Goal: Task Accomplishment & Management: Complete application form

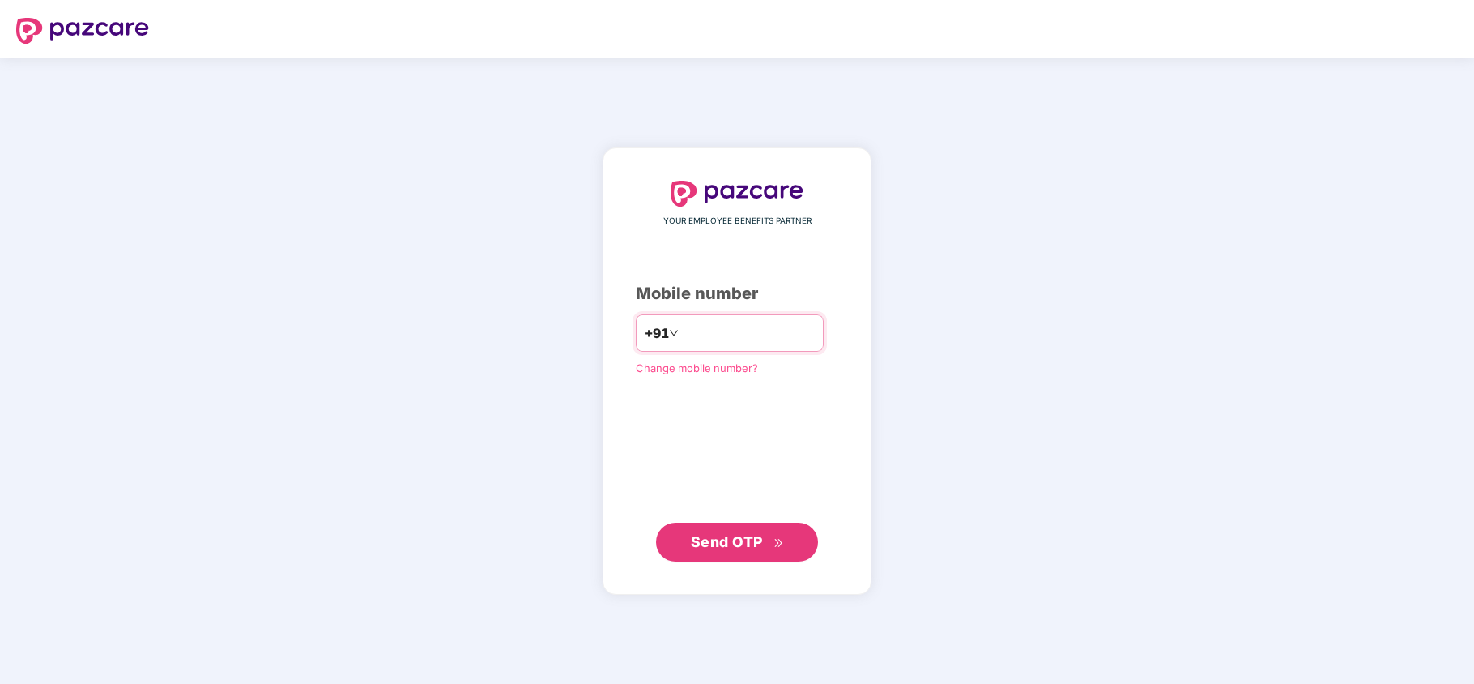
click at [707, 325] on input "number" at bounding box center [748, 333] width 133 height 26
type input "**********"
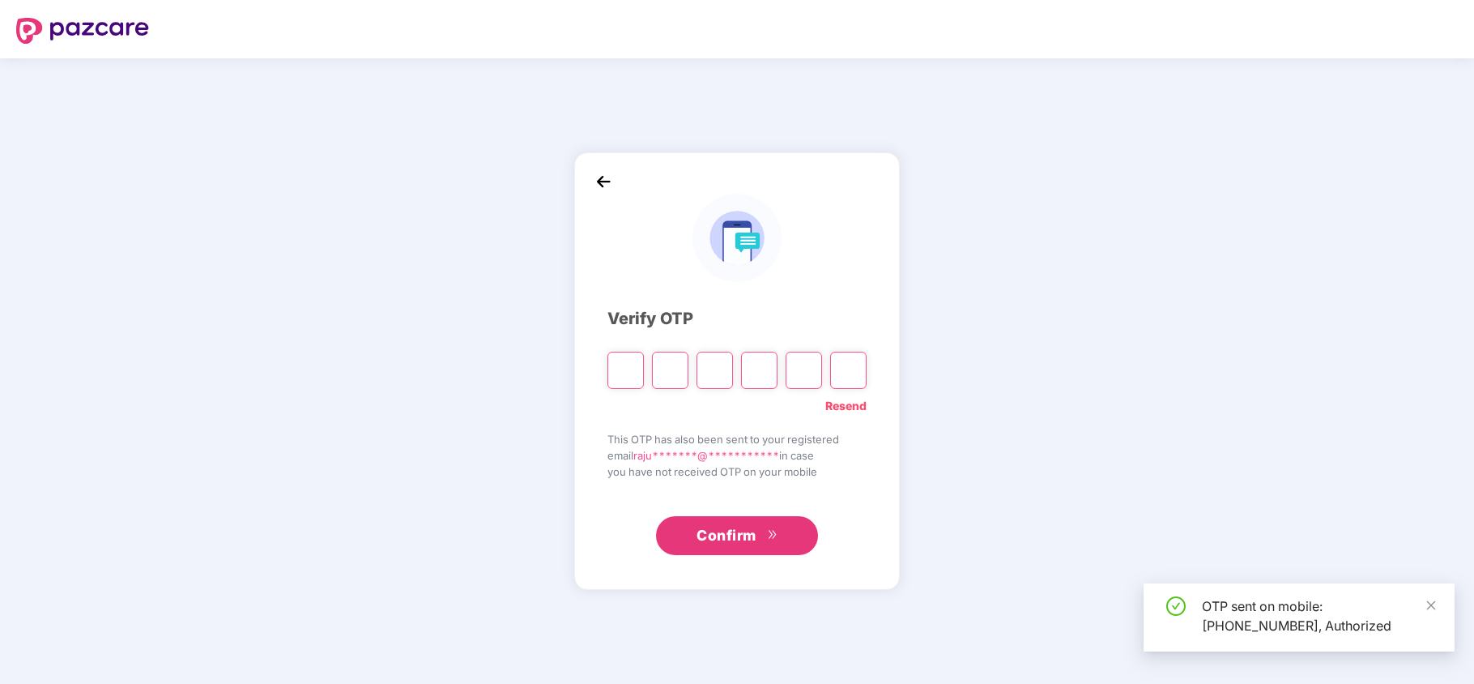
type input "*"
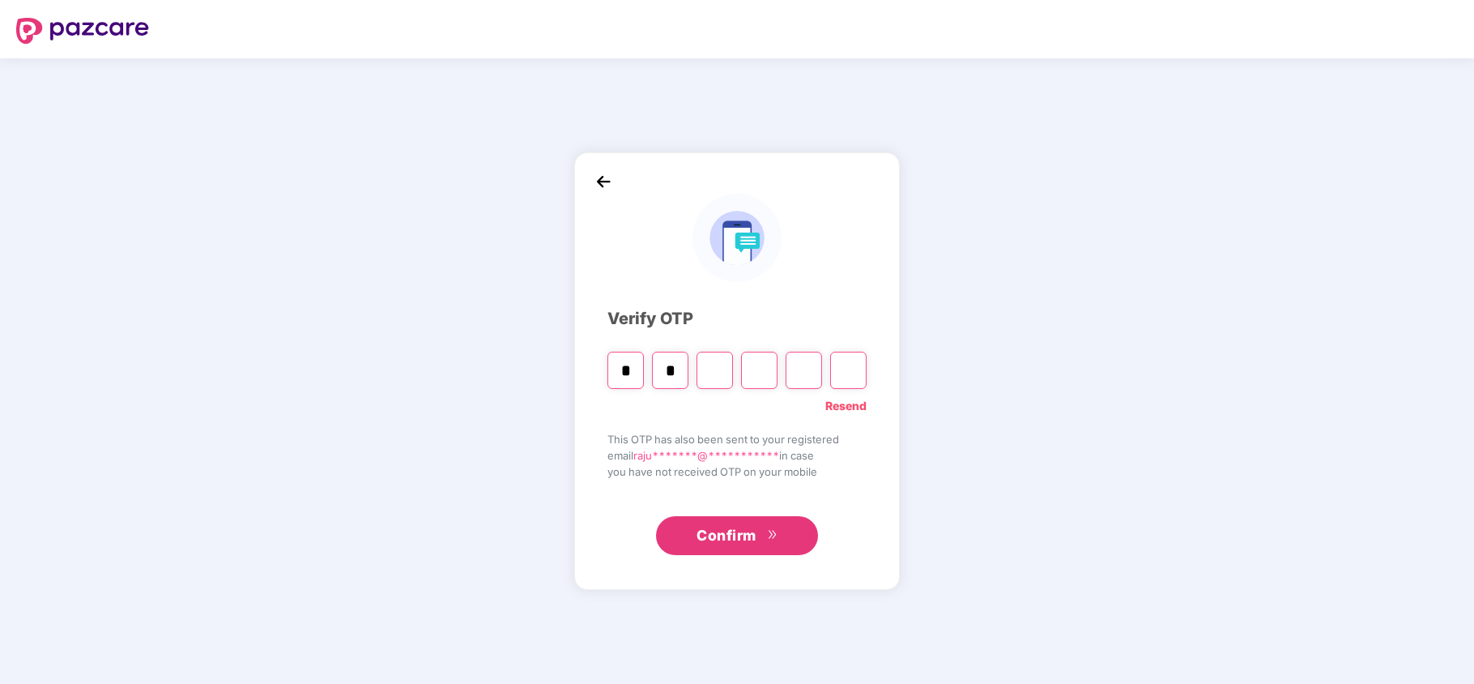
type input "*"
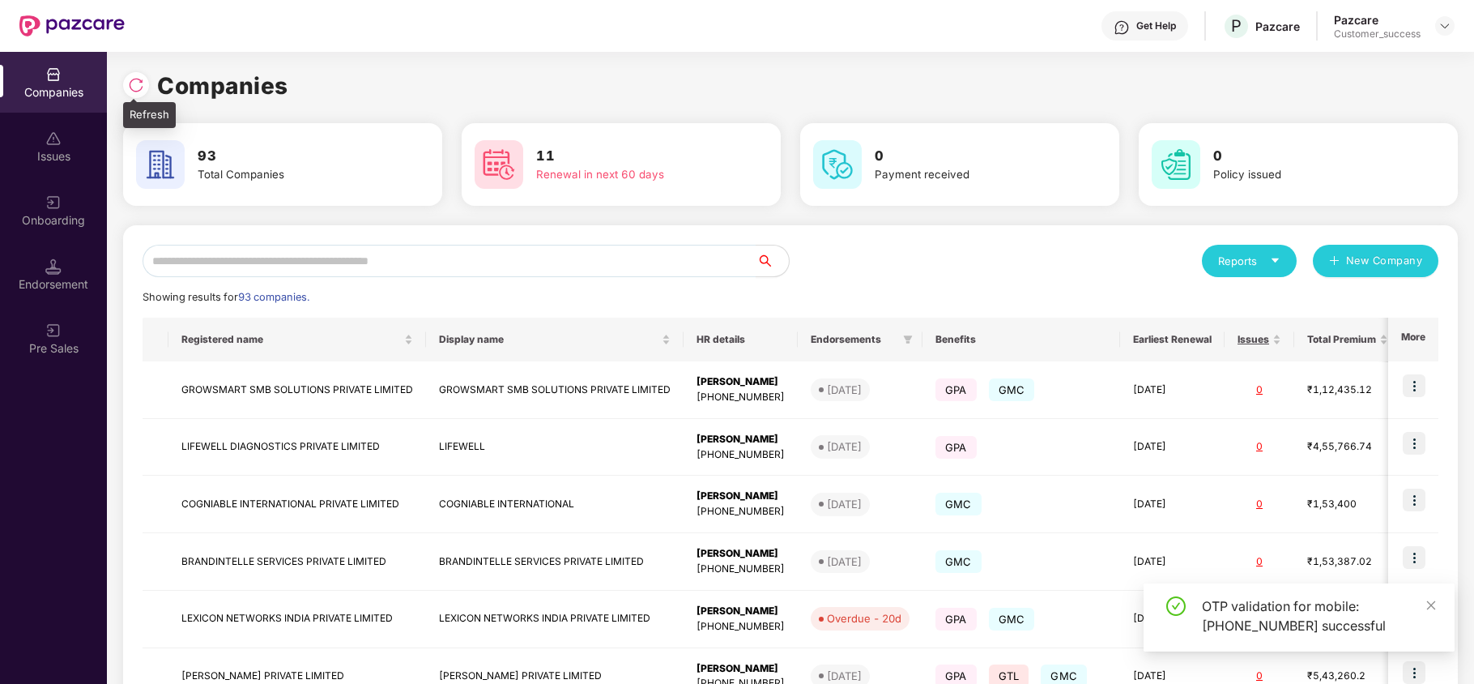
click at [125, 82] on div at bounding box center [136, 85] width 26 height 26
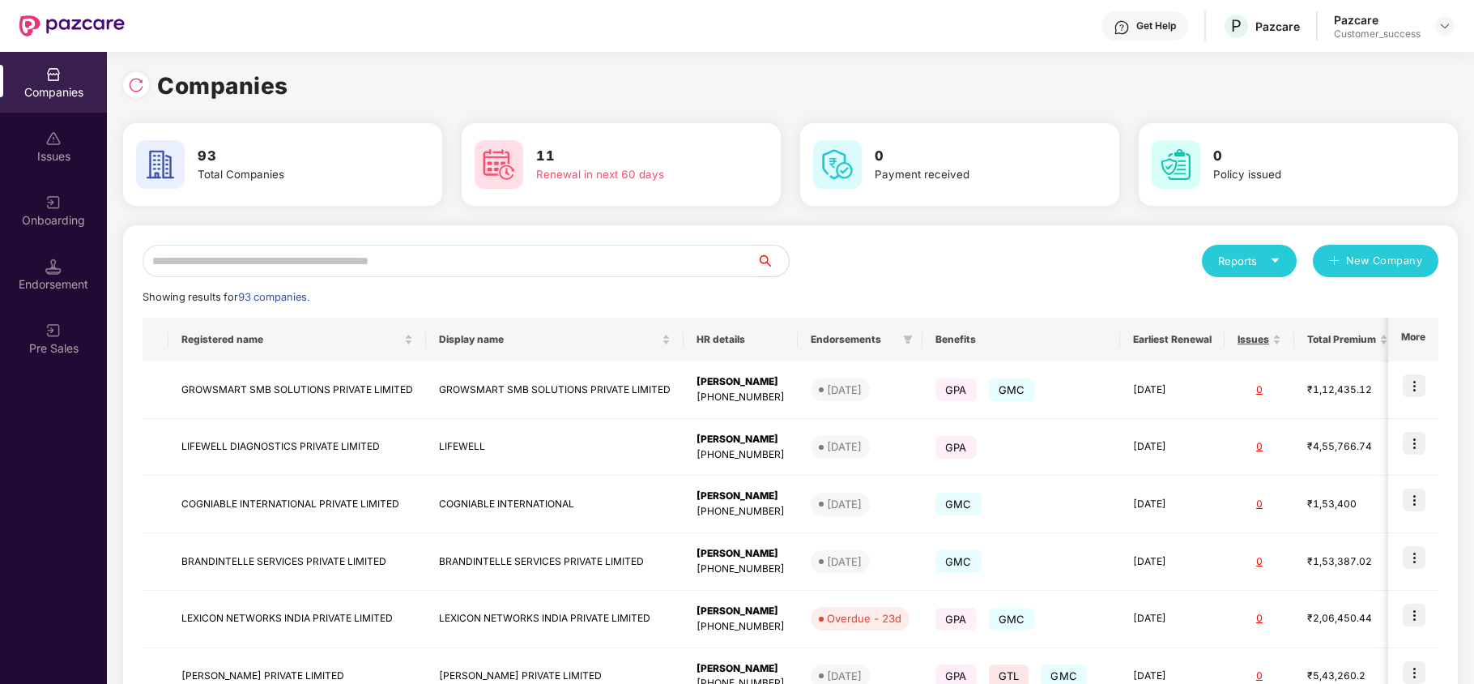
click at [219, 260] on input "text" at bounding box center [450, 261] width 614 height 32
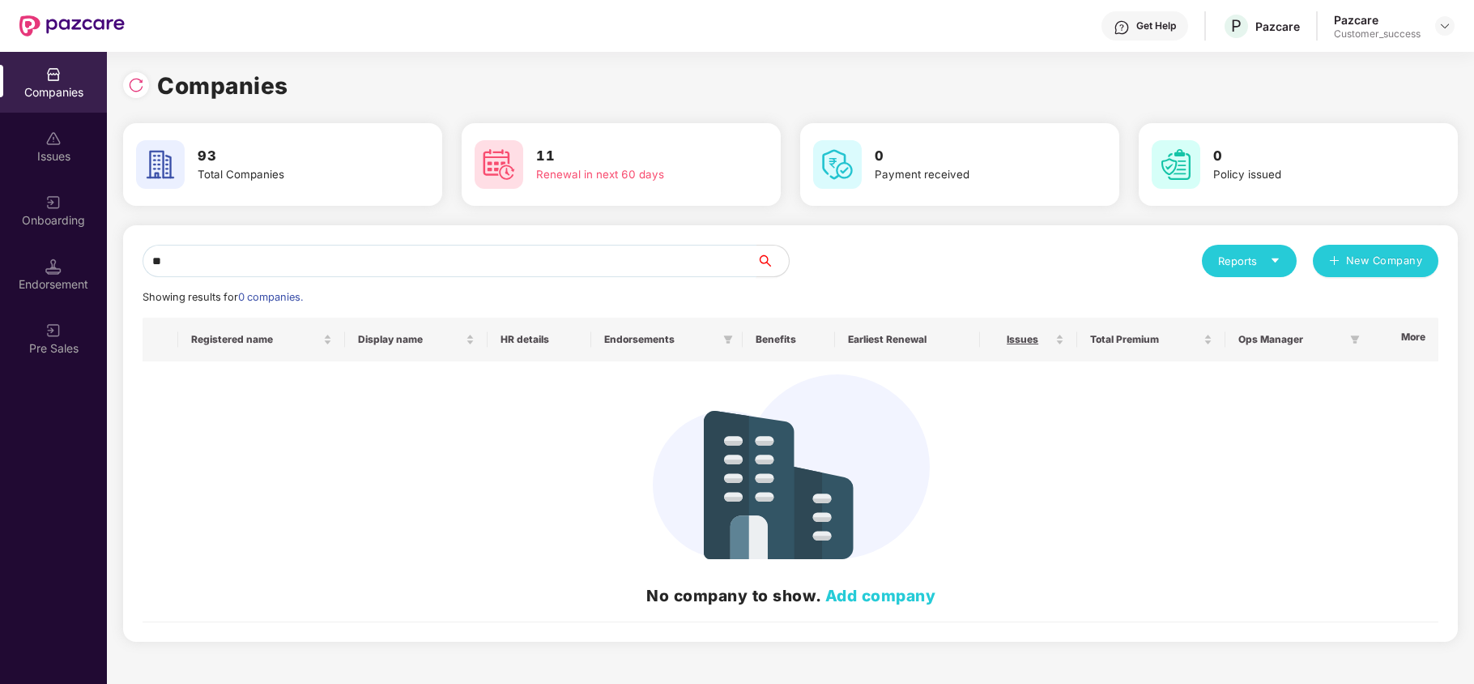
type input "*"
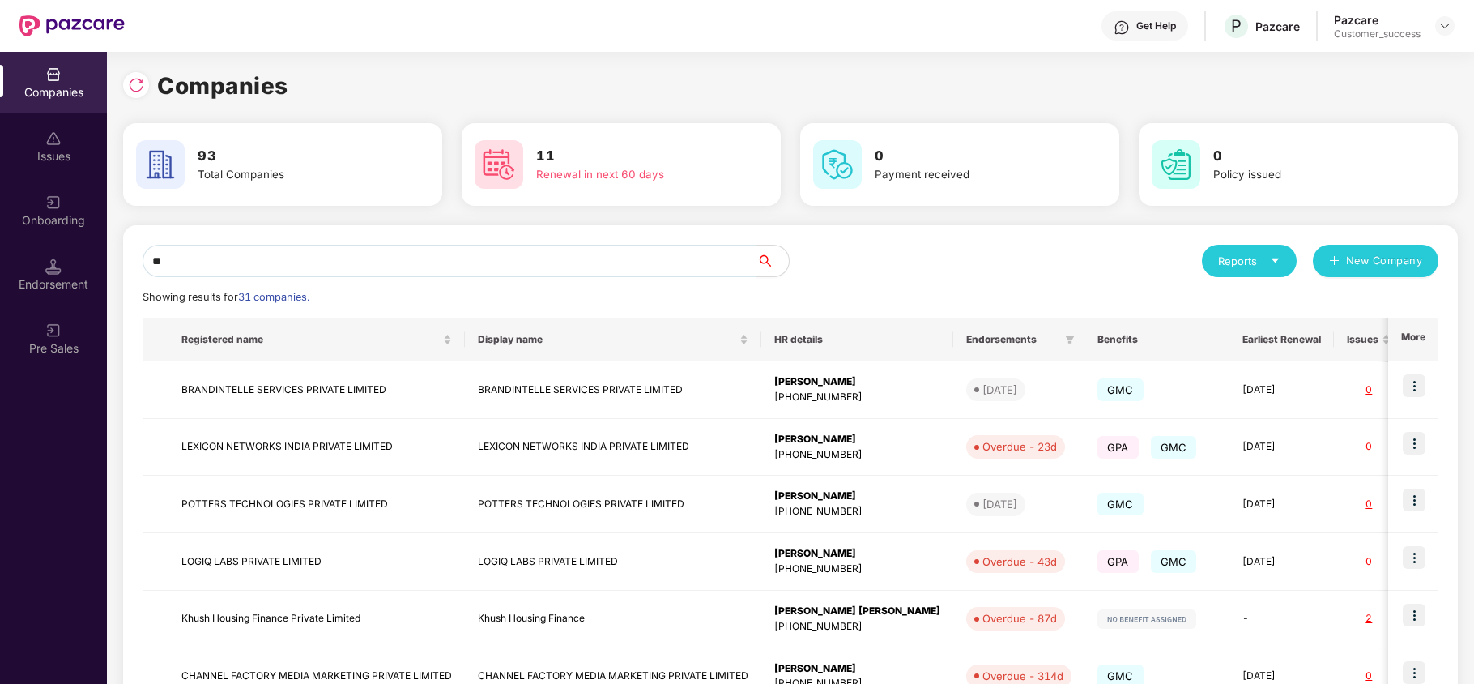
type input "*"
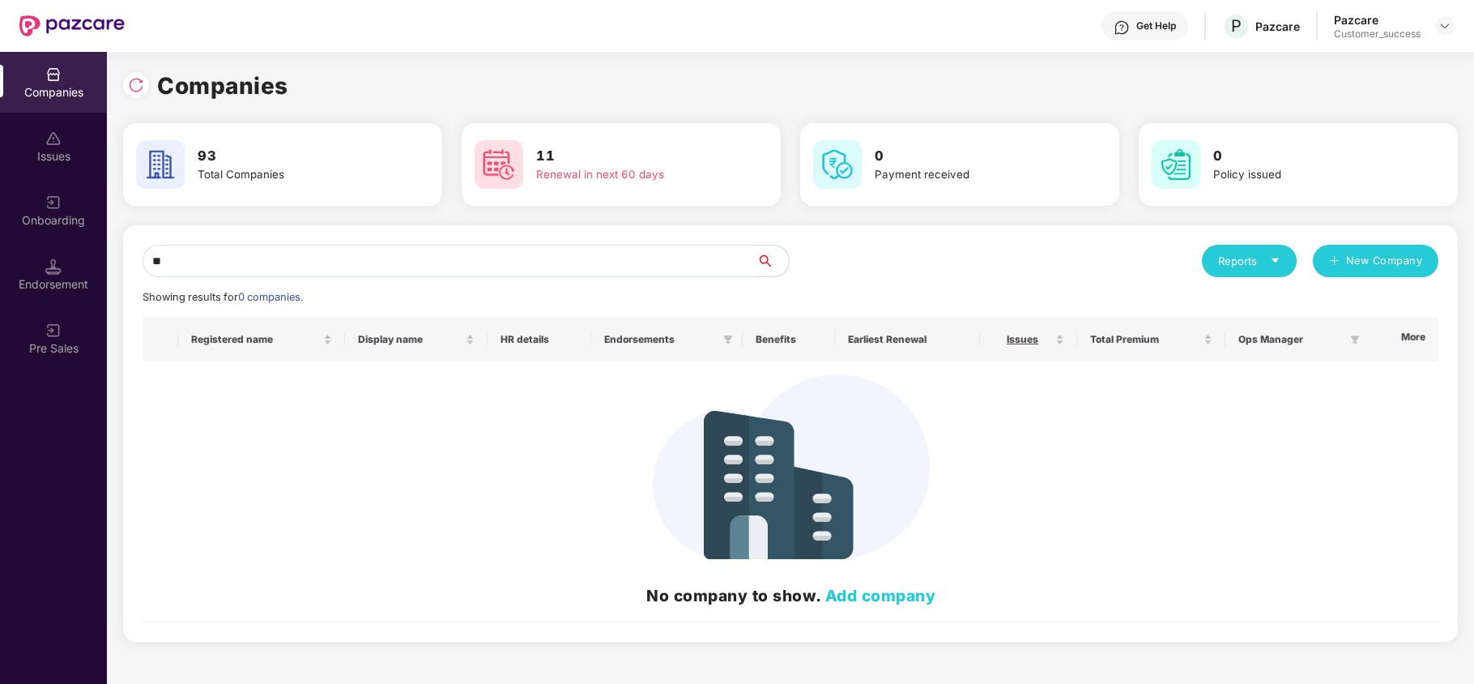
type input "*"
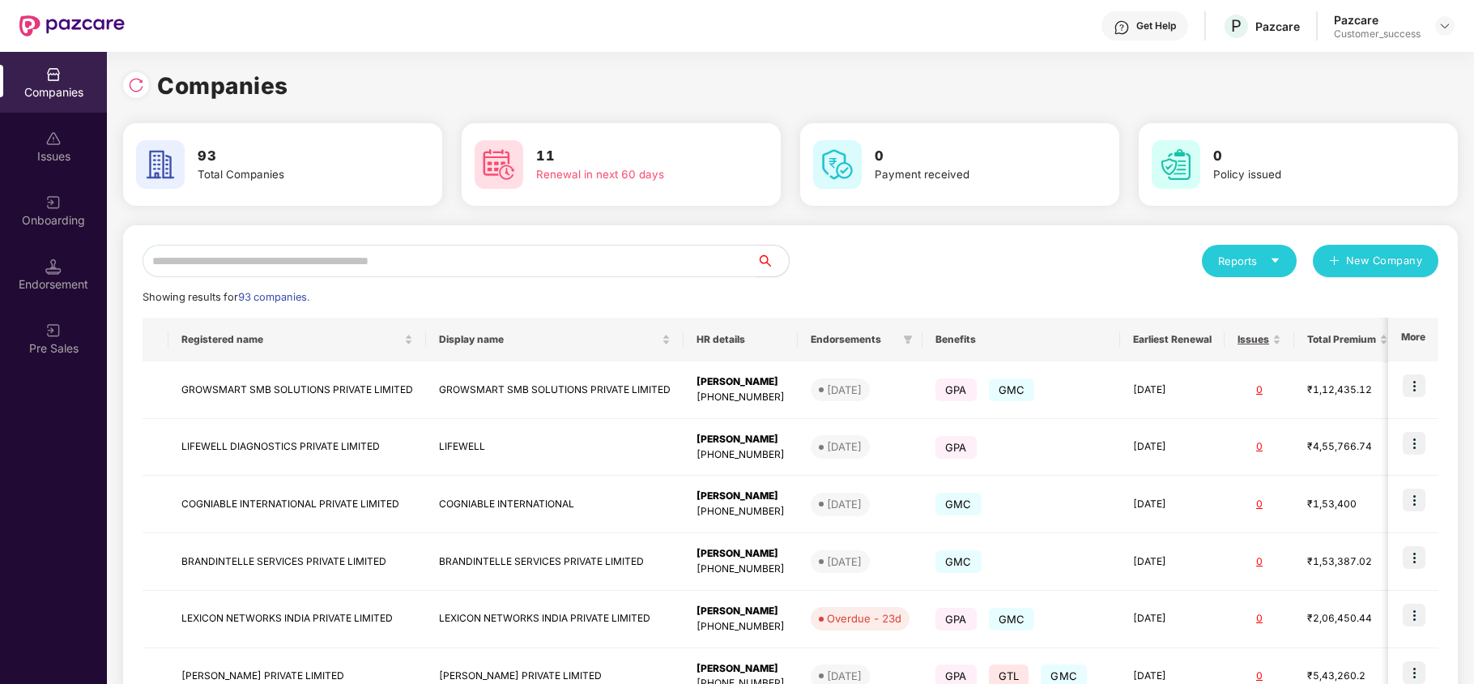
click at [356, 264] on input "text" at bounding box center [450, 261] width 614 height 32
paste input "**********"
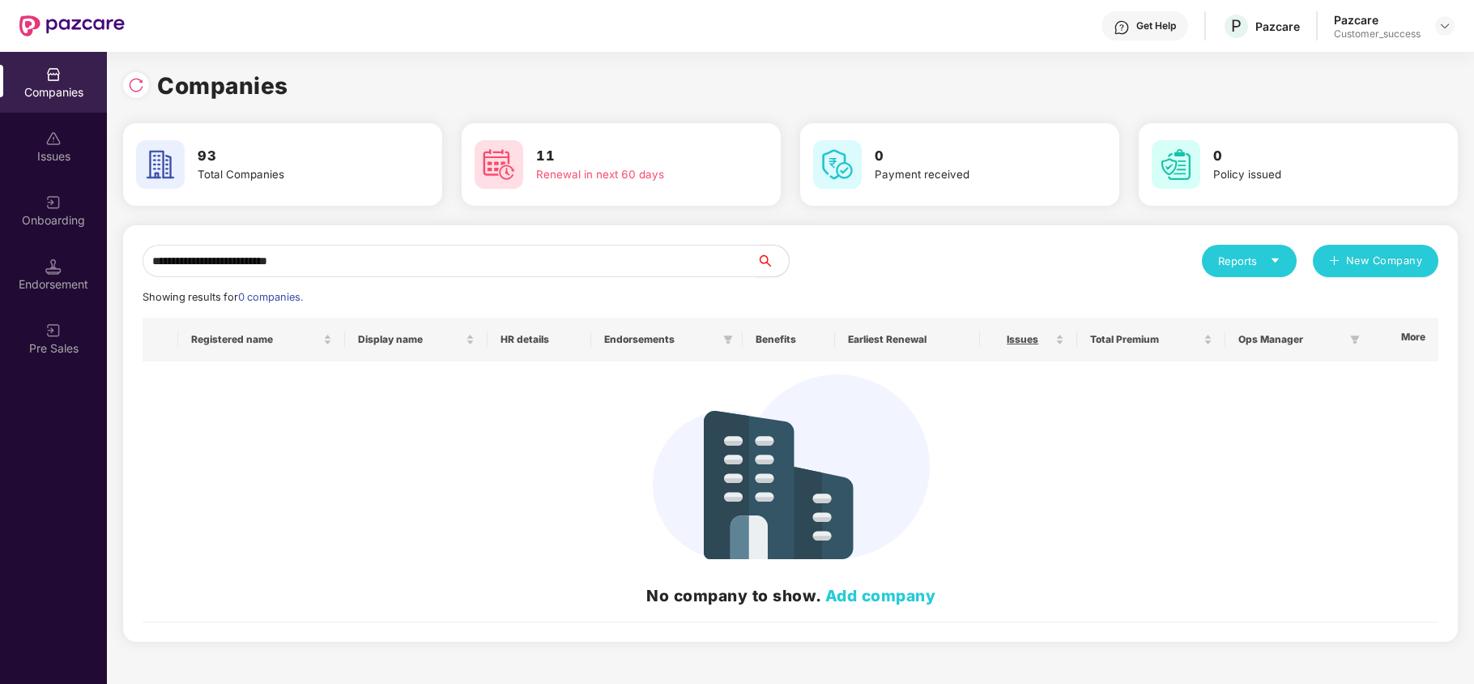
click at [382, 270] on input "**********" at bounding box center [450, 261] width 614 height 32
click at [381, 267] on input "**********" at bounding box center [450, 261] width 614 height 32
paste input "**********"
drag, startPoint x: 251, startPoint y: 258, endPoint x: 111, endPoint y: 262, distance: 140.2
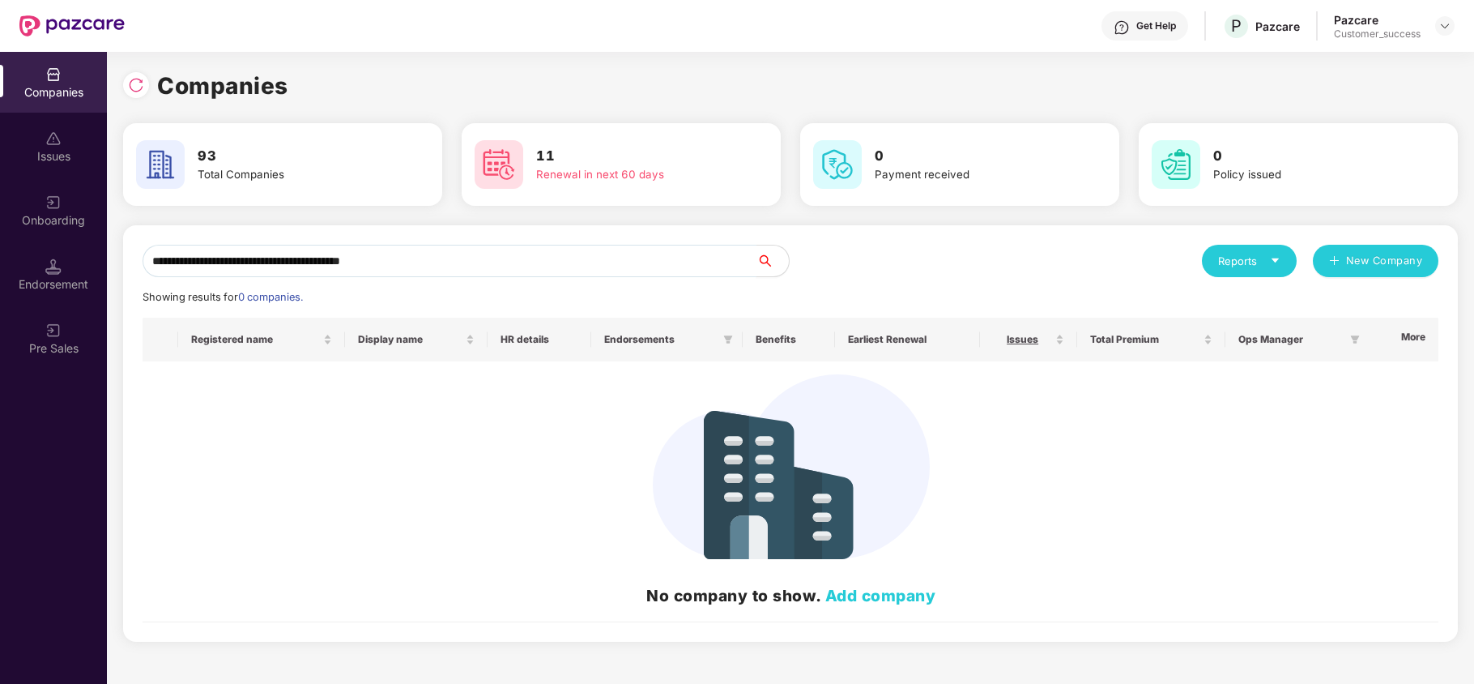
click at [111, 262] on div "**********" at bounding box center [790, 368] width 1367 height 632
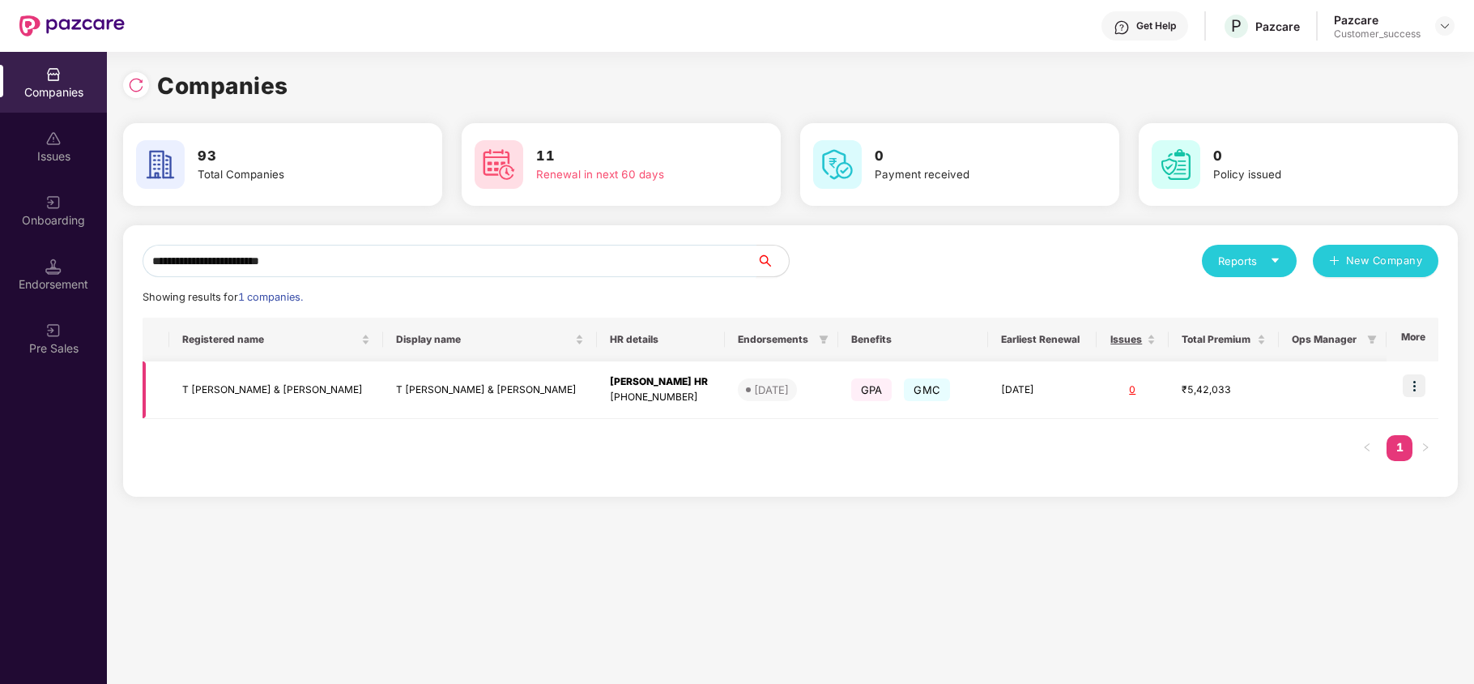
type input "**********"
click at [1414, 380] on img at bounding box center [1414, 385] width 23 height 23
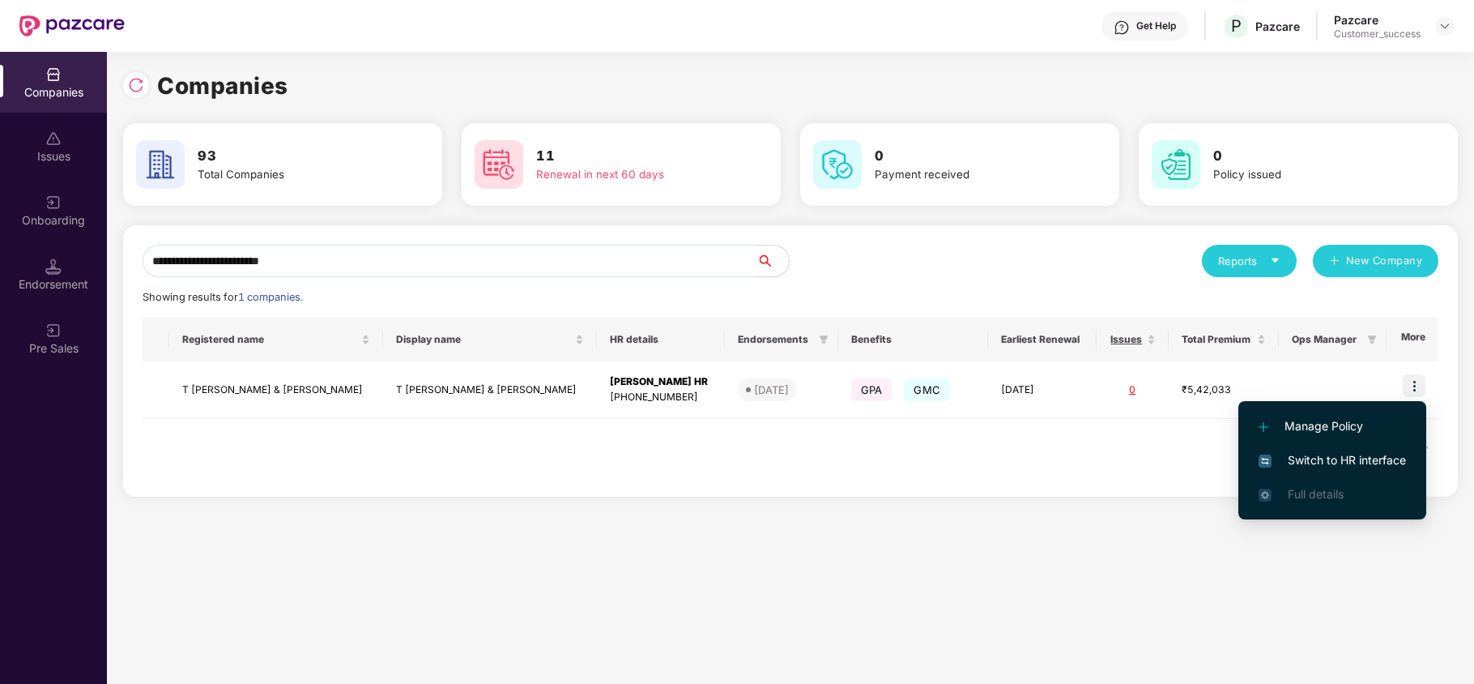
click at [1361, 451] on span "Switch to HR interface" at bounding box center [1331, 460] width 147 height 18
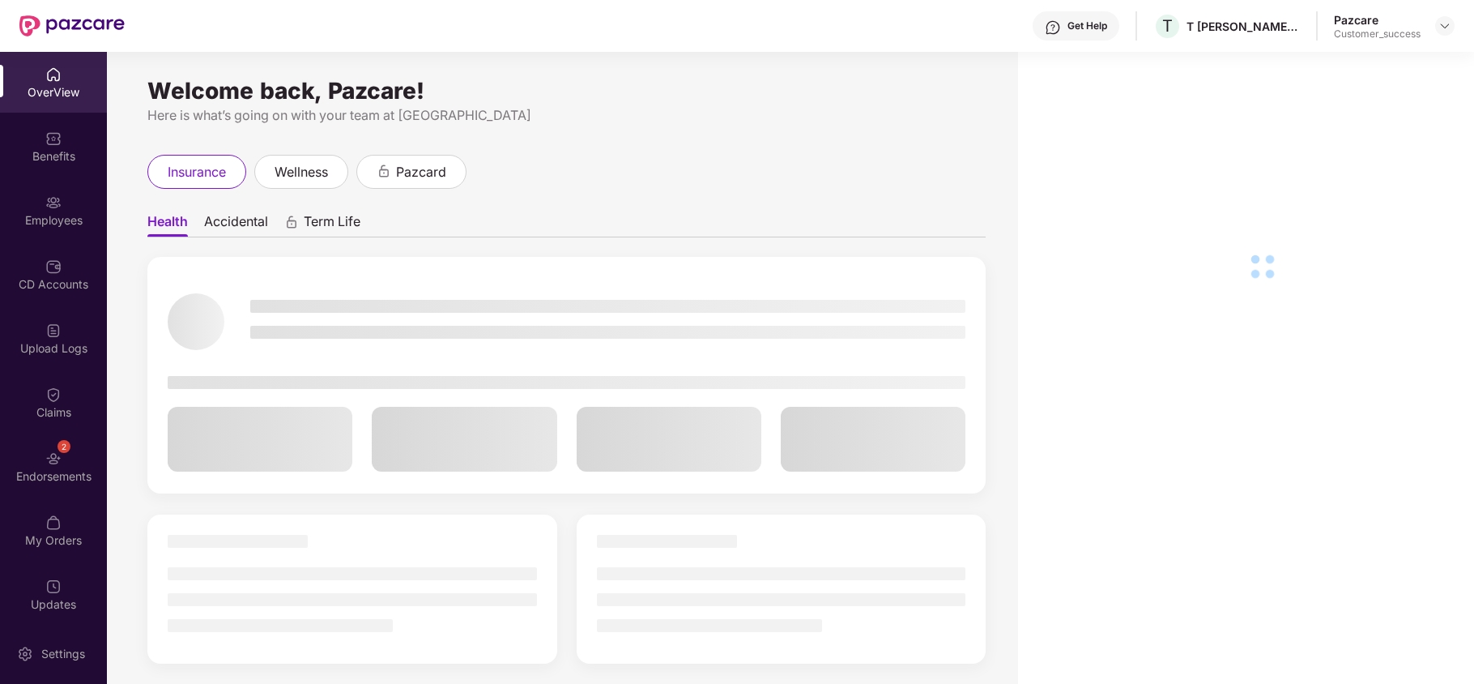
click at [30, 208] on div "Employees" at bounding box center [53, 210] width 107 height 61
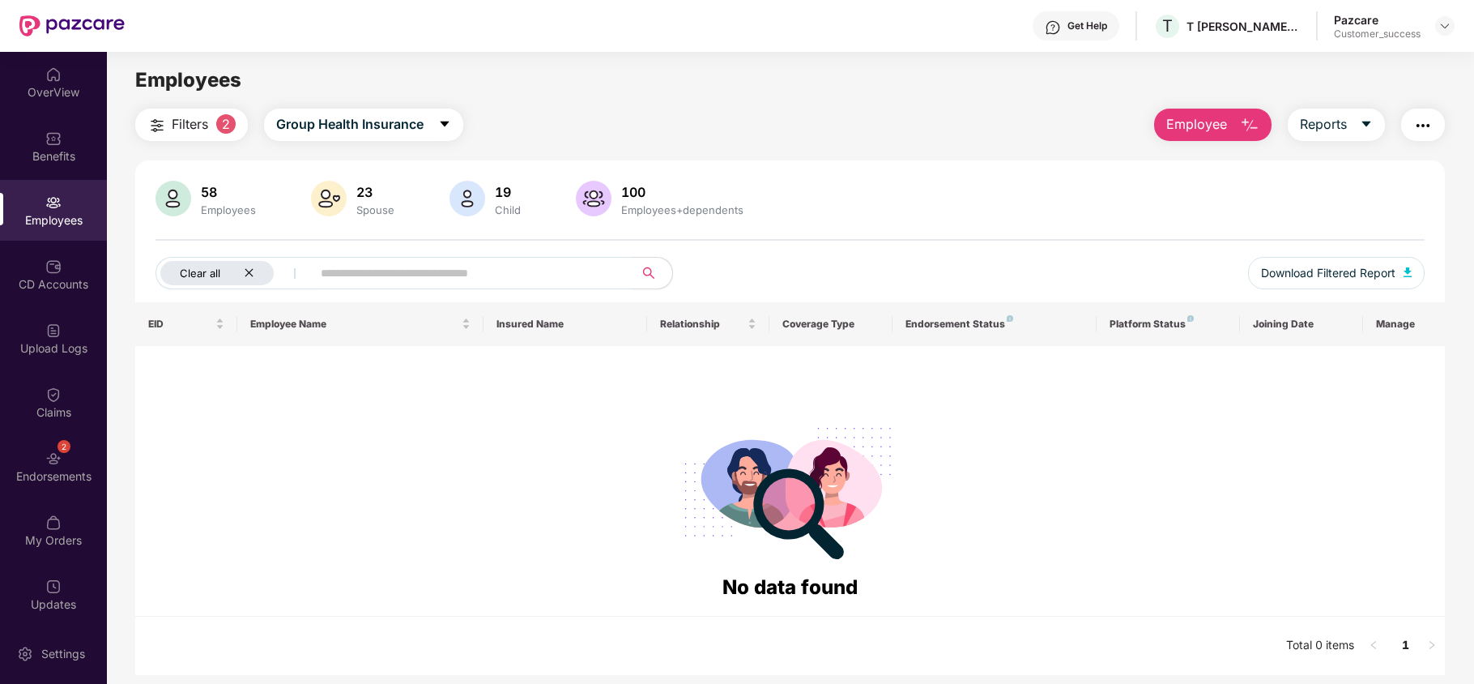
click at [246, 270] on icon "close" at bounding box center [249, 273] width 8 height 8
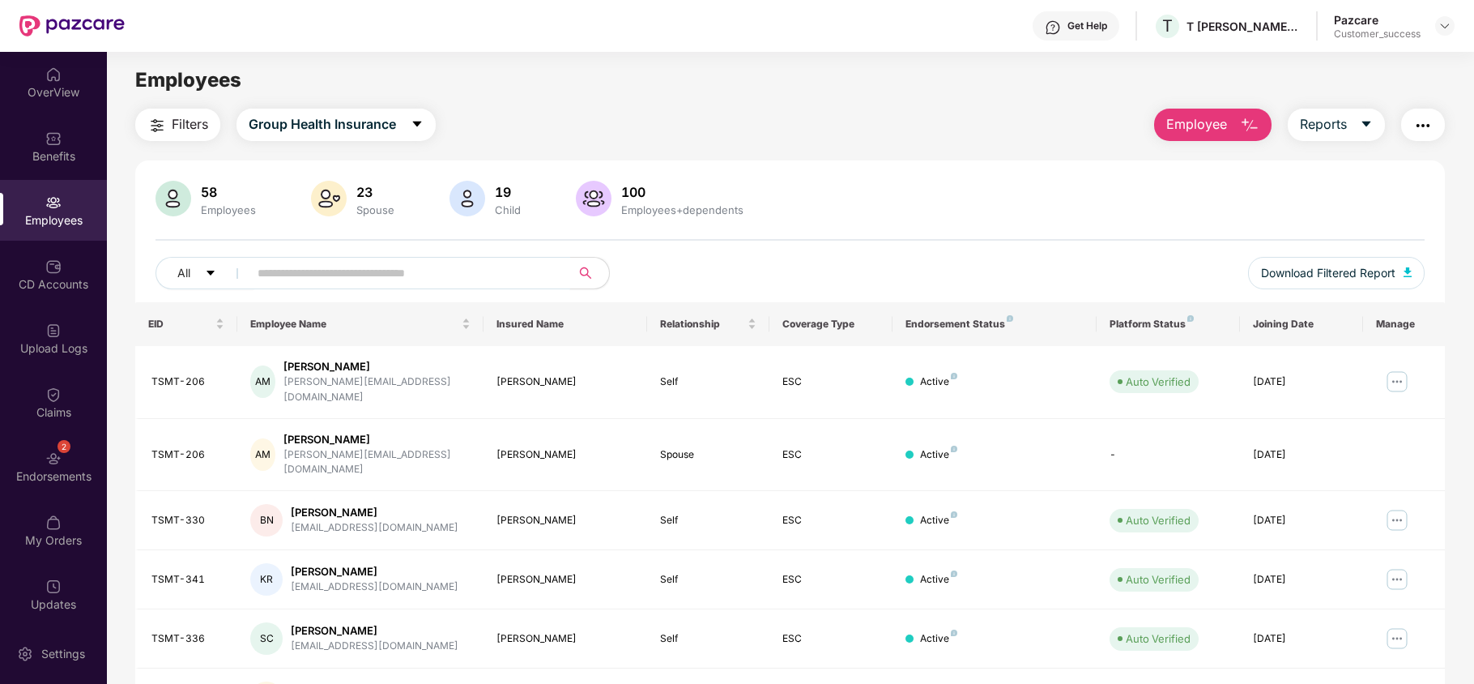
click at [332, 267] on input "text" at bounding box center [403, 273] width 291 height 24
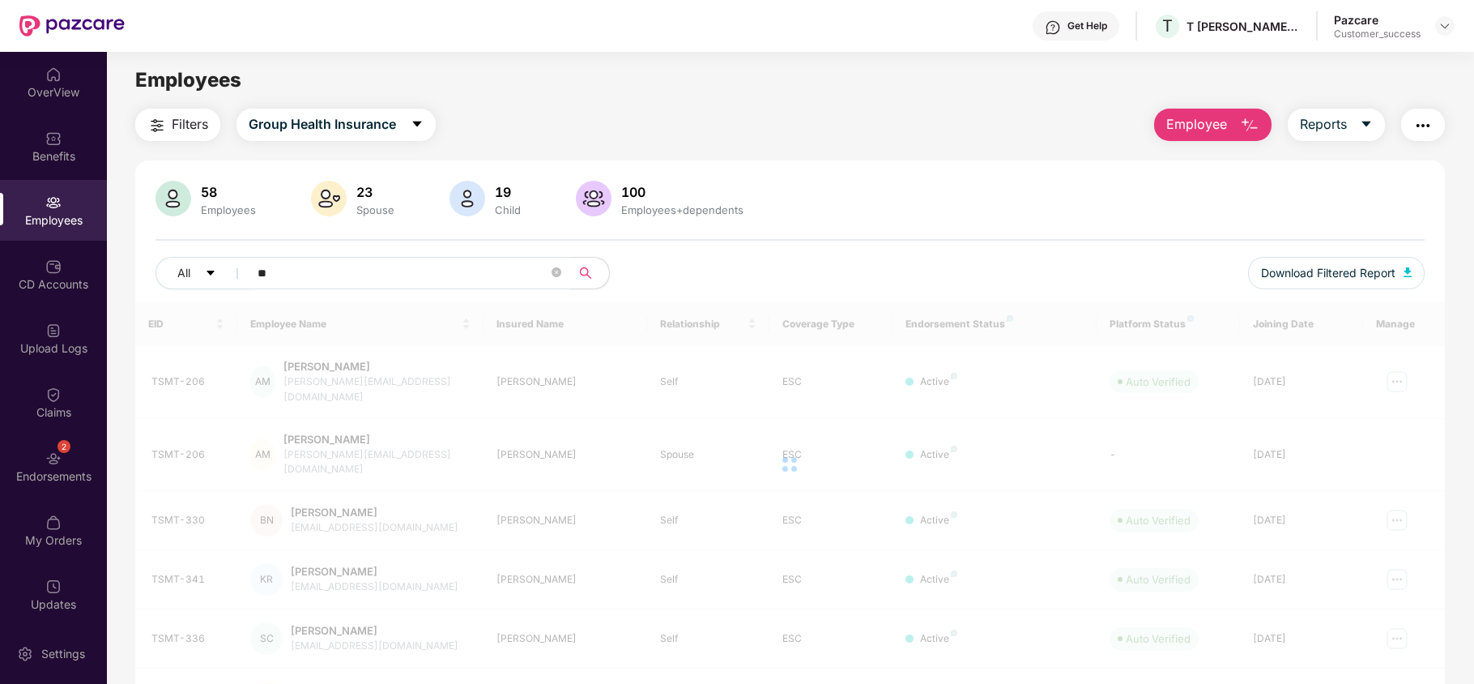
type input "*"
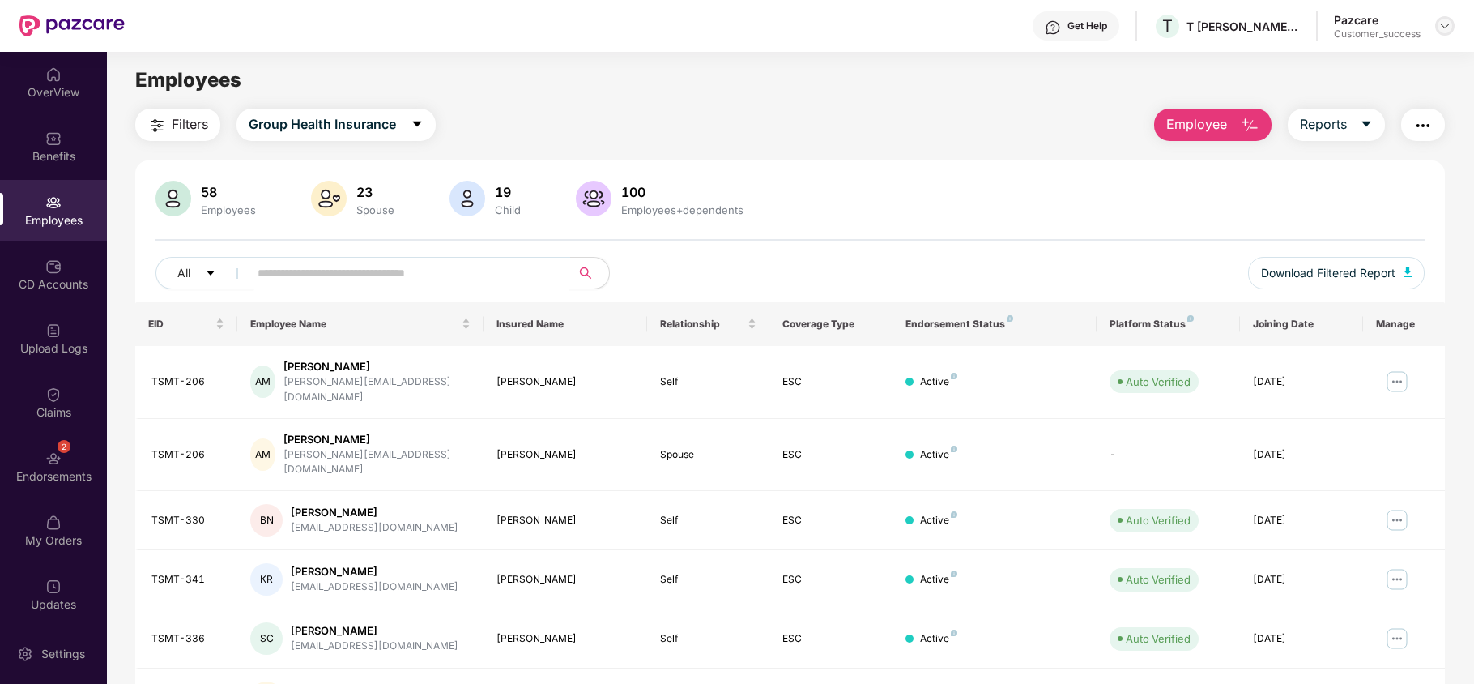
click at [1449, 19] on img at bounding box center [1444, 25] width 13 height 13
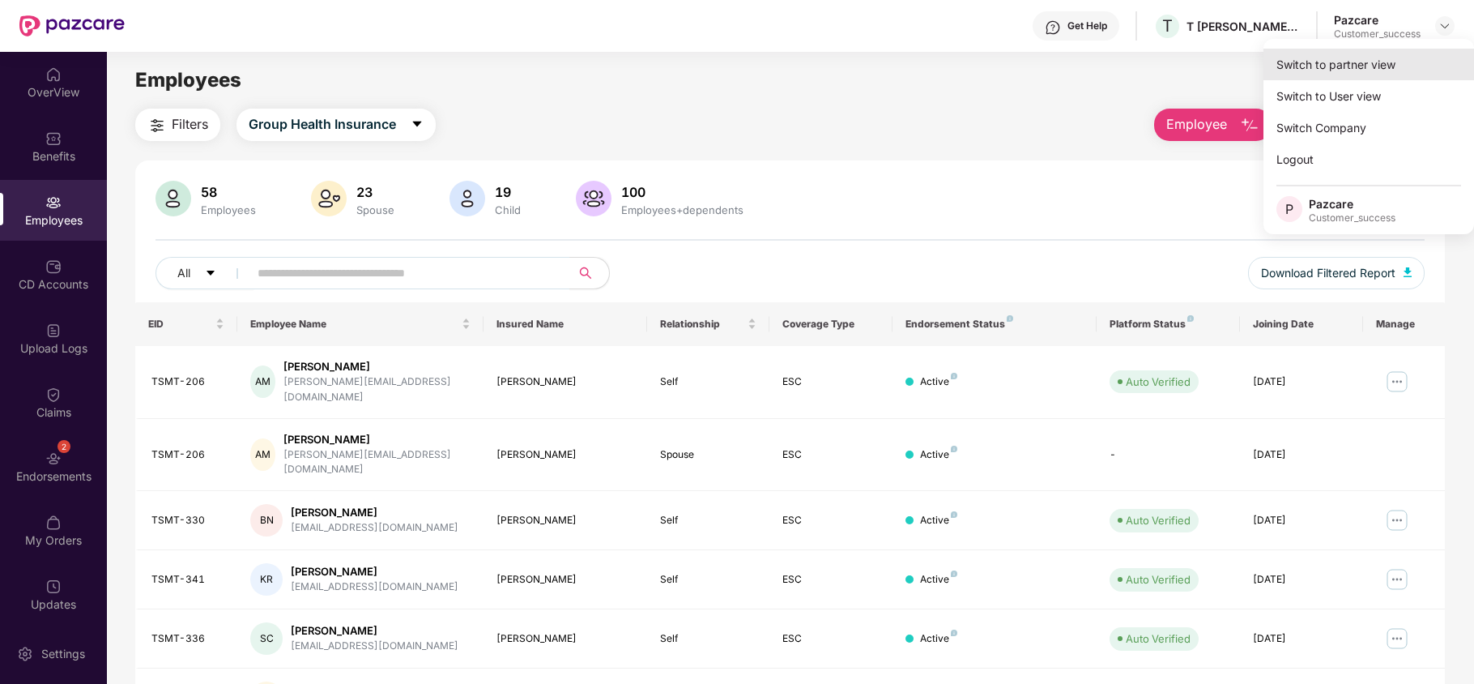
click at [1401, 52] on div "Switch to partner view" at bounding box center [1368, 65] width 211 height 32
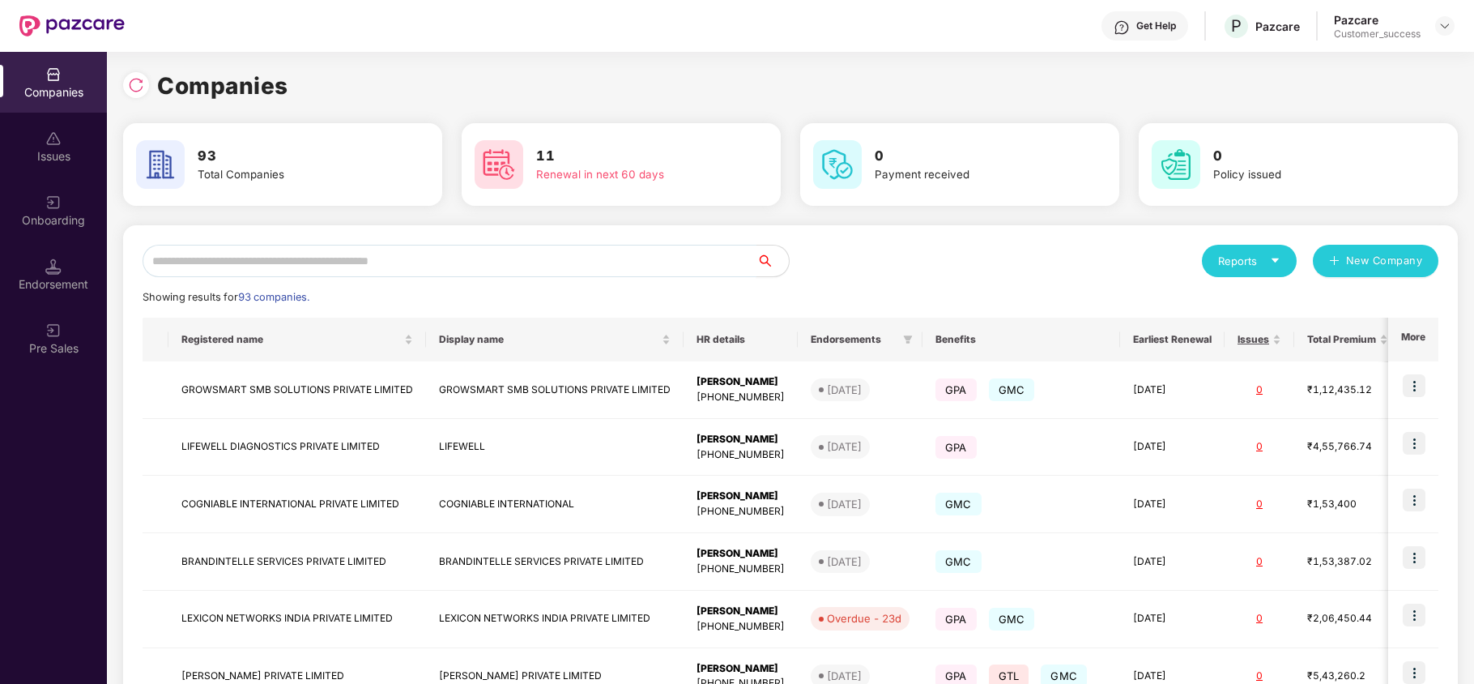
click at [411, 257] on input "text" at bounding box center [450, 261] width 614 height 32
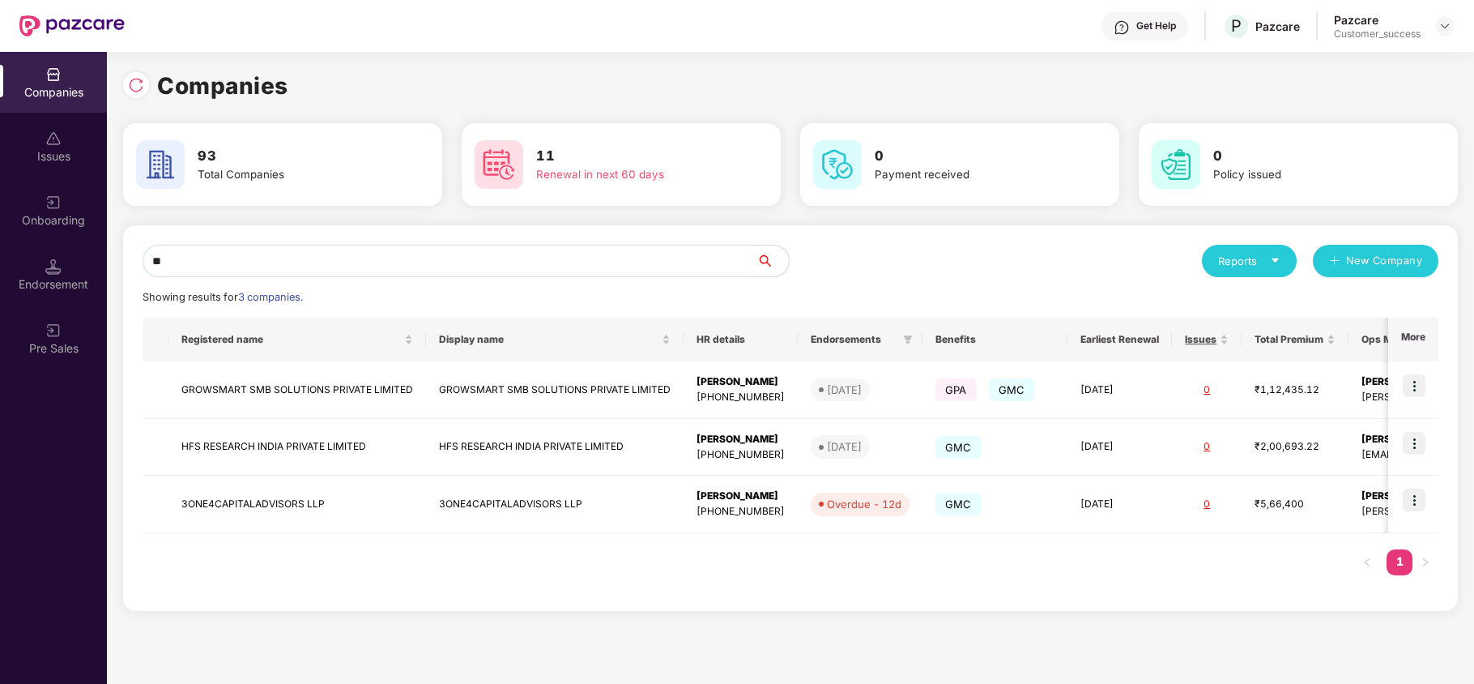
type input "*"
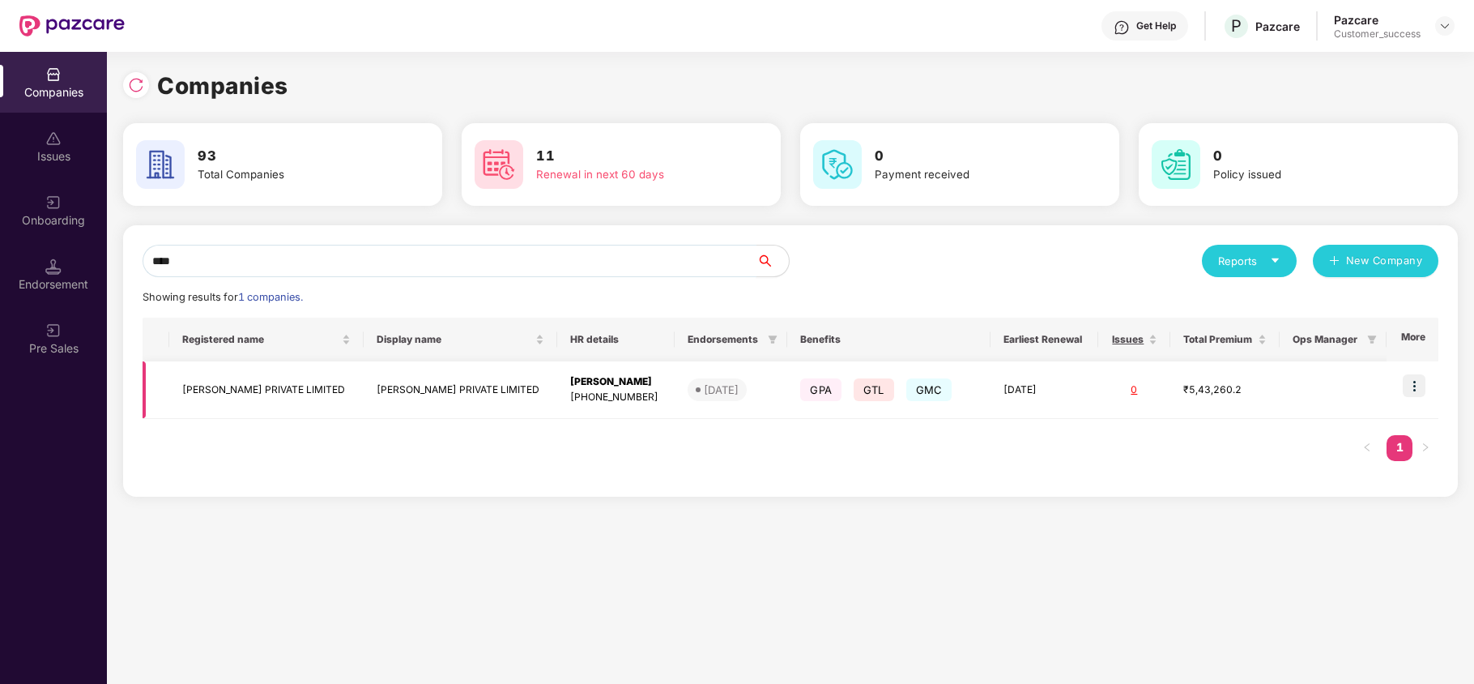
type input "****"
click at [1407, 387] on img at bounding box center [1414, 385] width 23 height 23
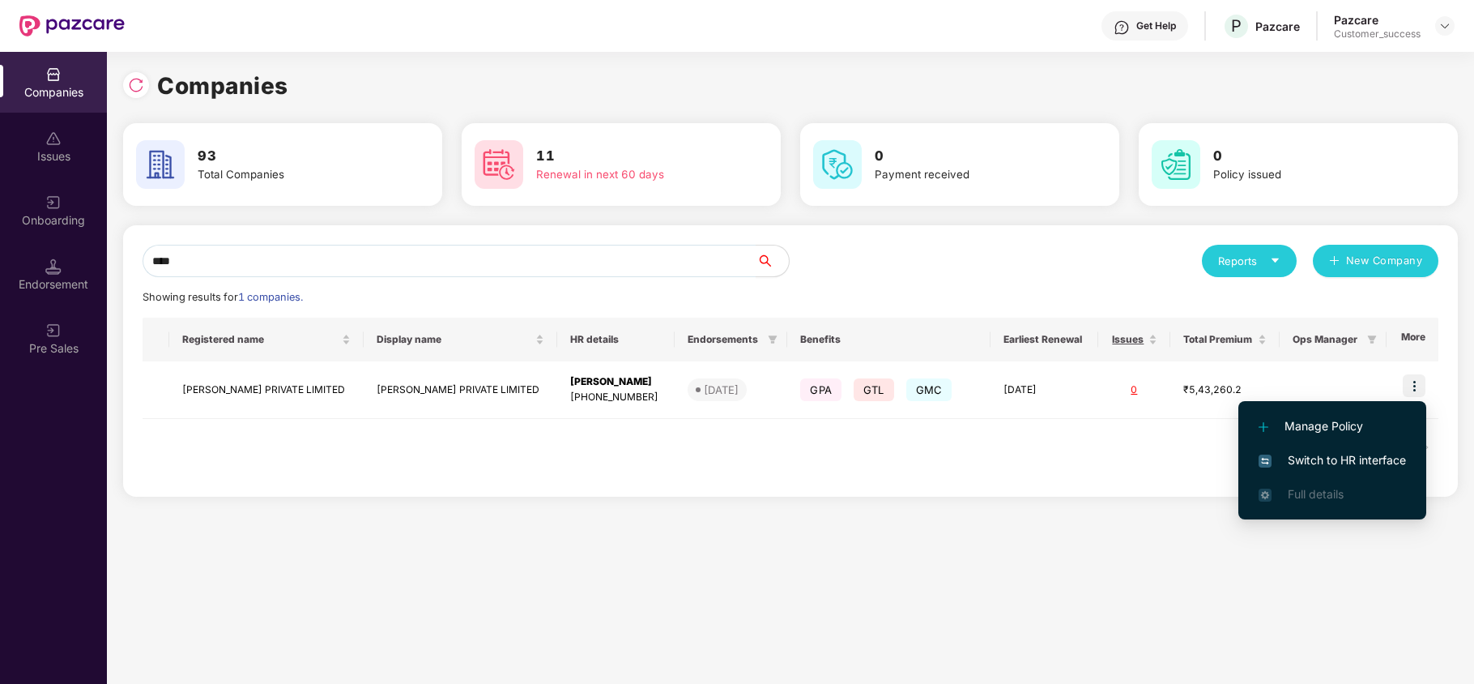
click at [1309, 460] on span "Switch to HR interface" at bounding box center [1331, 460] width 147 height 18
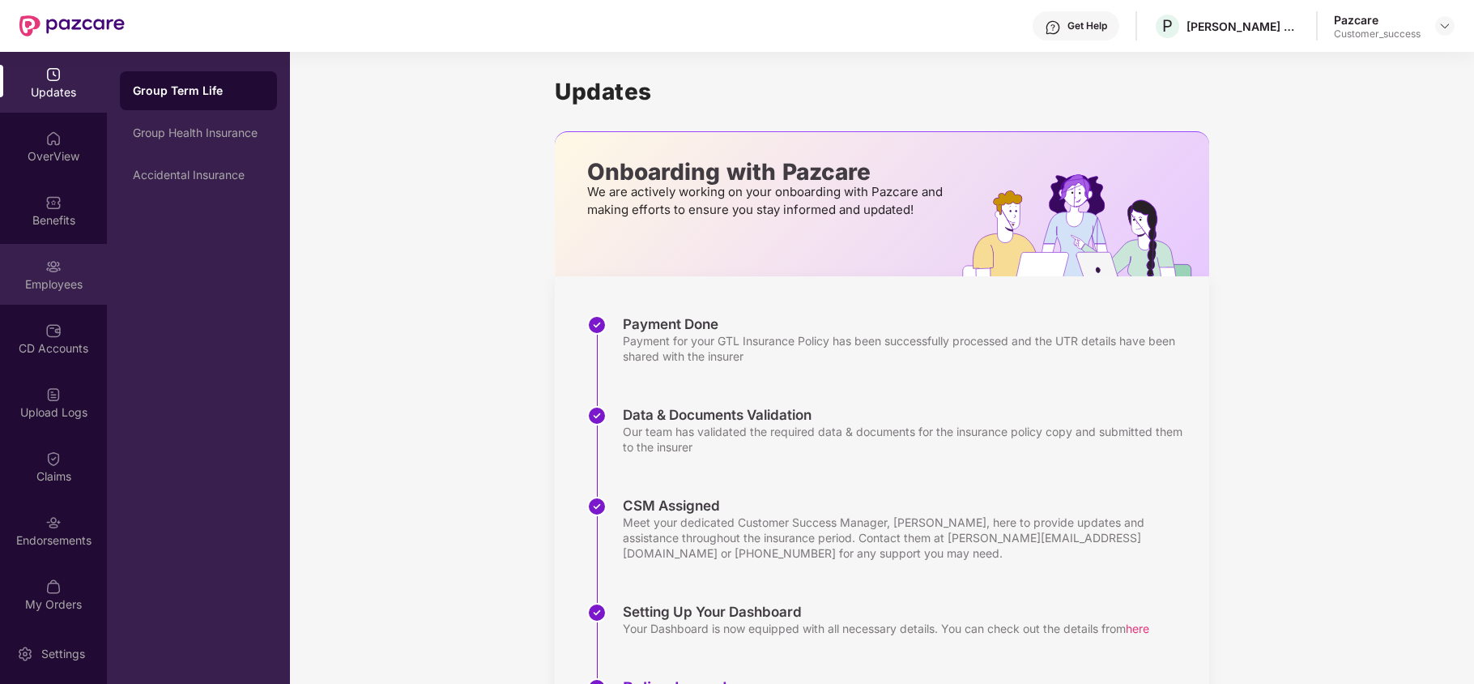
click at [60, 283] on div "Employees" at bounding box center [53, 284] width 107 height 16
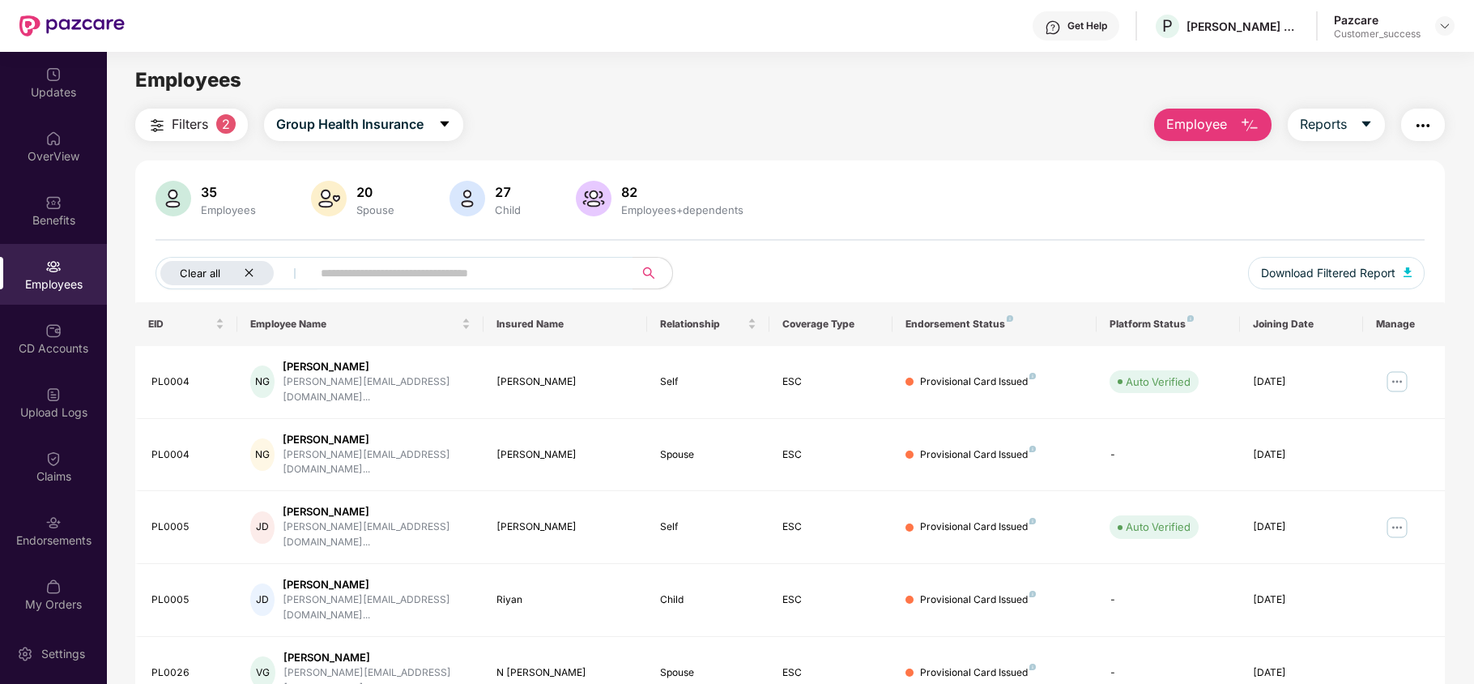
click at [241, 270] on div "Clear all" at bounding box center [216, 273] width 113 height 24
click at [1443, 31] on img at bounding box center [1444, 25] width 13 height 13
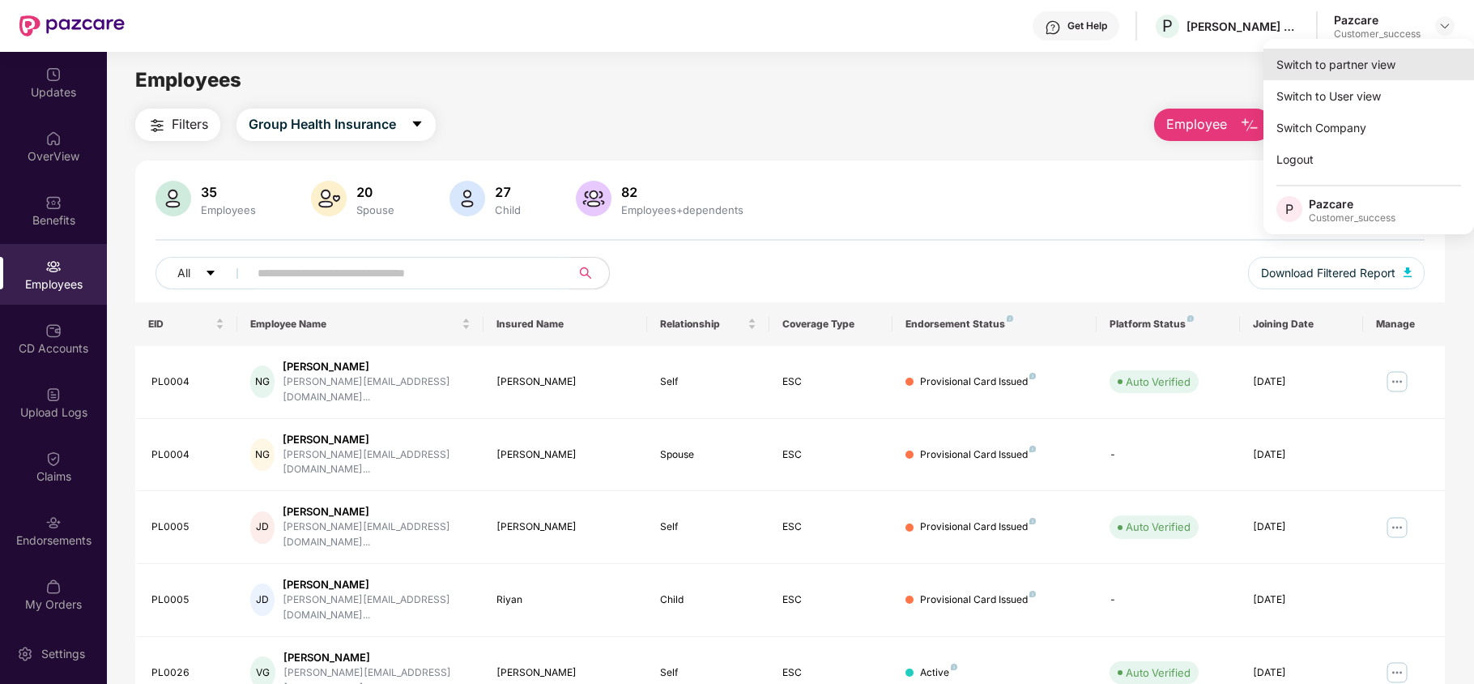
click at [1352, 68] on div "Switch to partner view" at bounding box center [1368, 65] width 211 height 32
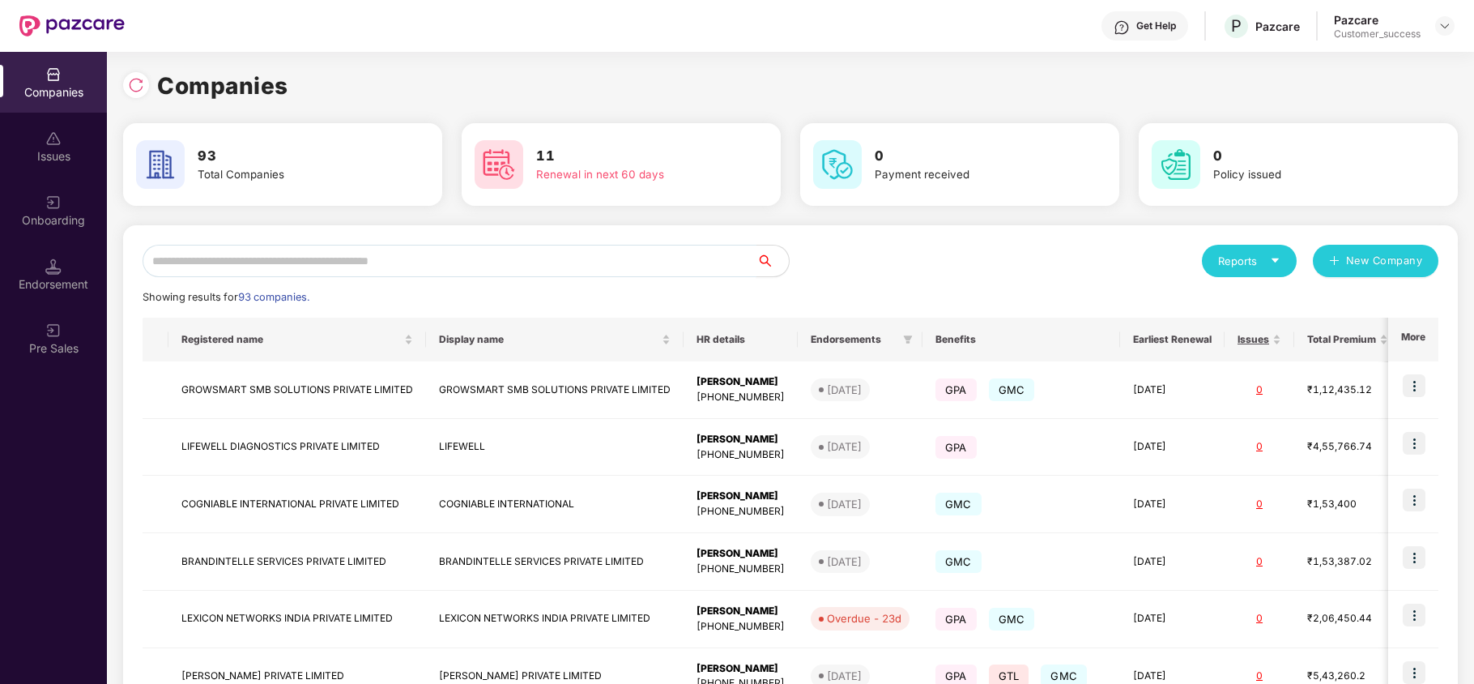
click at [630, 257] on input "text" at bounding box center [450, 261] width 614 height 32
type input "*"
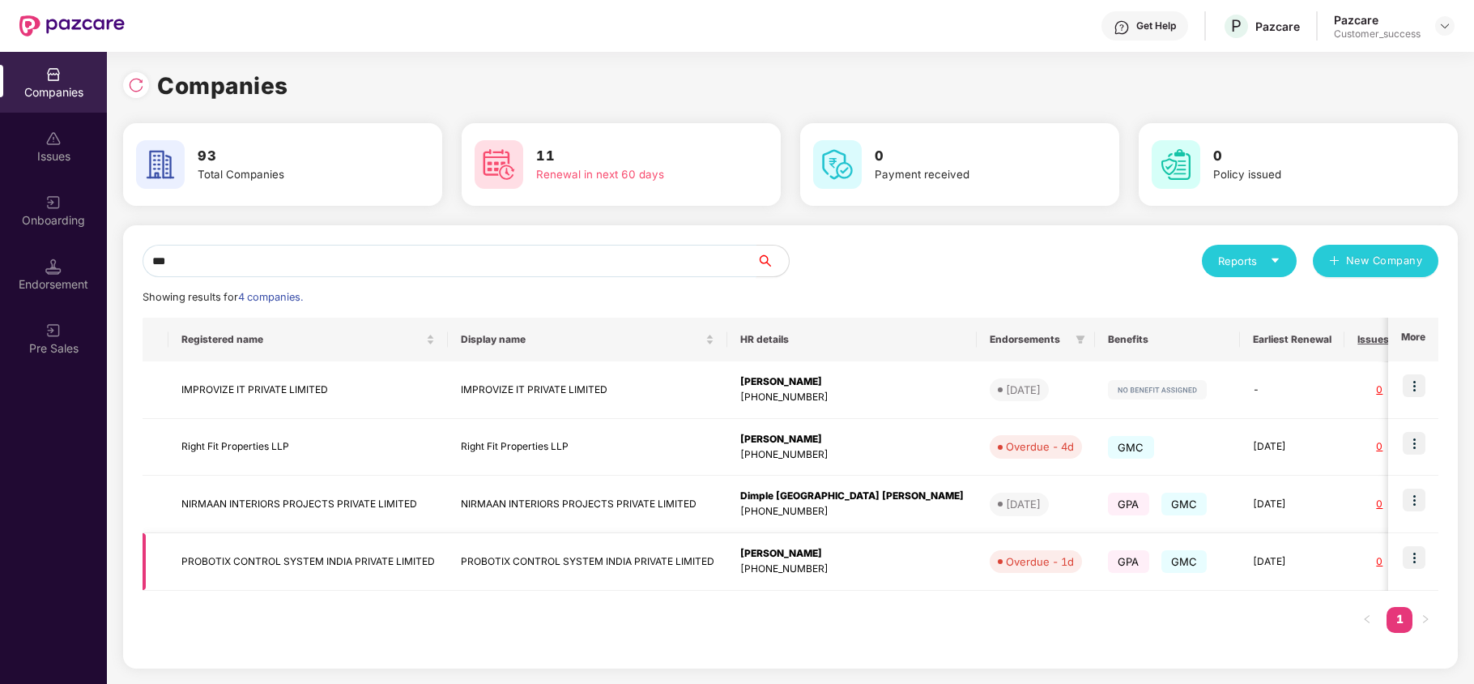
type input "***"
click at [302, 568] on td "PROBOTIX CONTROL SYSTEM INDIA PRIVATE LIMITED" at bounding box center [307, 561] width 279 height 57
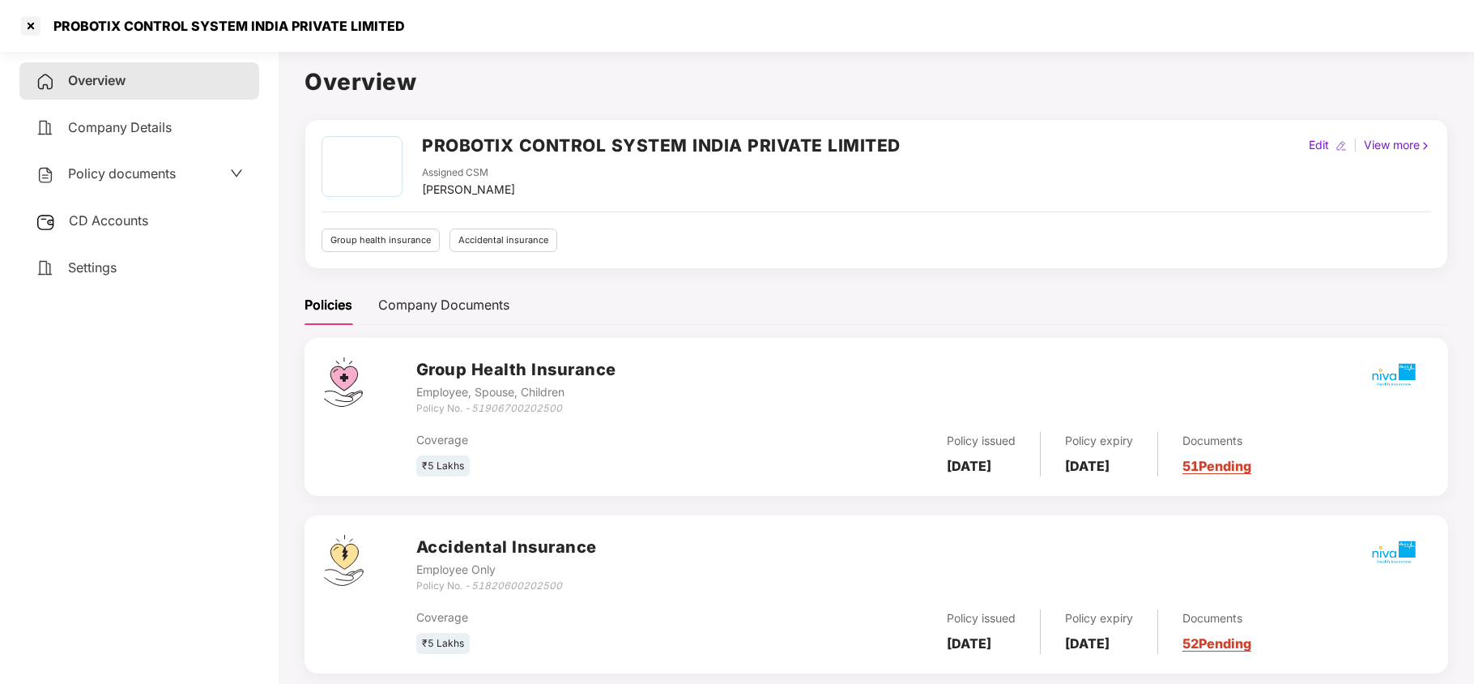
click at [152, 188] on div "Policy documents" at bounding box center [139, 173] width 240 height 37
click at [159, 172] on span "Policy documents" at bounding box center [122, 173] width 108 height 16
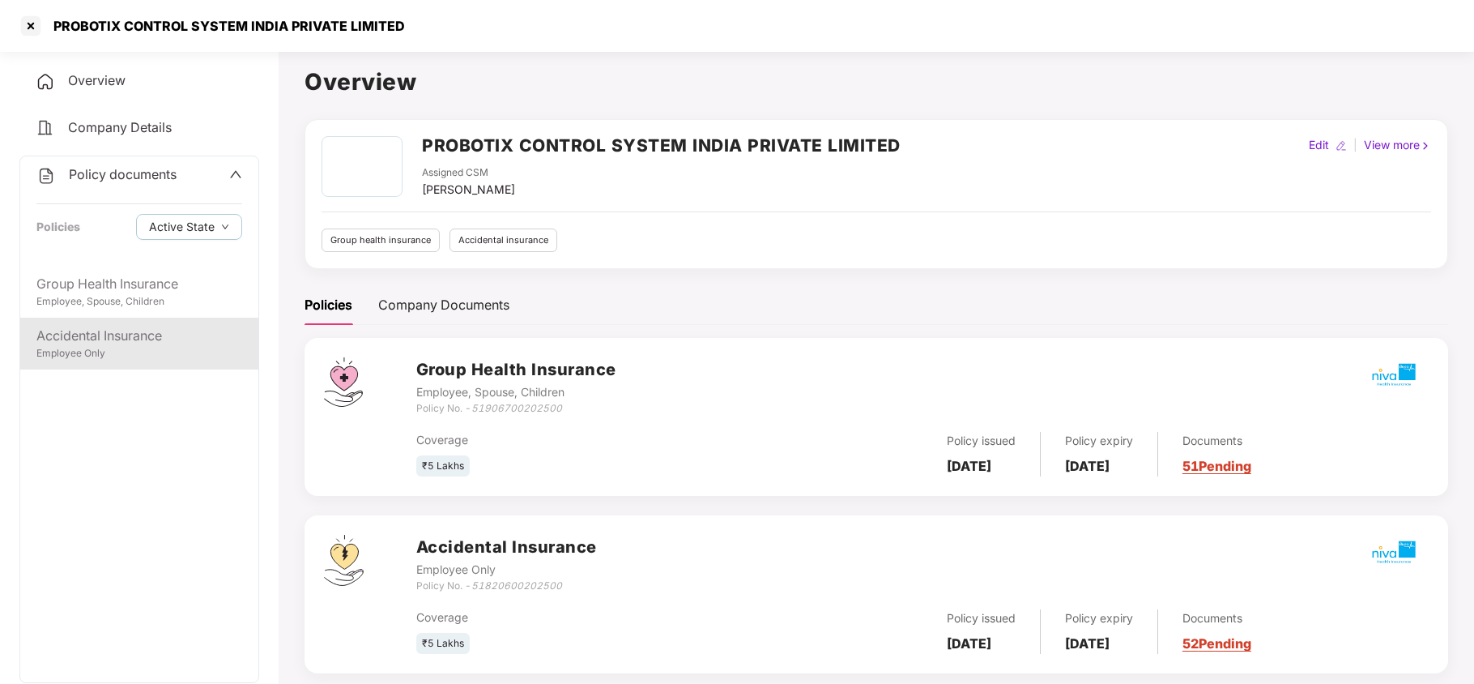
click at [92, 339] on div "Accidental Insurance" at bounding box center [139, 336] width 206 height 20
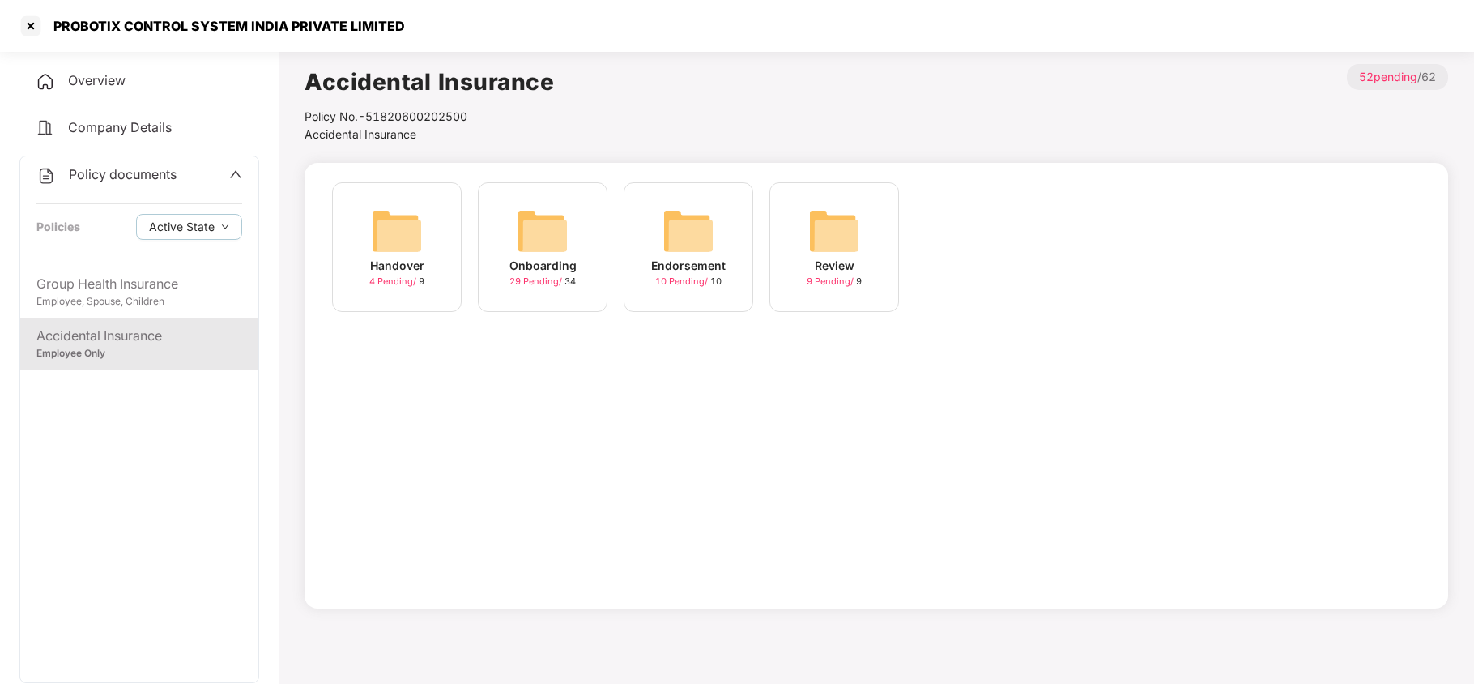
click at [559, 218] on img at bounding box center [543, 231] width 52 height 52
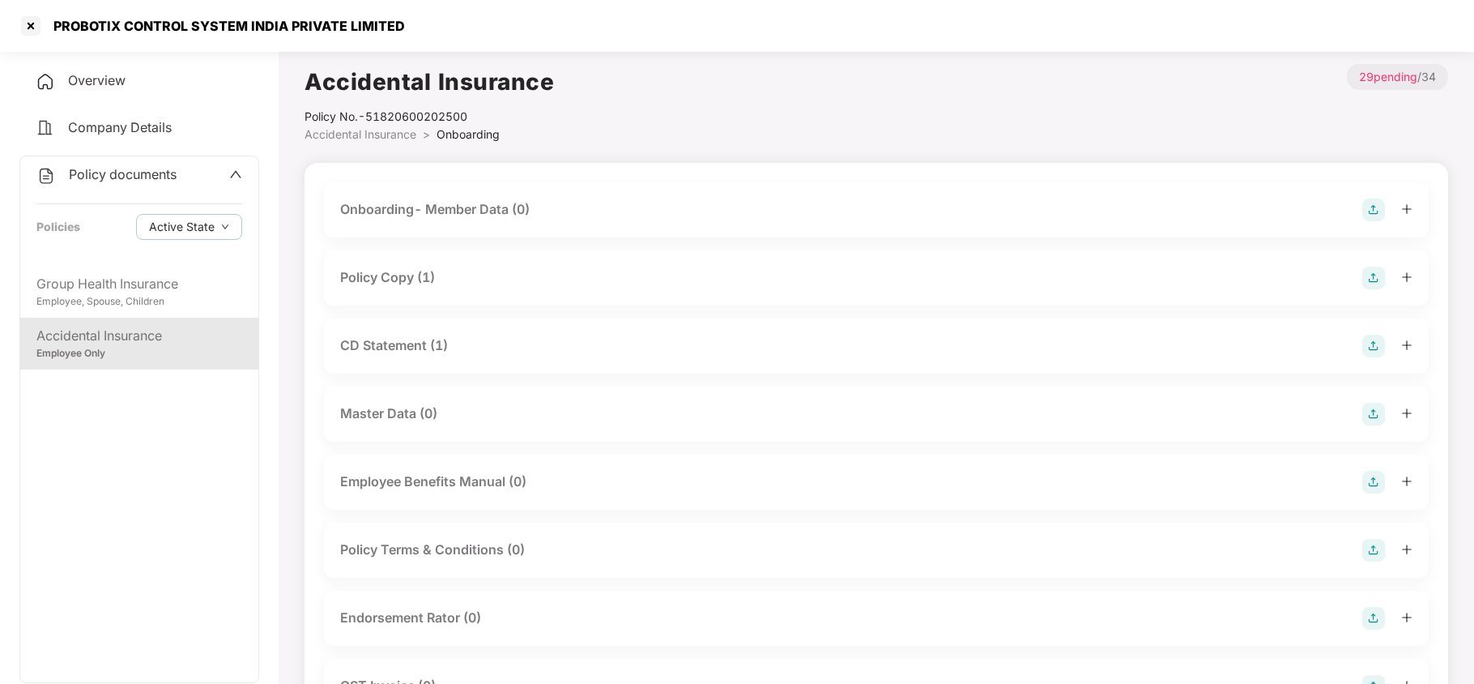
click at [515, 296] on div "Policy Copy (1)" at bounding box center [876, 277] width 1105 height 55
click at [513, 289] on div "Policy Copy (1)" at bounding box center [876, 277] width 1105 height 55
click at [522, 279] on div "Policy Copy (1)" at bounding box center [876, 277] width 1072 height 23
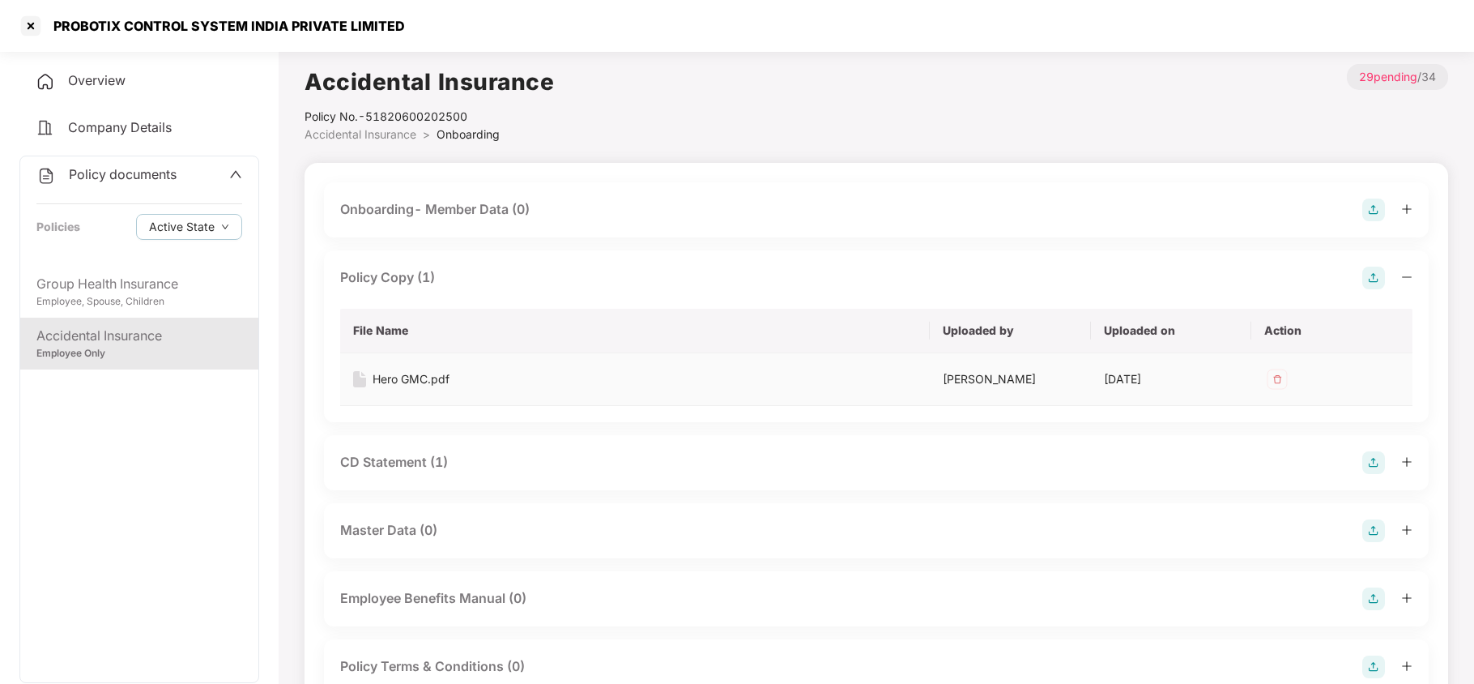
click at [1276, 382] on img at bounding box center [1277, 379] width 26 height 26
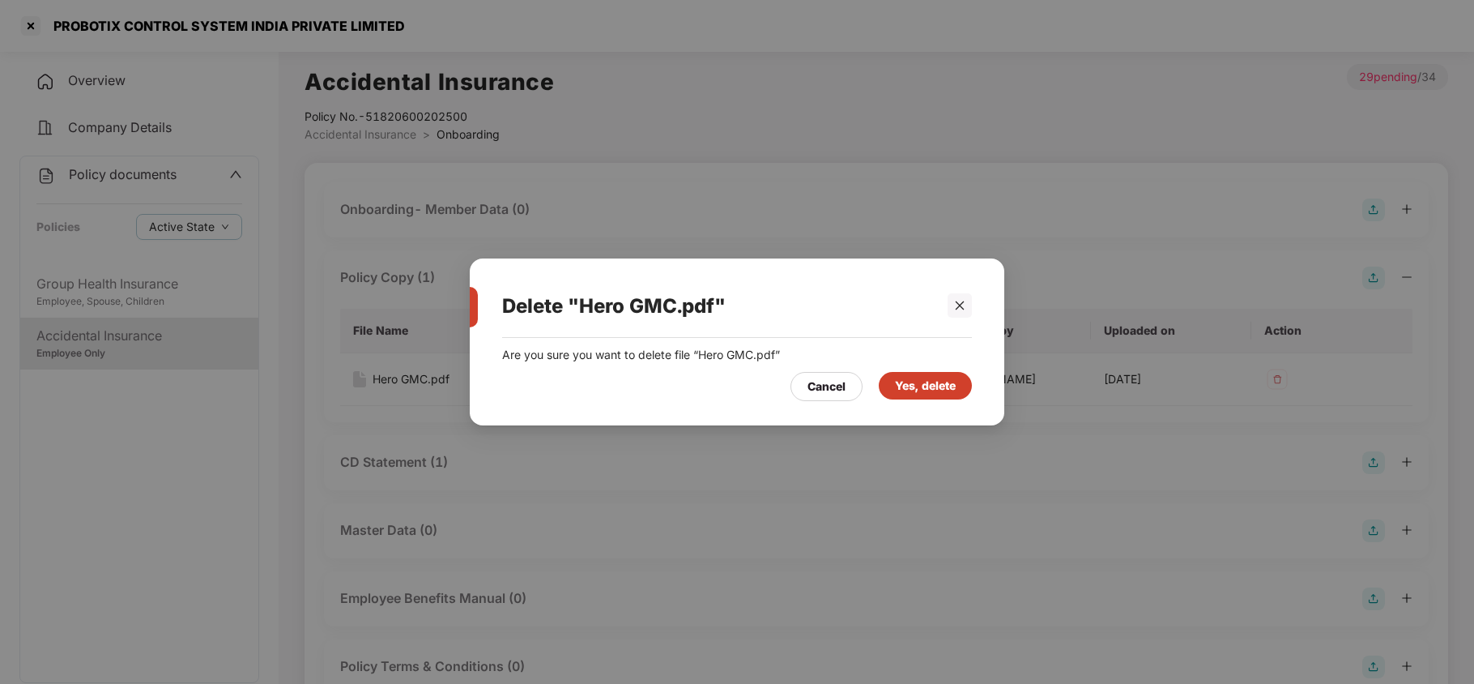
click at [952, 389] on div "Yes, delete" at bounding box center [925, 386] width 61 height 18
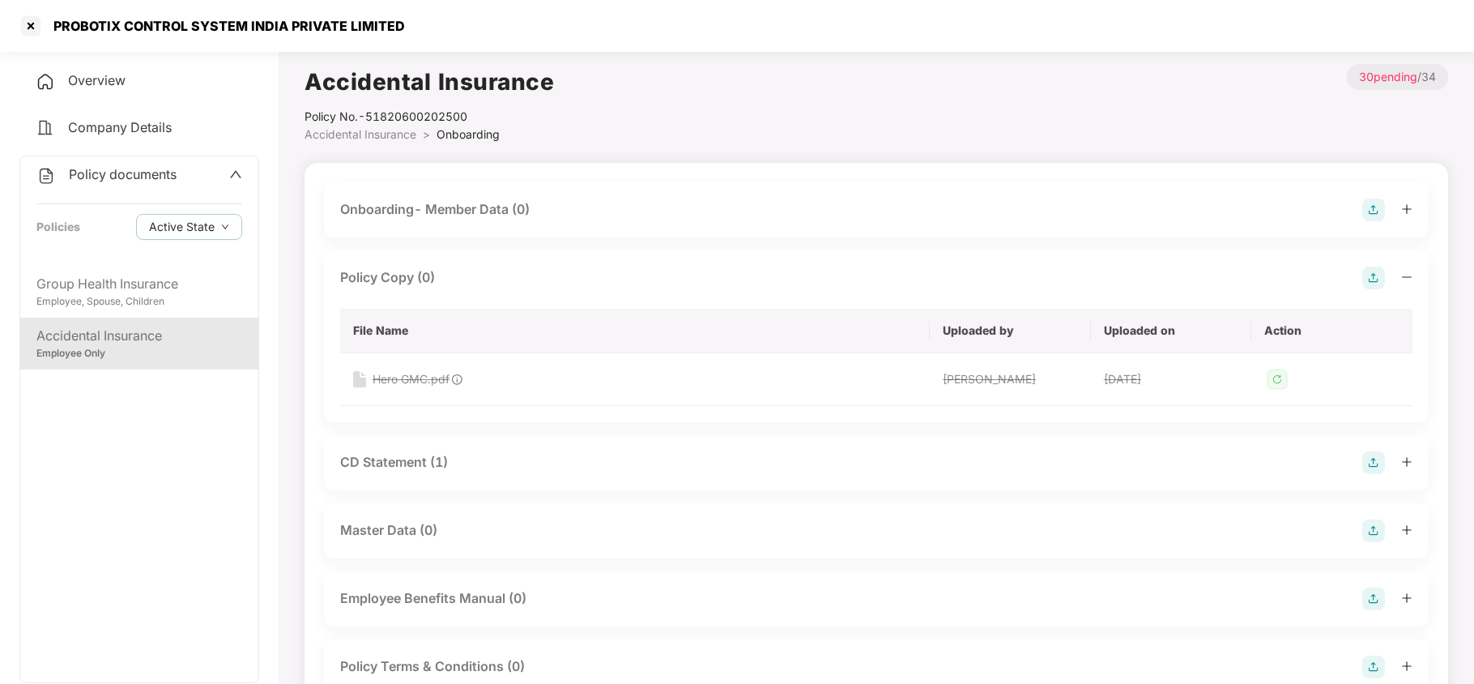
click at [1365, 275] on img at bounding box center [1373, 277] width 23 height 23
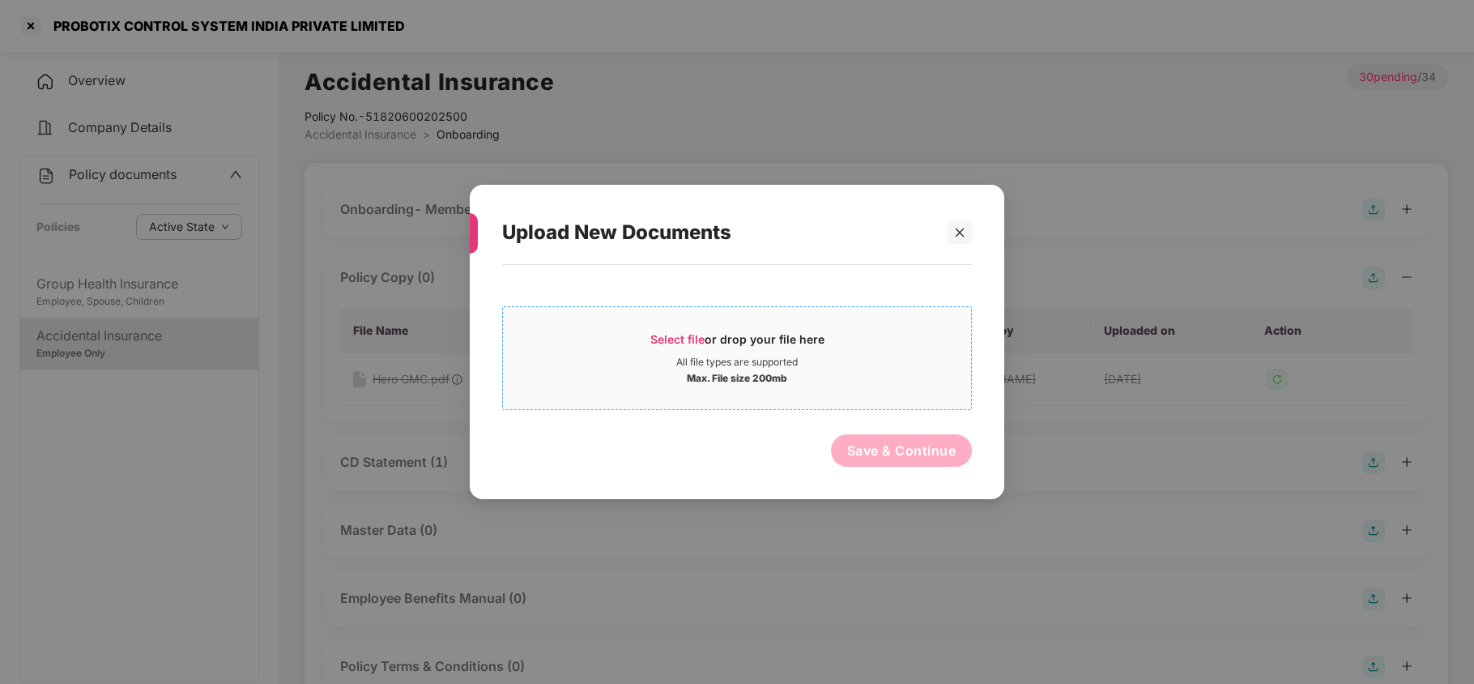
click at [662, 356] on div "All file types are supported" at bounding box center [737, 362] width 468 height 13
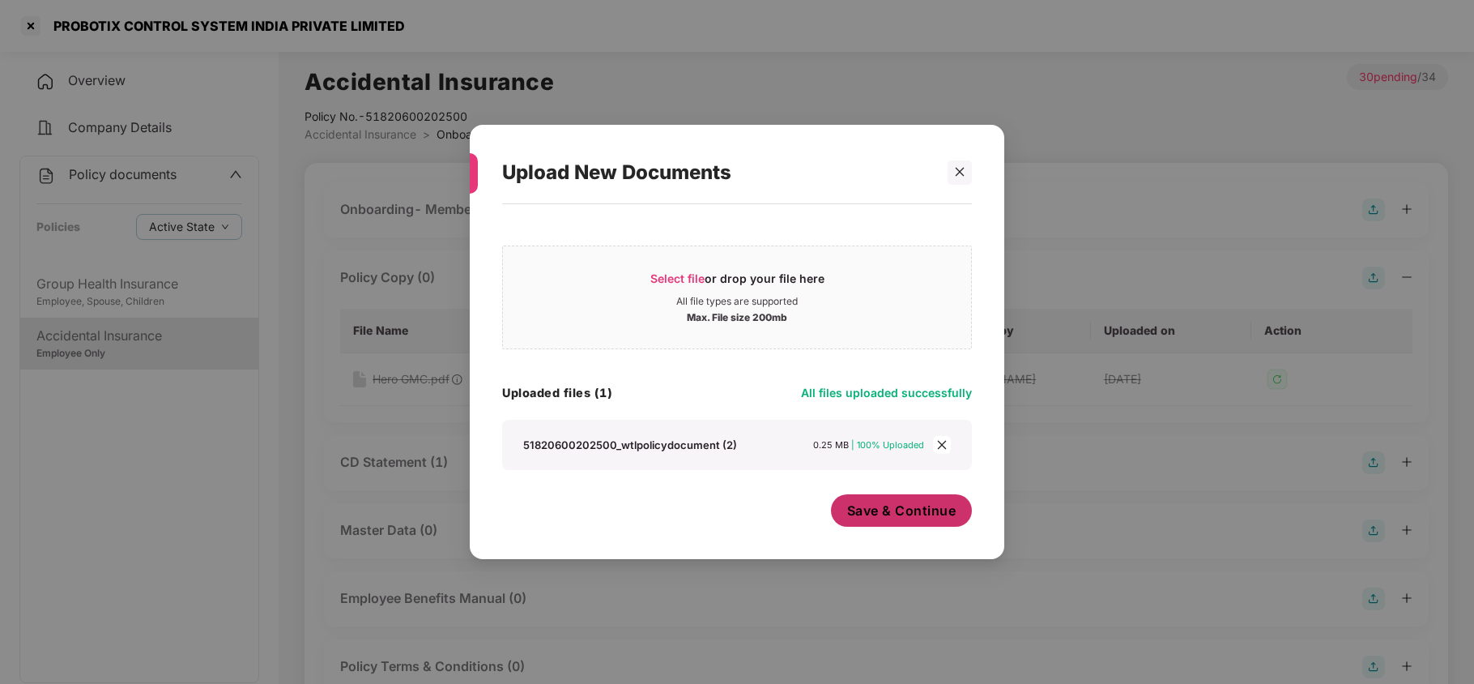
click at [869, 510] on span "Save & Continue" at bounding box center [901, 510] width 109 height 18
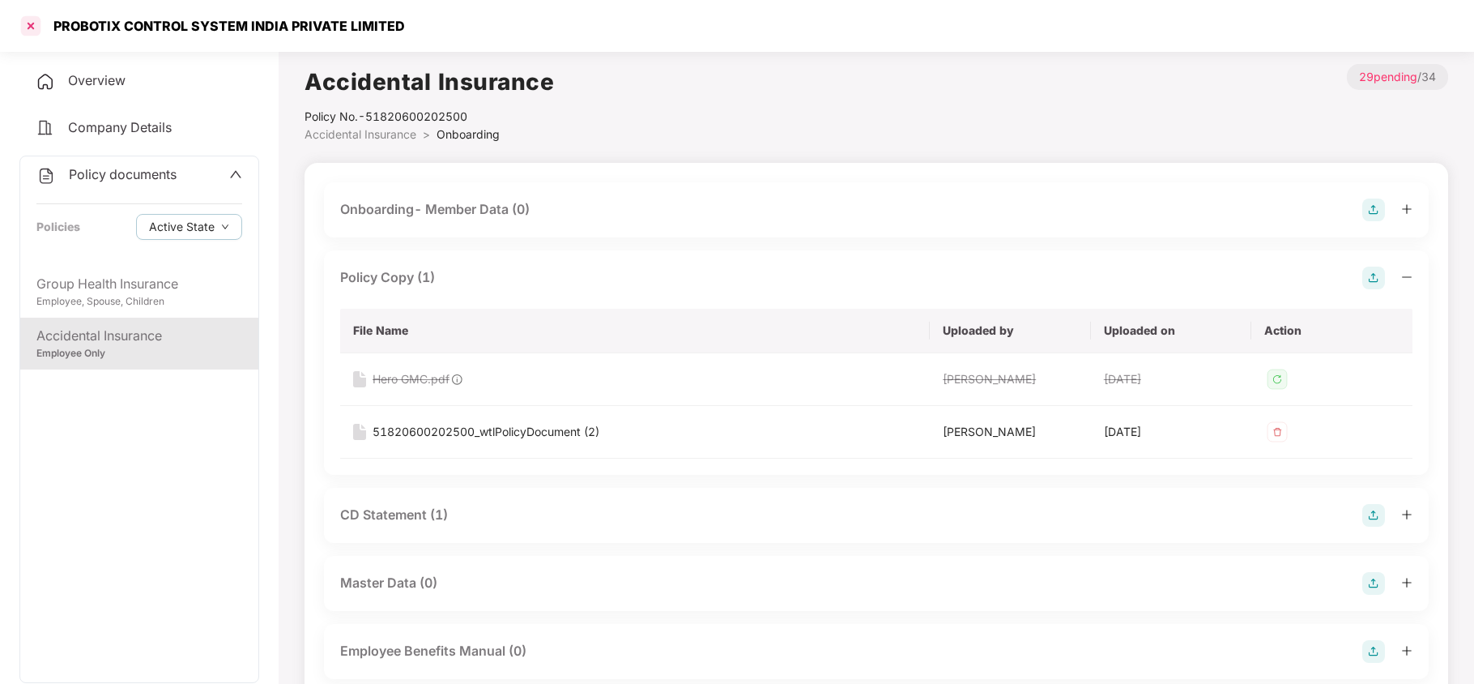
click at [31, 24] on div at bounding box center [31, 26] width 26 height 26
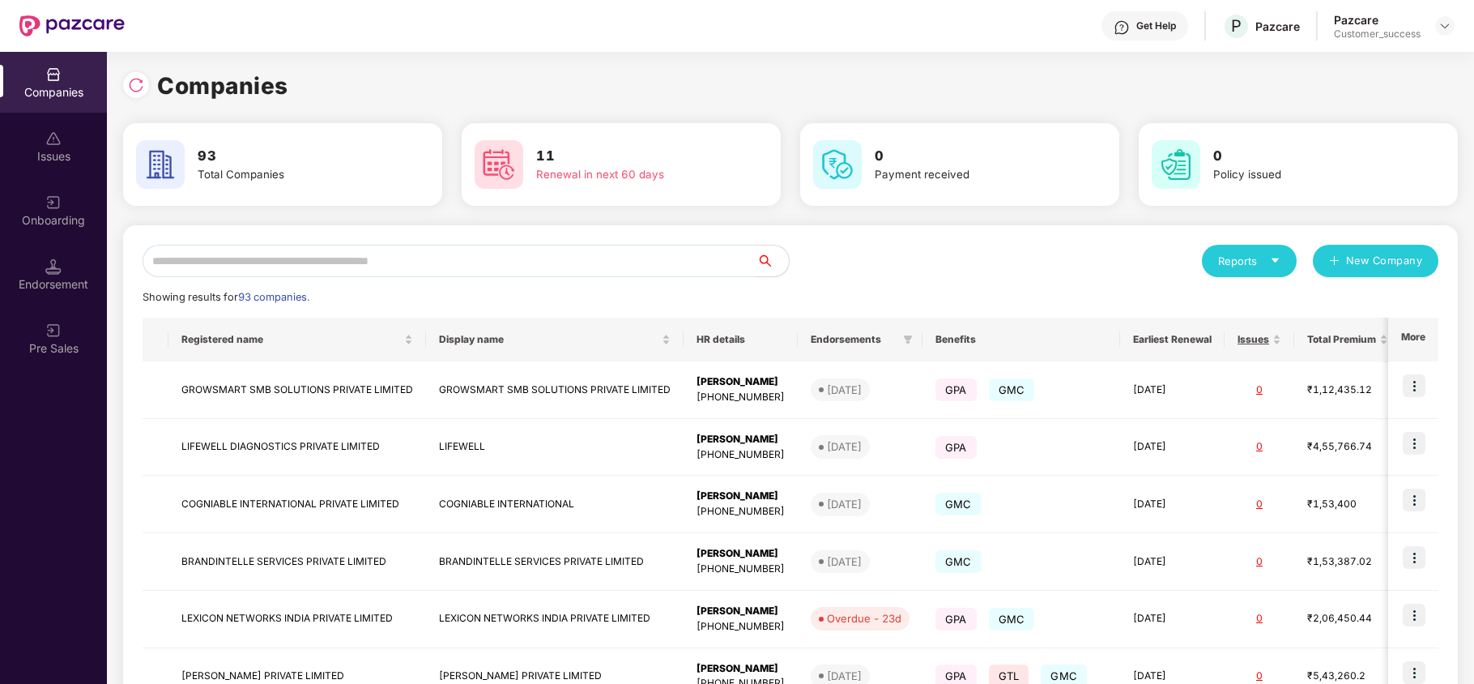
click at [259, 259] on input "text" at bounding box center [450, 261] width 614 height 32
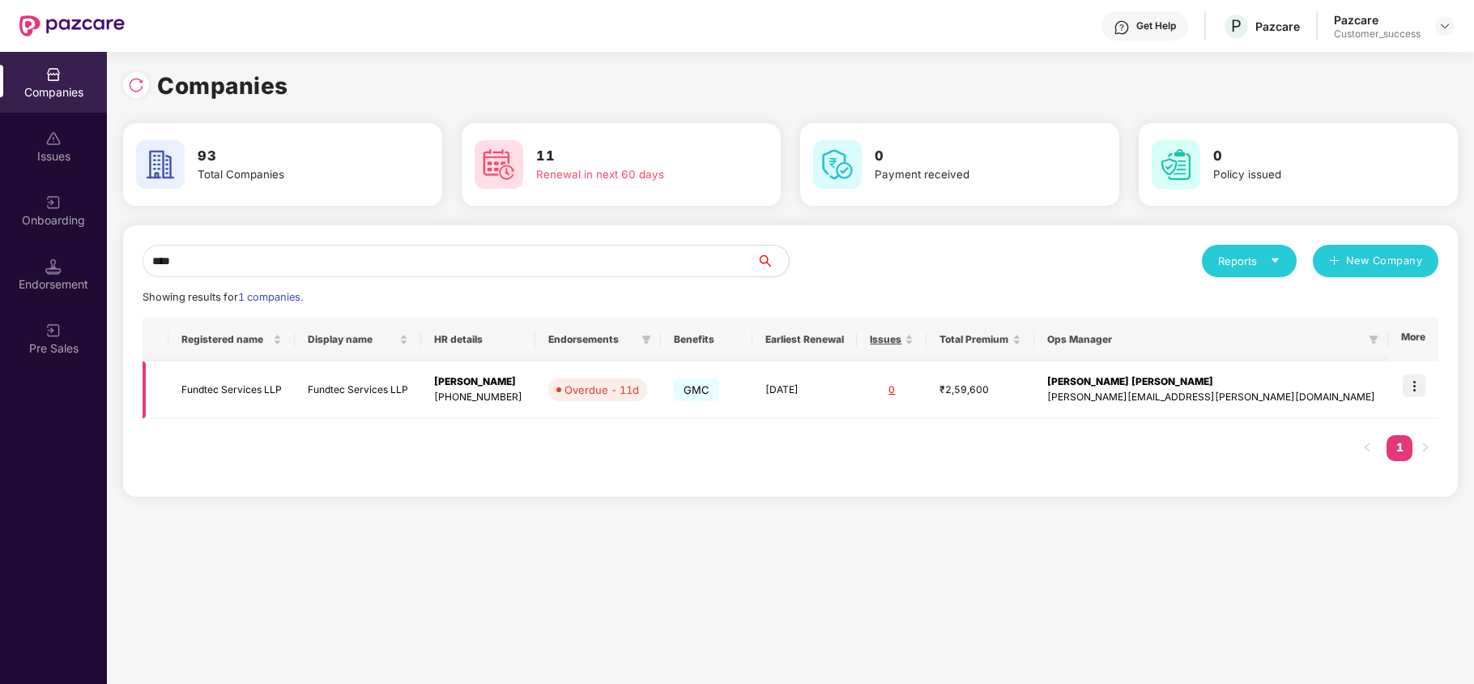
type input "****"
click at [1410, 385] on img at bounding box center [1414, 385] width 23 height 23
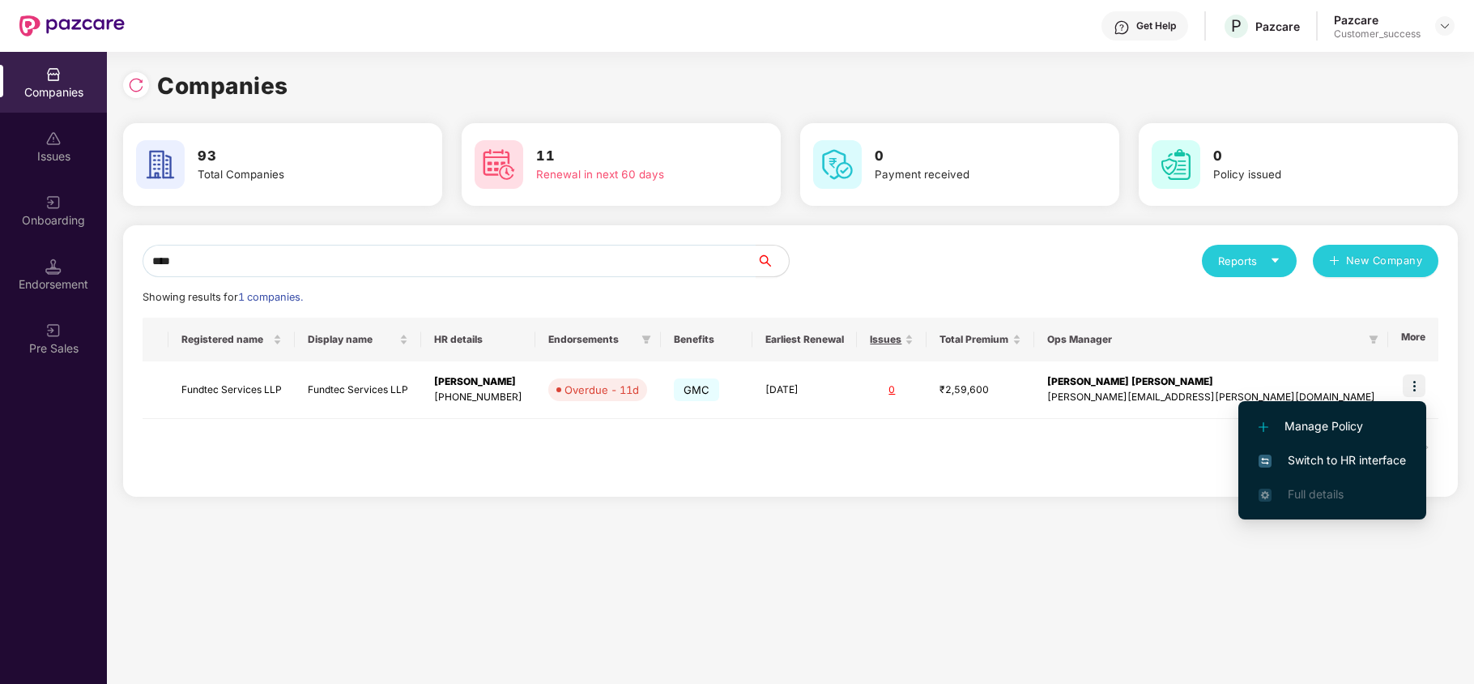
click at [1351, 448] on li "Switch to HR interface" at bounding box center [1332, 460] width 188 height 34
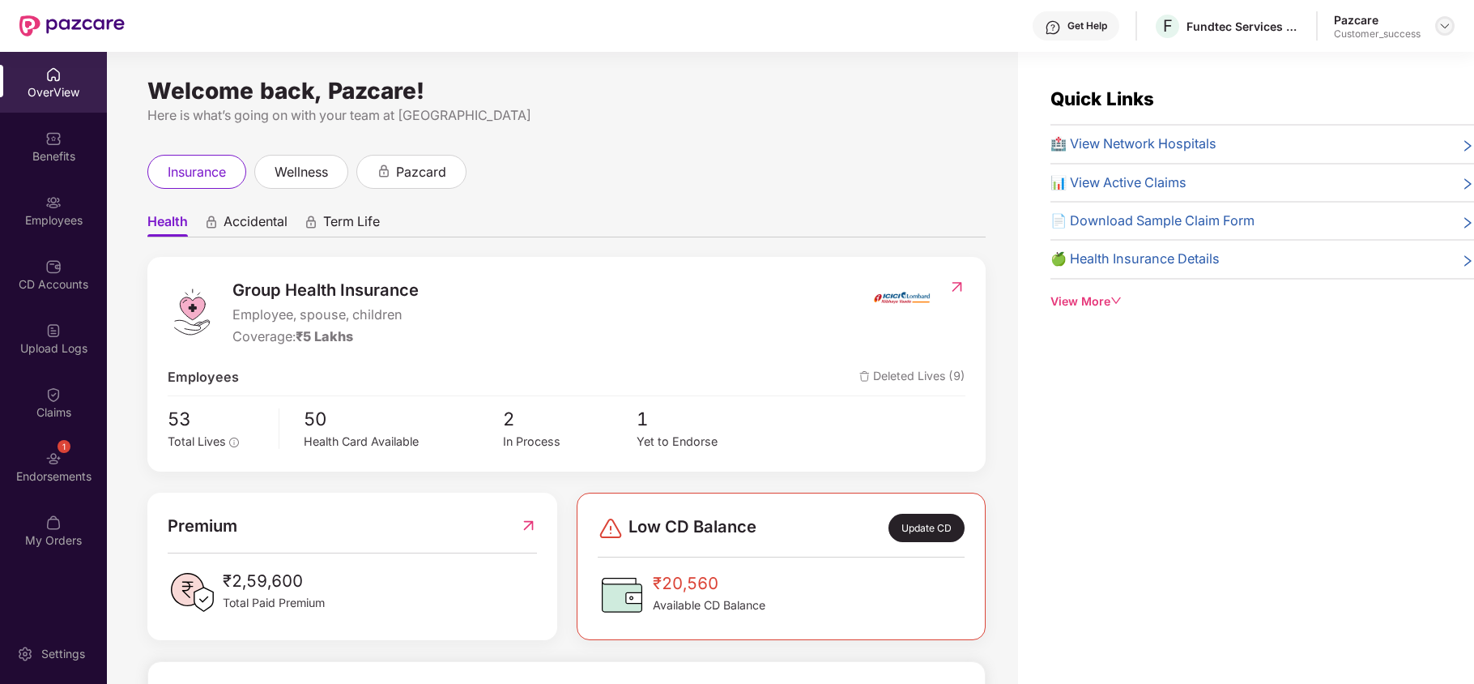
click at [1440, 32] on div at bounding box center [1444, 25] width 19 height 19
click at [1361, 73] on div "Switch to partner view" at bounding box center [1368, 65] width 211 height 32
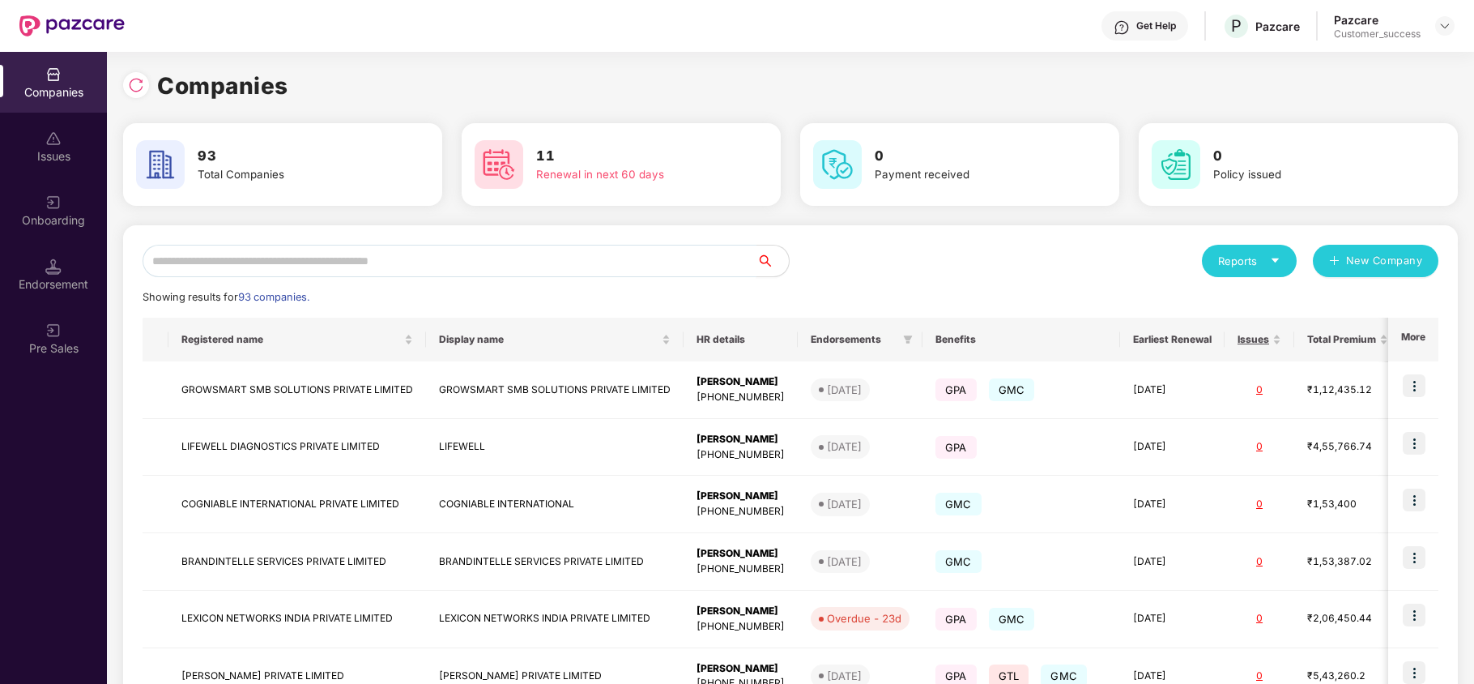
click at [529, 256] on input "text" at bounding box center [450, 261] width 614 height 32
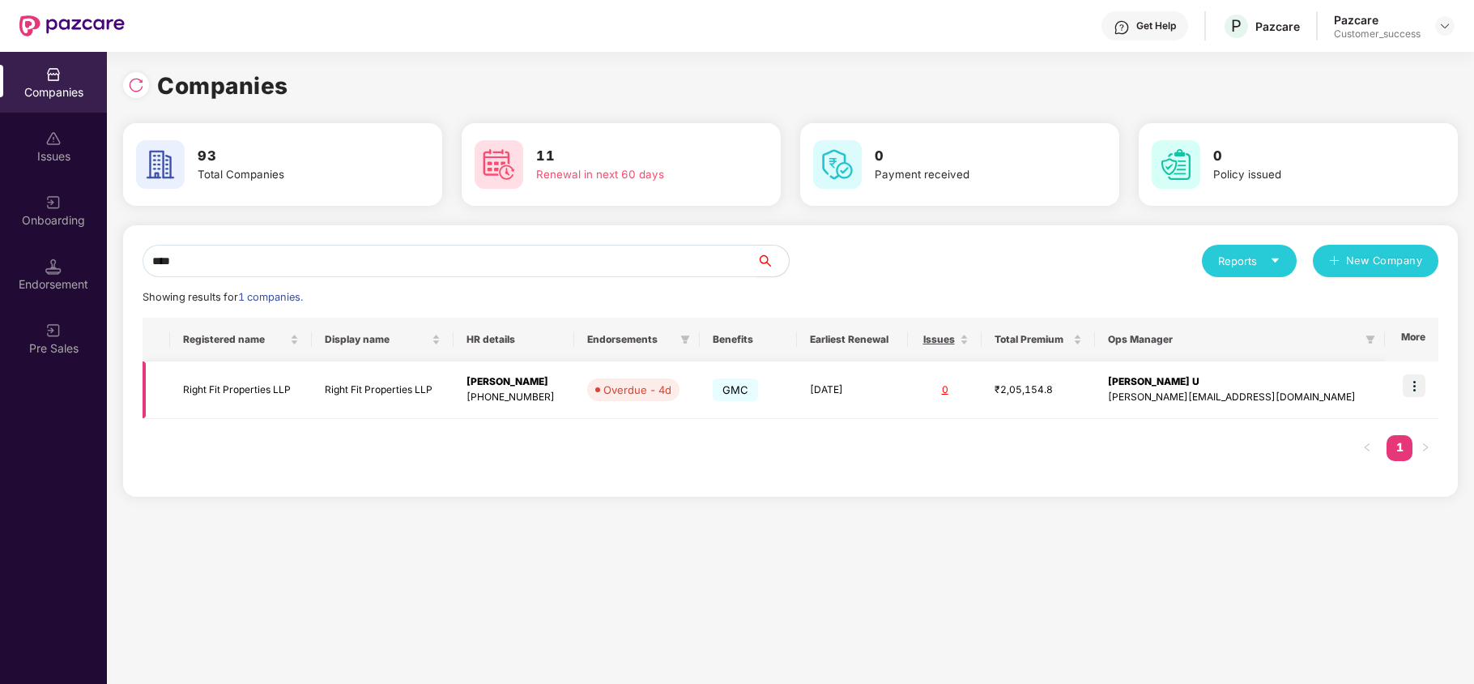
type input "****"
click at [1411, 381] on img at bounding box center [1414, 385] width 23 height 23
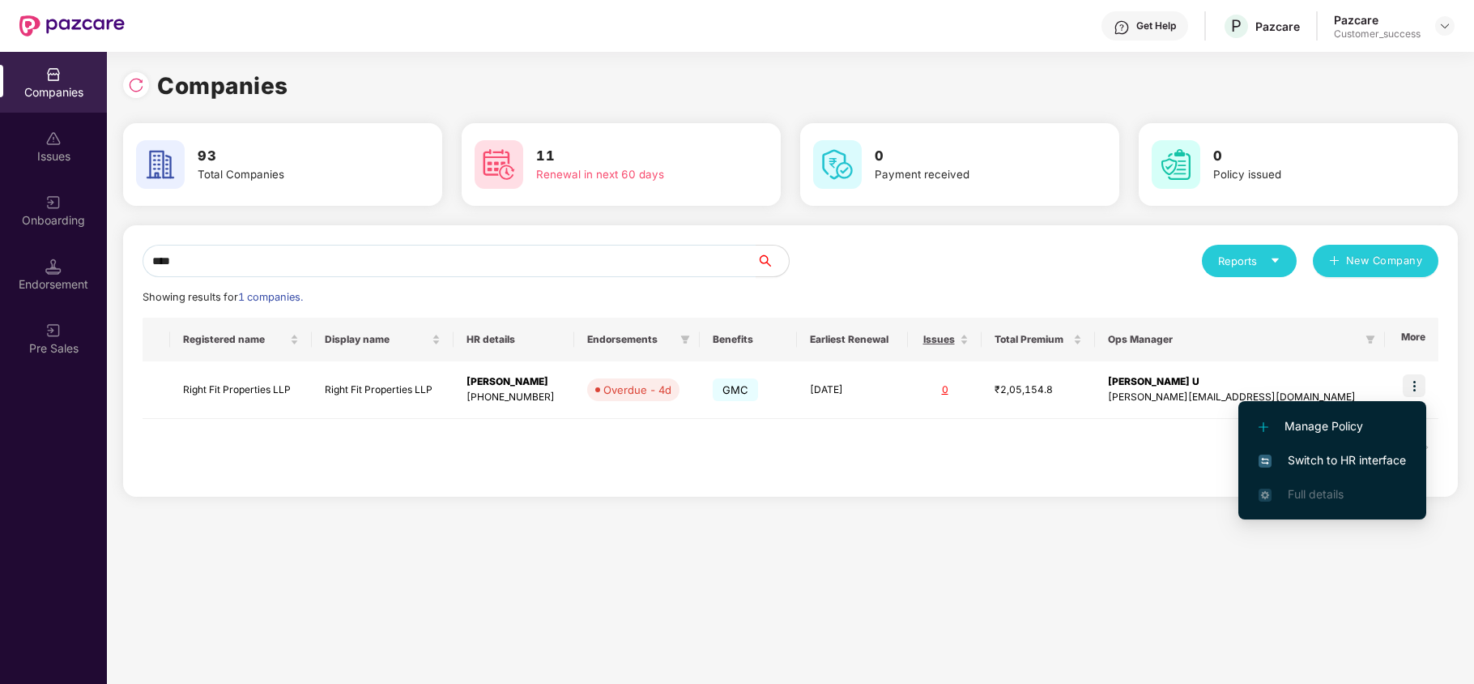
click at [1312, 455] on span "Switch to HR interface" at bounding box center [1331, 460] width 147 height 18
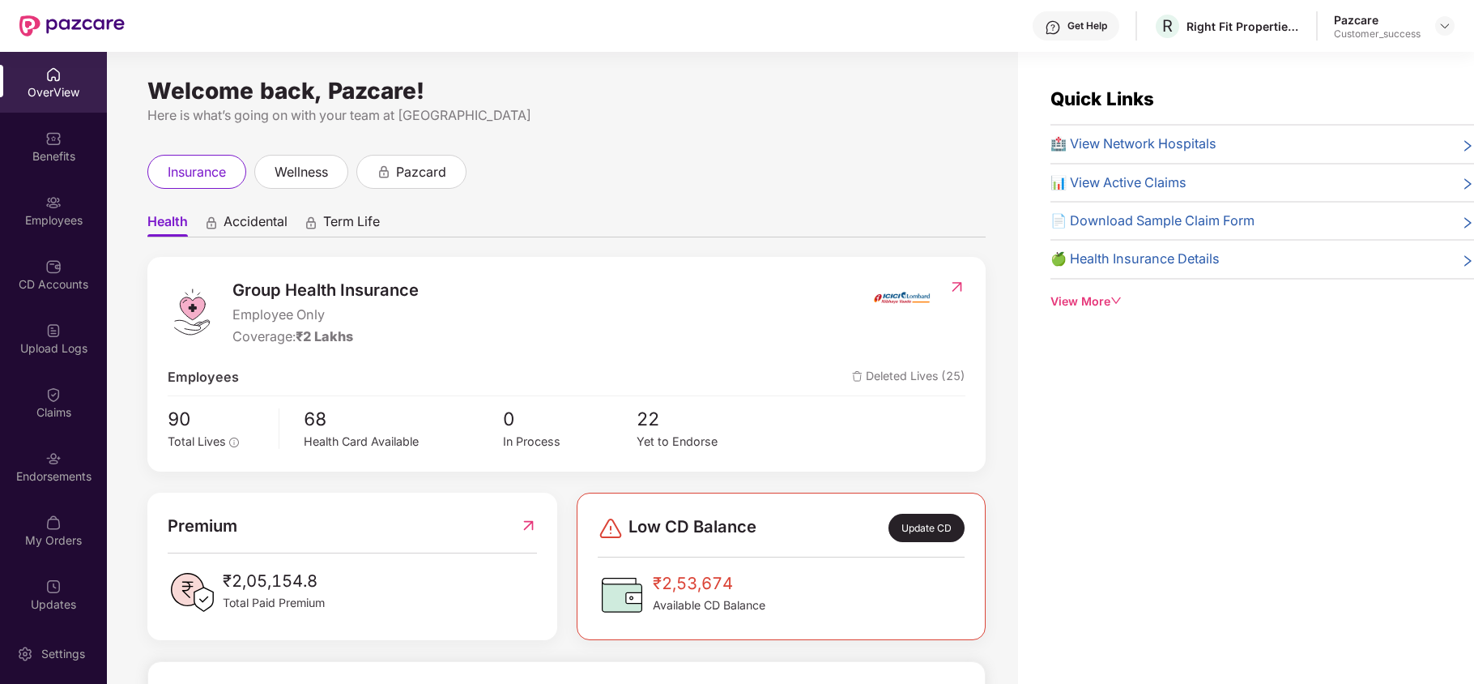
click at [18, 214] on div "Employees" at bounding box center [53, 220] width 107 height 16
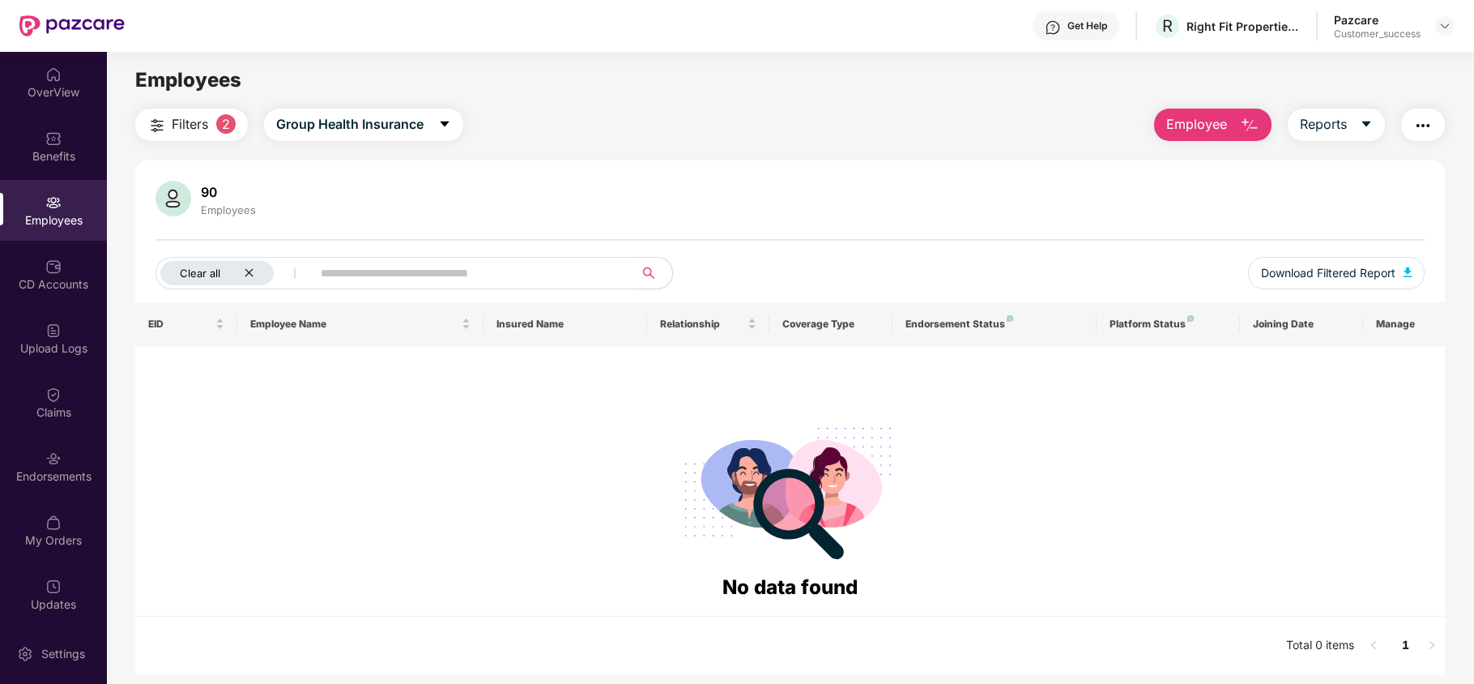
click at [246, 270] on icon "close" at bounding box center [249, 272] width 11 height 11
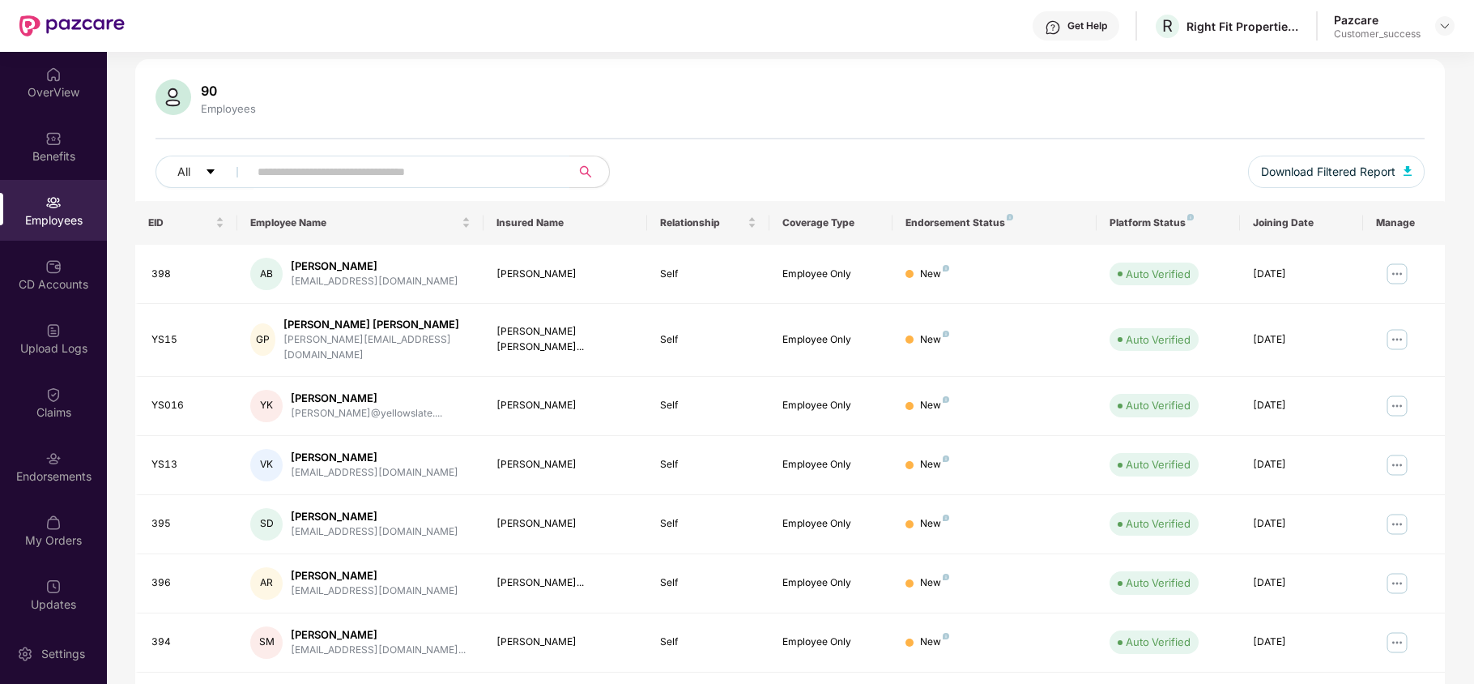
scroll to position [99, 0]
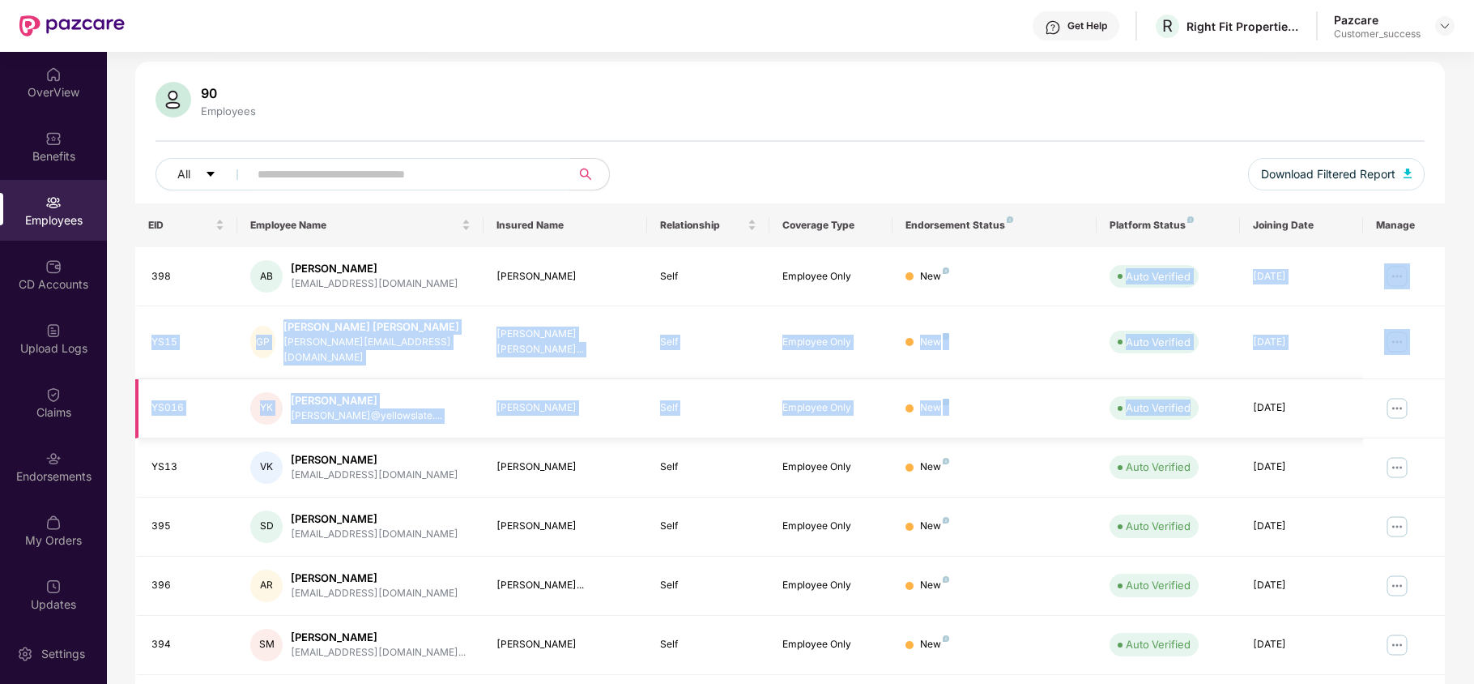
drag, startPoint x: 1106, startPoint y: 273, endPoint x: 1166, endPoint y: 408, distance: 147.9
click at [1166, 408] on tbody "398 AB [PERSON_NAME] [EMAIL_ADDRESS][DOMAIN_NAME] [PERSON_NAME] Self Employee O…" at bounding box center [790, 563] width 1310 height 632
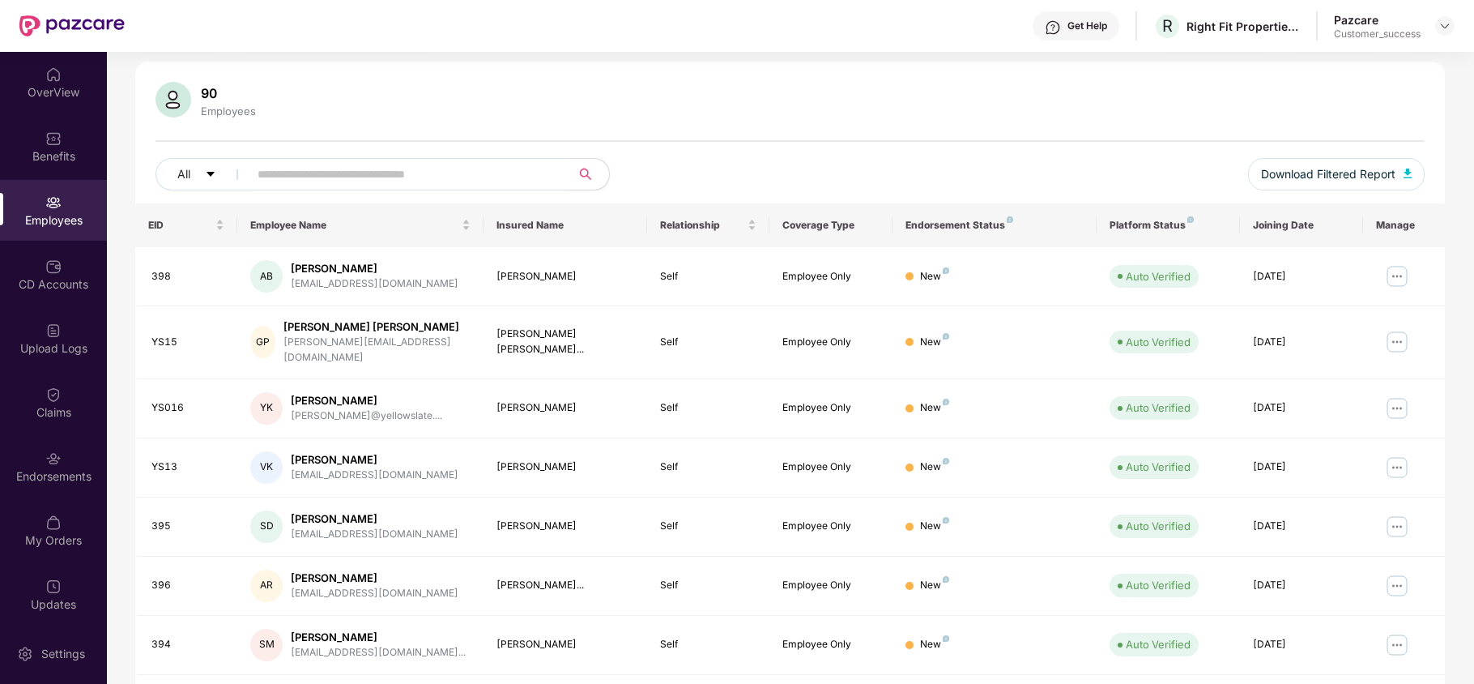
click at [1113, 158] on div "All Download Filtered Report" at bounding box center [789, 180] width 1269 height 45
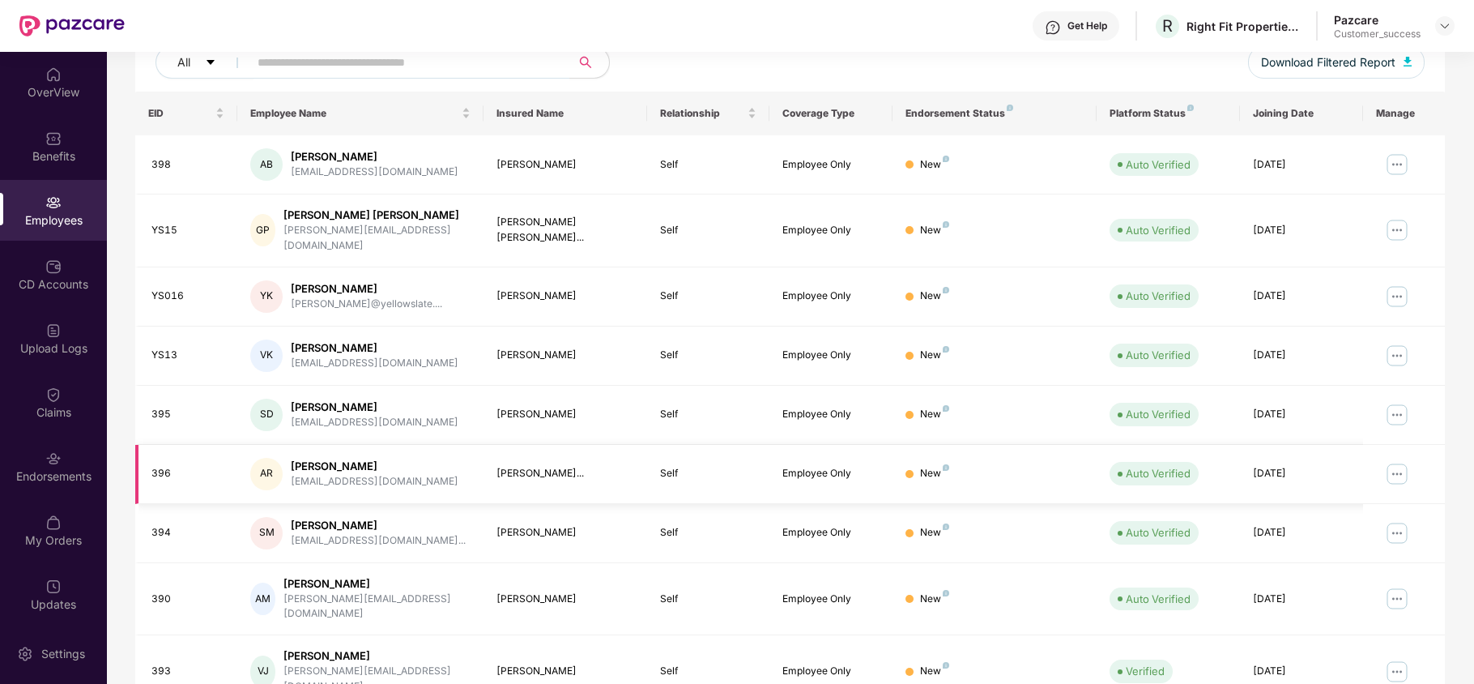
scroll to position [315, 0]
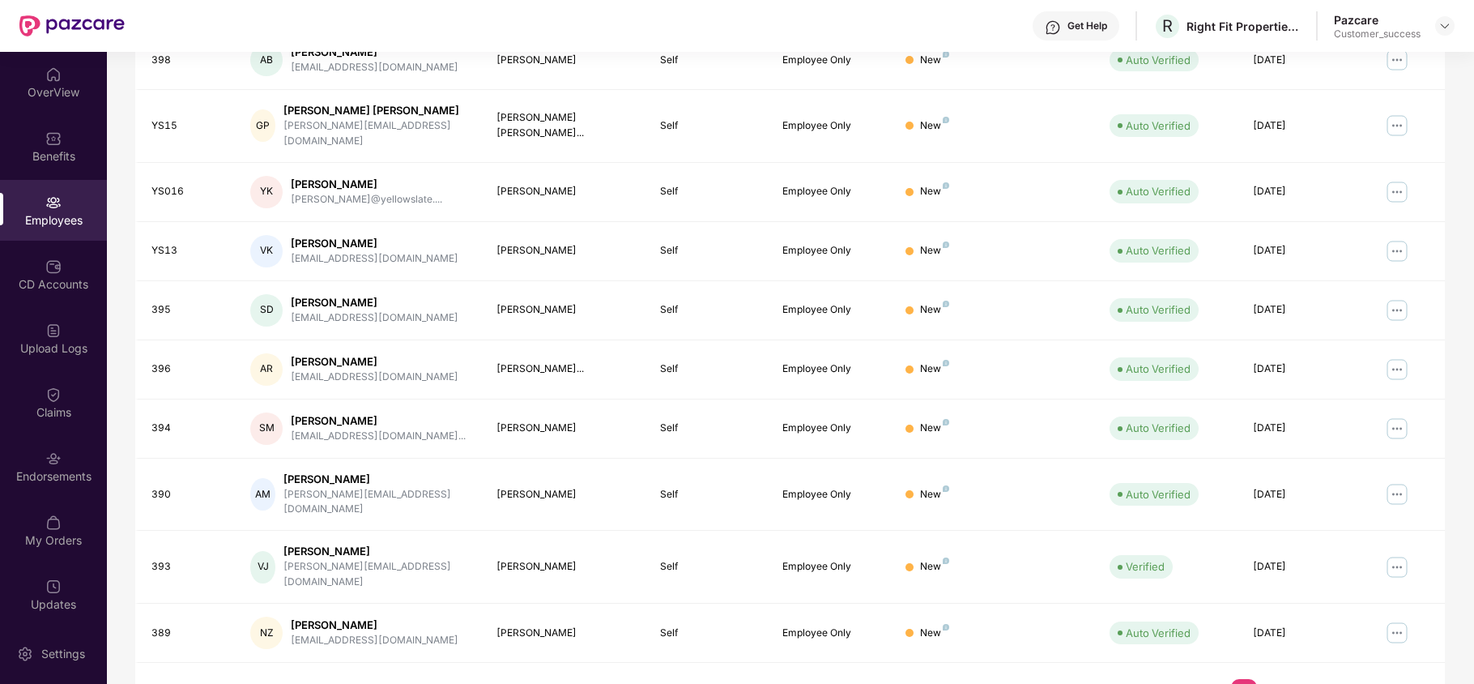
click at [1273, 679] on link "2" at bounding box center [1270, 691] width 26 height 24
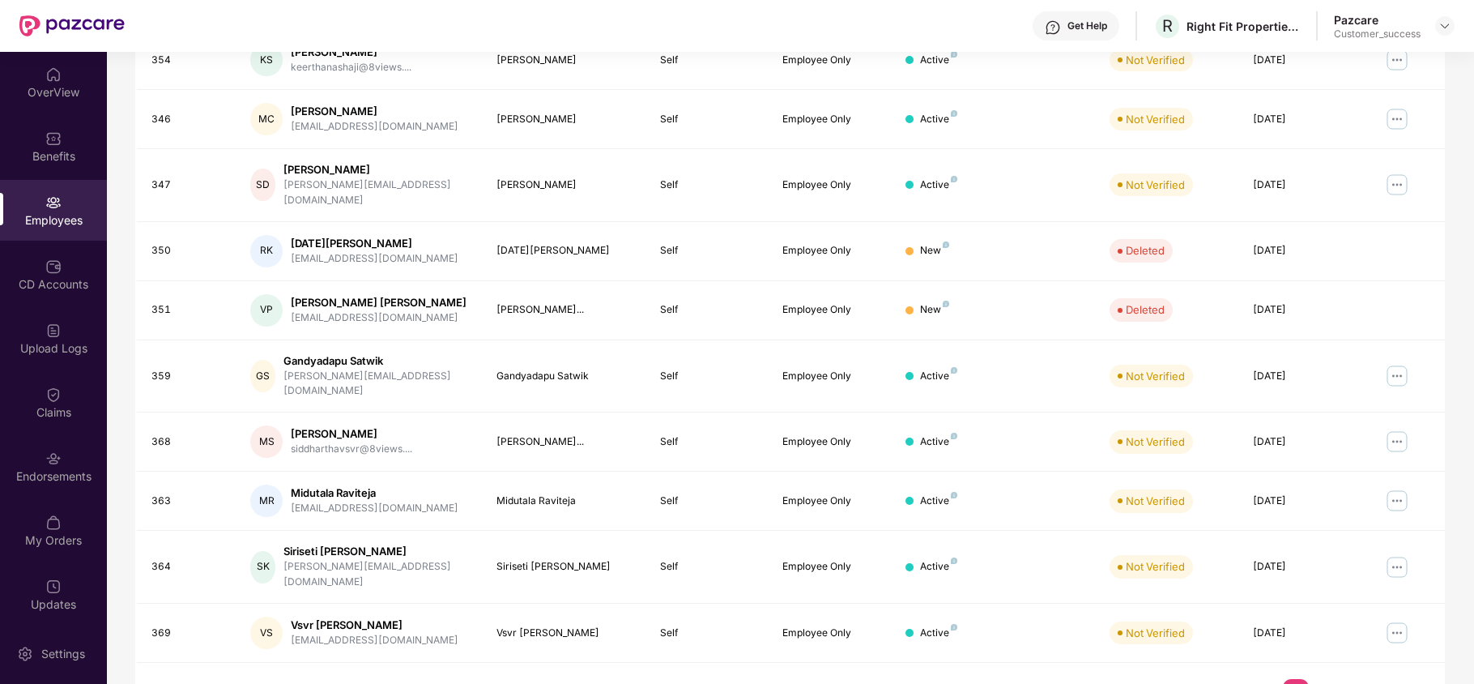
click at [1213, 679] on link "1" at bounding box center [1218, 691] width 26 height 24
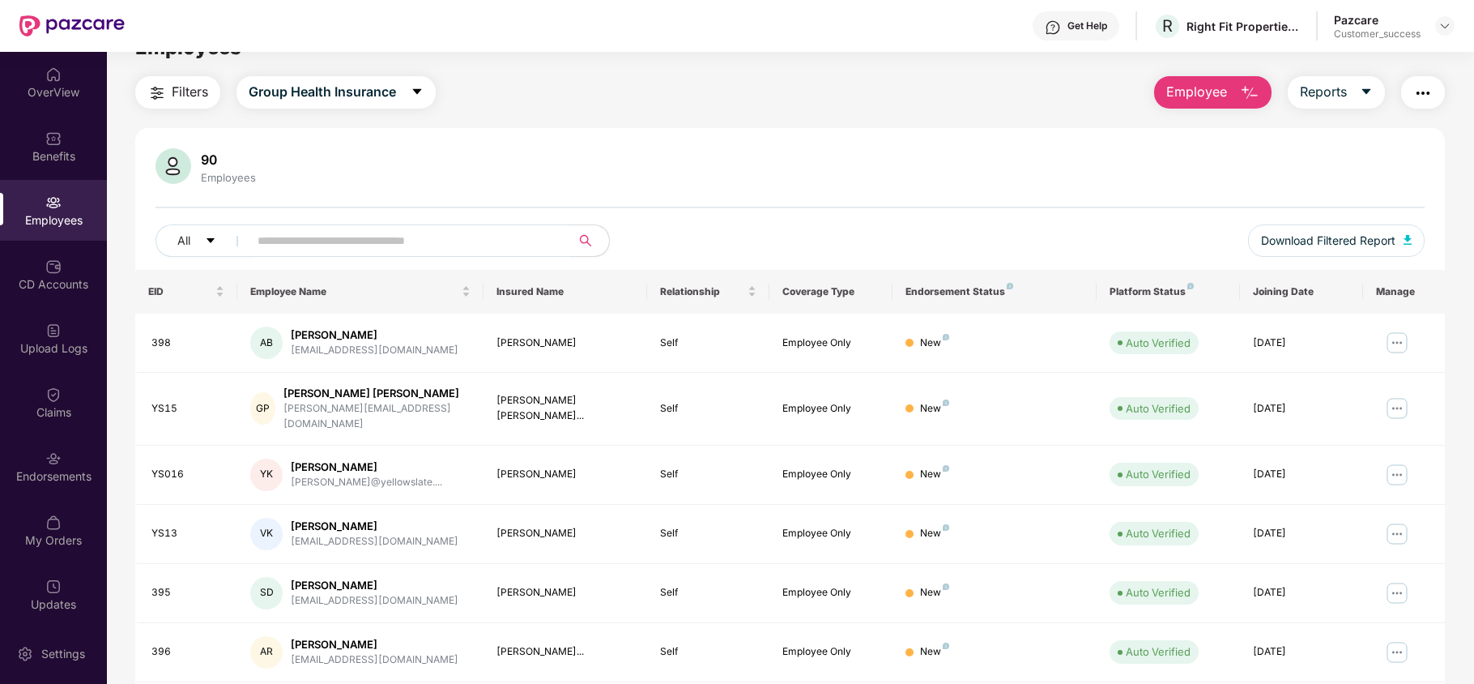
scroll to position [0, 0]
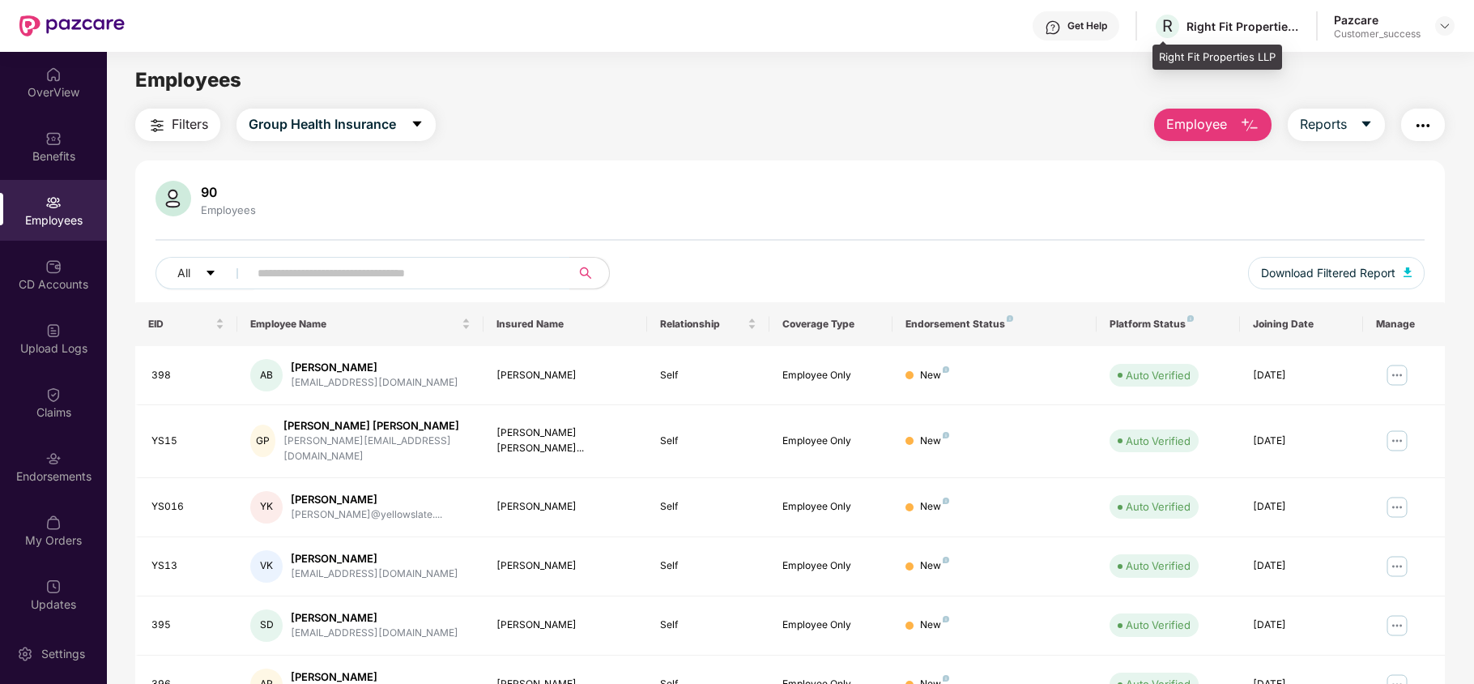
click at [1165, 57] on div "Right Fit Properties LLP" at bounding box center [1217, 58] width 130 height 26
copy div "Right Fit Properties LLP"
click at [1443, 21] on img at bounding box center [1444, 25] width 13 height 13
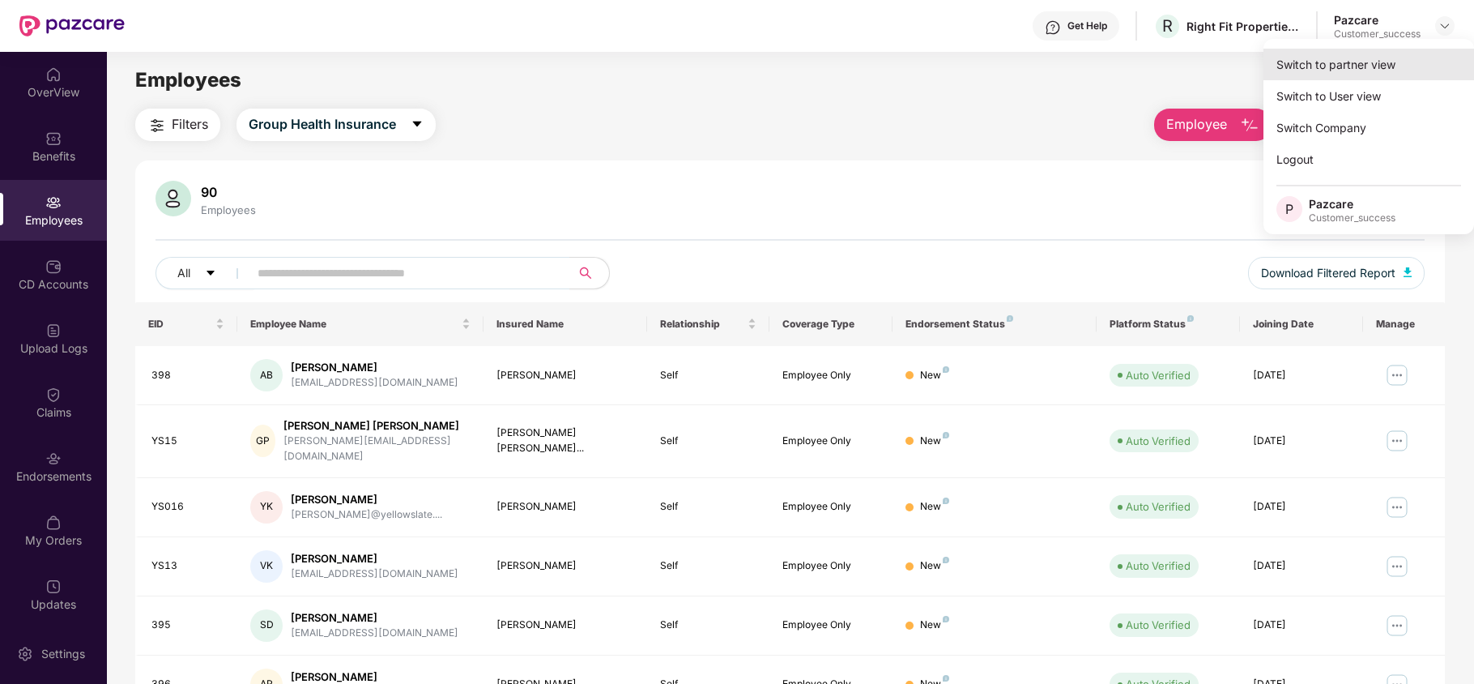
click at [1397, 59] on div "Switch to partner view" at bounding box center [1368, 65] width 211 height 32
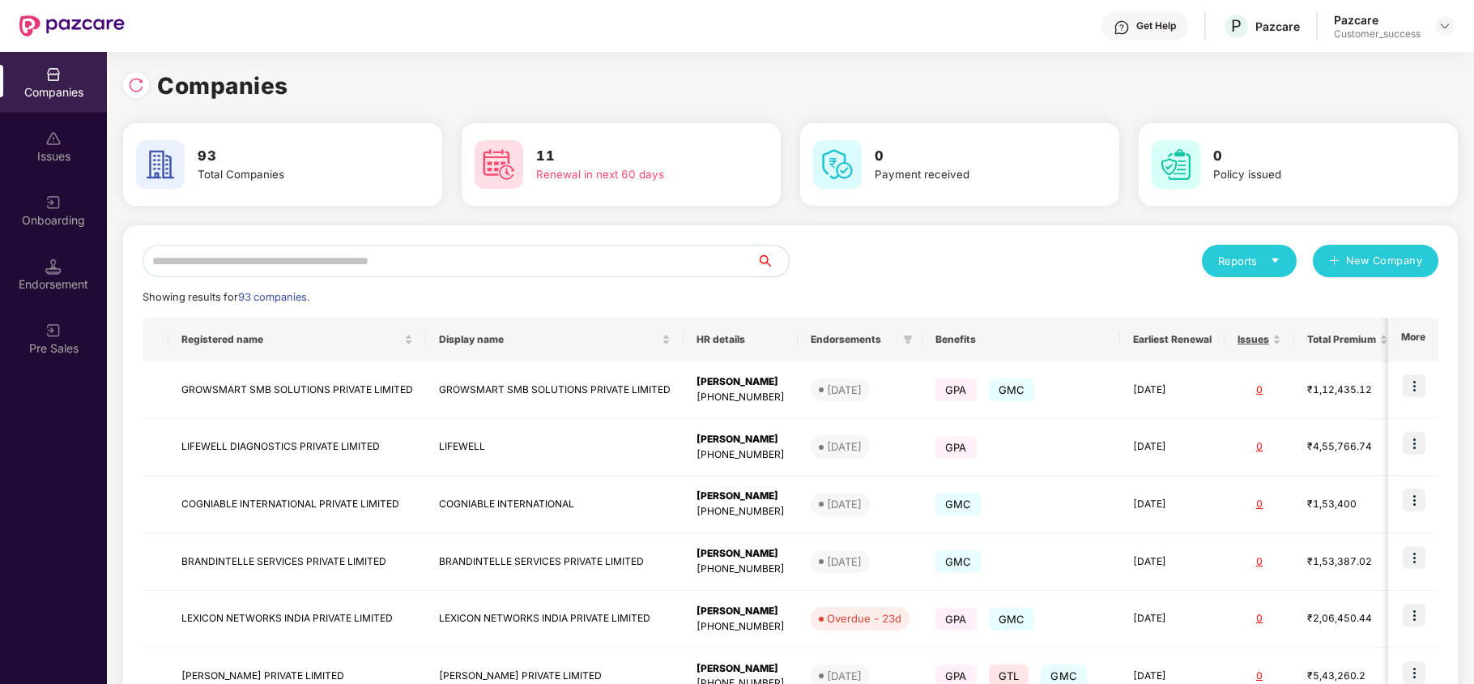
click at [397, 280] on div "Reports New Company Showing results for 93 companies. Registered name Display n…" at bounding box center [791, 618] width 1296 height 747
click at [410, 266] on input "text" at bounding box center [450, 261] width 614 height 32
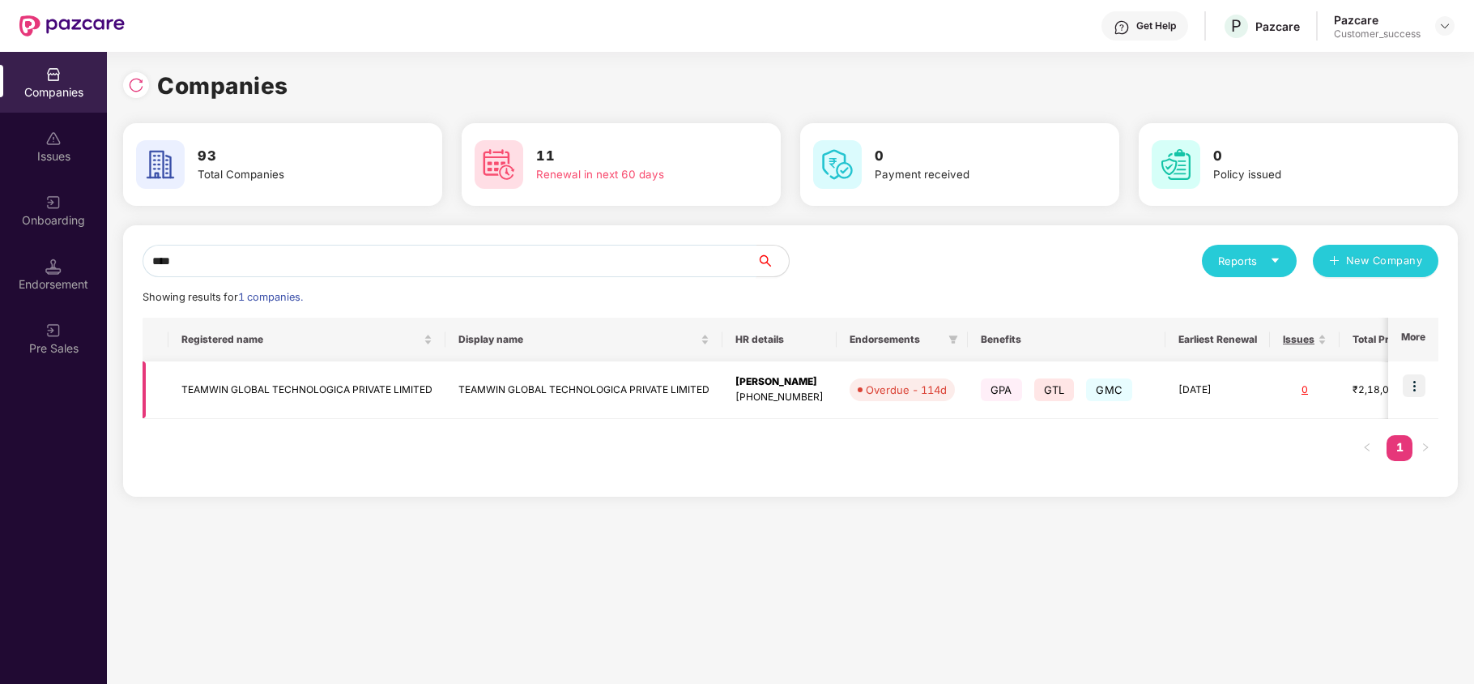
type input "****"
click at [361, 389] on td "TEAMWIN GLOBAL TECHNOLOGICA PRIVATE LIMITED" at bounding box center [306, 389] width 277 height 57
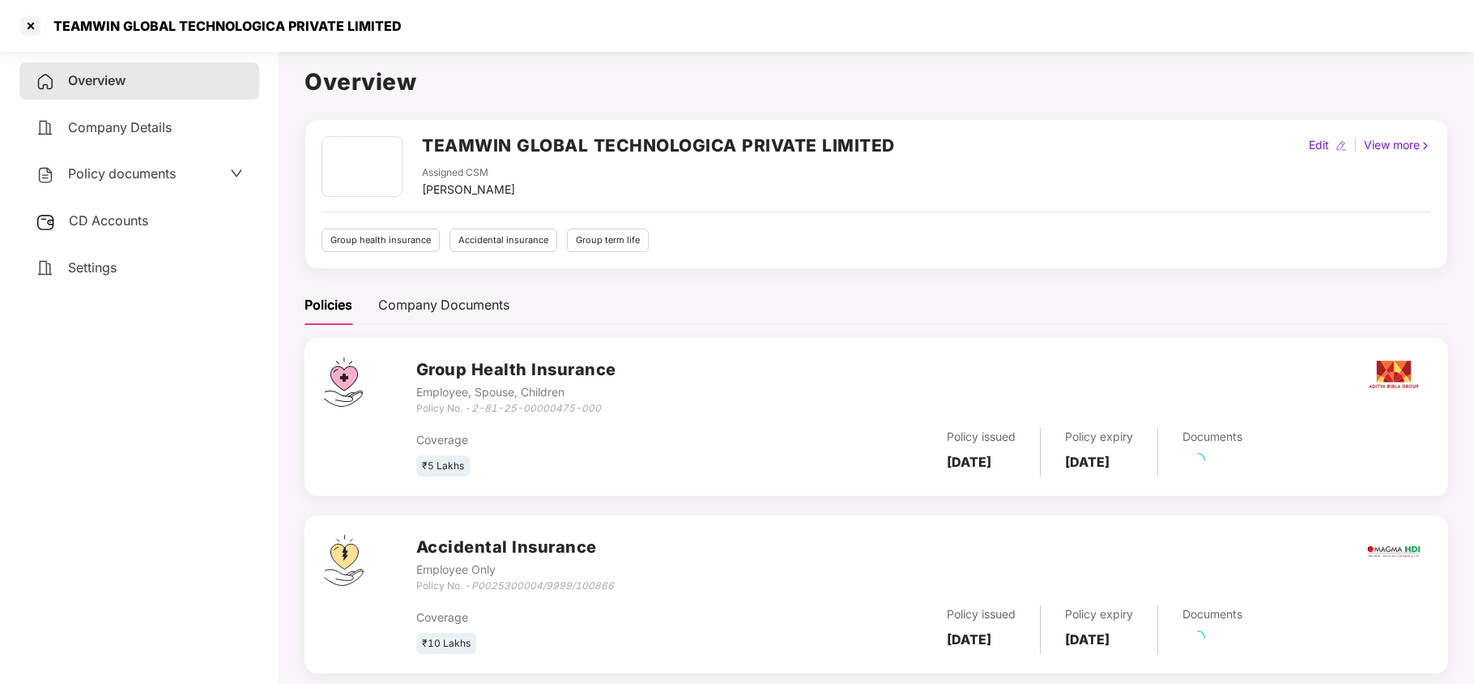
click at [147, 215] on span "CD Accounts" at bounding box center [108, 220] width 79 height 16
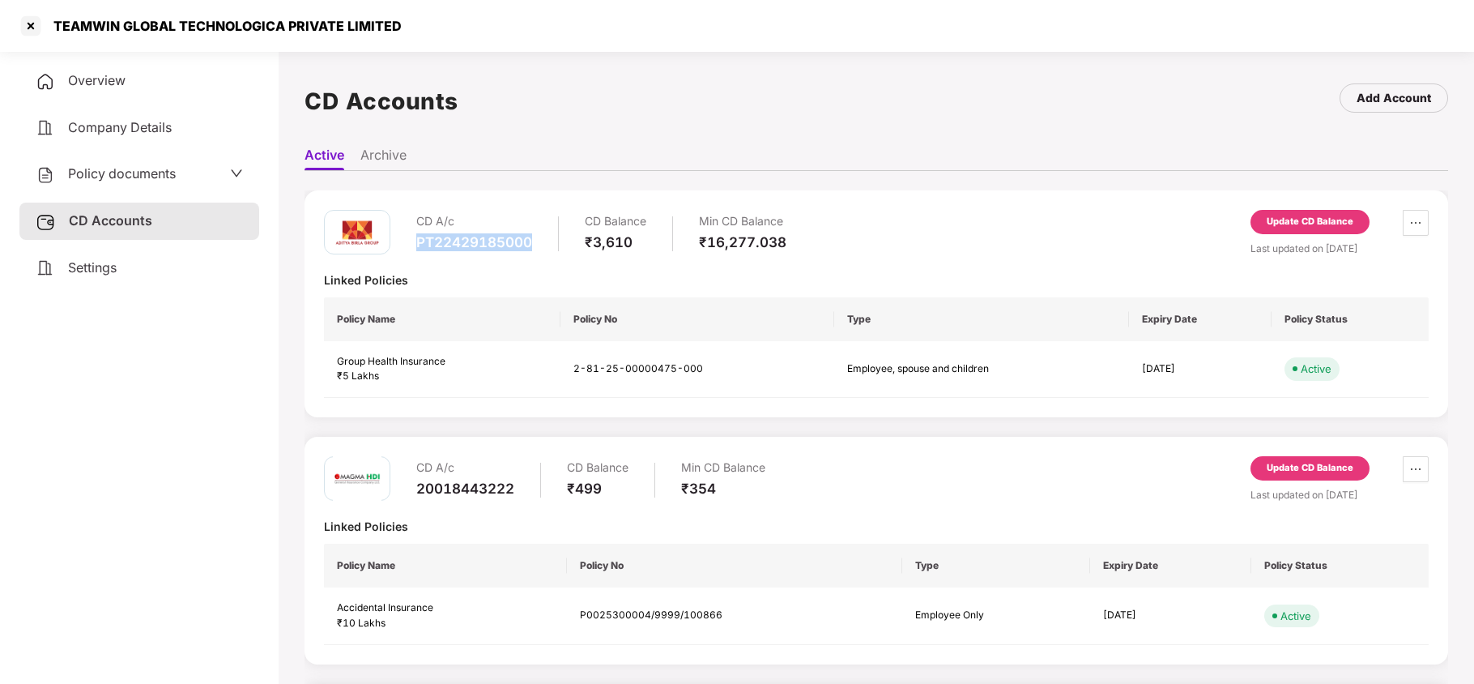
drag, startPoint x: 408, startPoint y: 247, endPoint x: 538, endPoint y: 244, distance: 129.6
click at [538, 244] on div "CD A/c PT22429185000 CD Balance ₹3,610 Min CD Balance ₹16,277.038" at bounding box center [555, 233] width 462 height 46
copy div "PT22429185000"
click at [33, 27] on div at bounding box center [31, 26] width 26 height 26
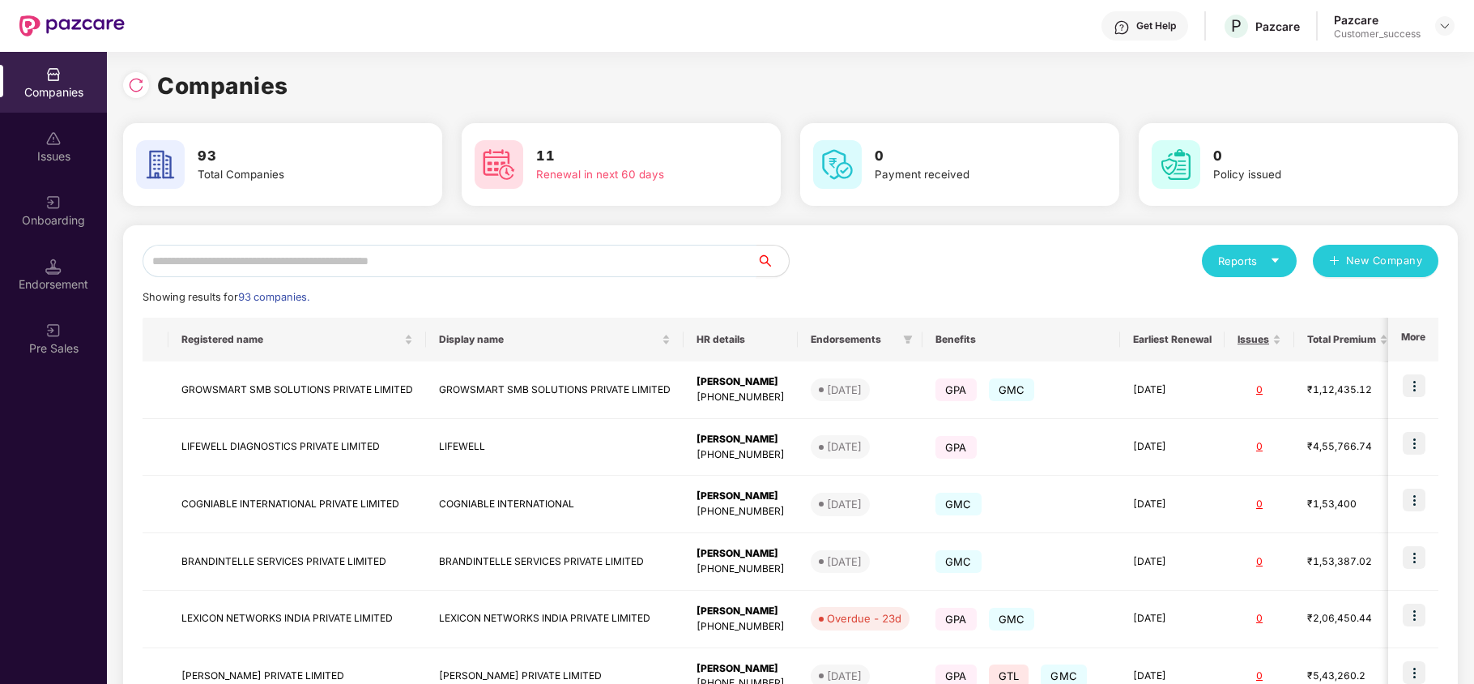
click at [423, 258] on input "text" at bounding box center [450, 261] width 614 height 32
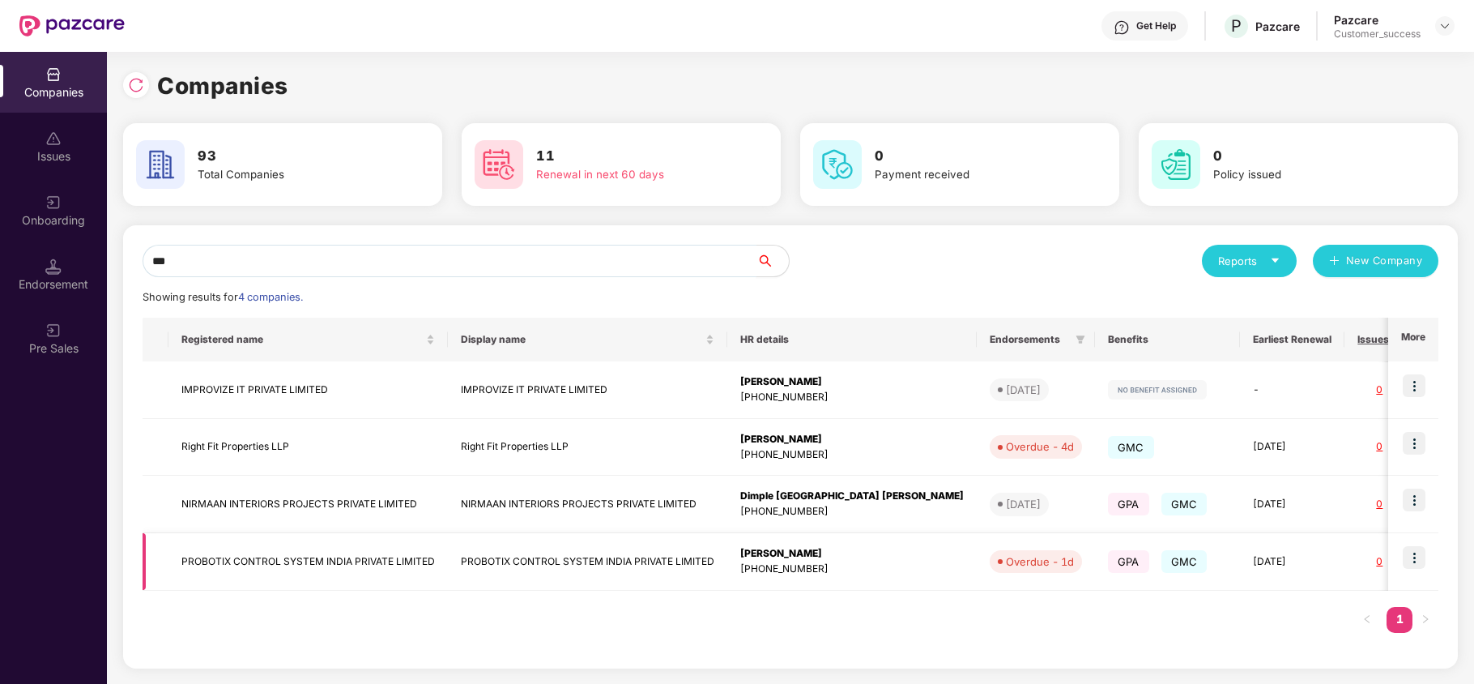
type input "***"
click at [1423, 554] on img at bounding box center [1414, 557] width 23 height 23
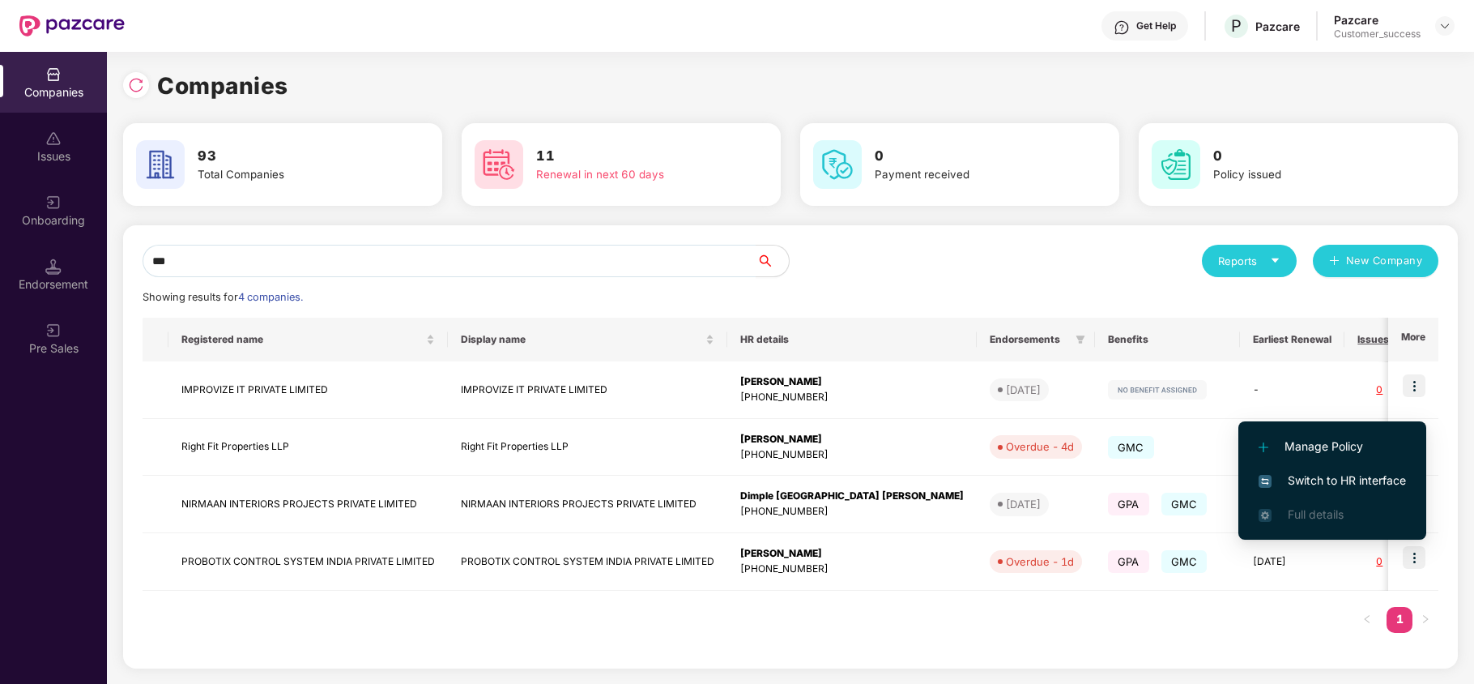
click at [1339, 476] on span "Switch to HR interface" at bounding box center [1331, 480] width 147 height 18
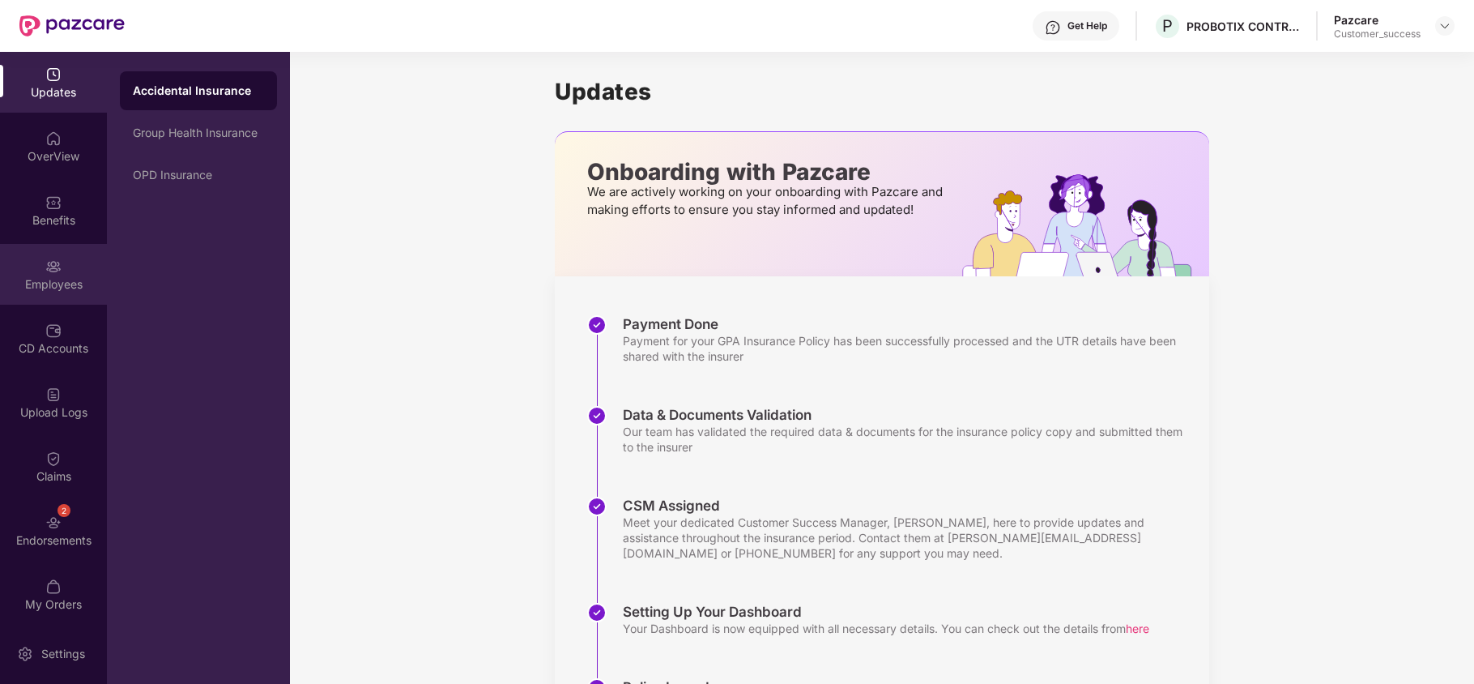
click at [73, 269] on div "Employees" at bounding box center [53, 274] width 107 height 61
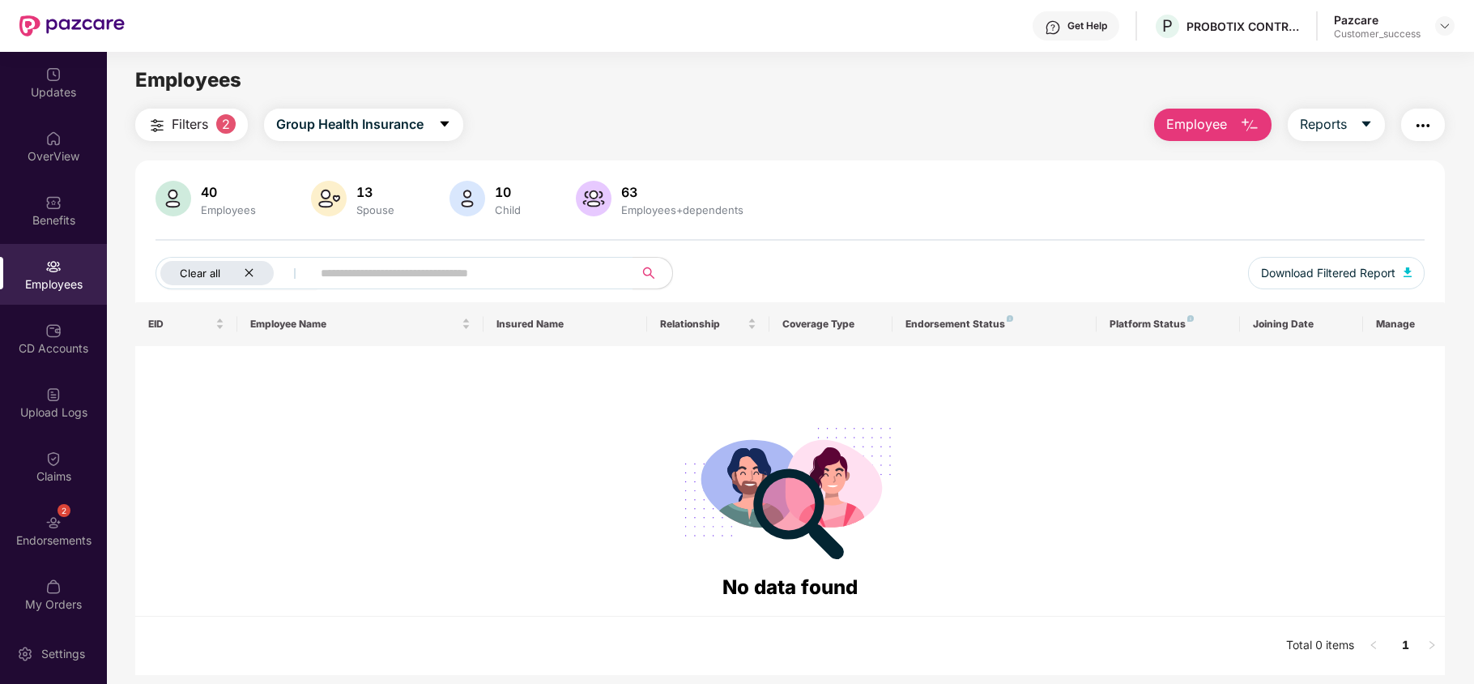
click at [249, 274] on icon "close" at bounding box center [249, 273] width 8 height 8
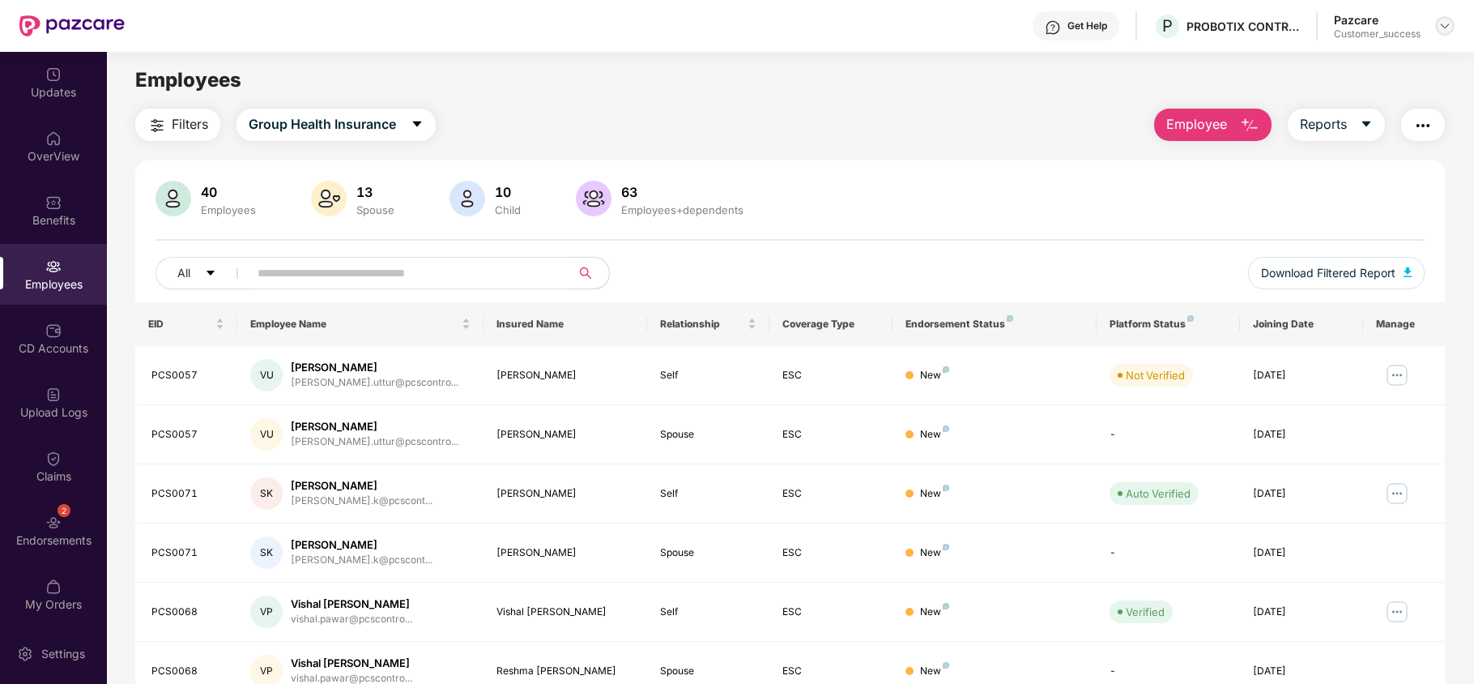
click at [1442, 27] on img at bounding box center [1444, 25] width 13 height 13
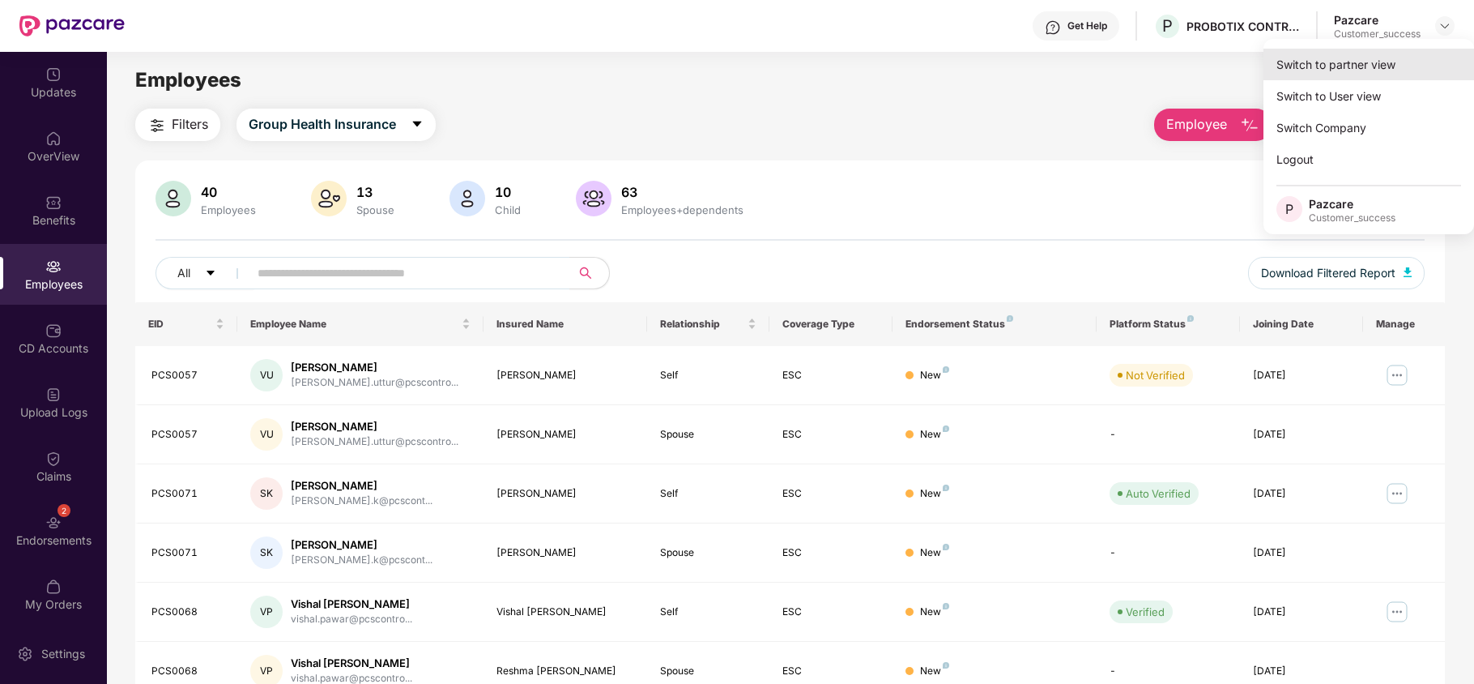
click at [1369, 72] on div "Switch to partner view" at bounding box center [1368, 65] width 211 height 32
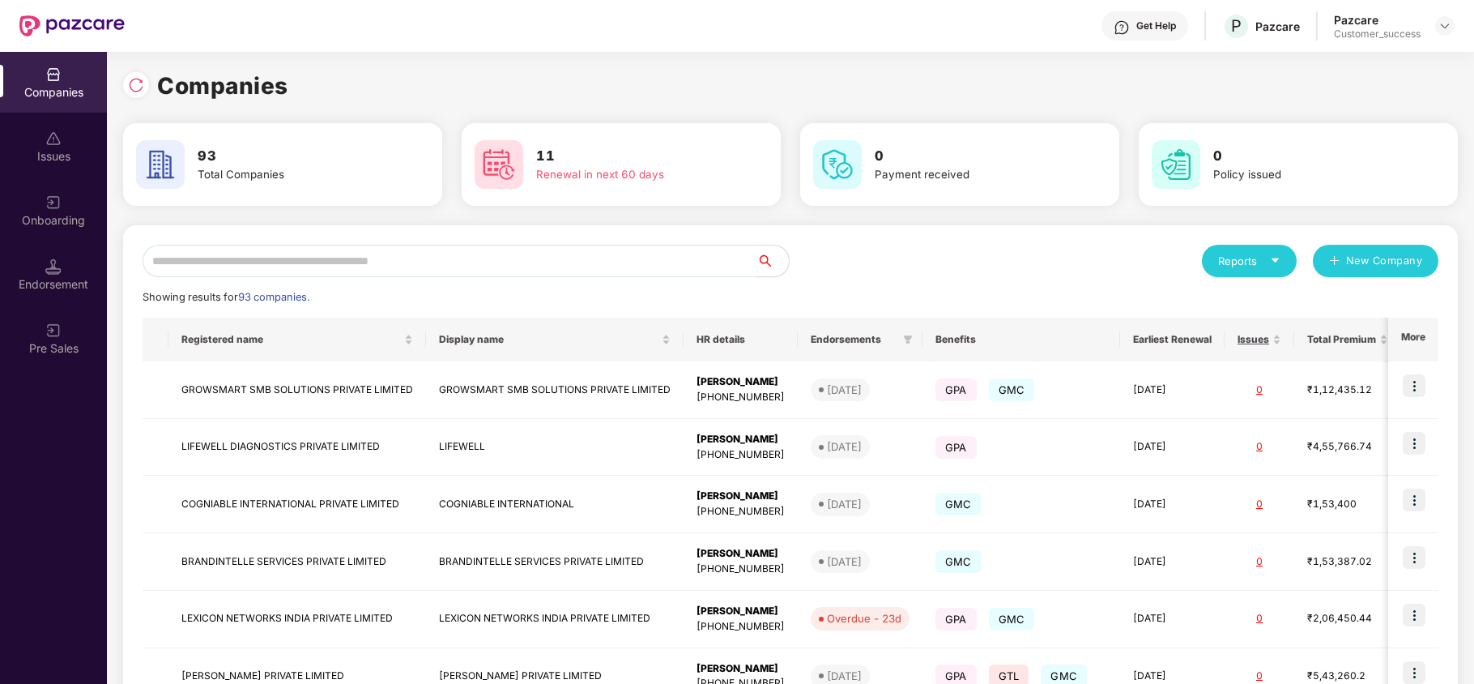
click at [542, 259] on input "text" at bounding box center [450, 261] width 614 height 32
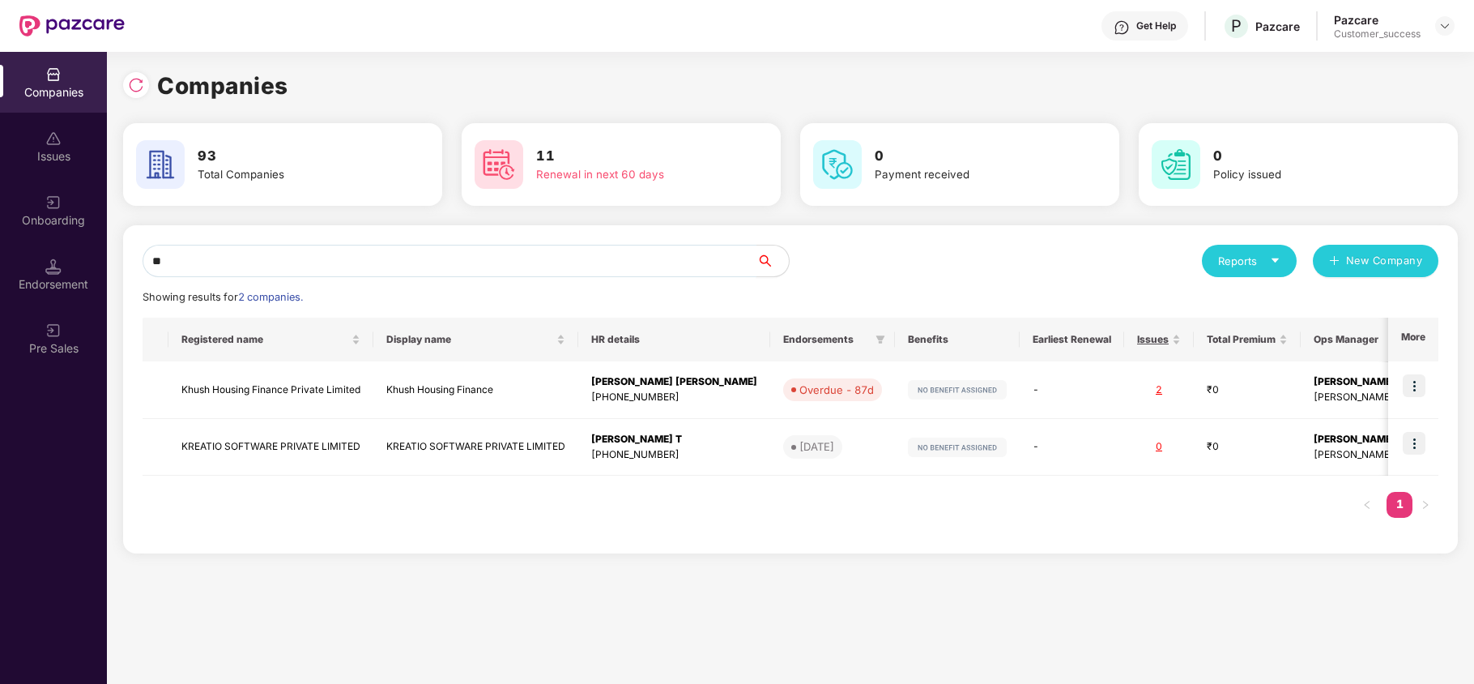
type input "*"
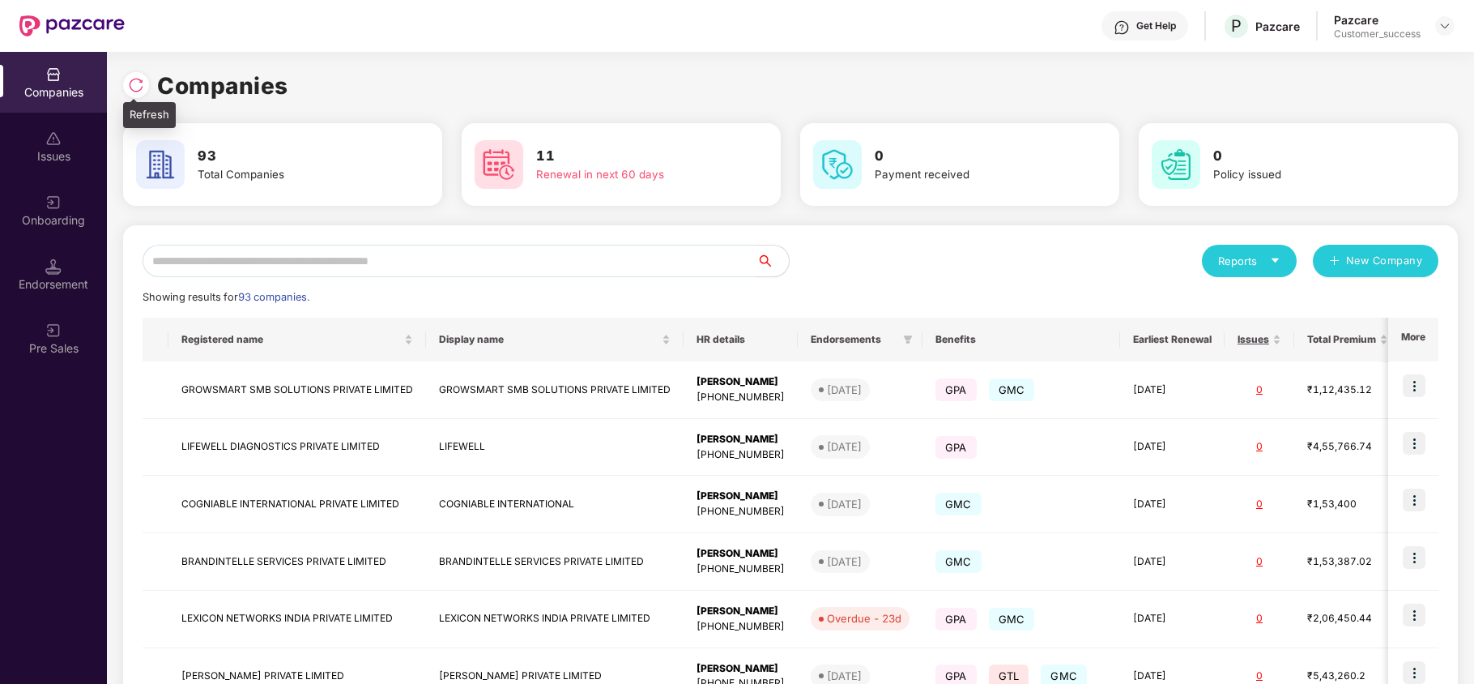
click at [134, 92] on img at bounding box center [136, 85] width 16 height 16
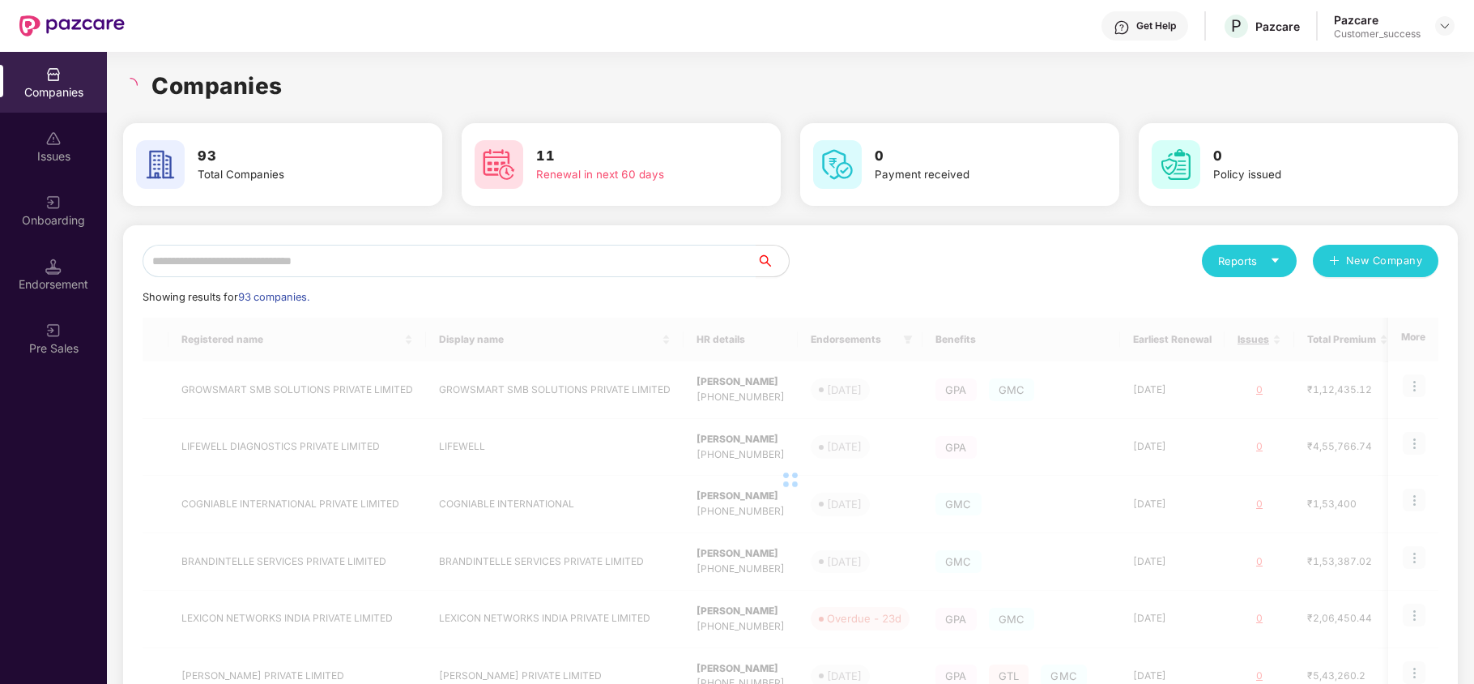
click at [66, 227] on div "Onboarding" at bounding box center [53, 220] width 107 height 16
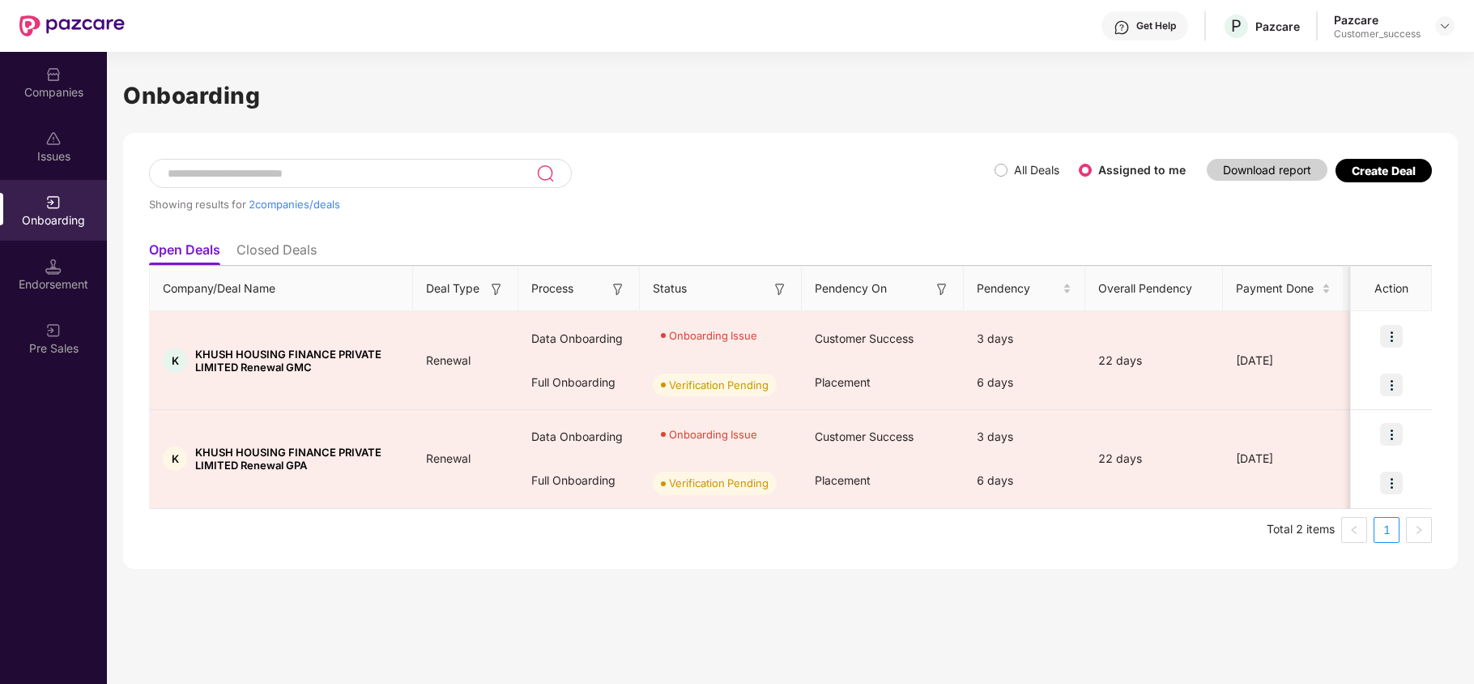
click at [1358, 172] on div "Create Deal" at bounding box center [1384, 171] width 64 height 14
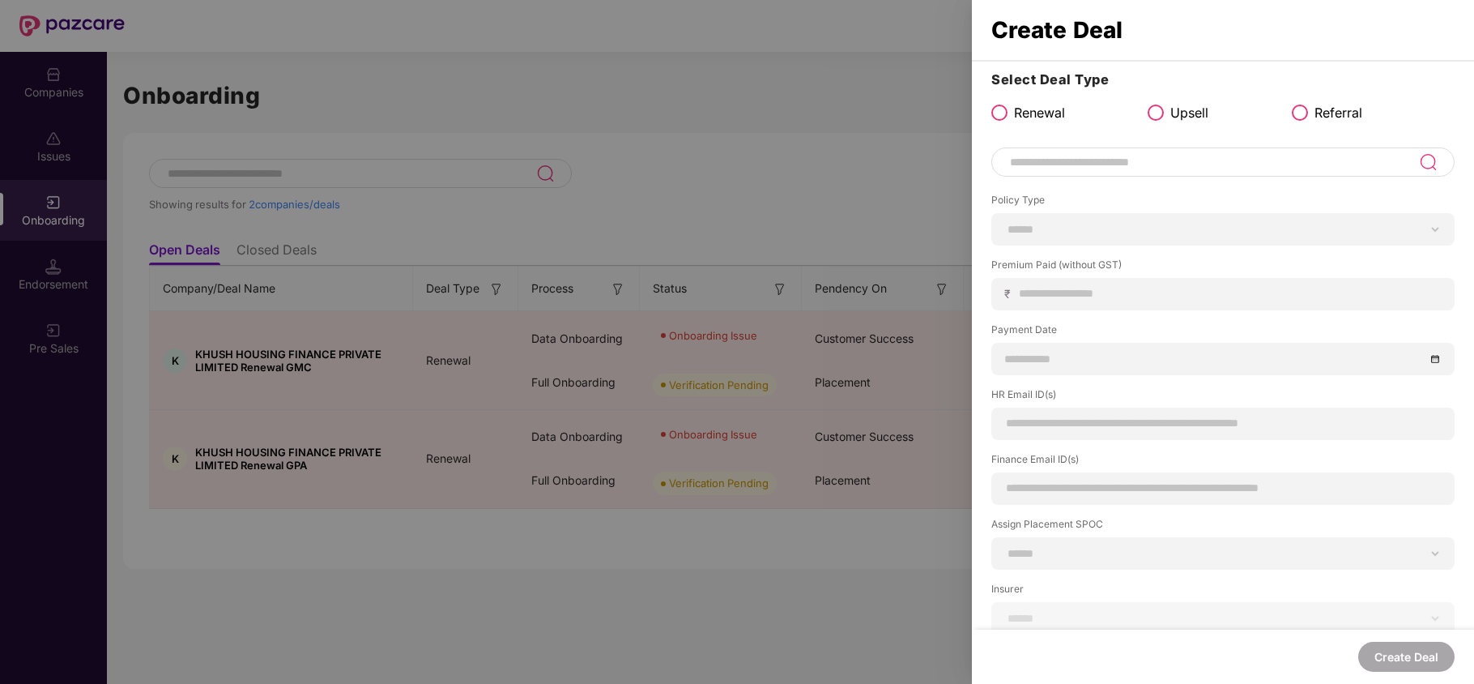
click at [1050, 164] on input at bounding box center [1213, 161] width 411 height 19
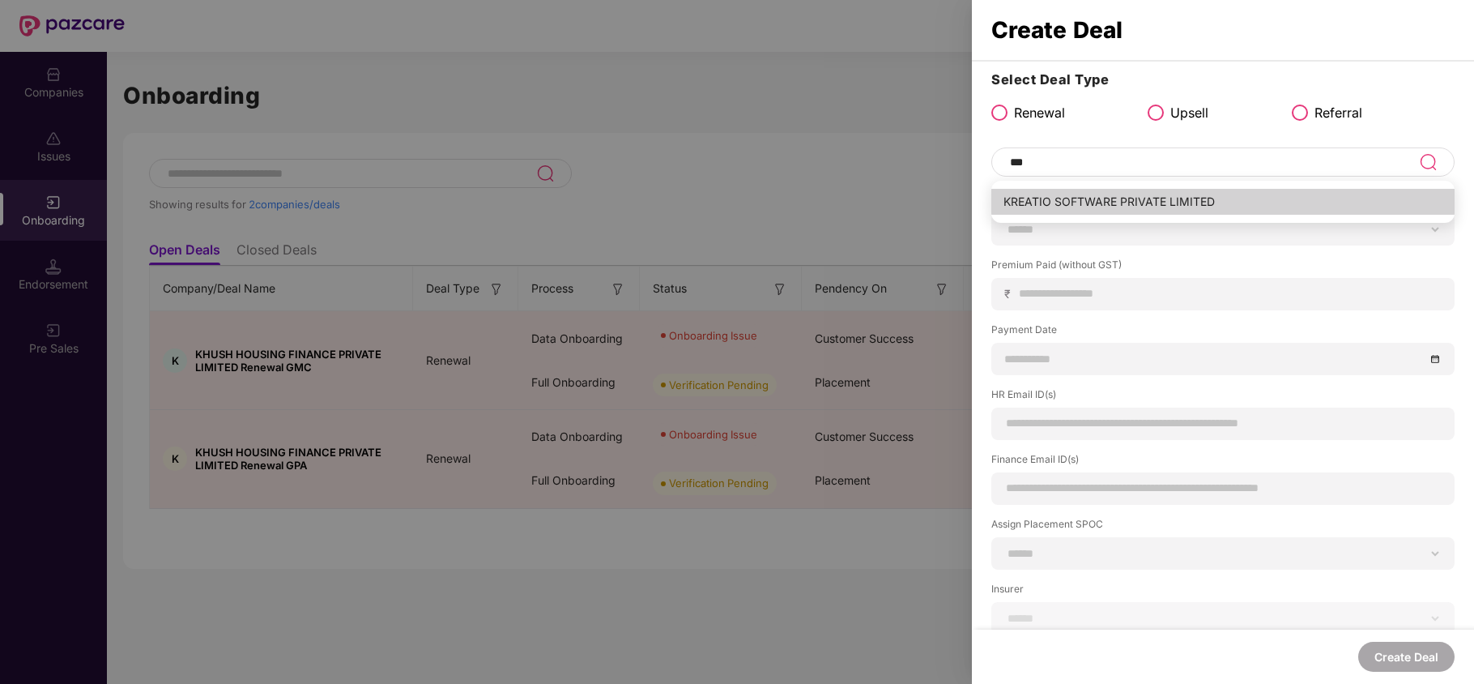
type input "**********"
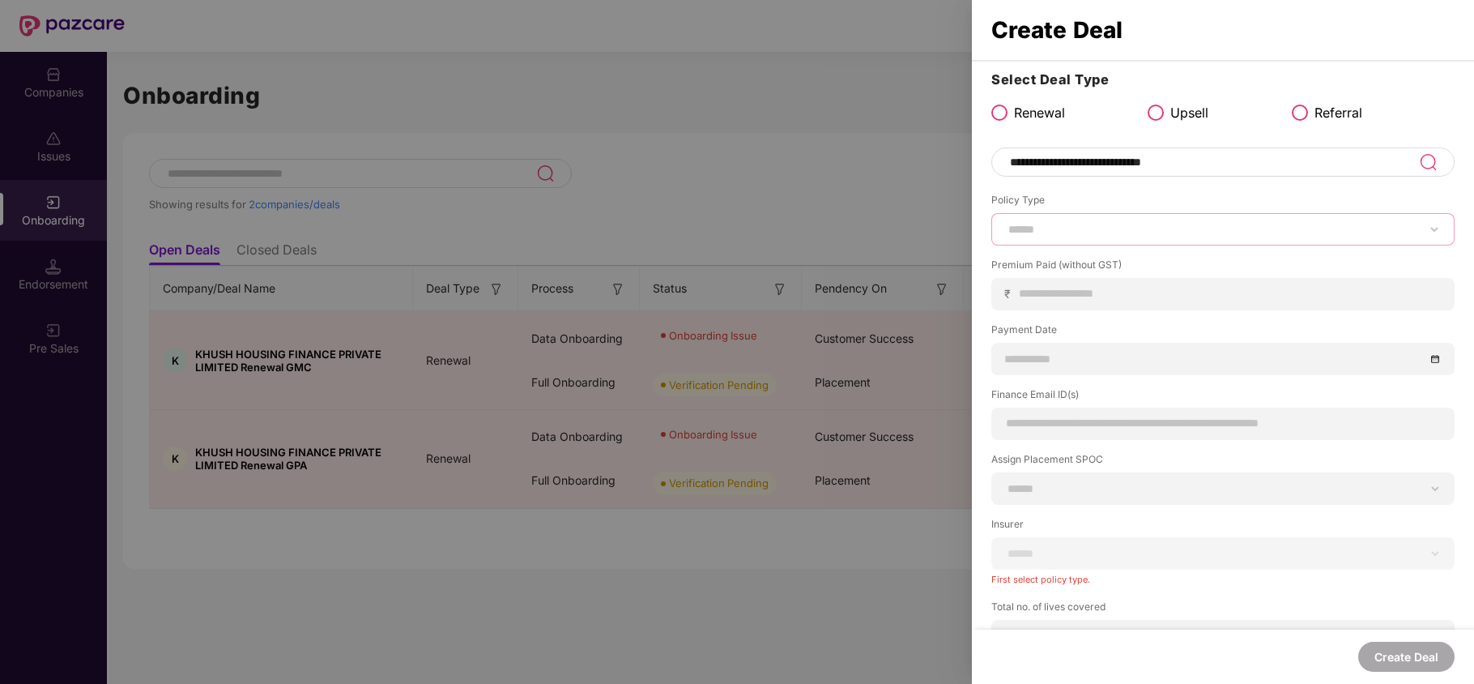
click at [1045, 228] on select "****** *** ********* *** *** *** **** ***" at bounding box center [1223, 229] width 436 height 13
select select "***"
click at [1005, 223] on select "****** *** ********* *** *** *** **** ***" at bounding box center [1223, 229] width 436 height 13
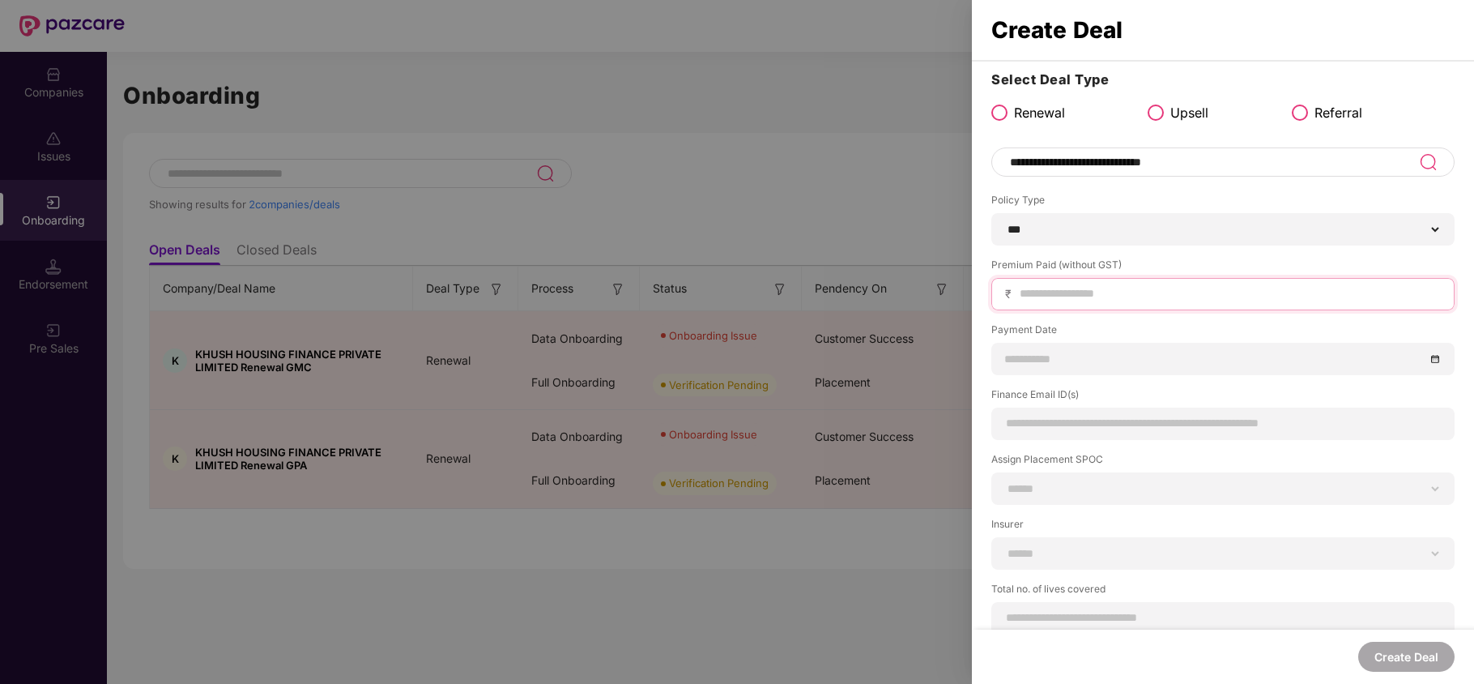
click at [1044, 292] on input at bounding box center [1229, 293] width 423 height 17
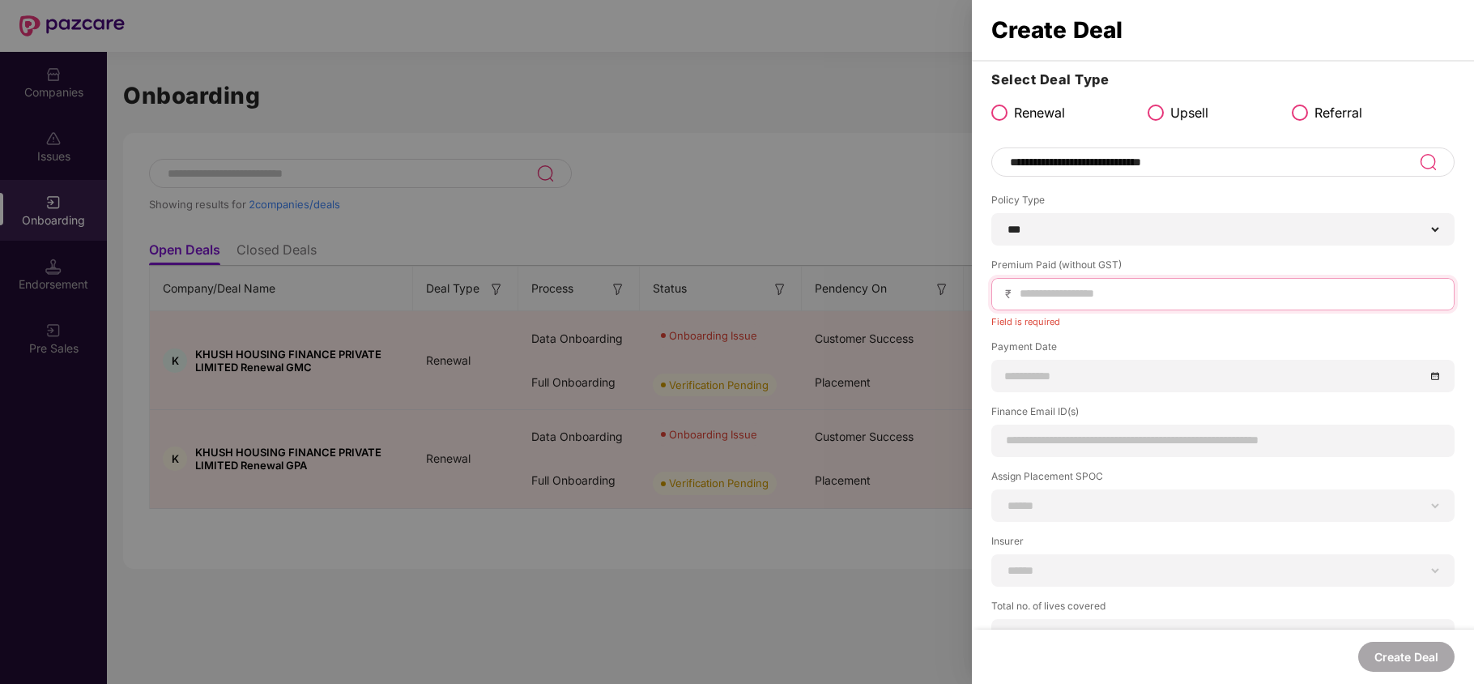
paste input "******"
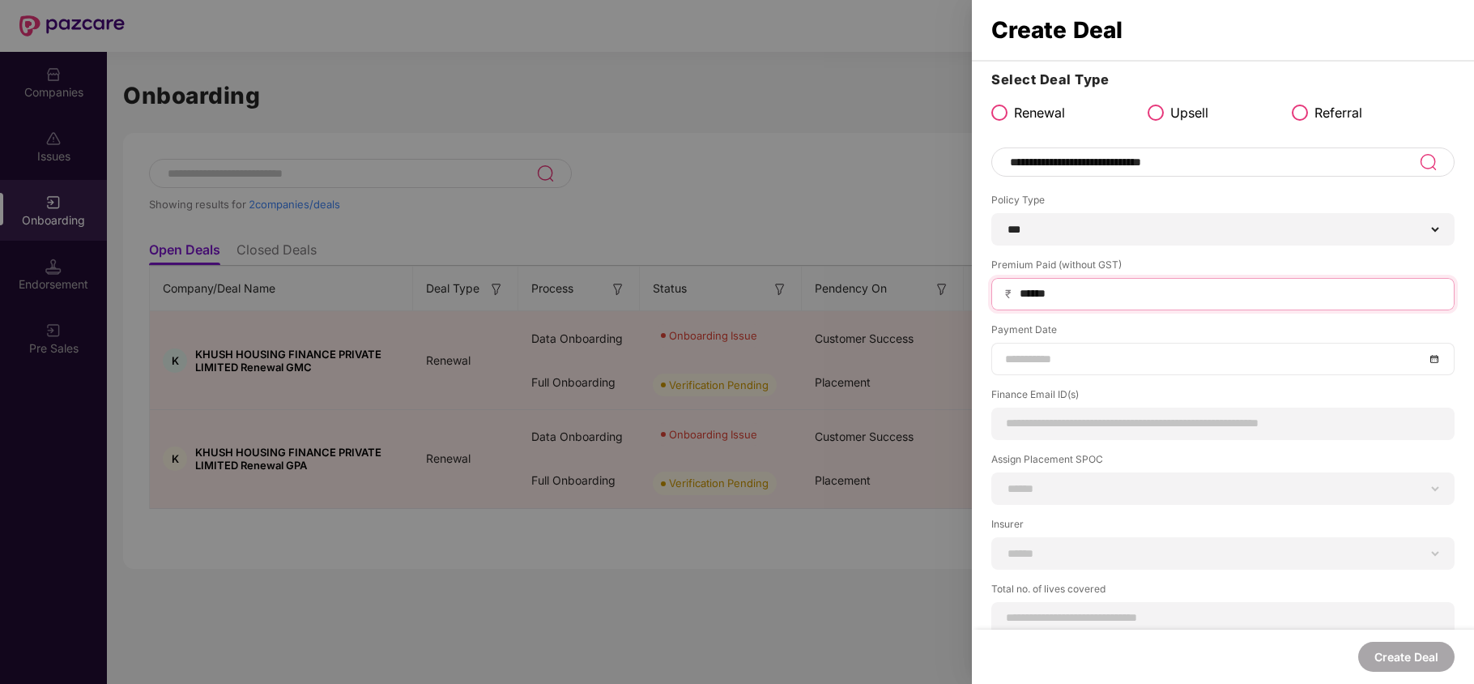
type input "******"
click at [1079, 354] on input at bounding box center [1214, 359] width 419 height 18
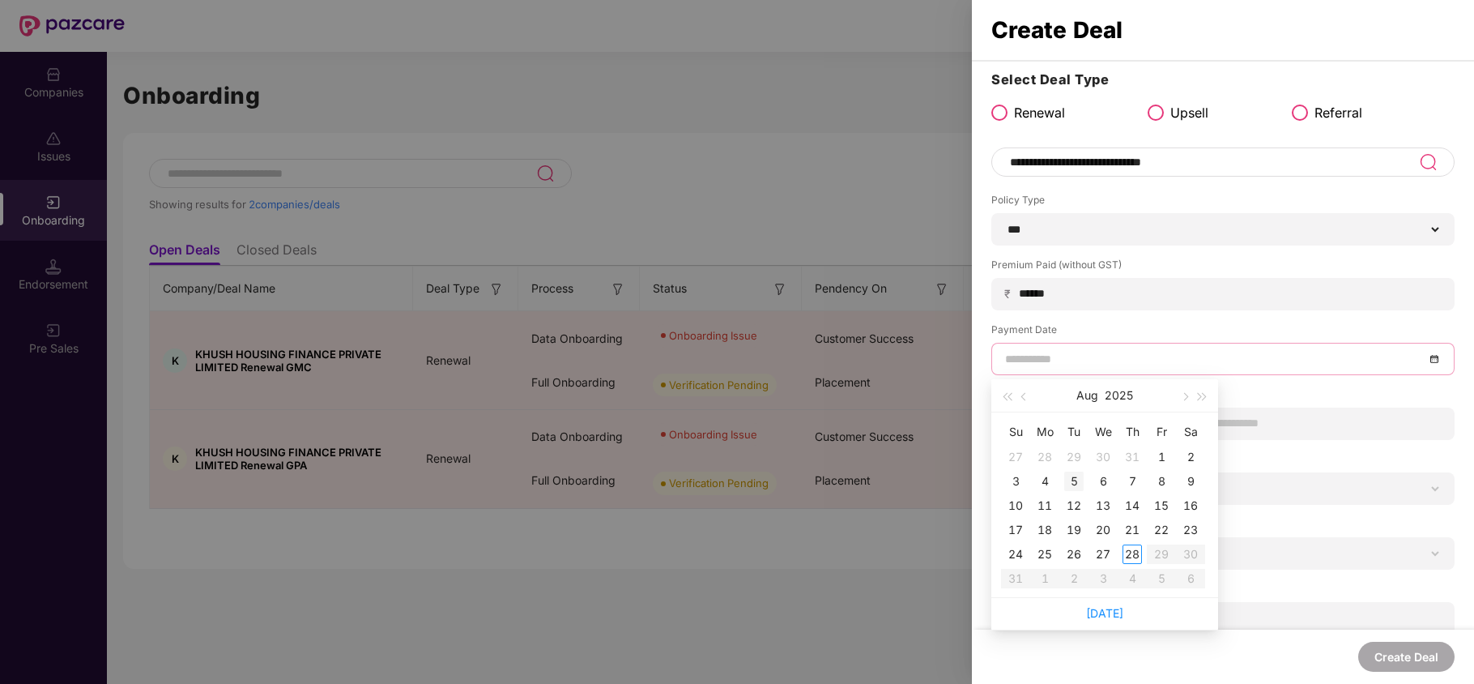
type input "**********"
click at [1077, 479] on div "5" at bounding box center [1073, 480] width 19 height 19
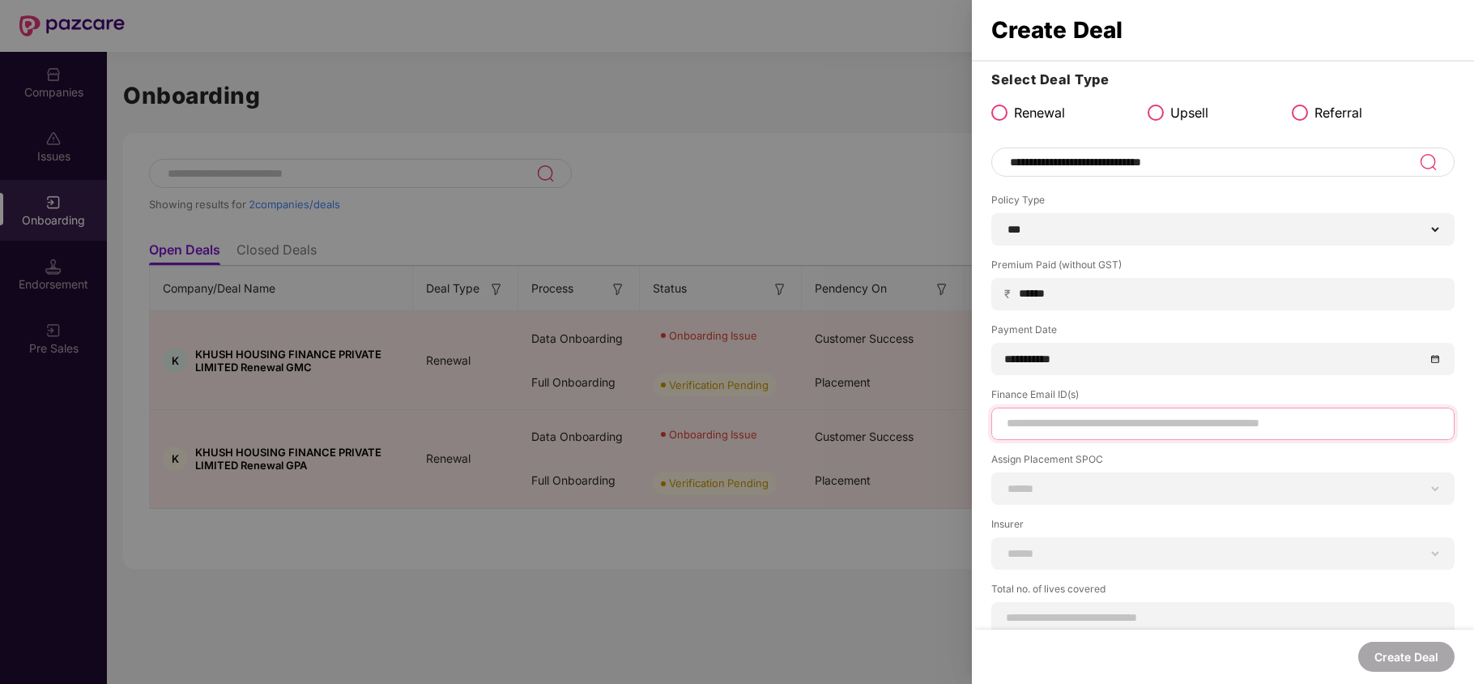
click at [1071, 429] on input at bounding box center [1223, 423] width 436 height 17
type input "**********"
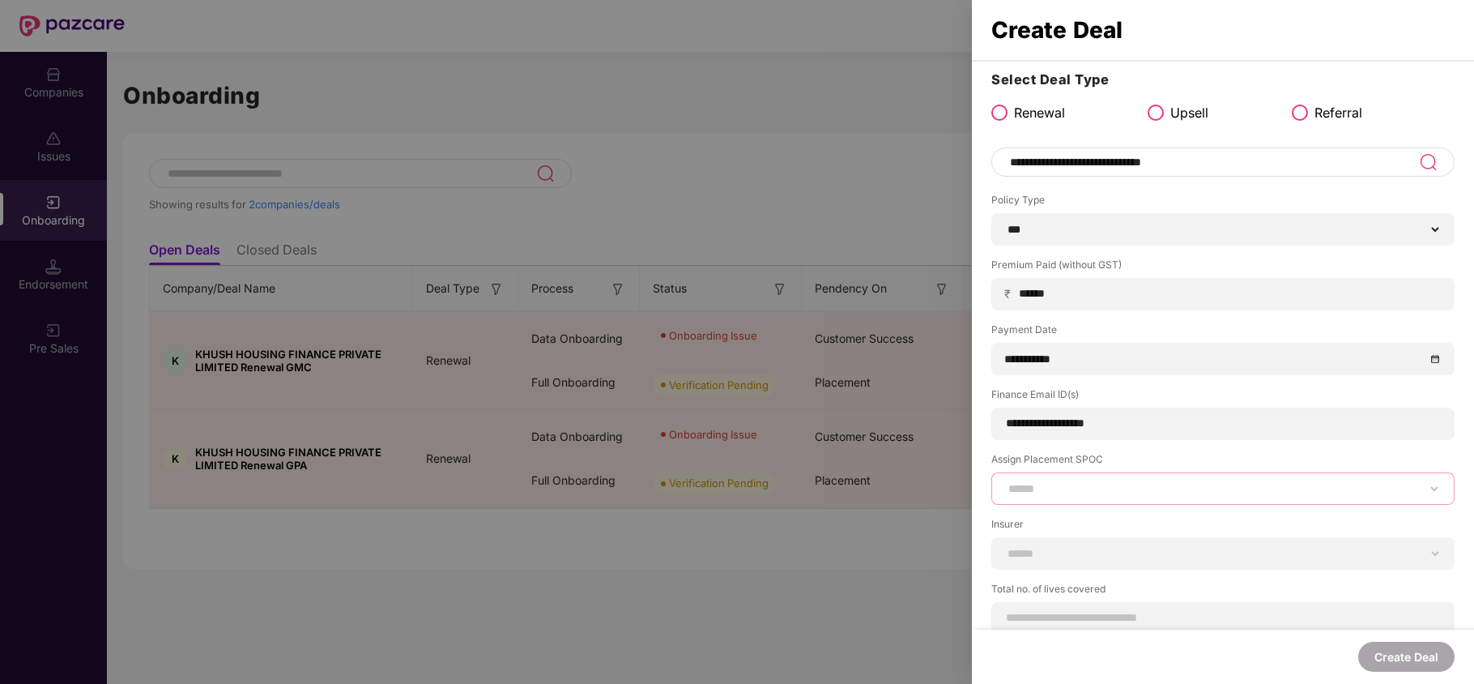
click at [1084, 491] on select "**********" at bounding box center [1223, 488] width 436 height 13
select select "**********"
click at [1005, 482] on select "**********" at bounding box center [1223, 488] width 436 height 13
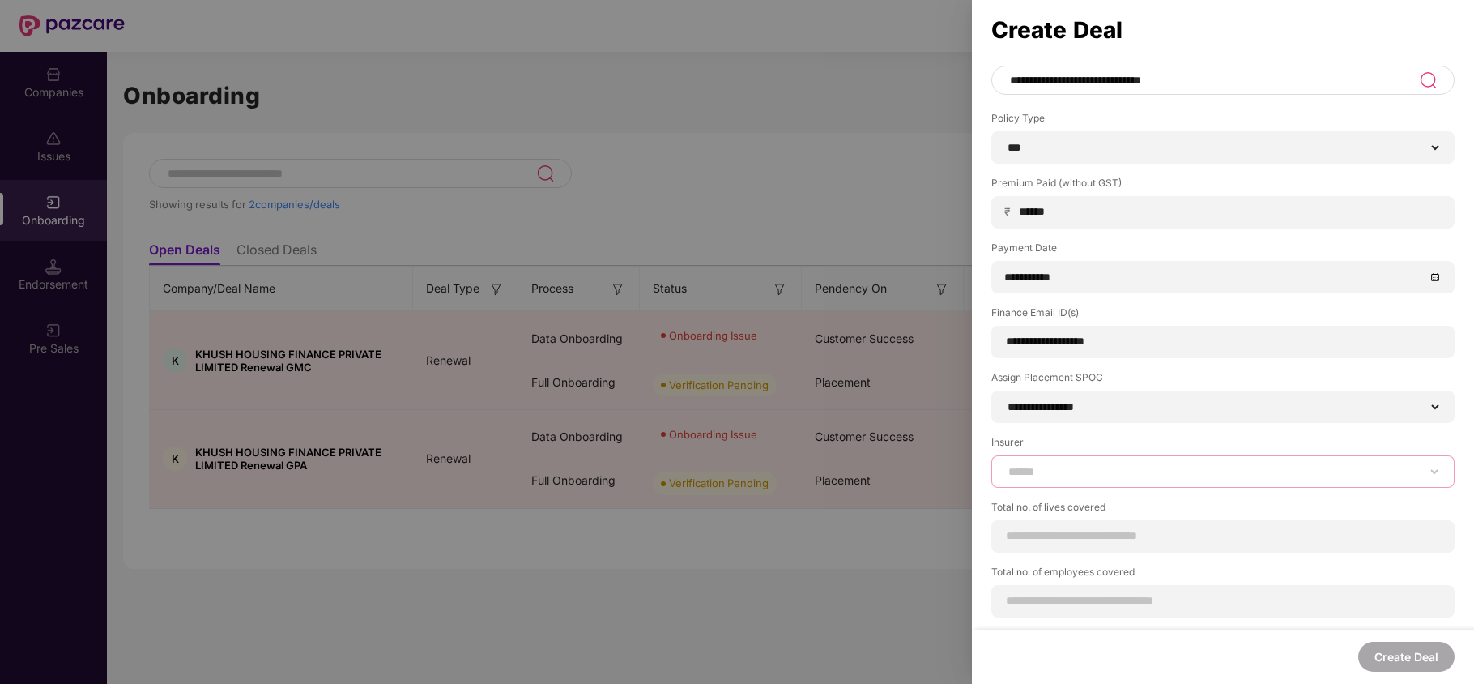
click at [1069, 474] on select "**********" at bounding box center [1223, 471] width 436 height 13
click at [1005, 465] on select "**********" at bounding box center [1223, 471] width 436 height 13
drag, startPoint x: 1092, startPoint y: 473, endPoint x: 1086, endPoint y: 466, distance: 8.6
click at [1092, 473] on select "**********" at bounding box center [1223, 471] width 436 height 13
select select "****"
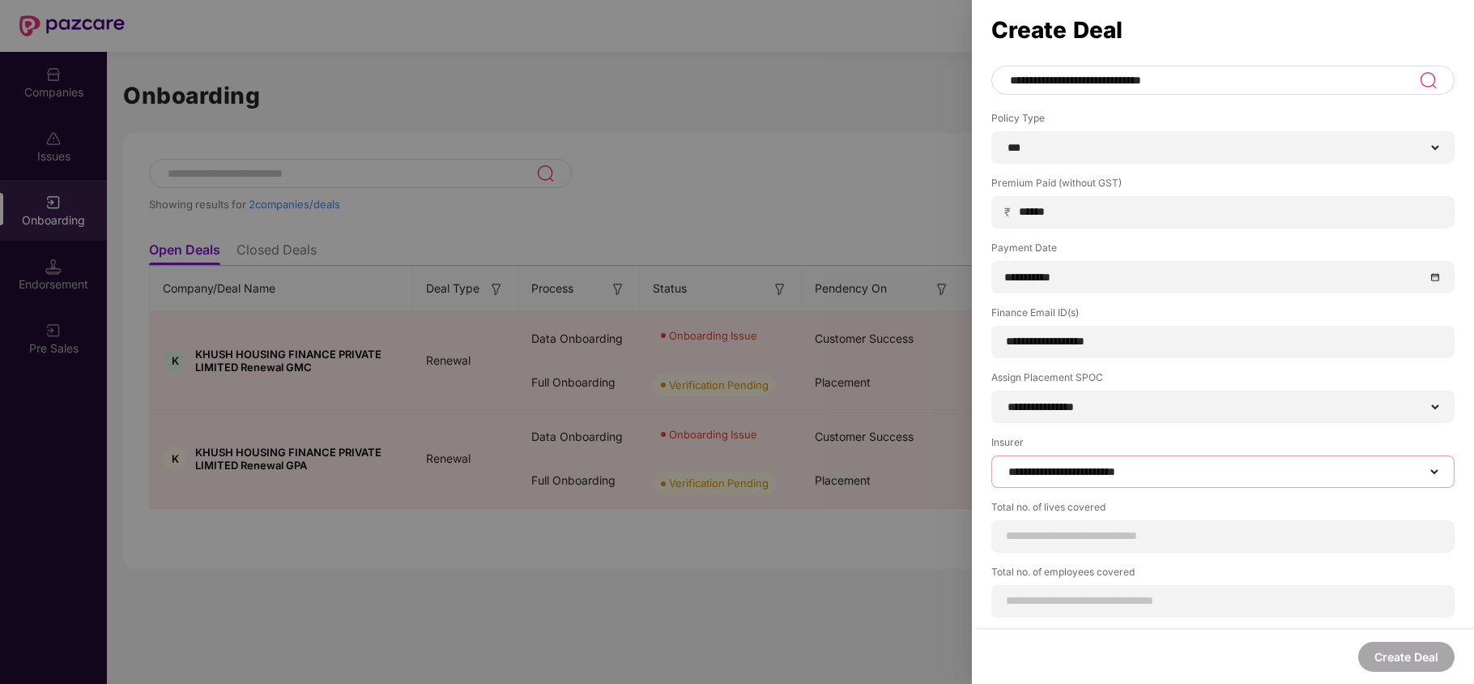
click at [1005, 465] on select "**********" at bounding box center [1223, 471] width 436 height 13
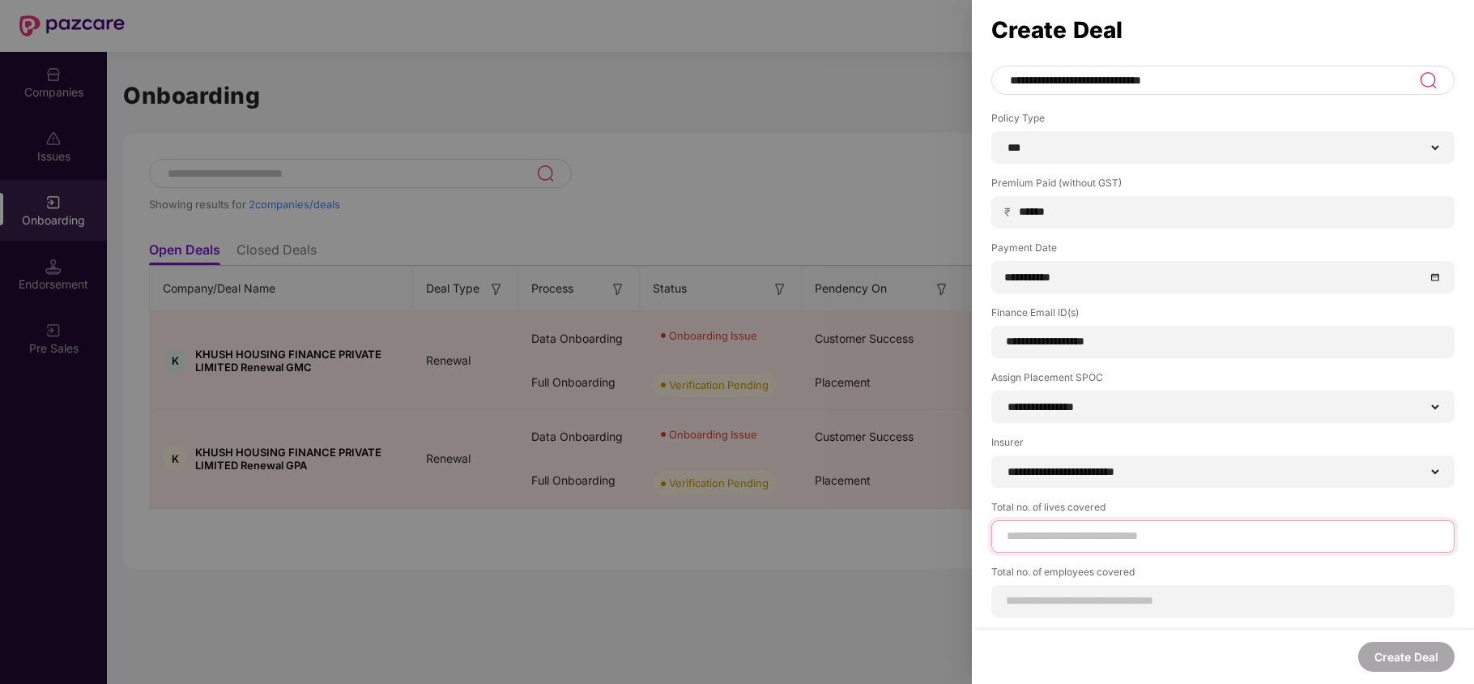
drag, startPoint x: 1092, startPoint y: 535, endPoint x: 1053, endPoint y: 506, distance: 48.6
click at [1092, 535] on input at bounding box center [1223, 535] width 436 height 17
type input "*"
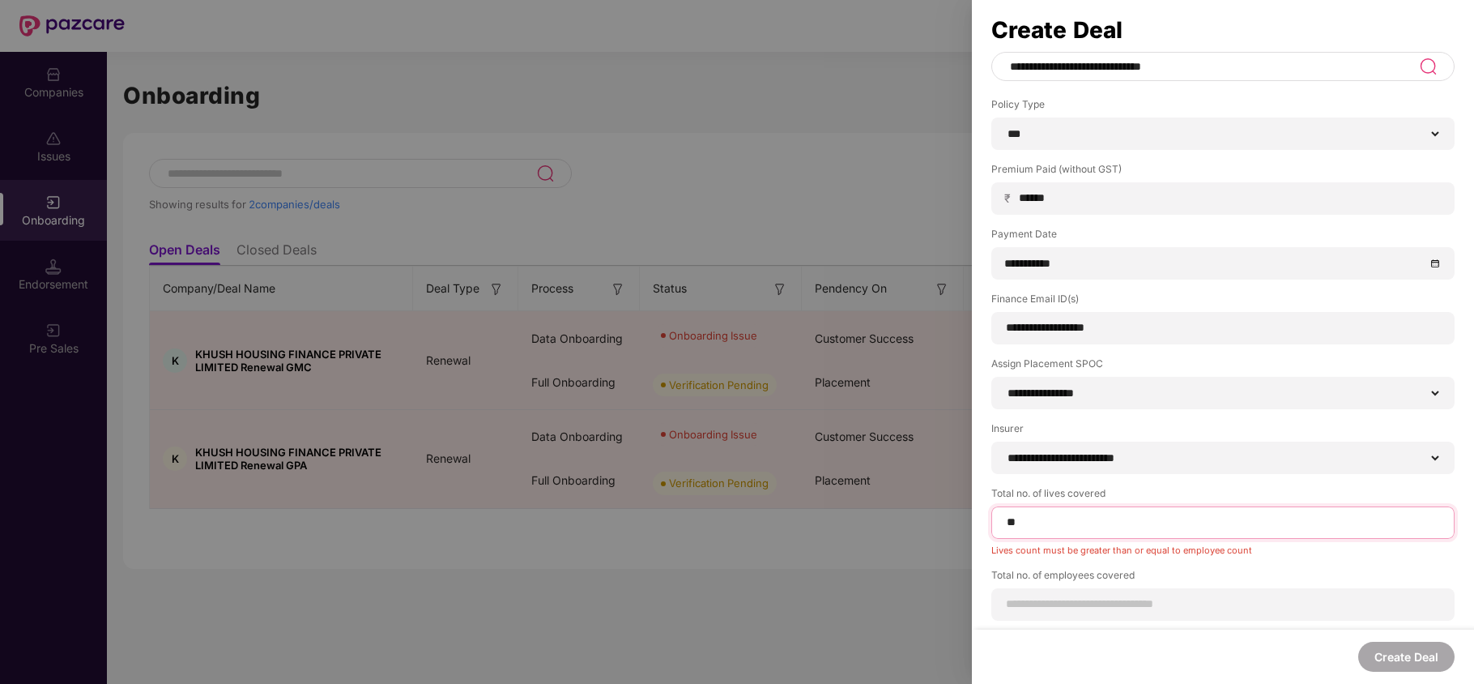
scroll to position [99, 0]
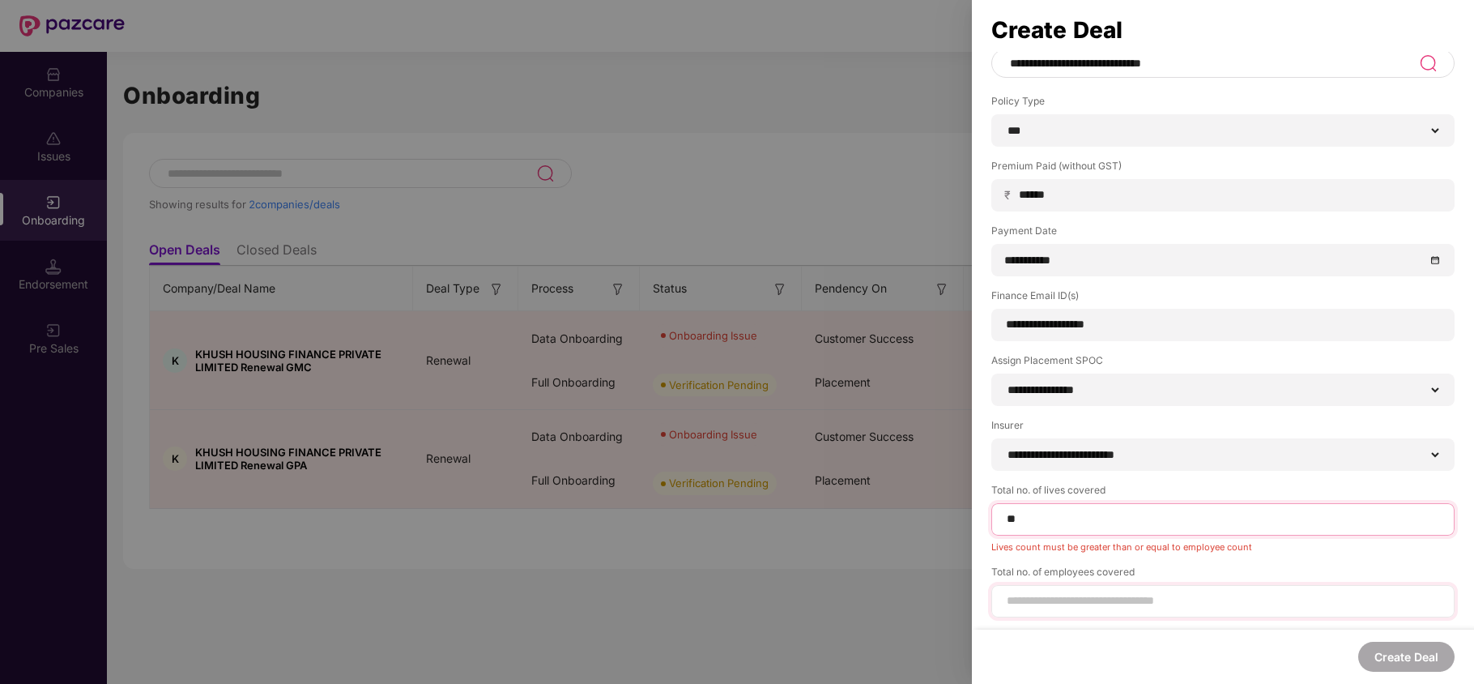
type input "**"
click at [1092, 606] on input at bounding box center [1223, 600] width 436 height 17
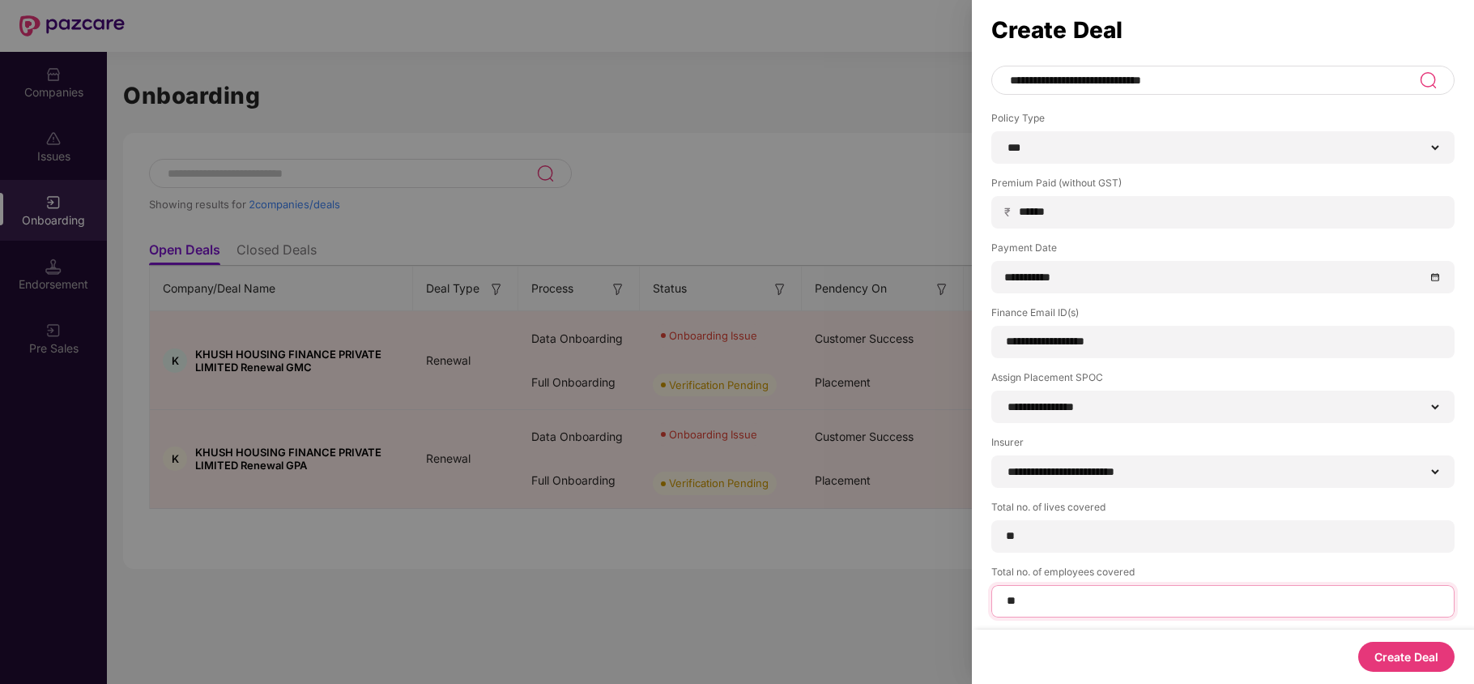
scroll to position [82, 0]
type input "**"
click at [1430, 655] on button "Create Deal" at bounding box center [1406, 656] width 96 height 30
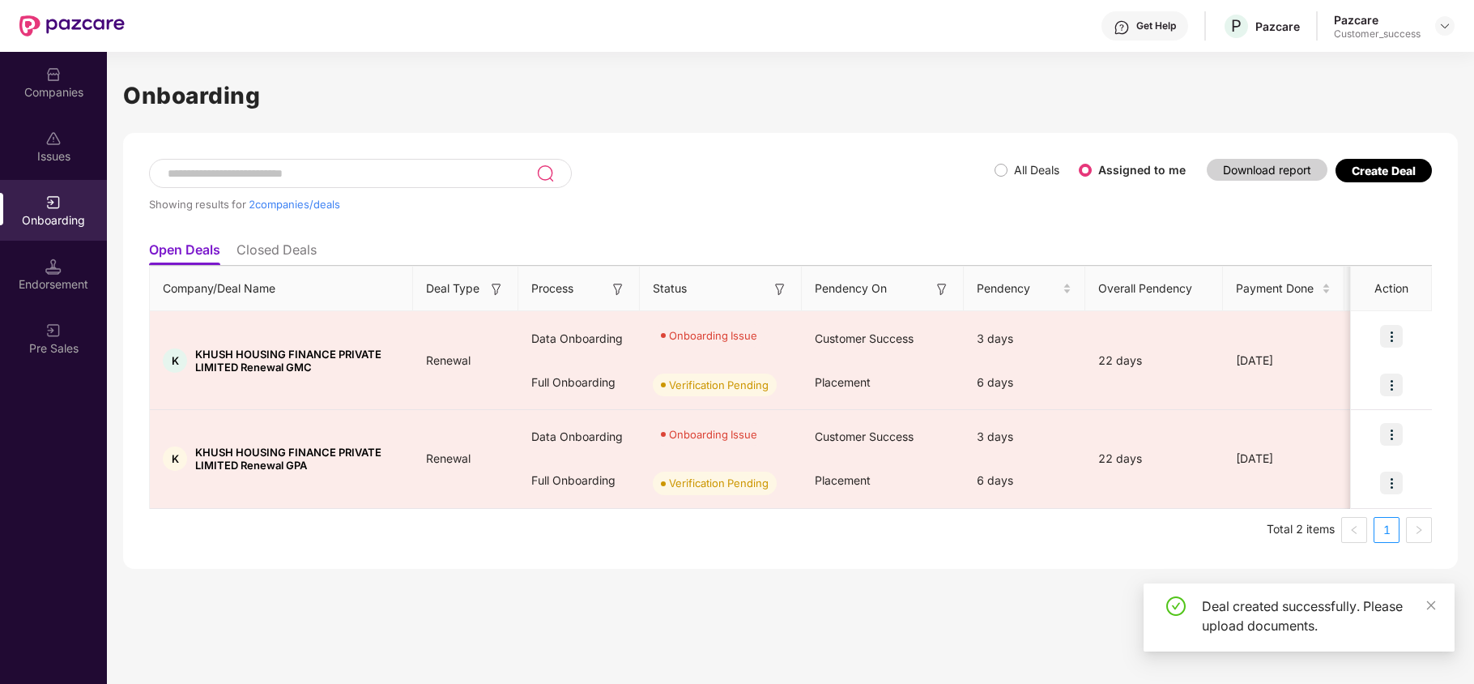
click at [1007, 176] on span "All Deals" at bounding box center [1036, 170] width 58 height 18
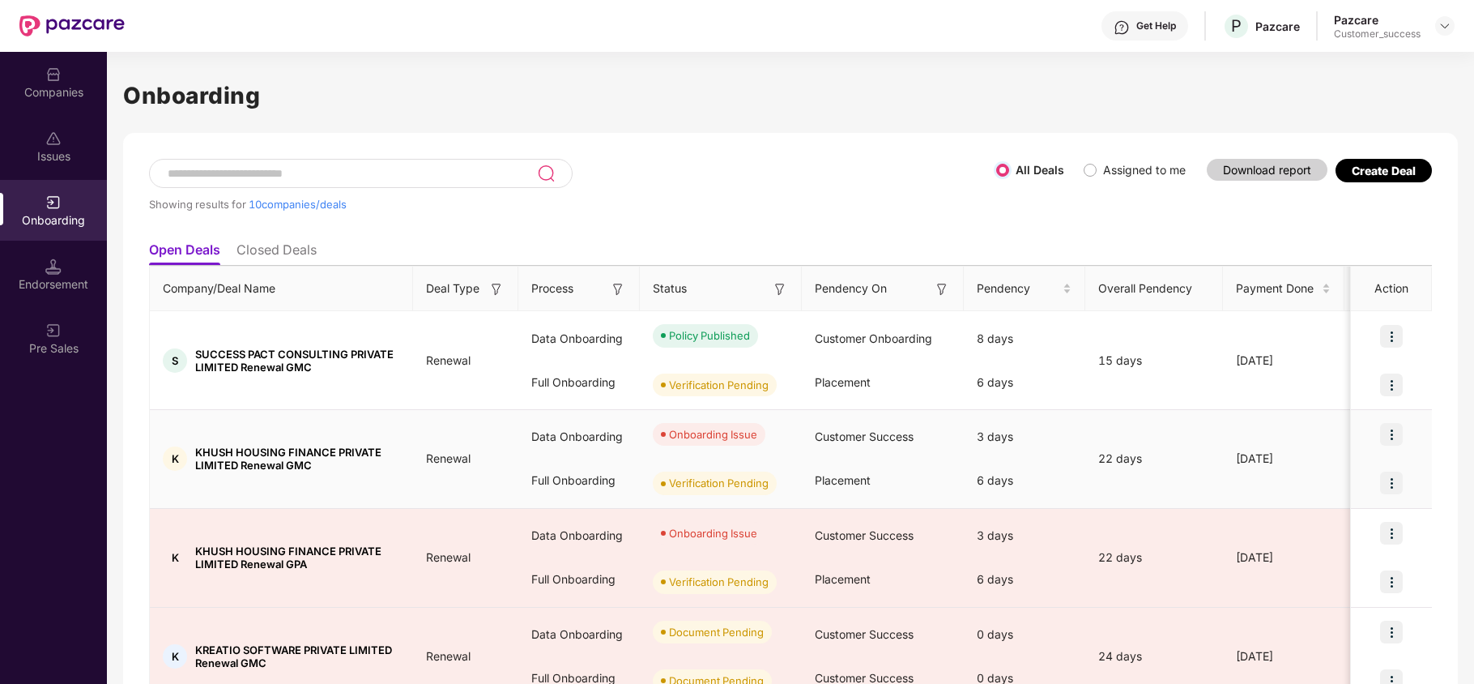
scroll to position [108, 0]
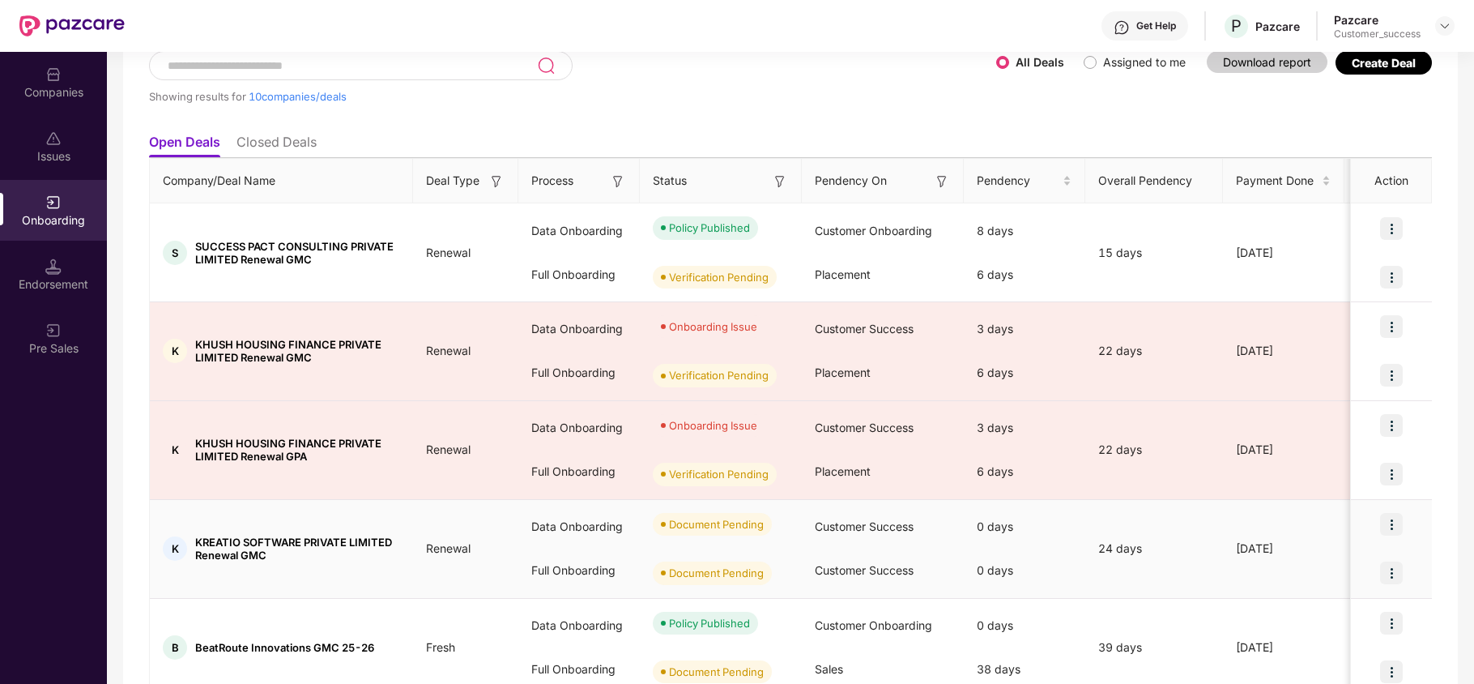
click at [1394, 522] on img at bounding box center [1391, 524] width 23 height 23
click at [1305, 569] on span "Upload Documents" at bounding box center [1315, 567] width 134 height 18
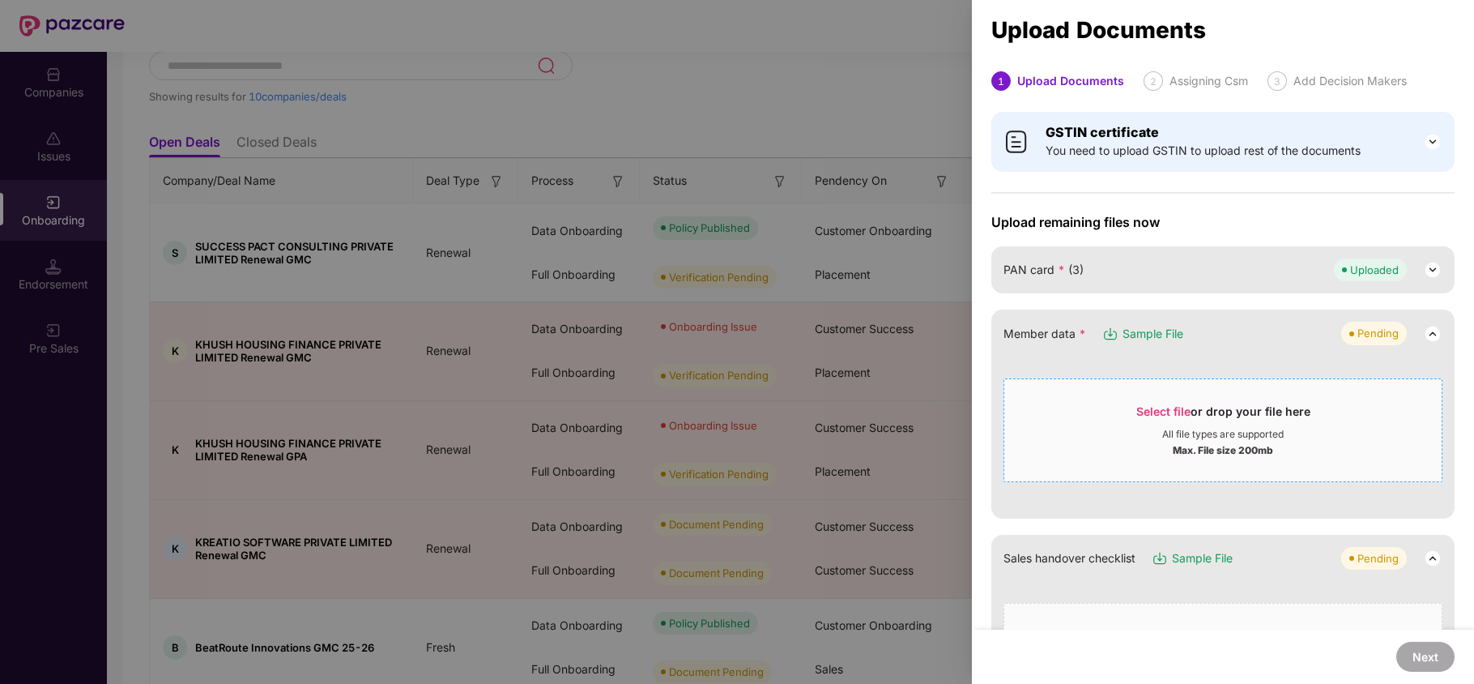
click at [1161, 399] on span "Select file or drop your file here All file types are supported Max. File size …" at bounding box center [1222, 430] width 437 height 78
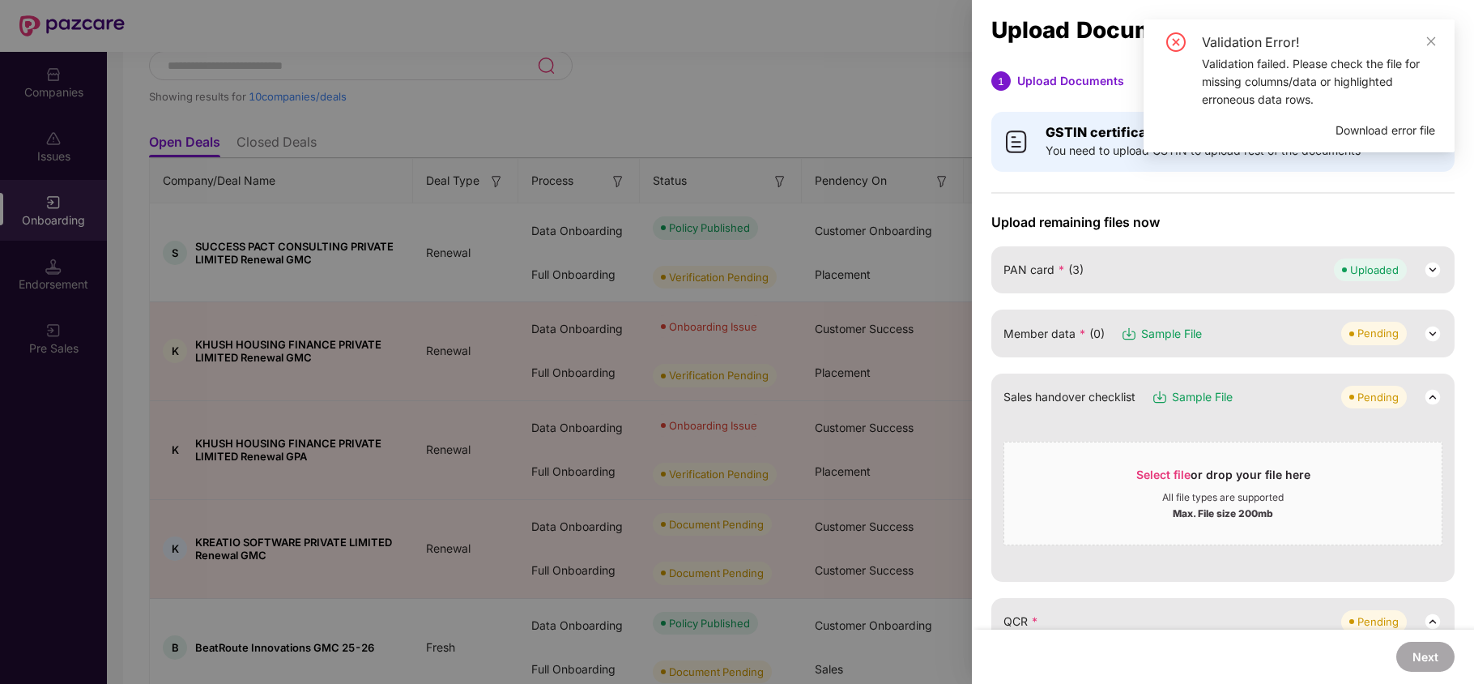
click at [1427, 331] on img at bounding box center [1432, 333] width 19 height 19
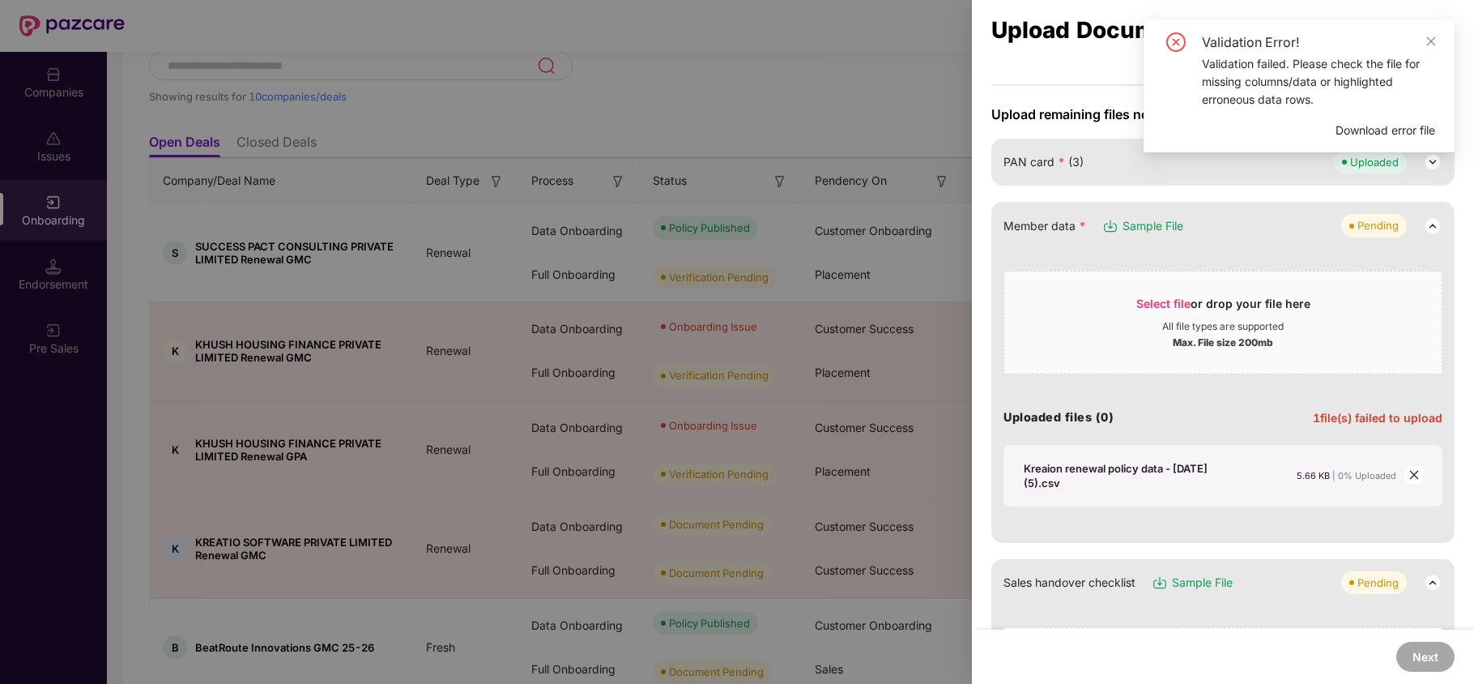
click at [1408, 469] on icon "close" at bounding box center [1413, 474] width 11 height 11
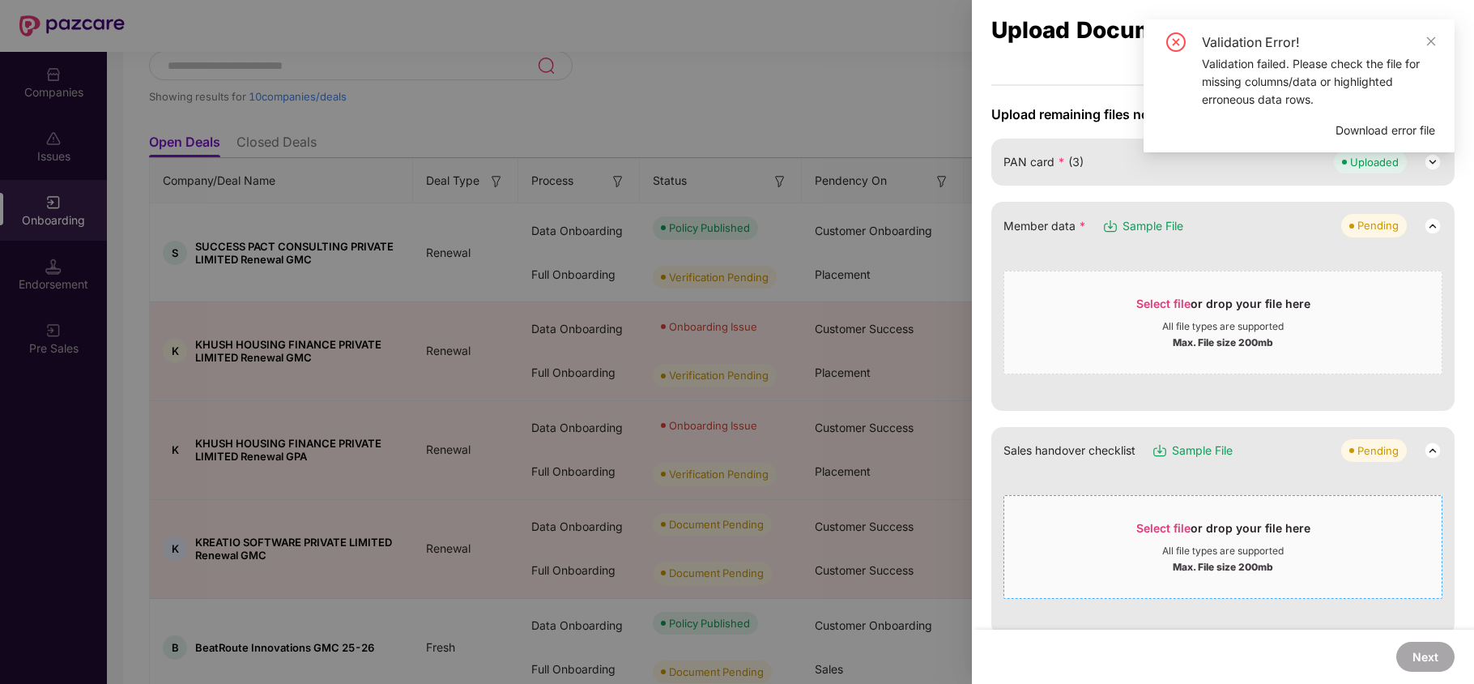
click at [1169, 518] on span "Select file or drop your file here All file types are supported Max. File size …" at bounding box center [1222, 547] width 437 height 78
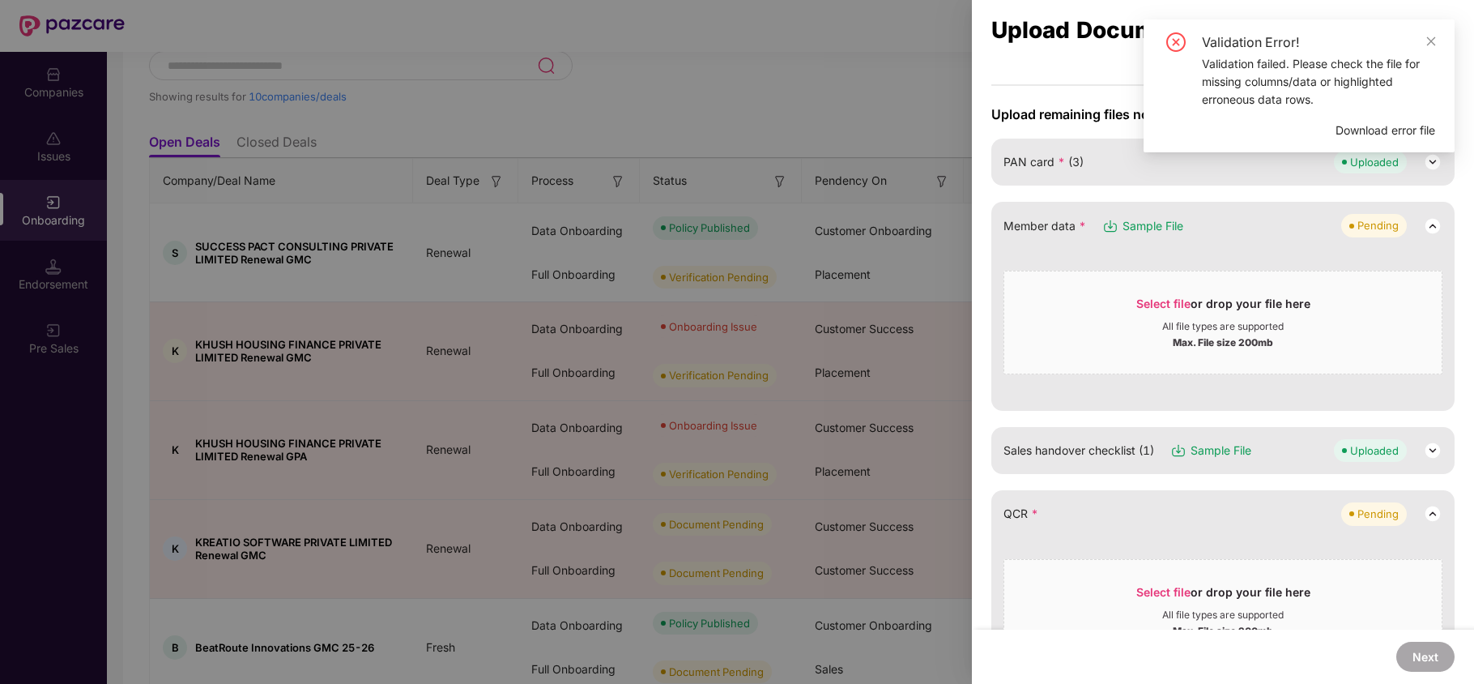
click at [1156, 220] on span "Sample File" at bounding box center [1152, 226] width 61 height 18
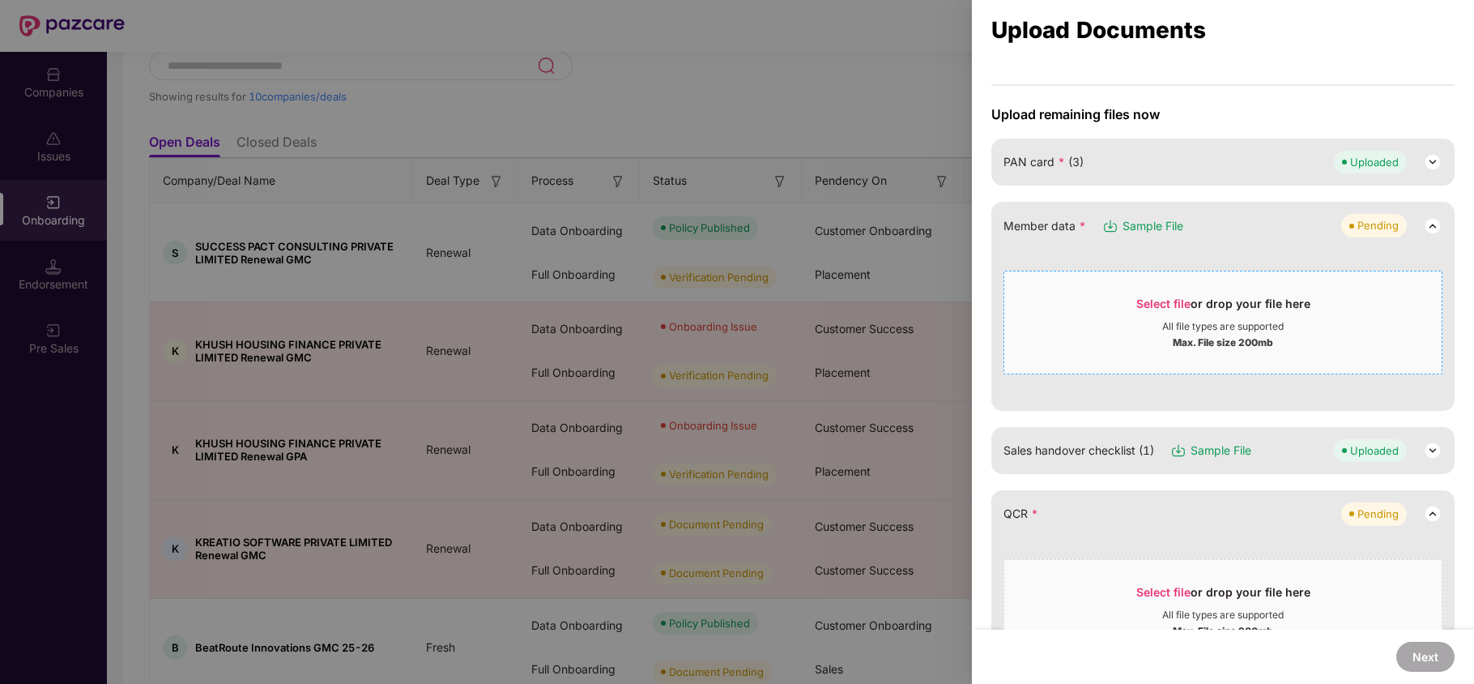
click at [1139, 303] on span "Select file" at bounding box center [1163, 303] width 54 height 14
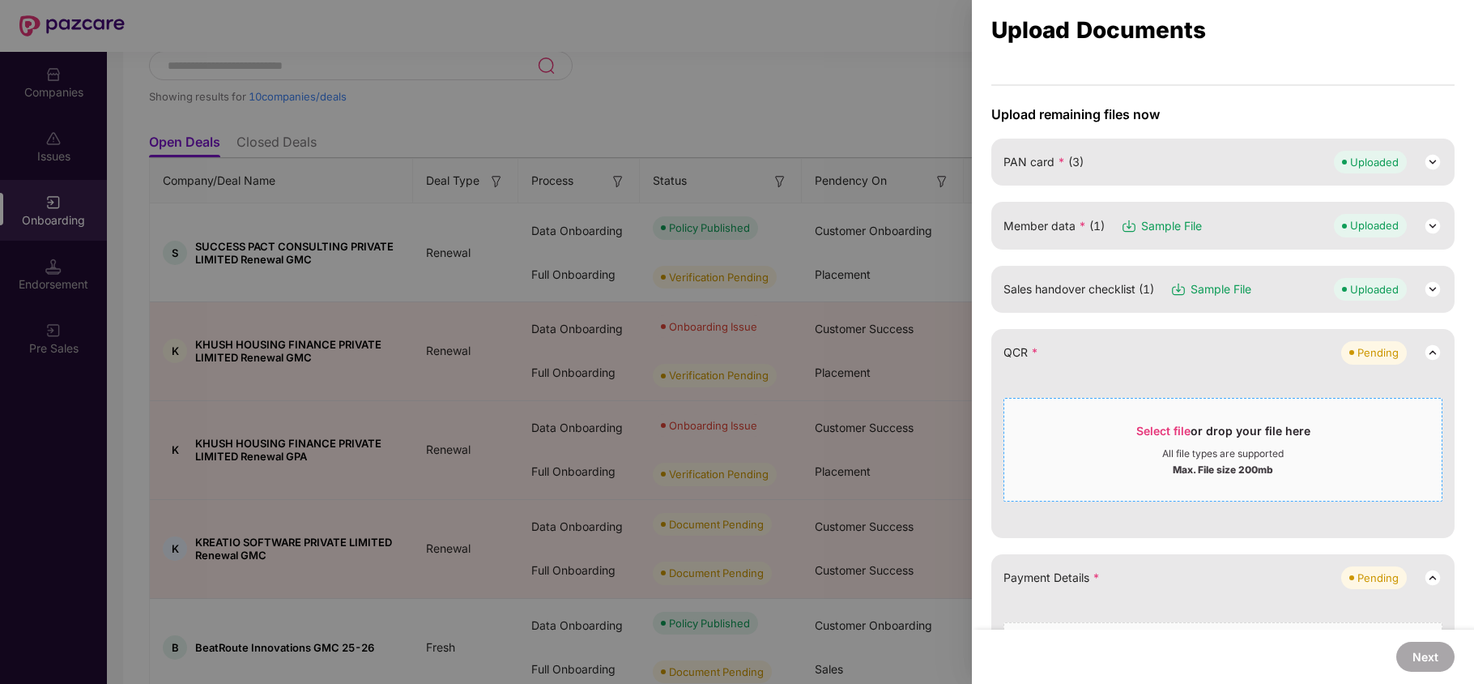
click at [1147, 416] on span "Select file or drop your file here All file types are supported Max. File size …" at bounding box center [1222, 450] width 437 height 78
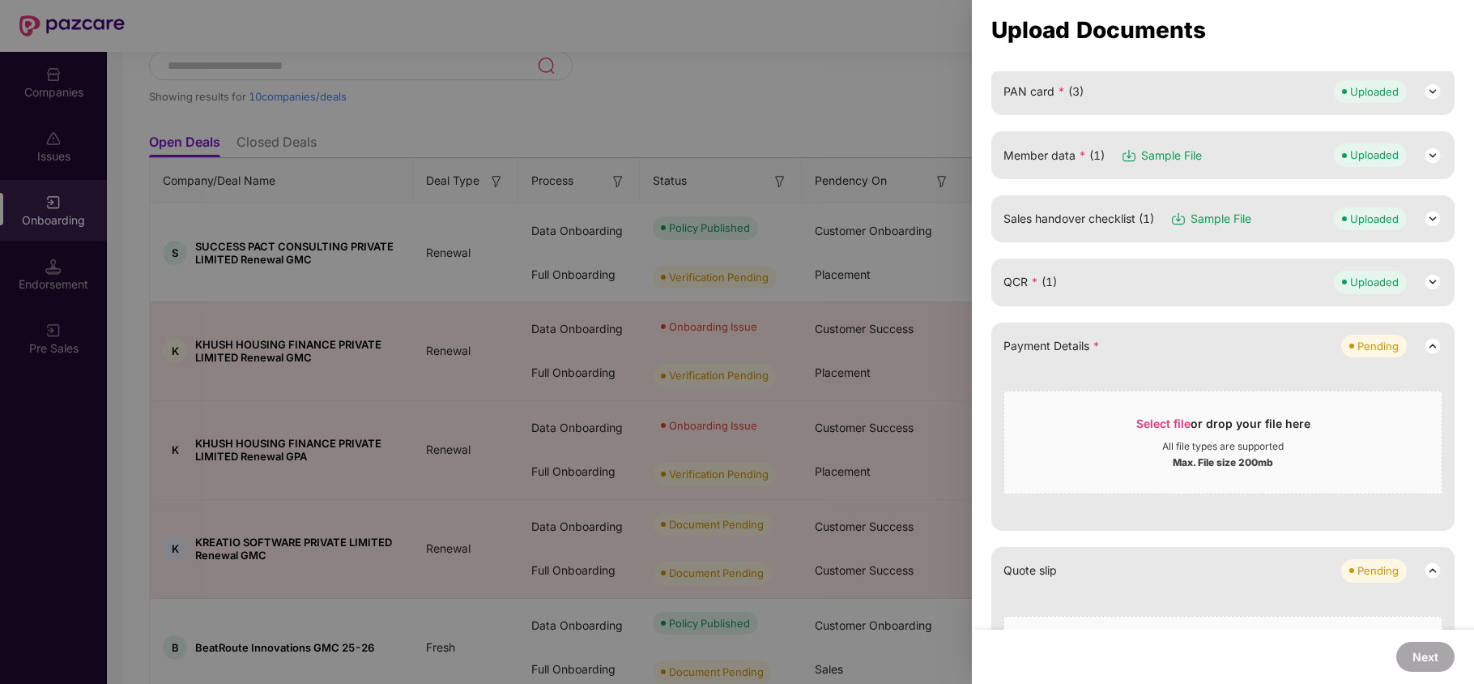
scroll to position [215, 0]
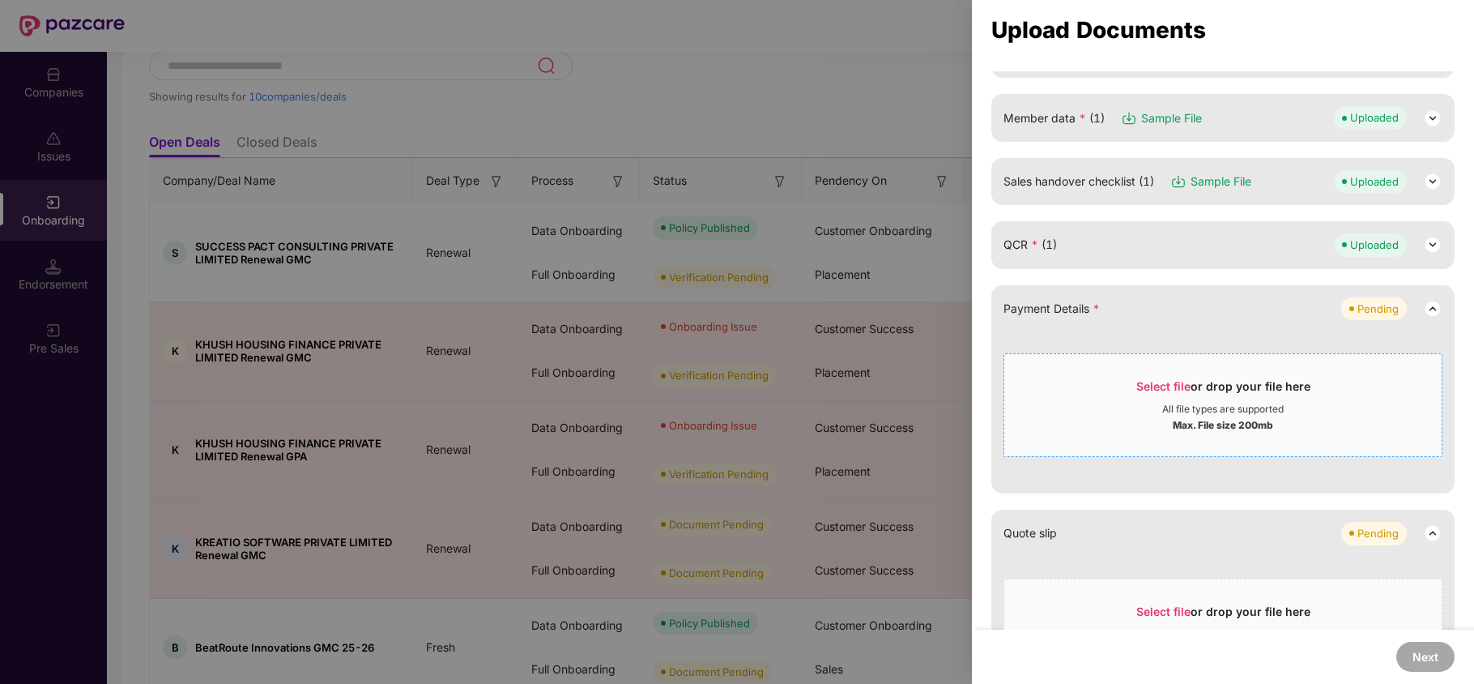
click at [1136, 394] on div "Select file or drop your file here" at bounding box center [1223, 390] width 174 height 24
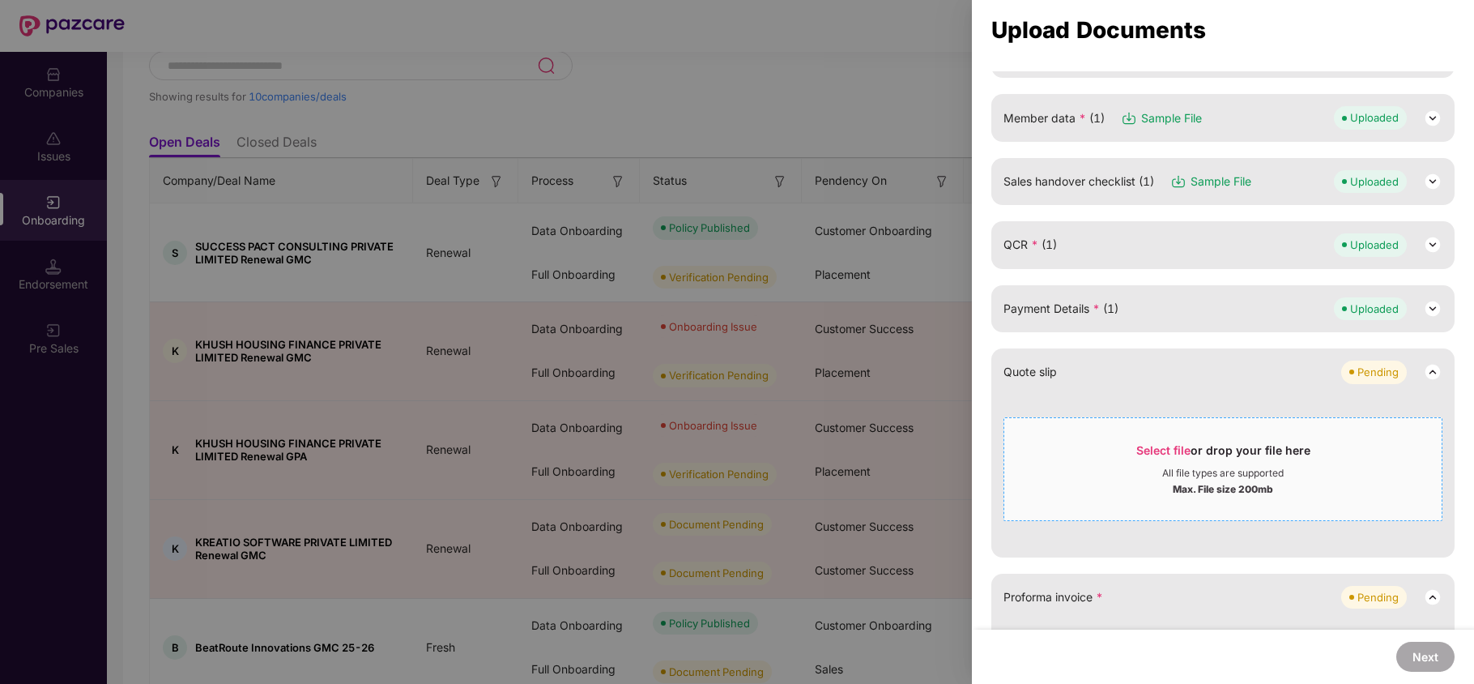
click at [1160, 450] on span "Select file" at bounding box center [1163, 450] width 54 height 14
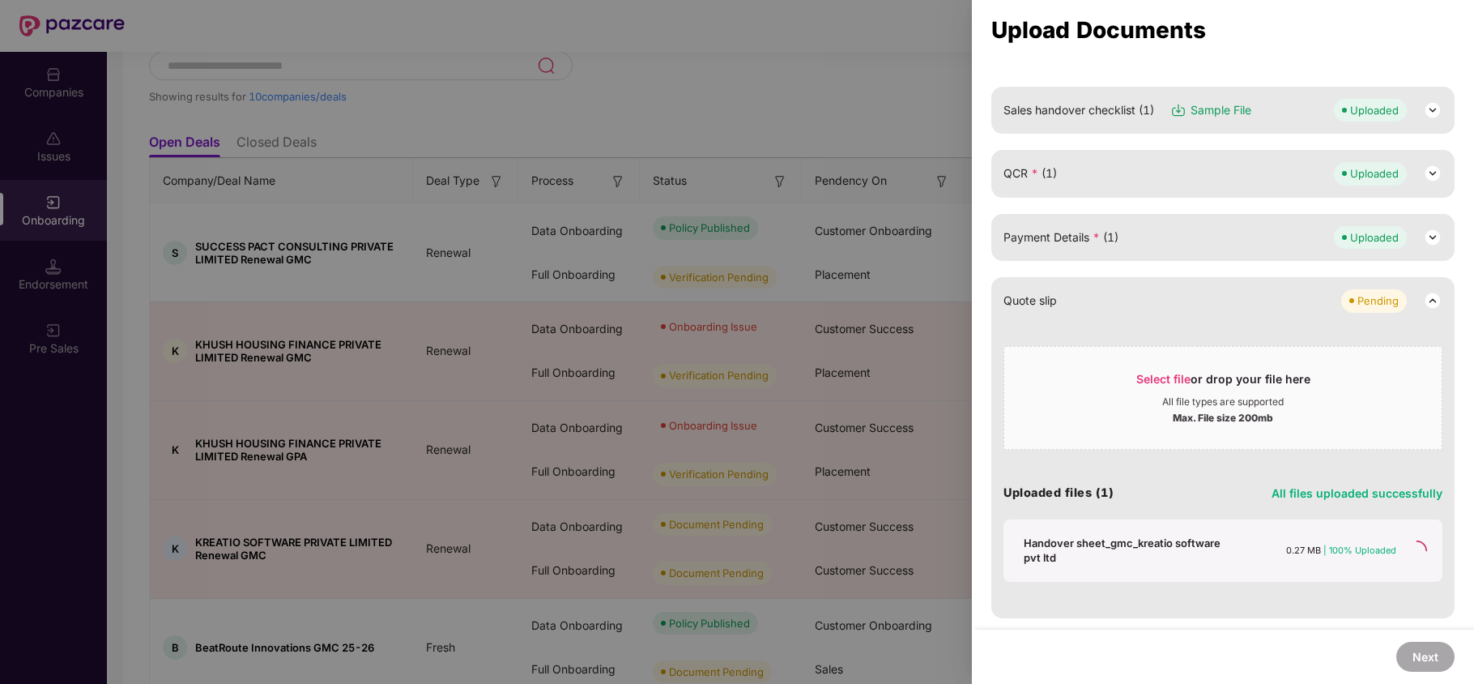
scroll to position [324, 0]
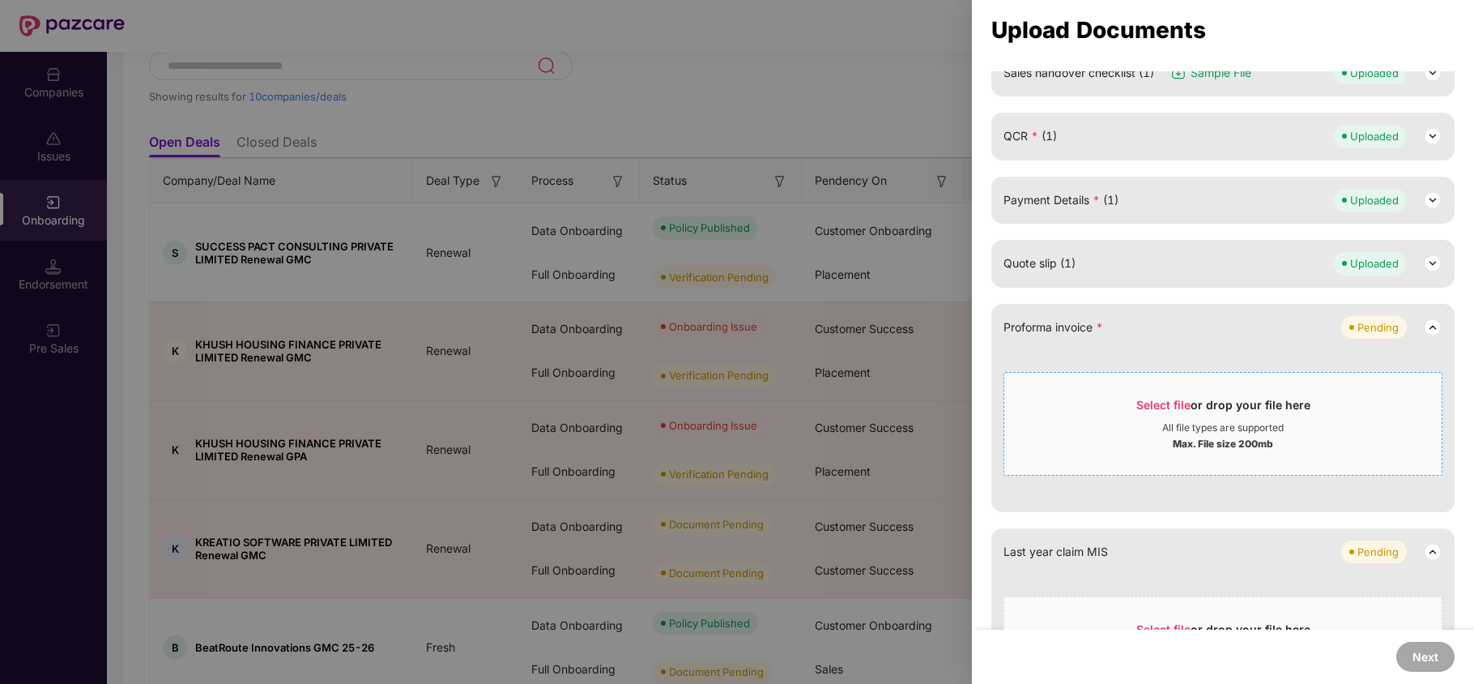
click at [1147, 410] on span "Select file" at bounding box center [1163, 405] width 54 height 14
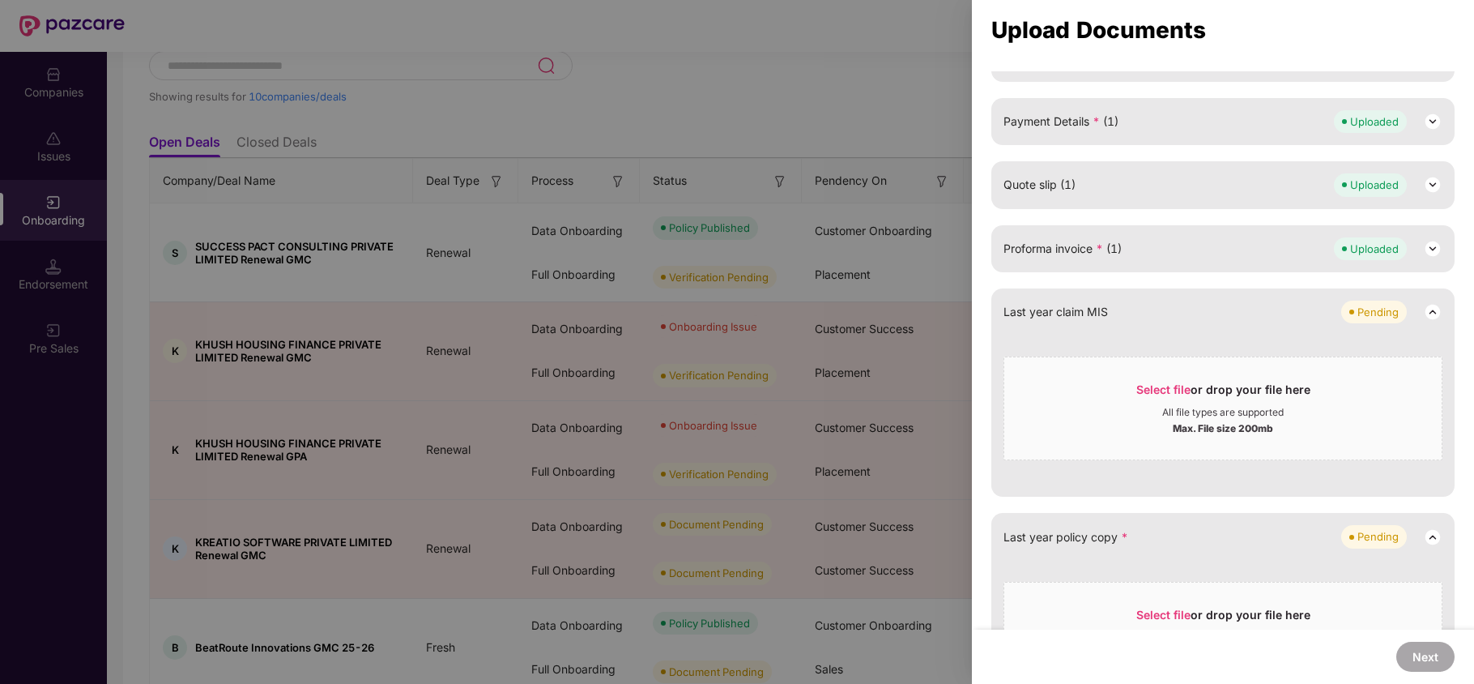
scroll to position [397, 0]
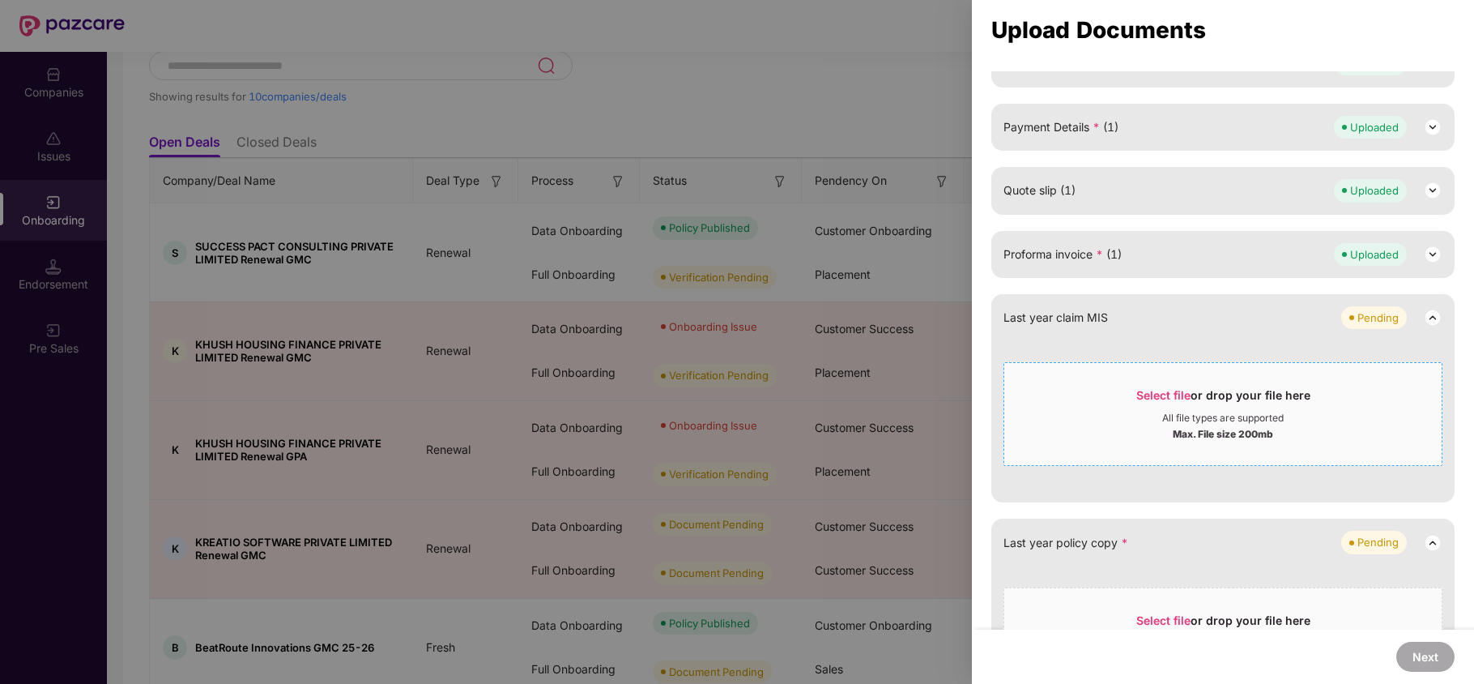
click at [1166, 403] on div "Select file or drop your file here" at bounding box center [1223, 399] width 174 height 24
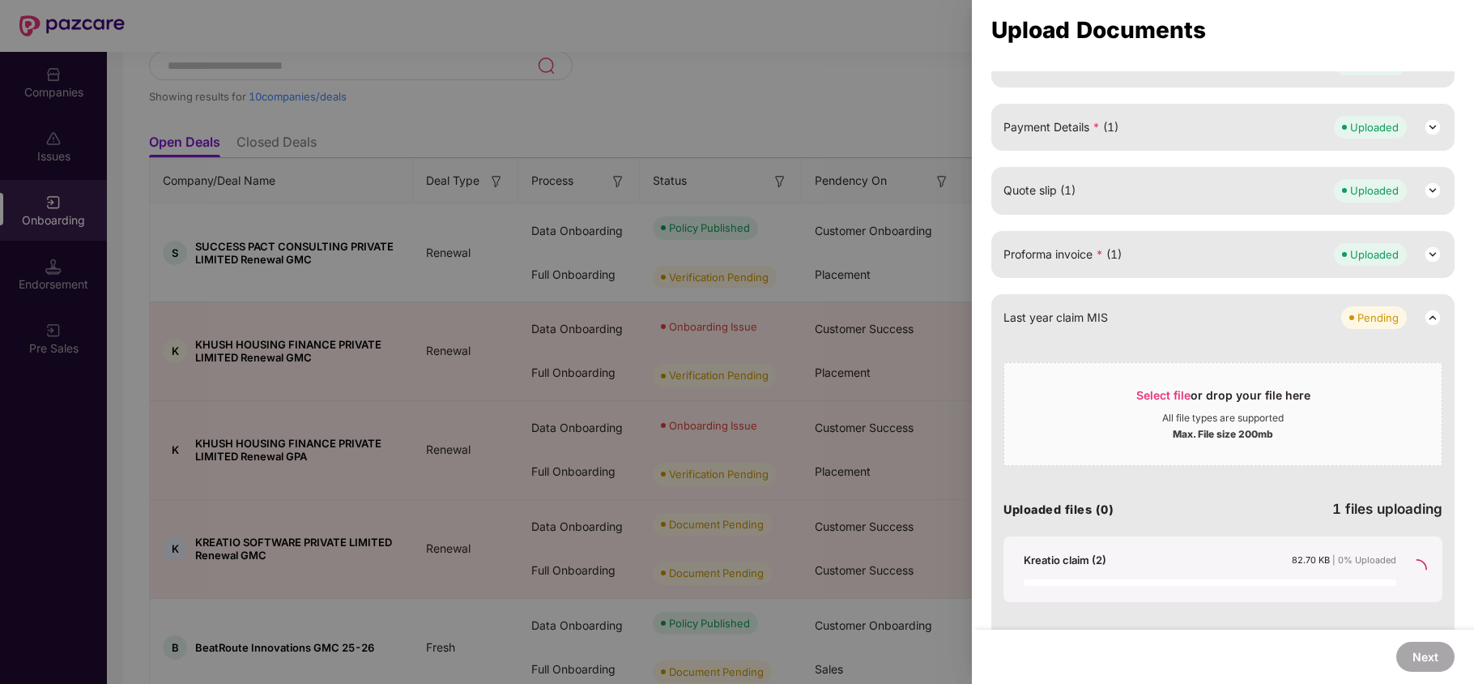
scroll to position [344, 0]
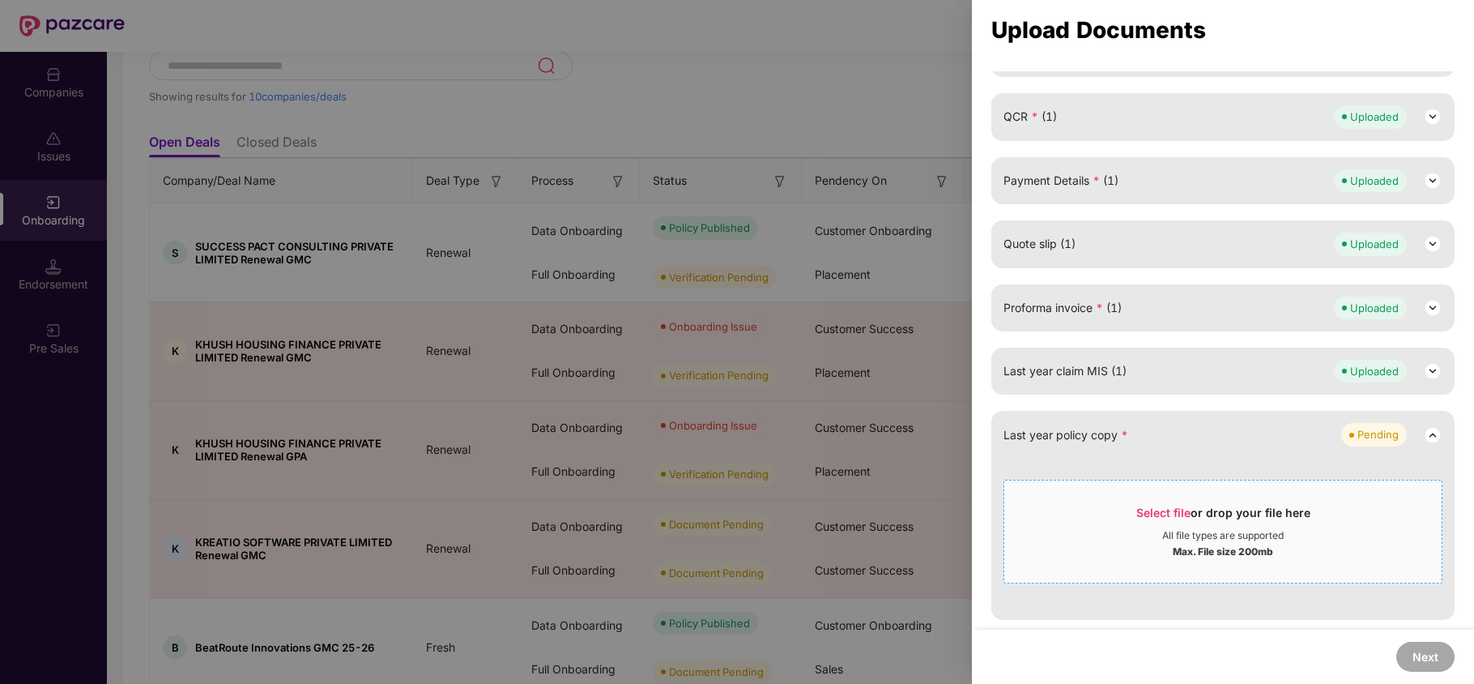
click at [1165, 513] on span "Select file" at bounding box center [1163, 512] width 54 height 14
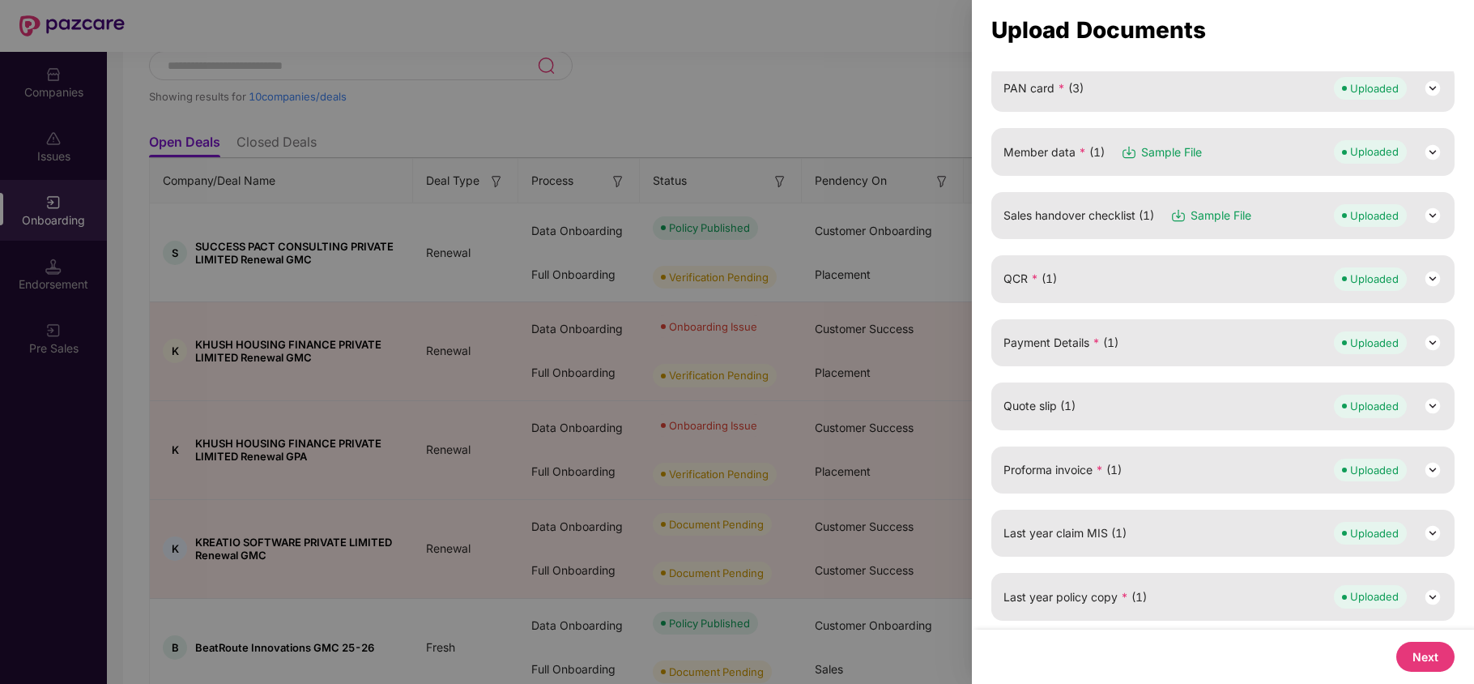
scroll to position [182, 0]
click at [1442, 668] on button "Next" at bounding box center [1425, 656] width 58 height 30
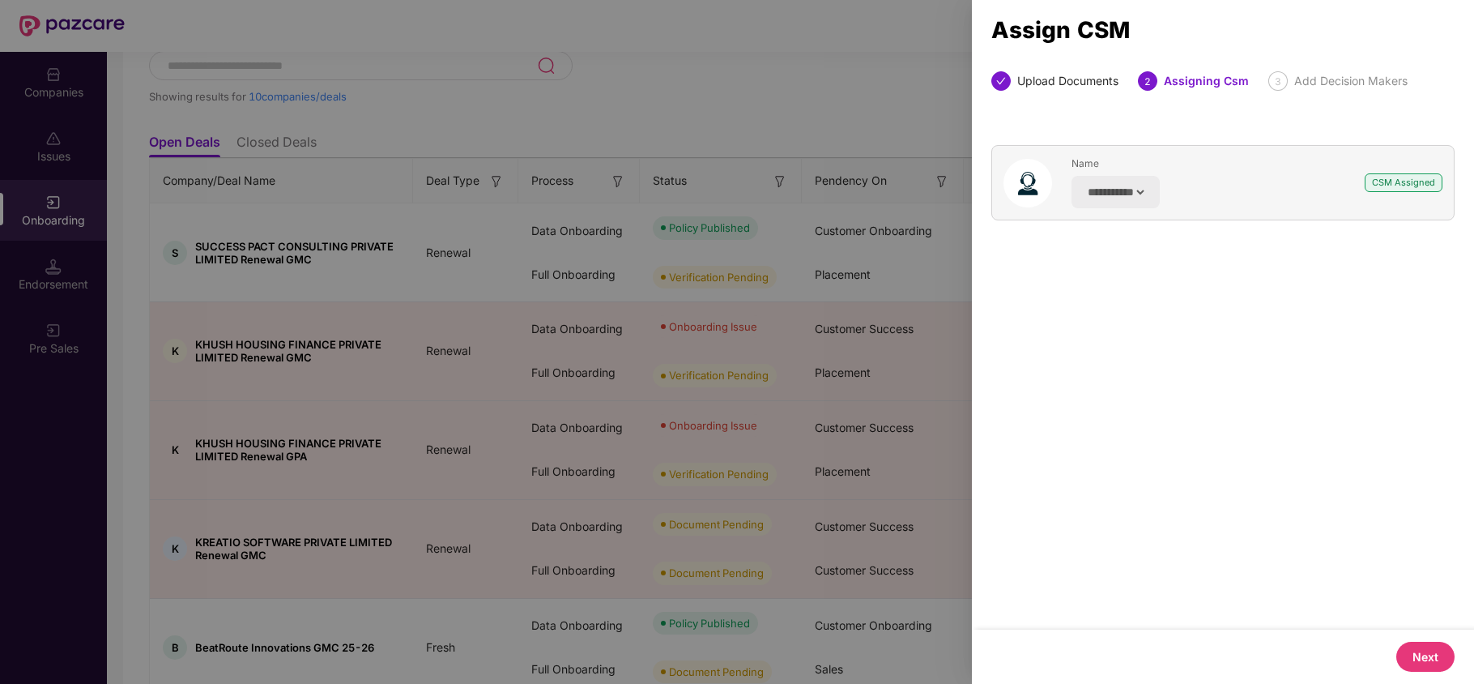
click at [1404, 648] on button "Next" at bounding box center [1425, 656] width 58 height 30
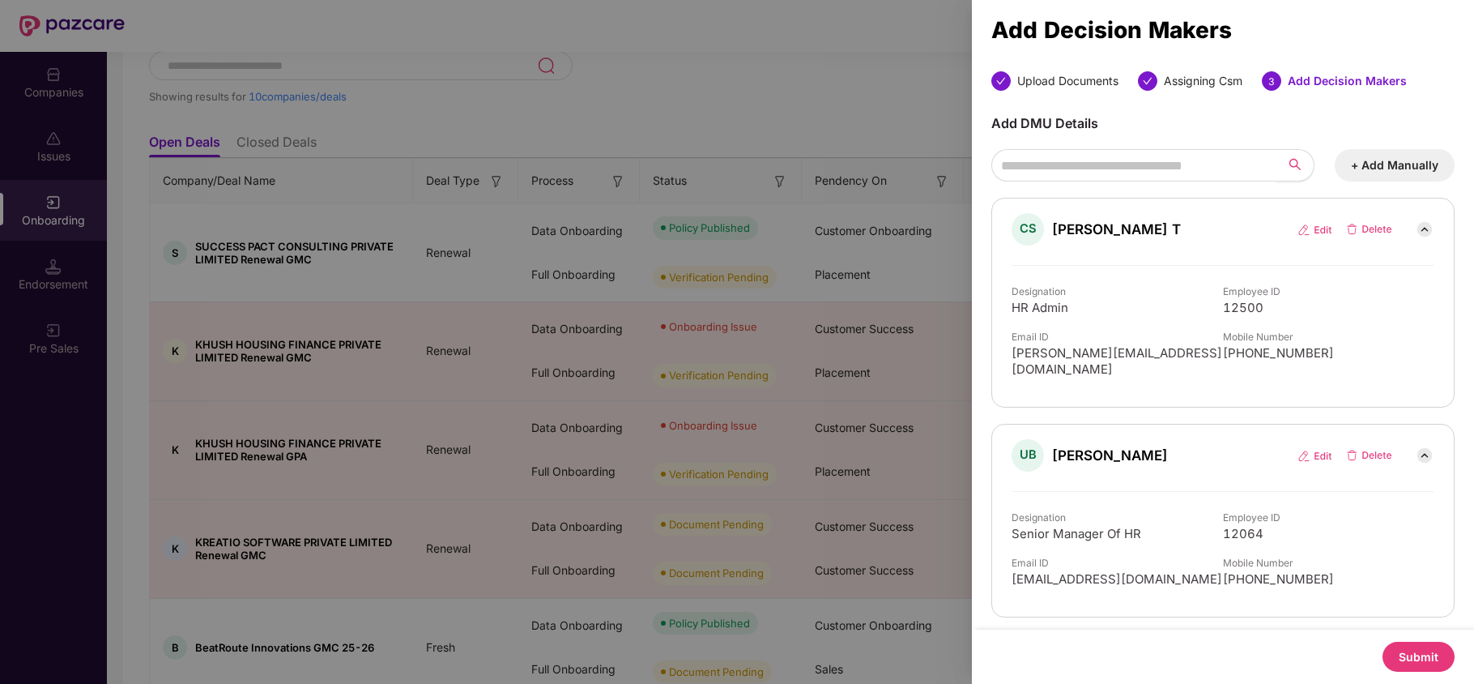
click at [1403, 649] on button "Submit" at bounding box center [1418, 656] width 72 height 30
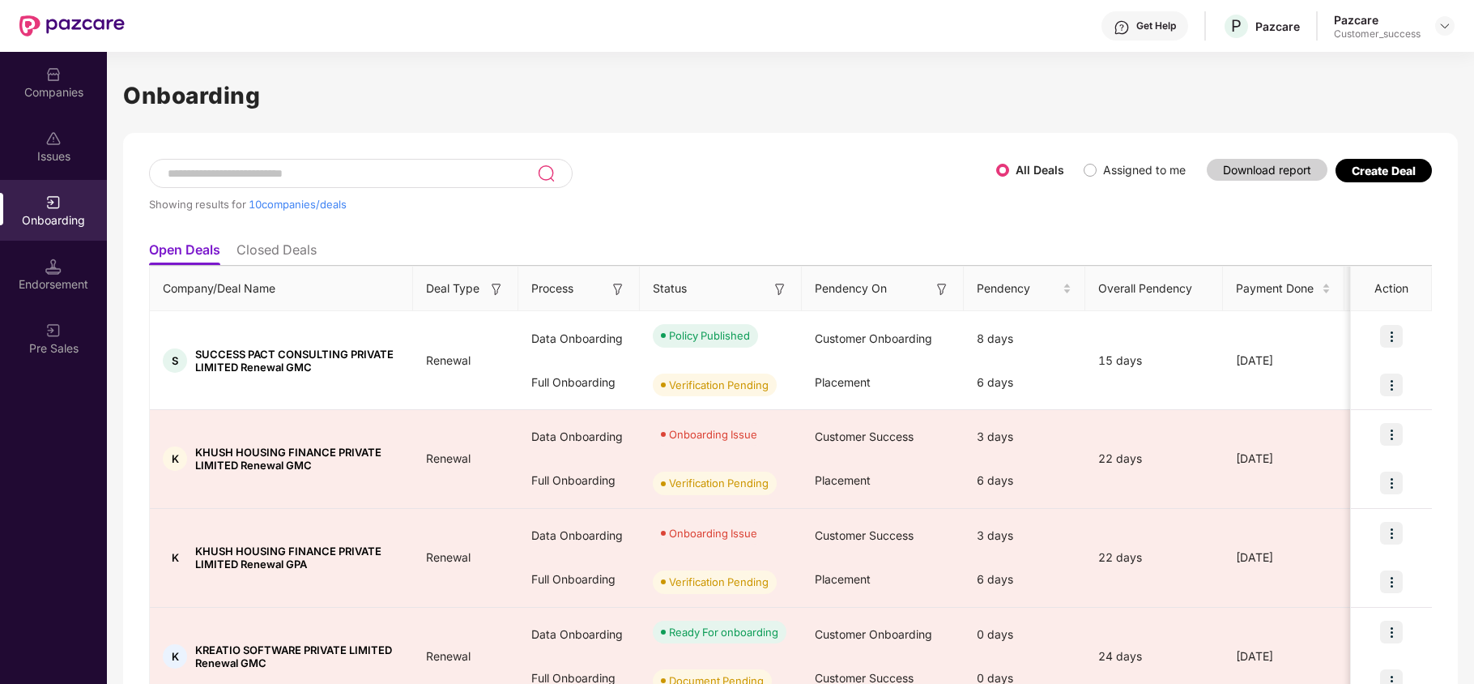
click at [1089, 161] on label "Assigned to me" at bounding box center [1138, 170] width 109 height 18
click at [1393, 393] on img at bounding box center [1391, 384] width 23 height 23
click at [1327, 435] on li "View Document" at bounding box center [1324, 426] width 156 height 34
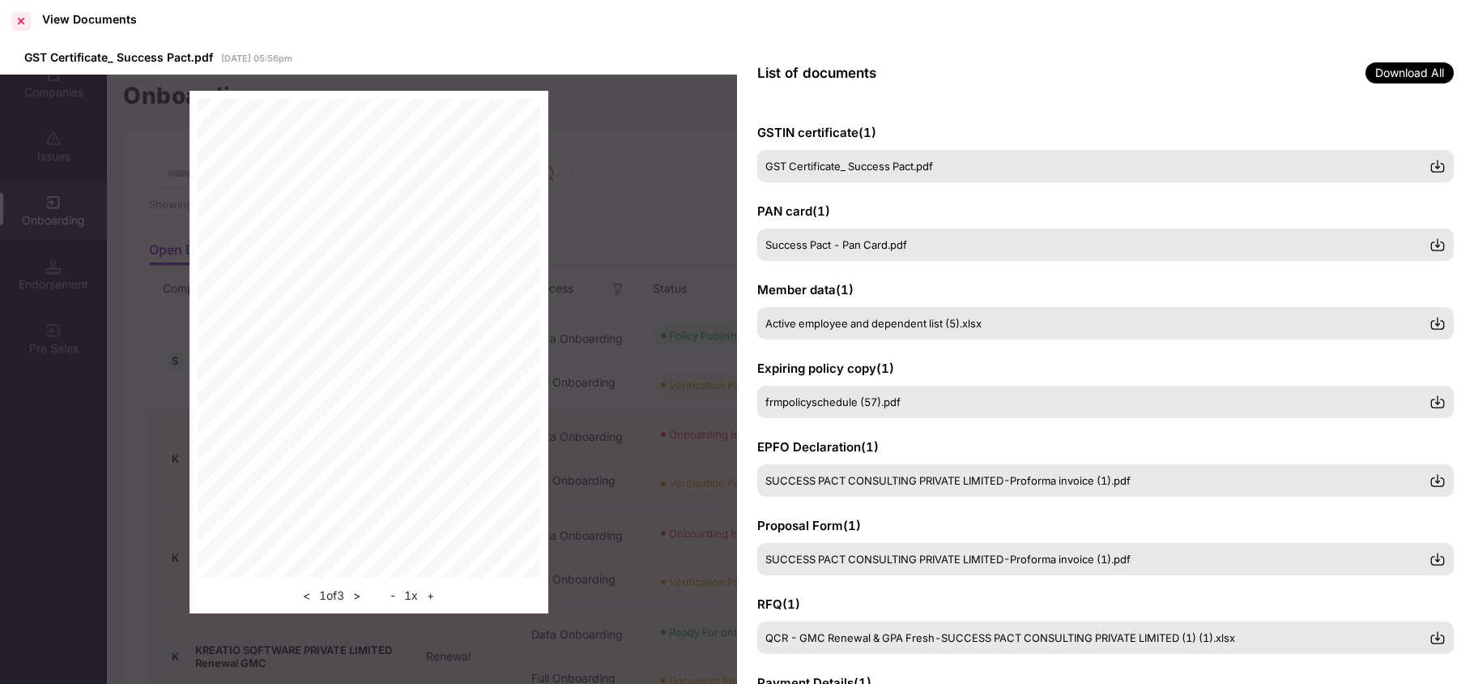
click at [21, 24] on div at bounding box center [21, 21] width 26 height 26
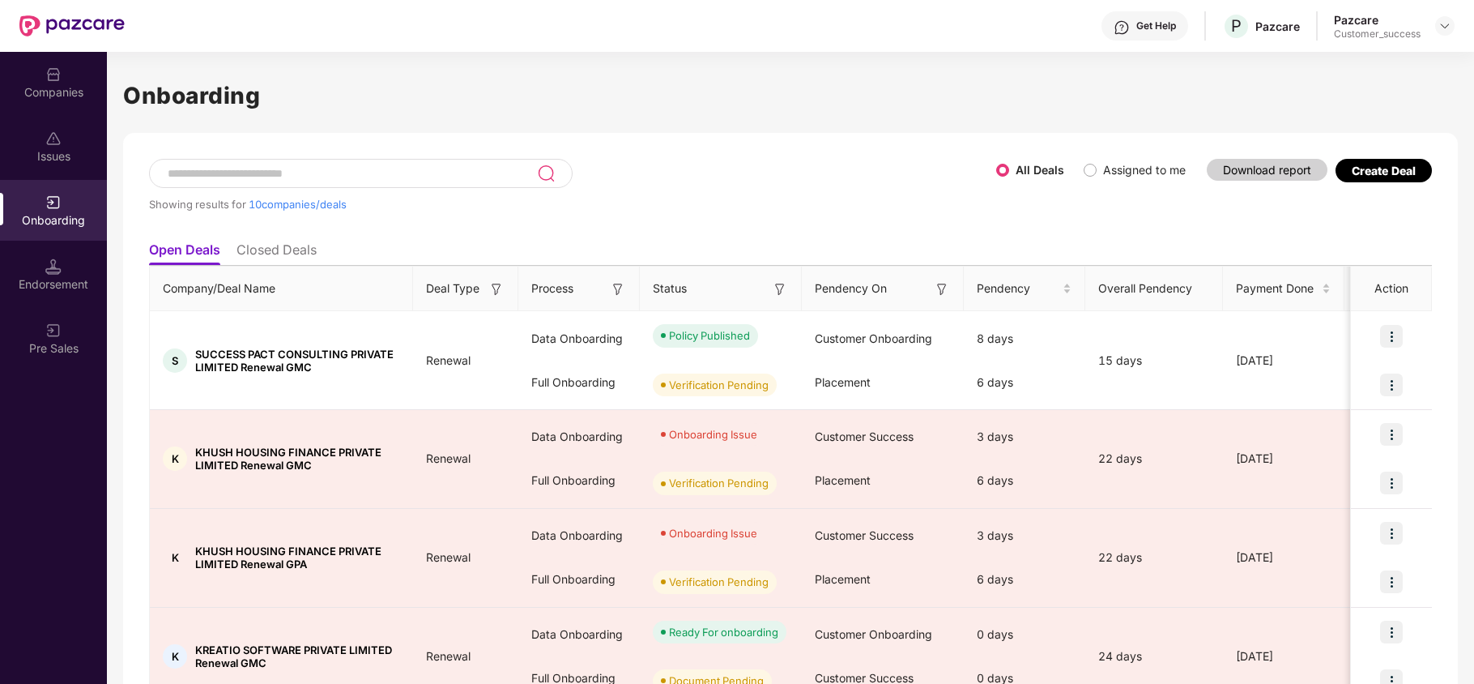
click at [1373, 160] on div "Create Deal" at bounding box center [1383, 170] width 96 height 23
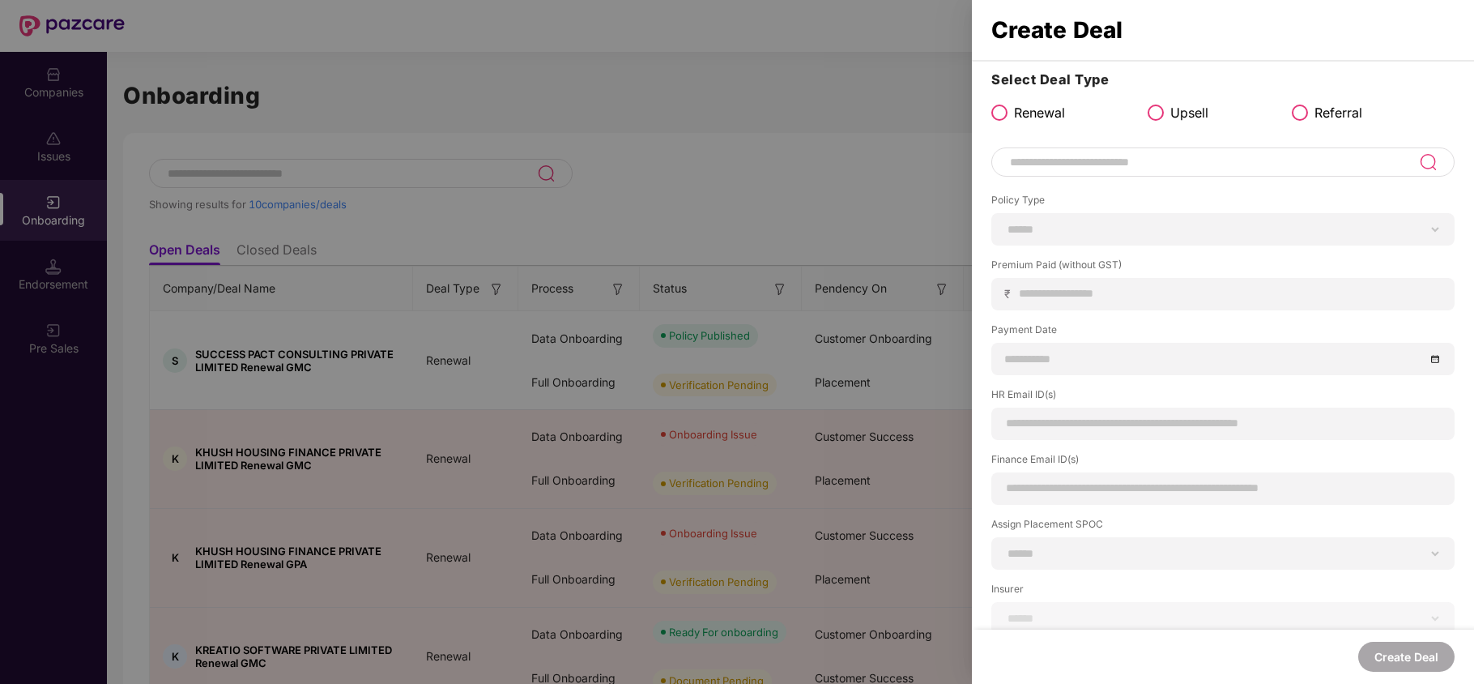
click at [1106, 163] on input at bounding box center [1213, 161] width 411 height 19
type input "**********"
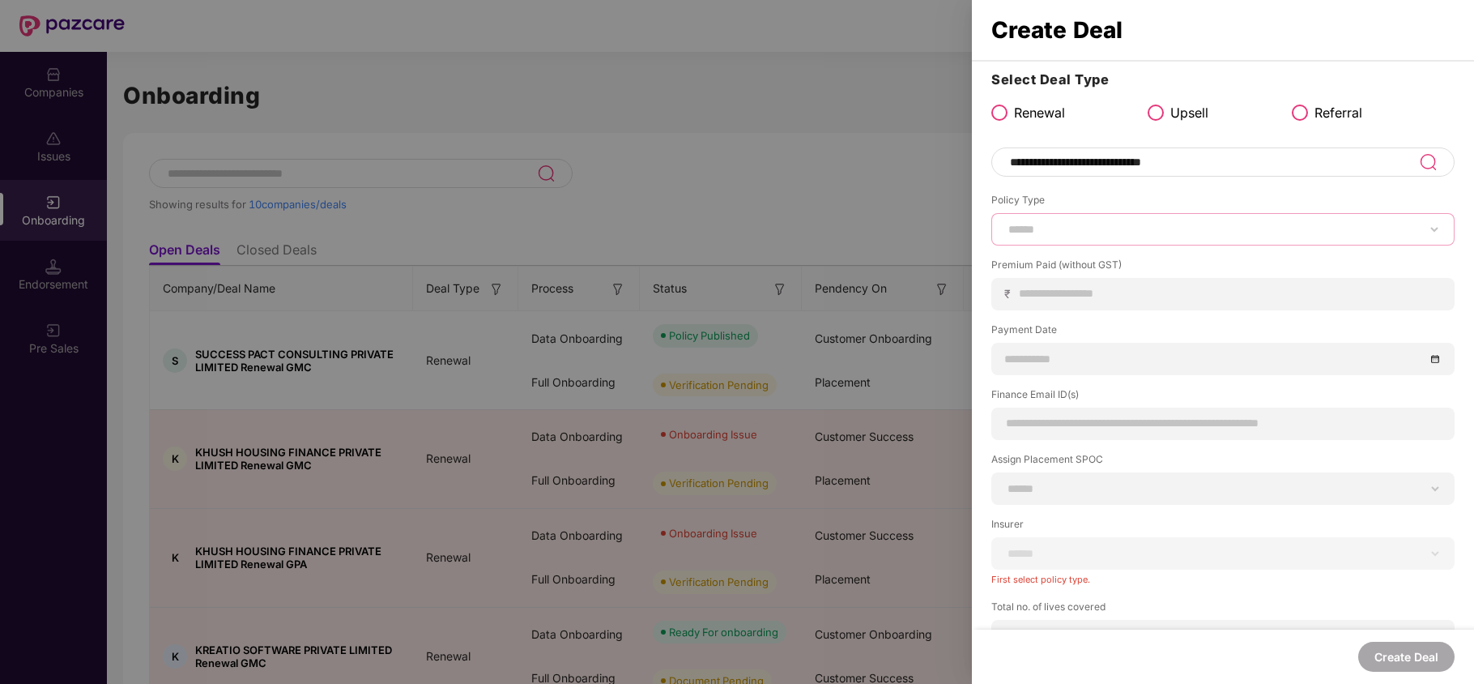
click at [1071, 224] on select "****** *** ********* *** *** *** **** ***" at bounding box center [1223, 229] width 436 height 13
select select "***"
click at [1005, 223] on select "****** *** ********* *** *** *** **** ***" at bounding box center [1223, 229] width 436 height 13
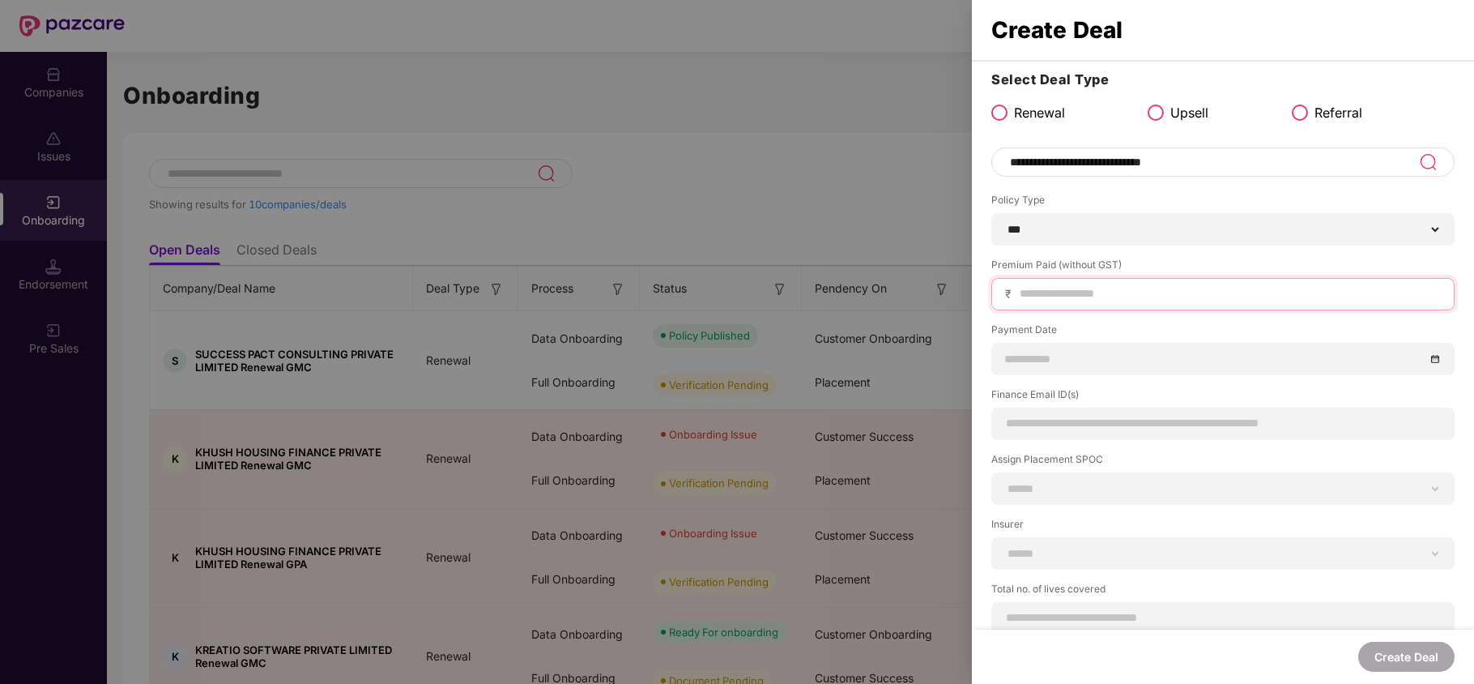
click at [1044, 296] on input at bounding box center [1229, 293] width 423 height 17
type input "****"
click at [1083, 368] on input at bounding box center [1214, 359] width 419 height 18
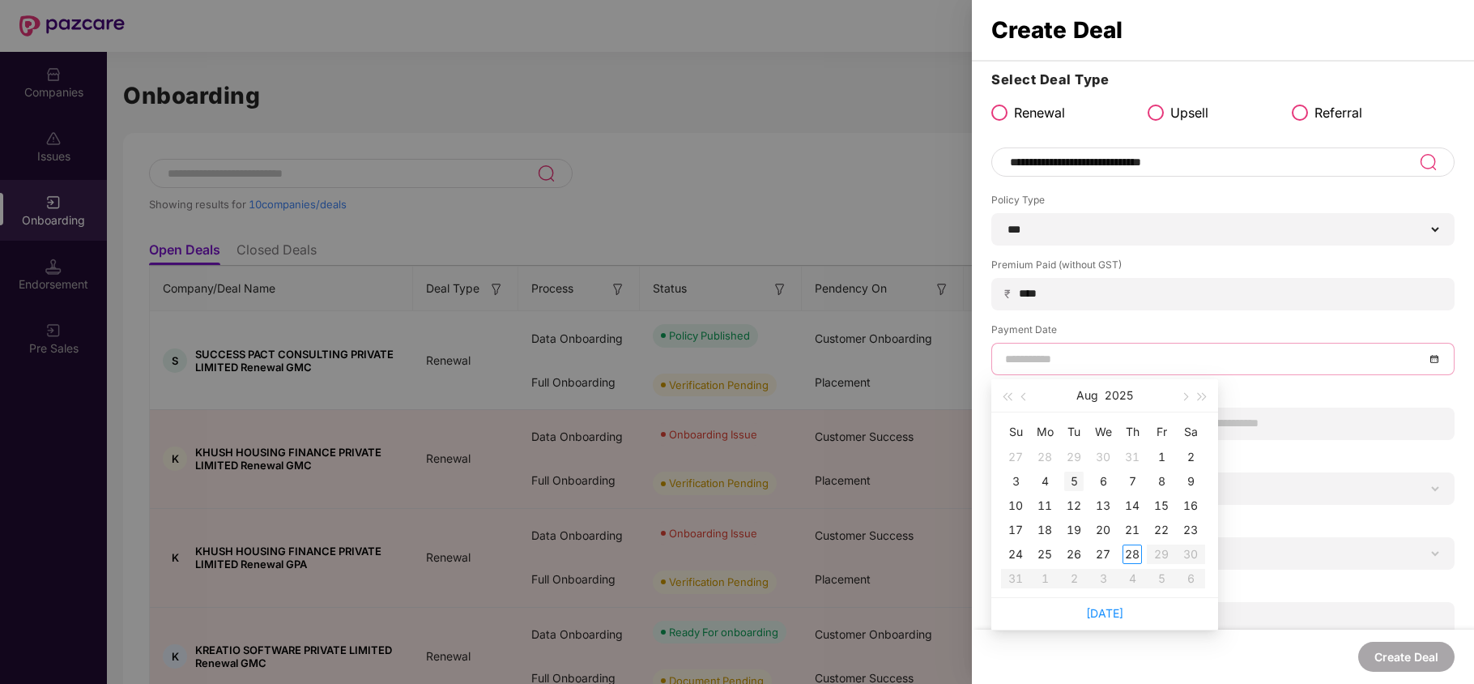
type input "**********"
click at [1080, 479] on div "5" at bounding box center [1073, 480] width 19 height 19
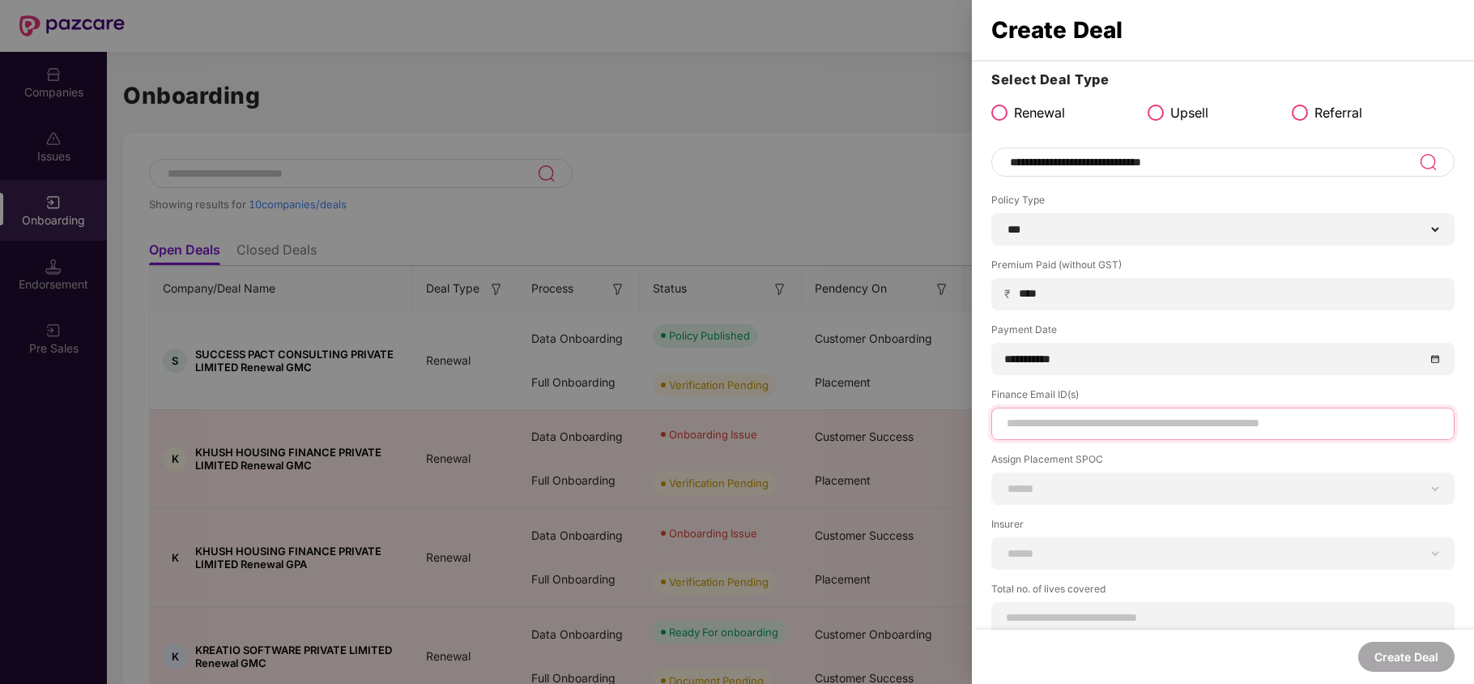
click at [1057, 431] on input at bounding box center [1223, 423] width 436 height 17
type input "**********"
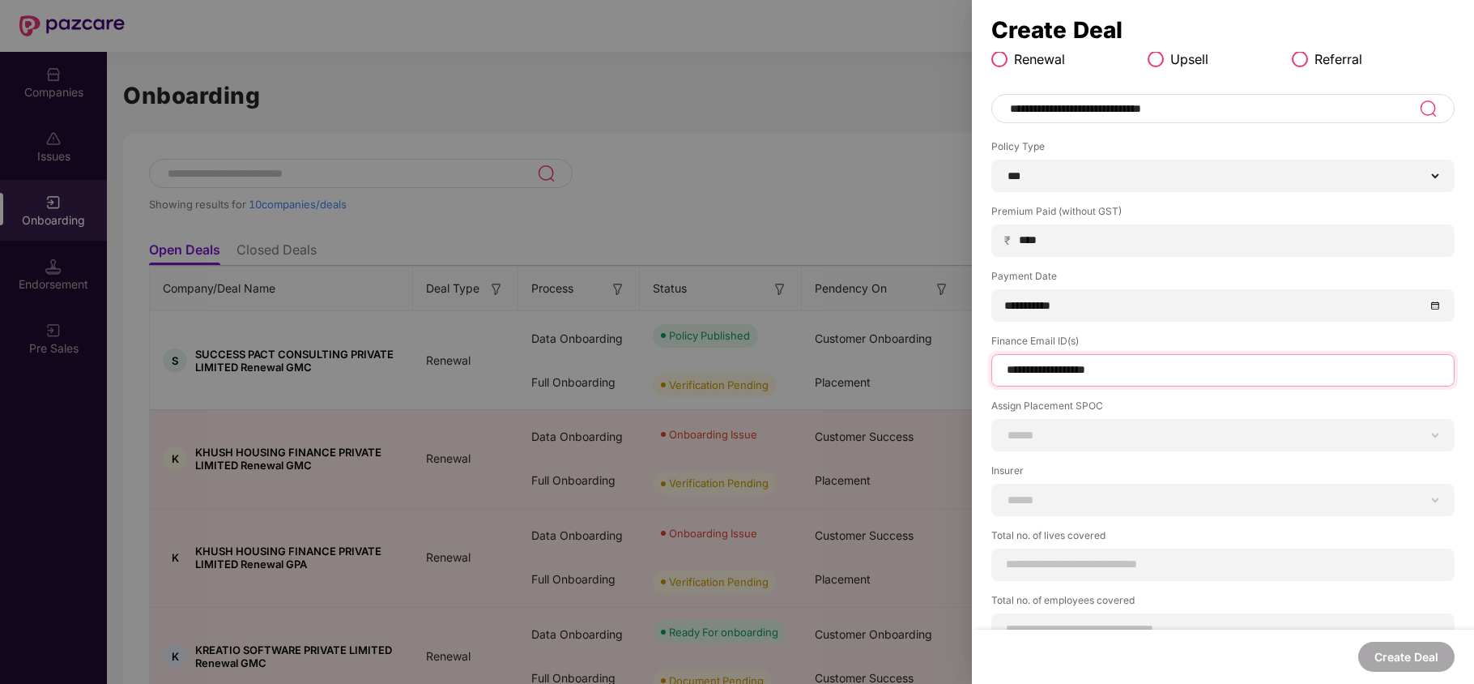
scroll to position [82, 0]
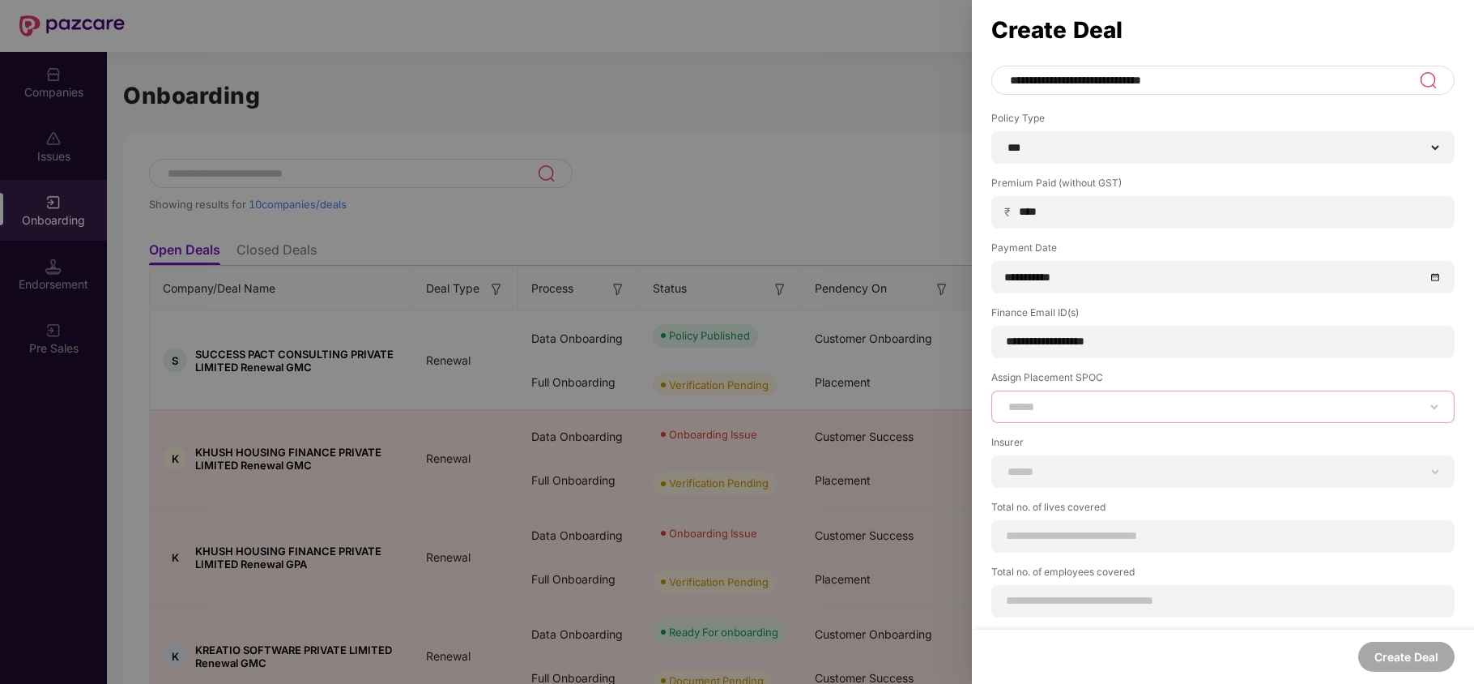
click at [1048, 406] on select "**********" at bounding box center [1223, 406] width 436 height 13
select select "**********"
click at [1005, 400] on select "**********" at bounding box center [1223, 406] width 436 height 13
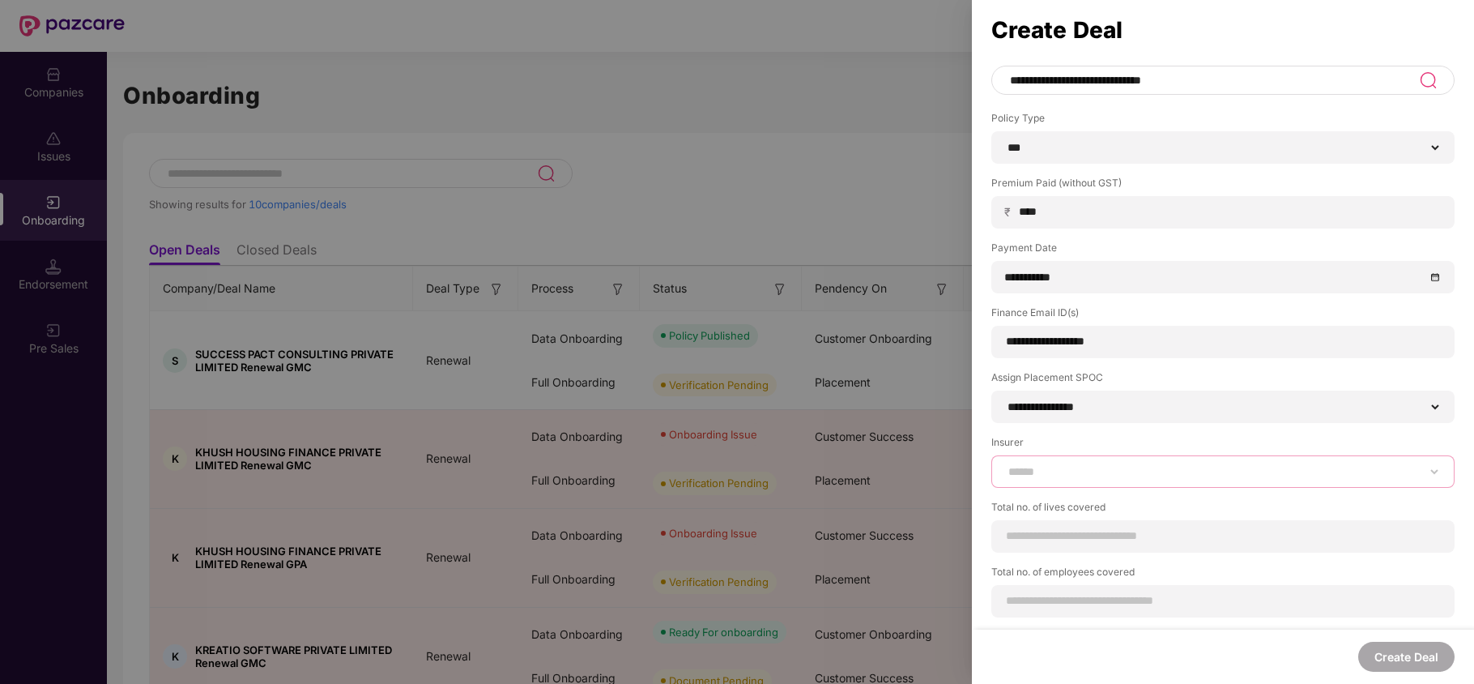
click at [1021, 465] on select "**********" at bounding box center [1223, 471] width 436 height 13
select select "****"
click at [1005, 465] on select "**********" at bounding box center [1223, 471] width 436 height 13
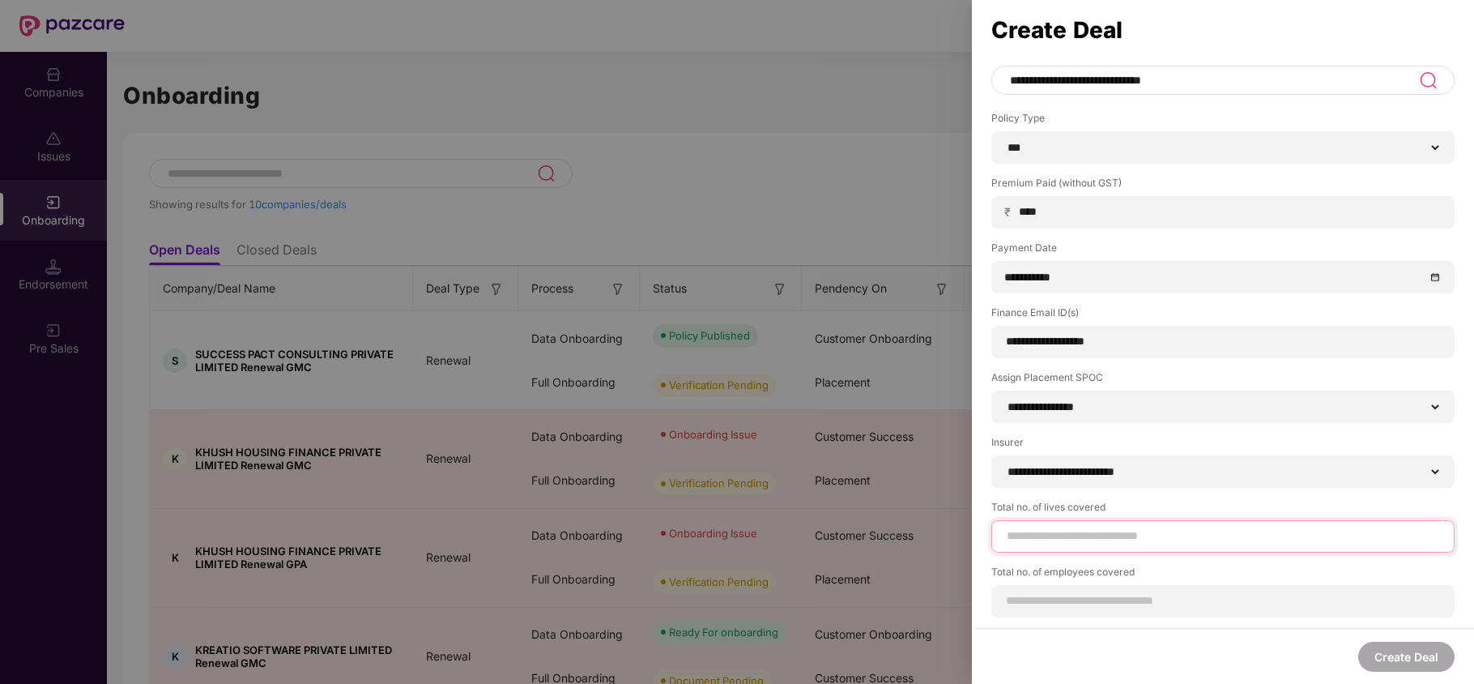
click at [1051, 531] on input at bounding box center [1223, 535] width 436 height 17
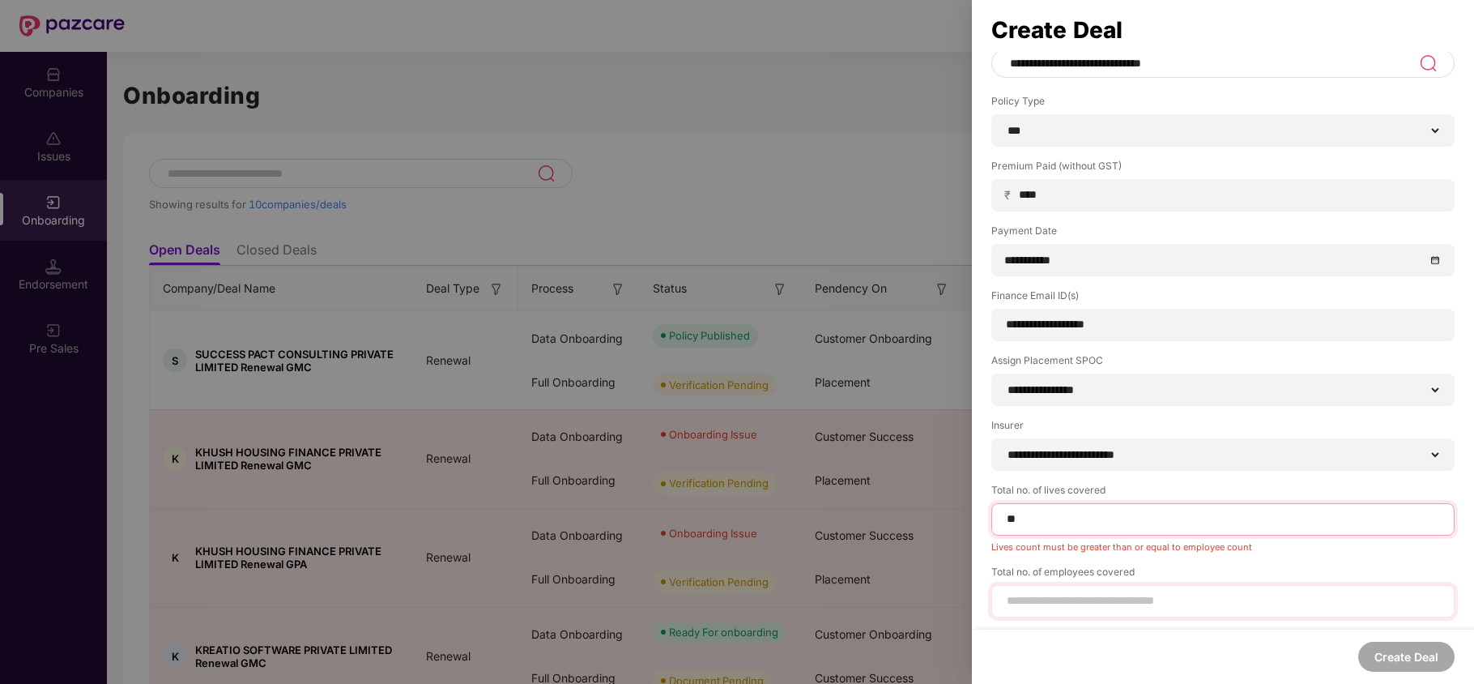
type input "**"
click at [1025, 598] on input at bounding box center [1223, 600] width 436 height 17
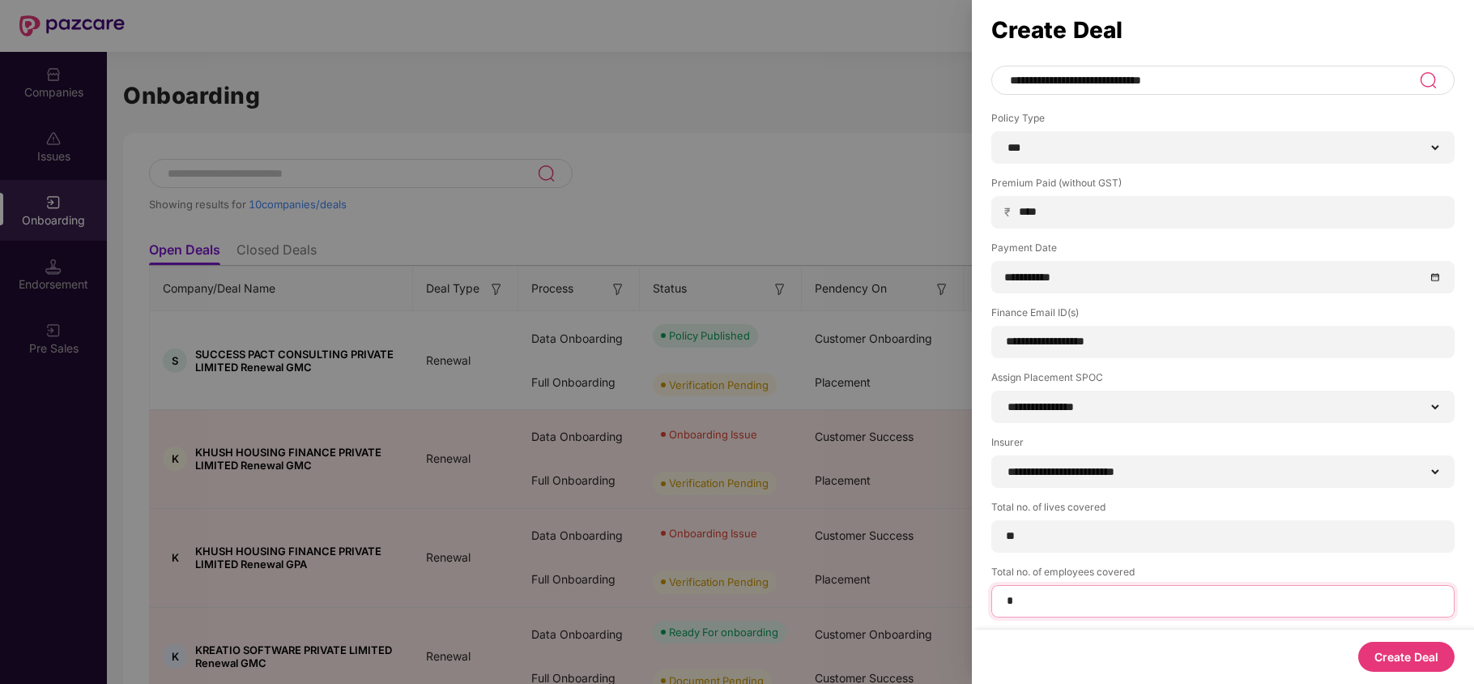
scroll to position [82, 0]
type input "**"
click at [1427, 653] on button "Create Deal" at bounding box center [1406, 656] width 96 height 30
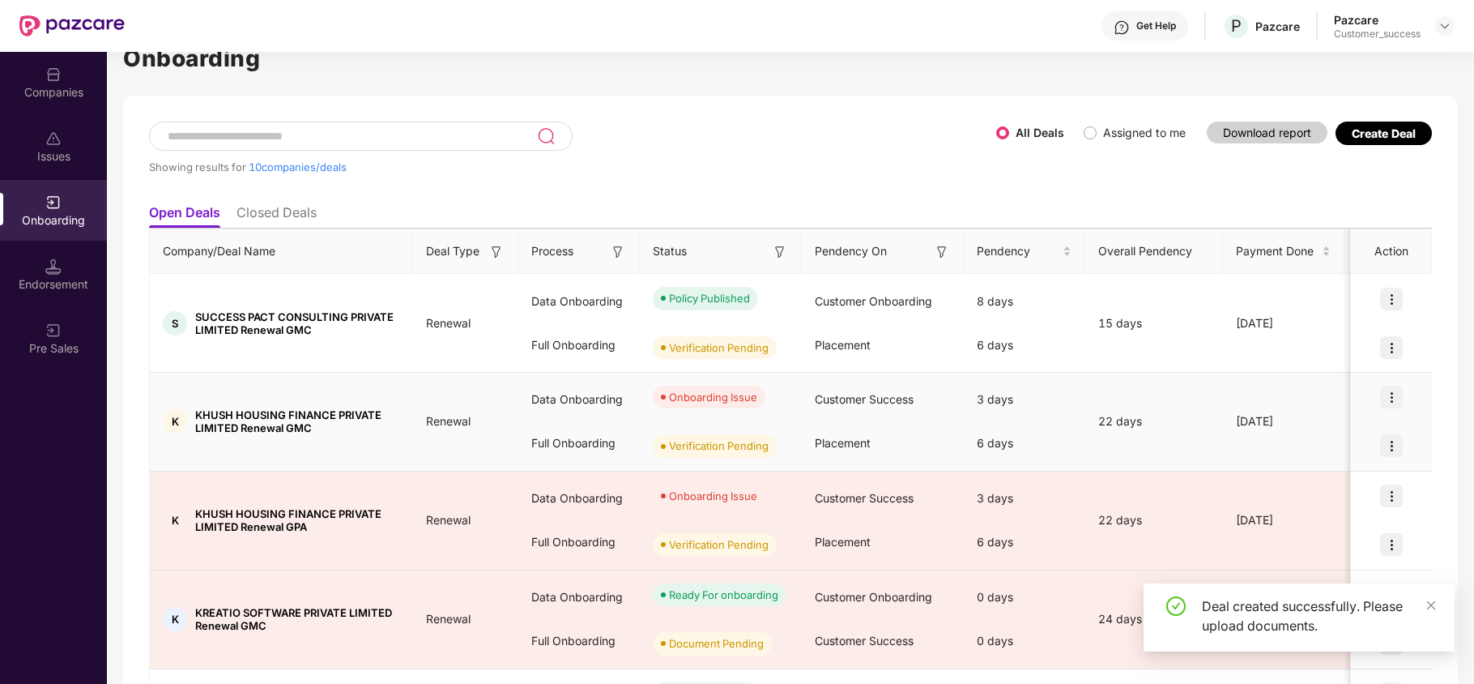
scroll to position [0, 0]
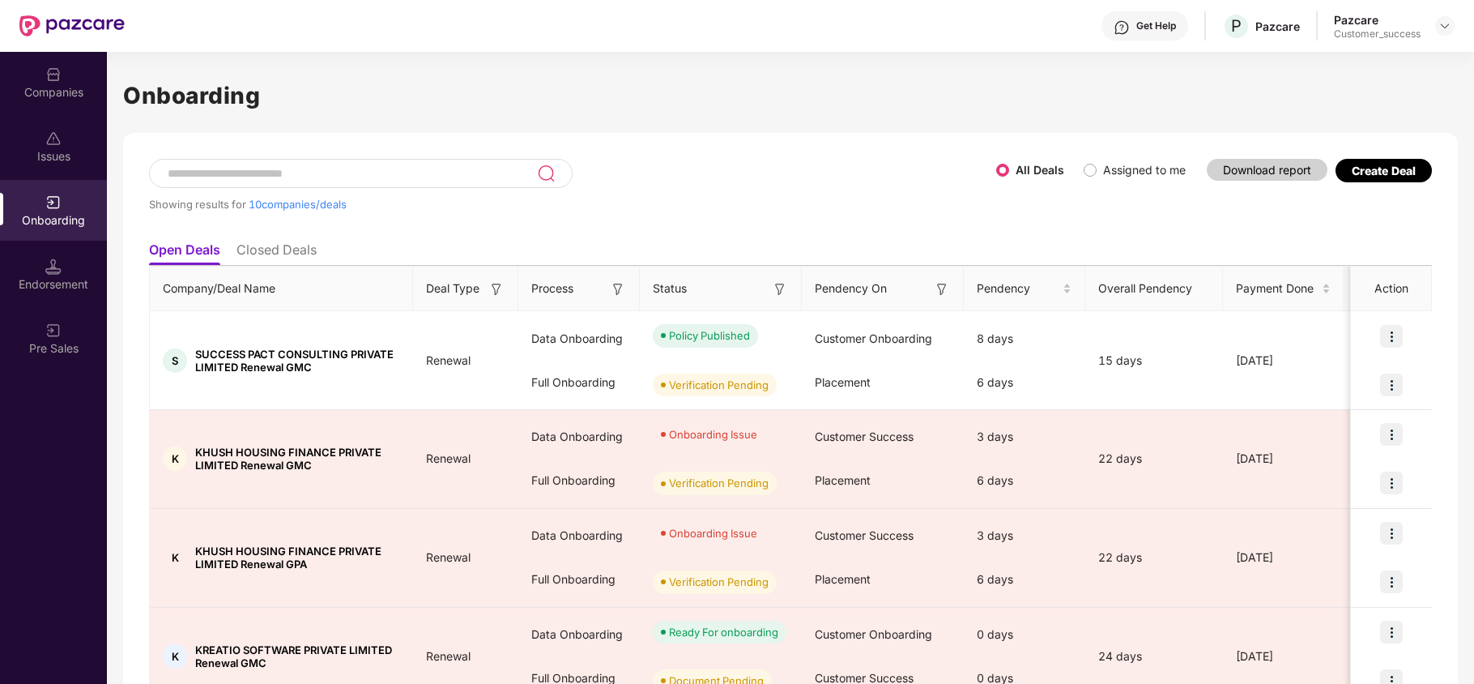
click at [1086, 176] on label "Assigned to me" at bounding box center [1138, 170] width 109 height 18
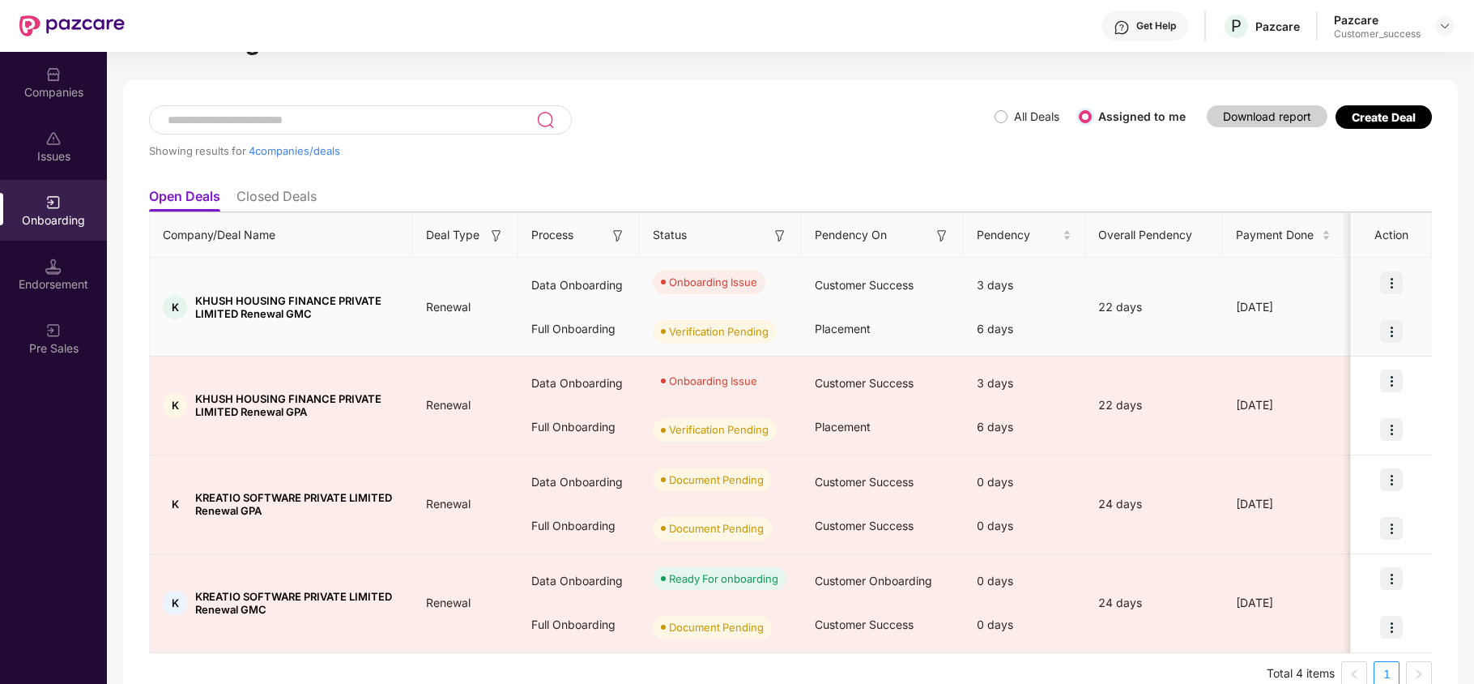
scroll to position [83, 0]
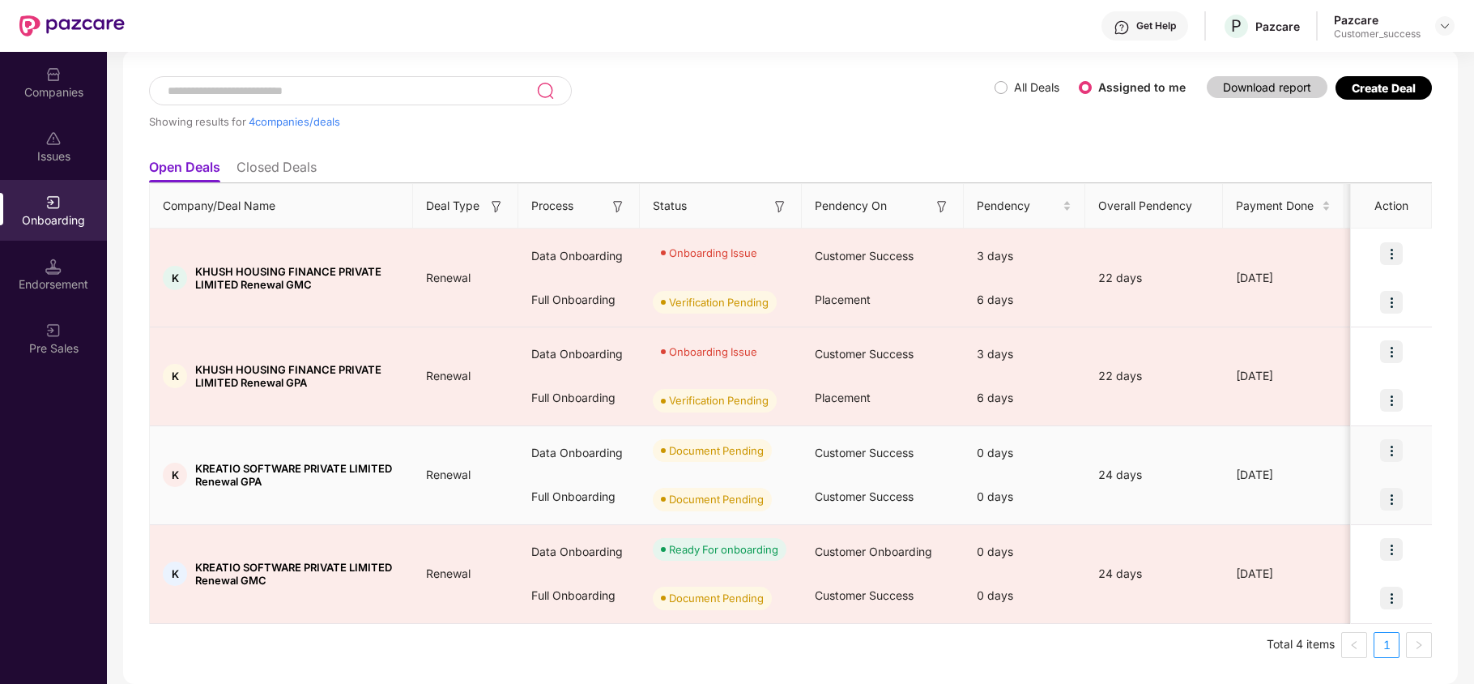
click at [1388, 449] on img at bounding box center [1391, 450] width 23 height 23
click at [1317, 489] on span "Upload Documents" at bounding box center [1315, 492] width 134 height 18
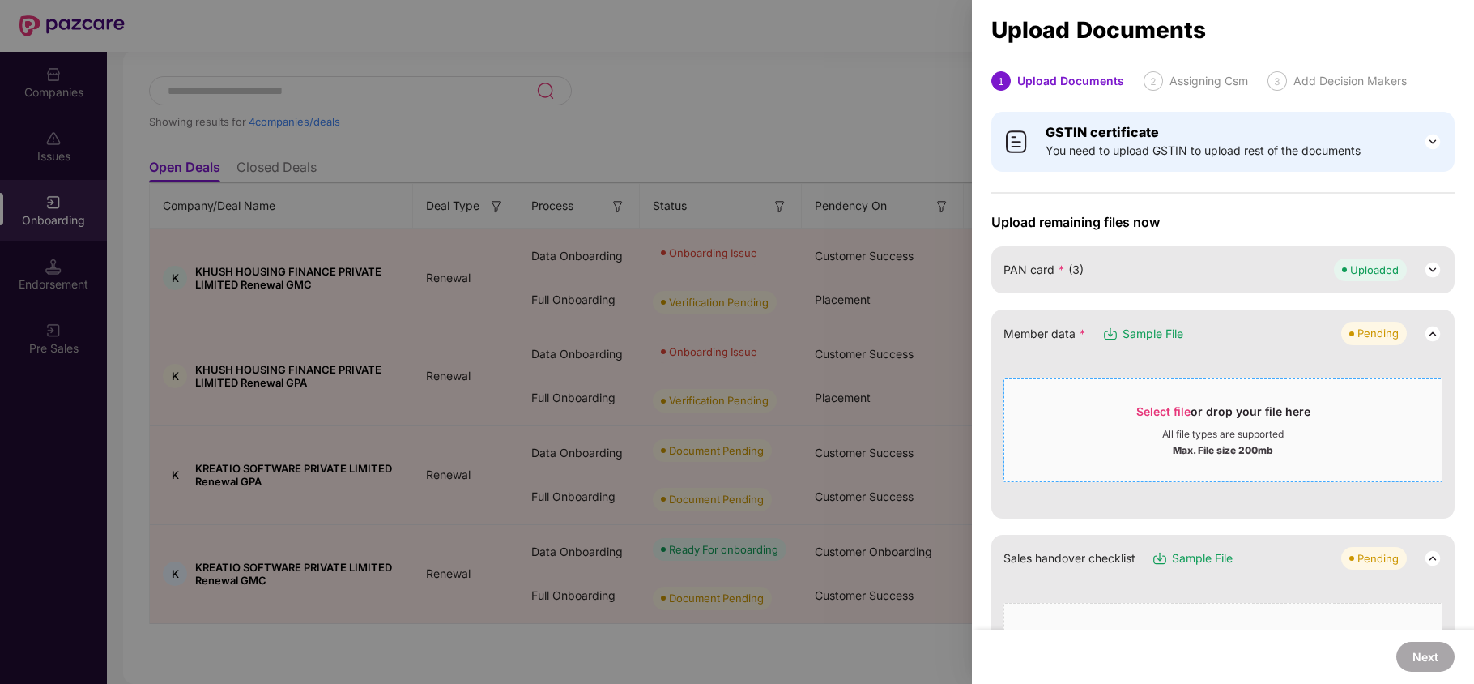
click at [1138, 415] on span "Select file" at bounding box center [1163, 411] width 54 height 14
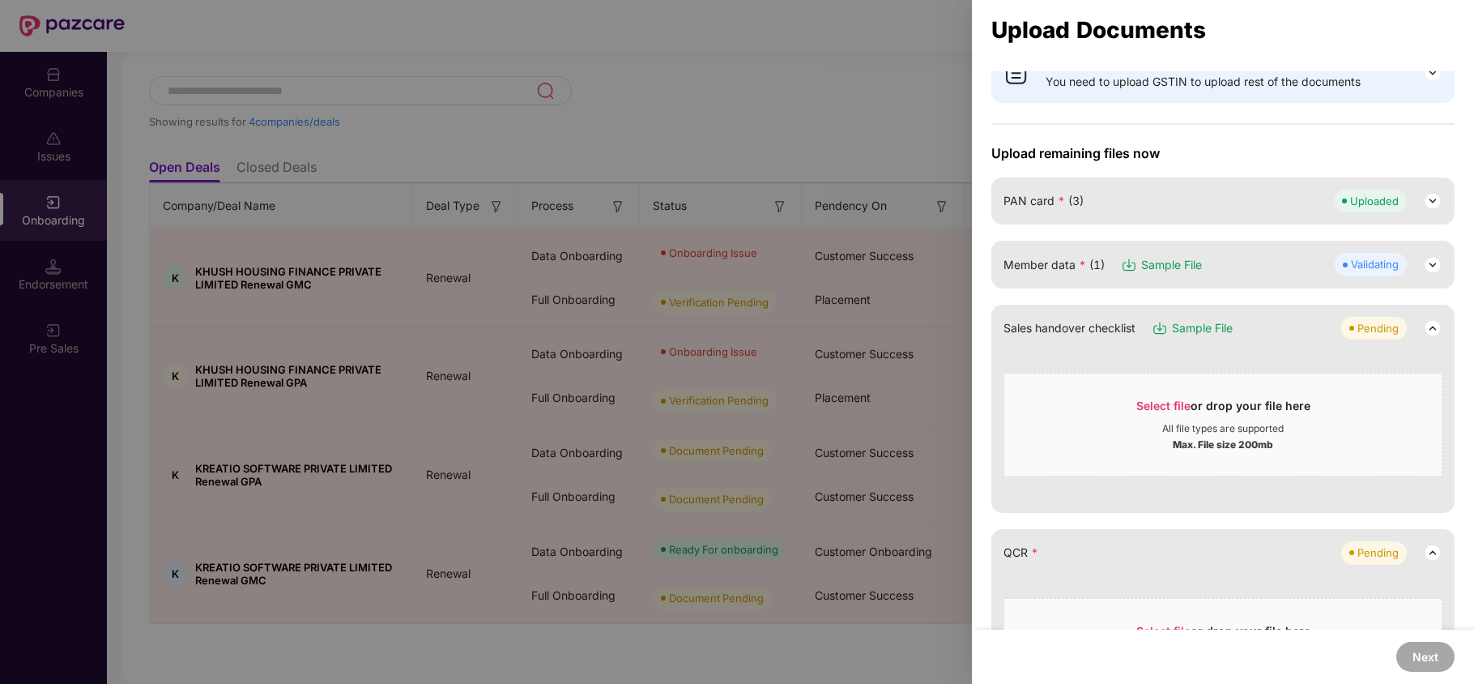
scroll to position [108, 0]
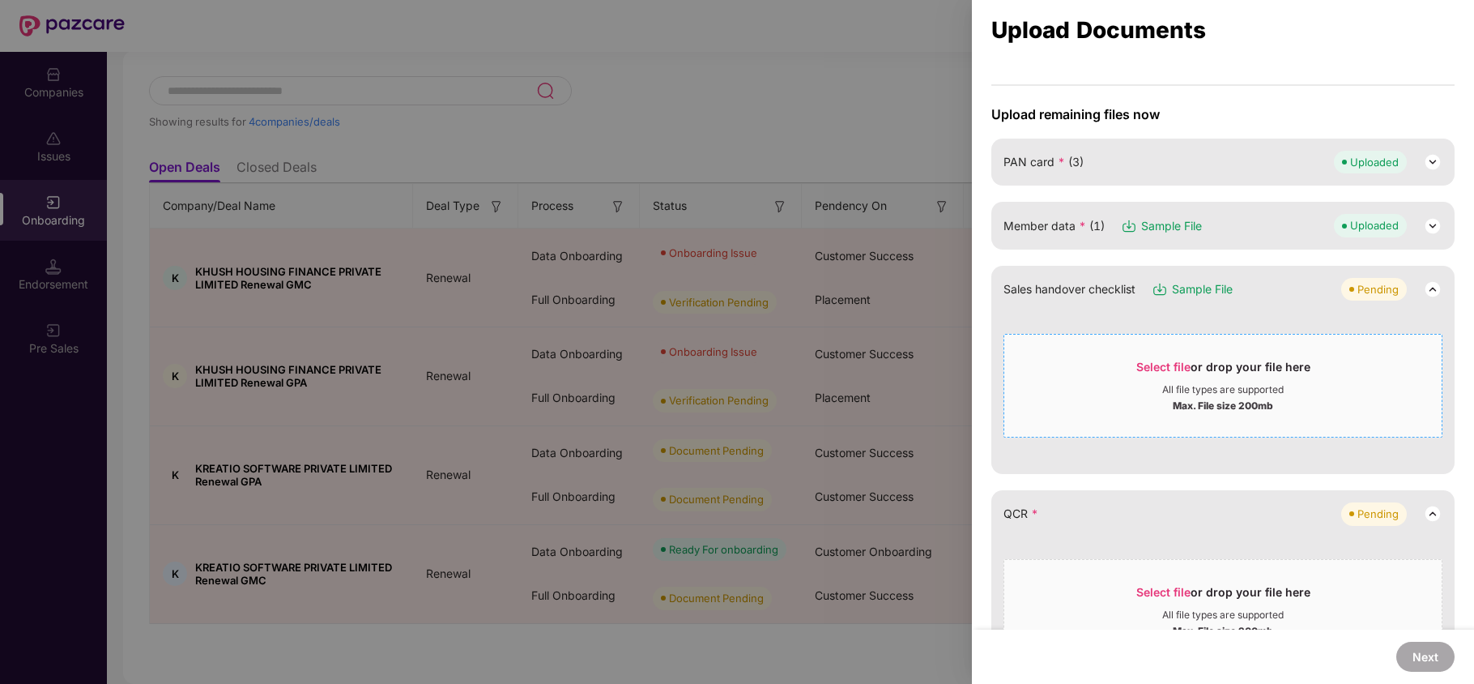
click at [1143, 364] on span "Select file" at bounding box center [1163, 367] width 54 height 14
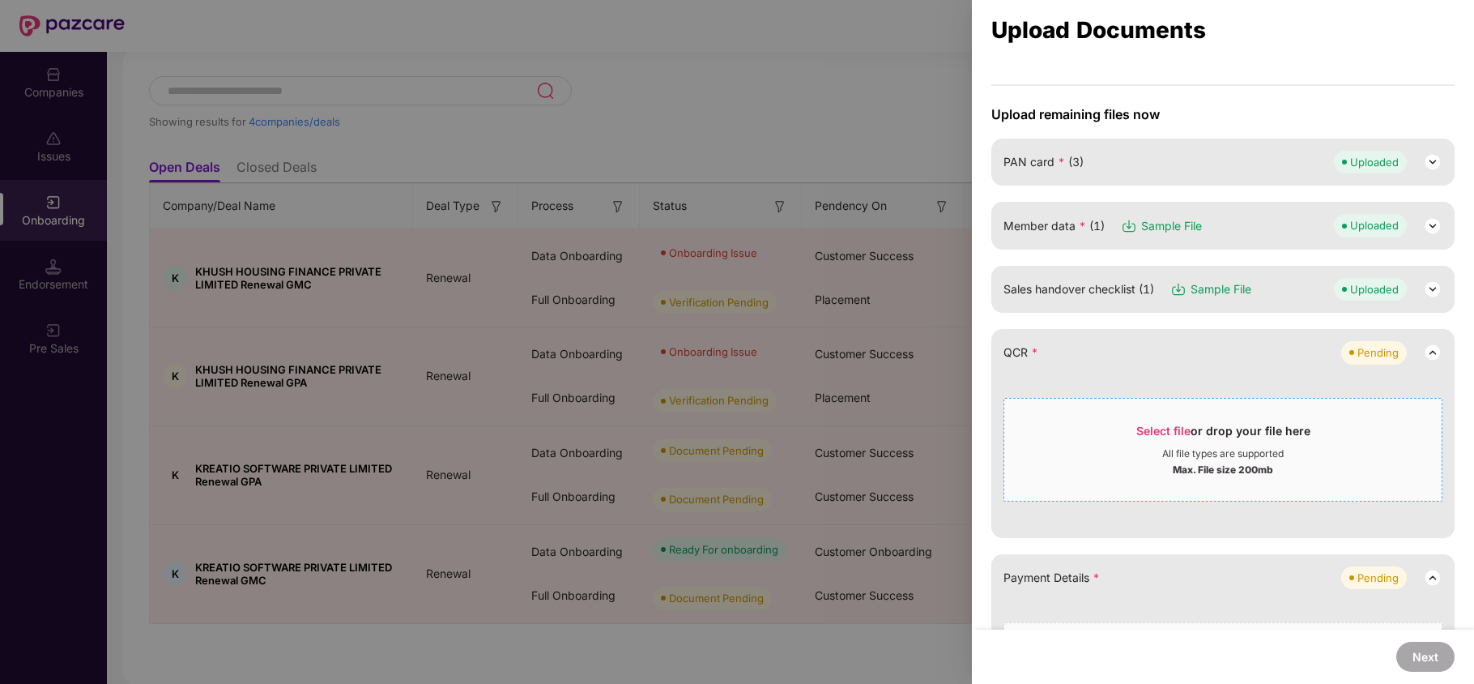
click at [1160, 428] on span "Select file" at bounding box center [1163, 431] width 54 height 14
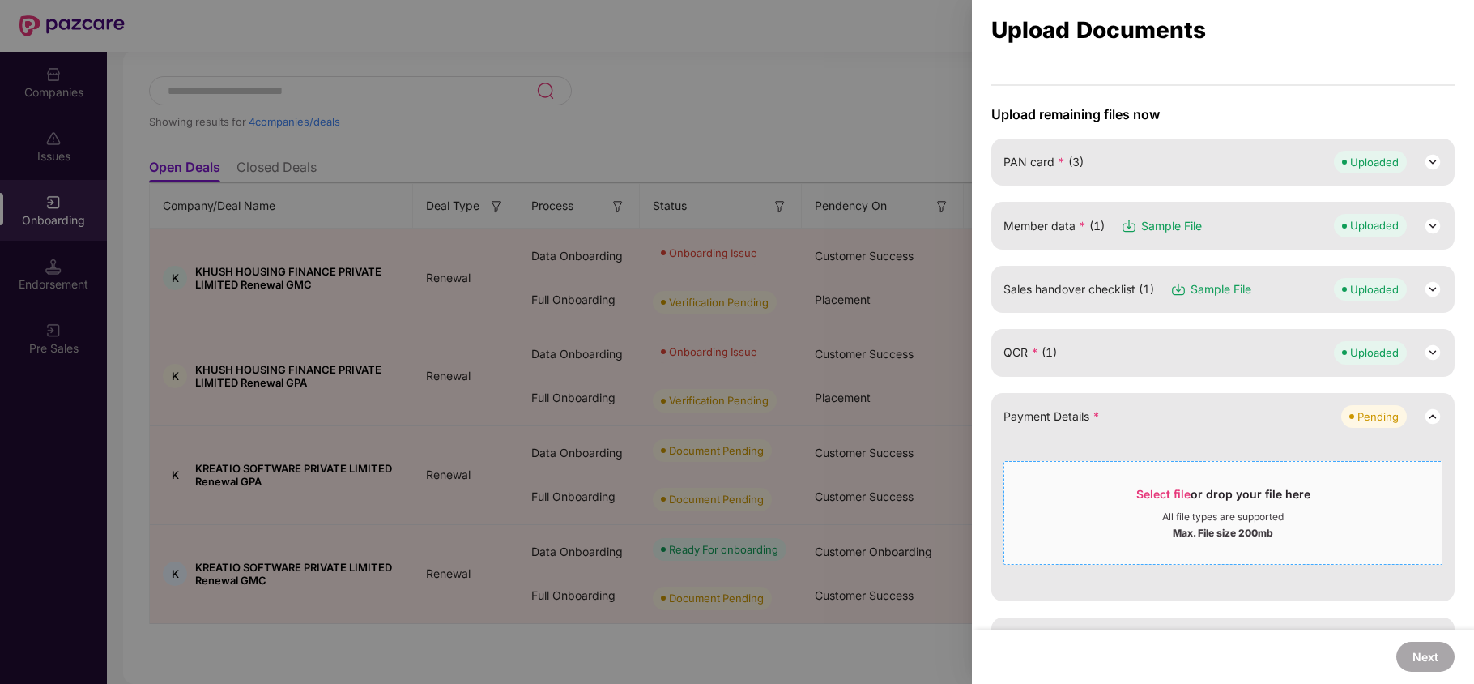
click at [1128, 484] on span "Select file or drop your file here All file types are supported Max. File size …" at bounding box center [1222, 513] width 437 height 78
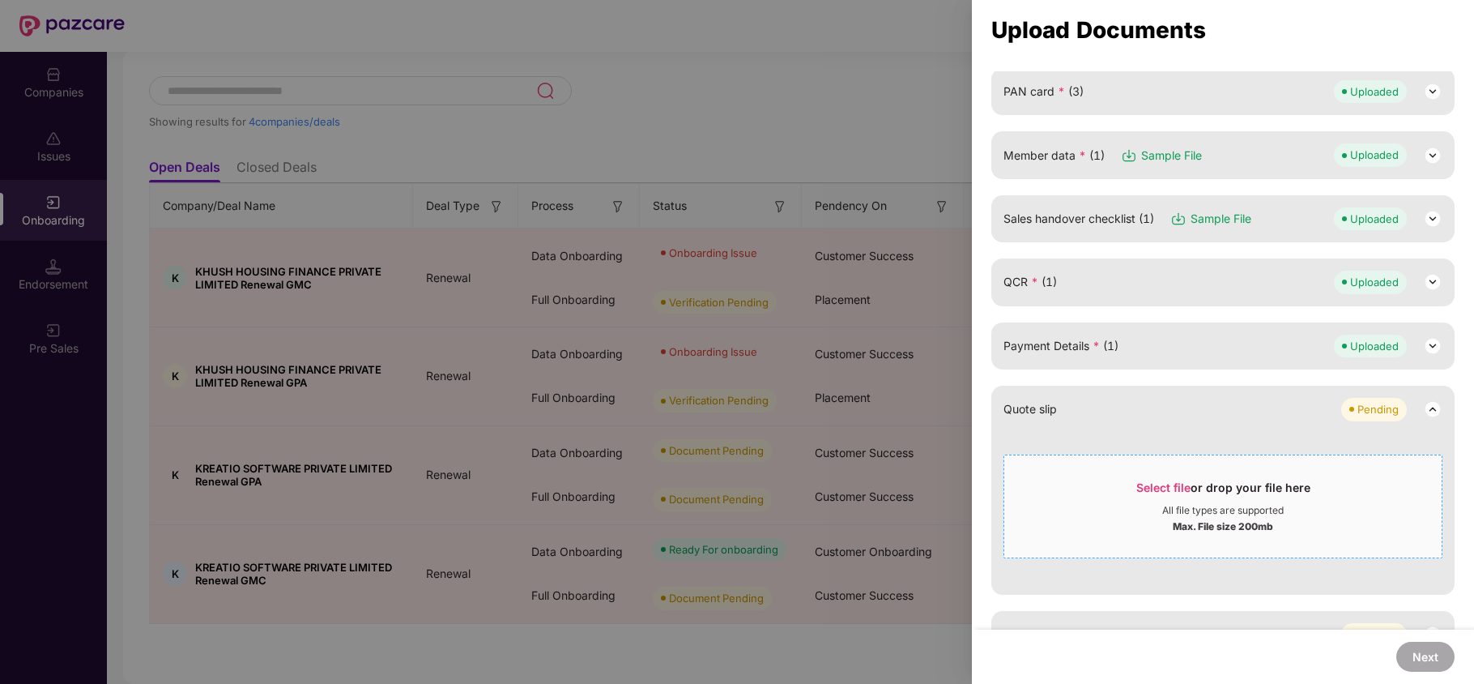
scroll to position [215, 0]
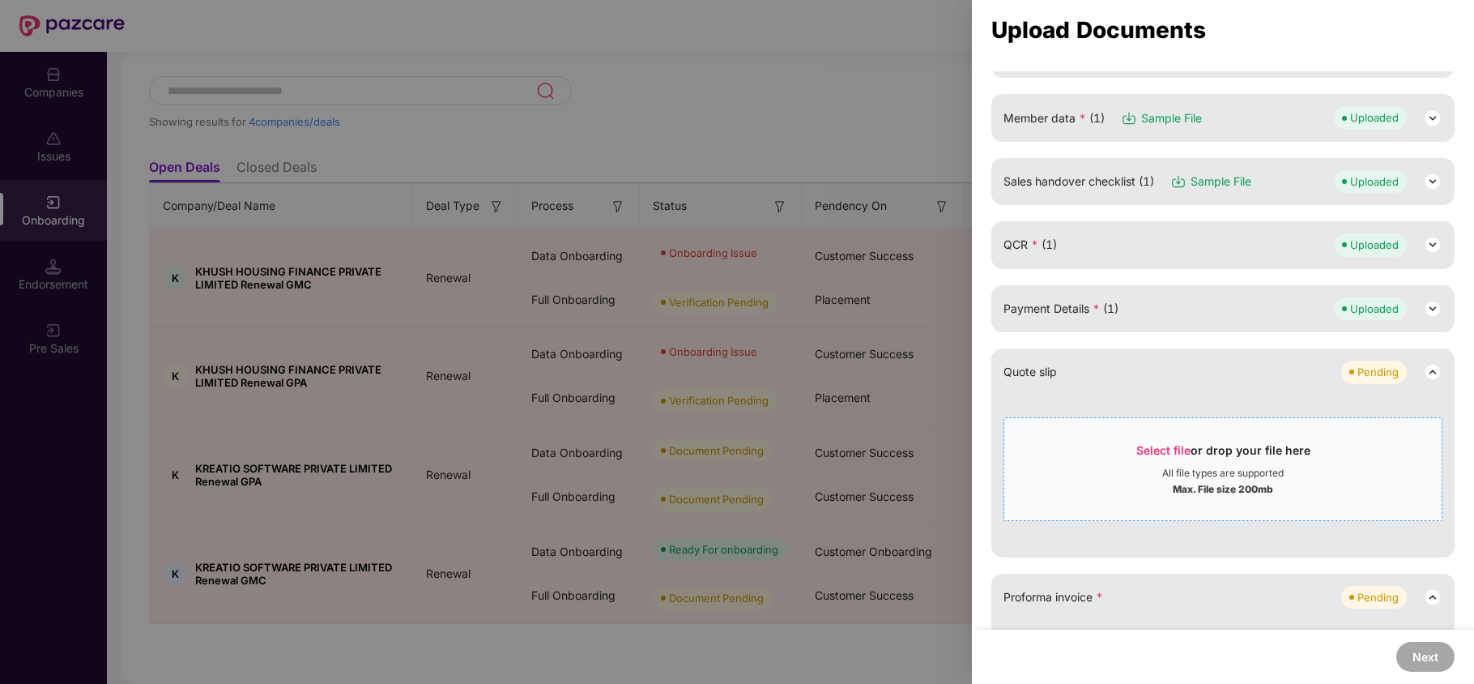
click at [1138, 450] on span "Select file" at bounding box center [1163, 450] width 54 height 14
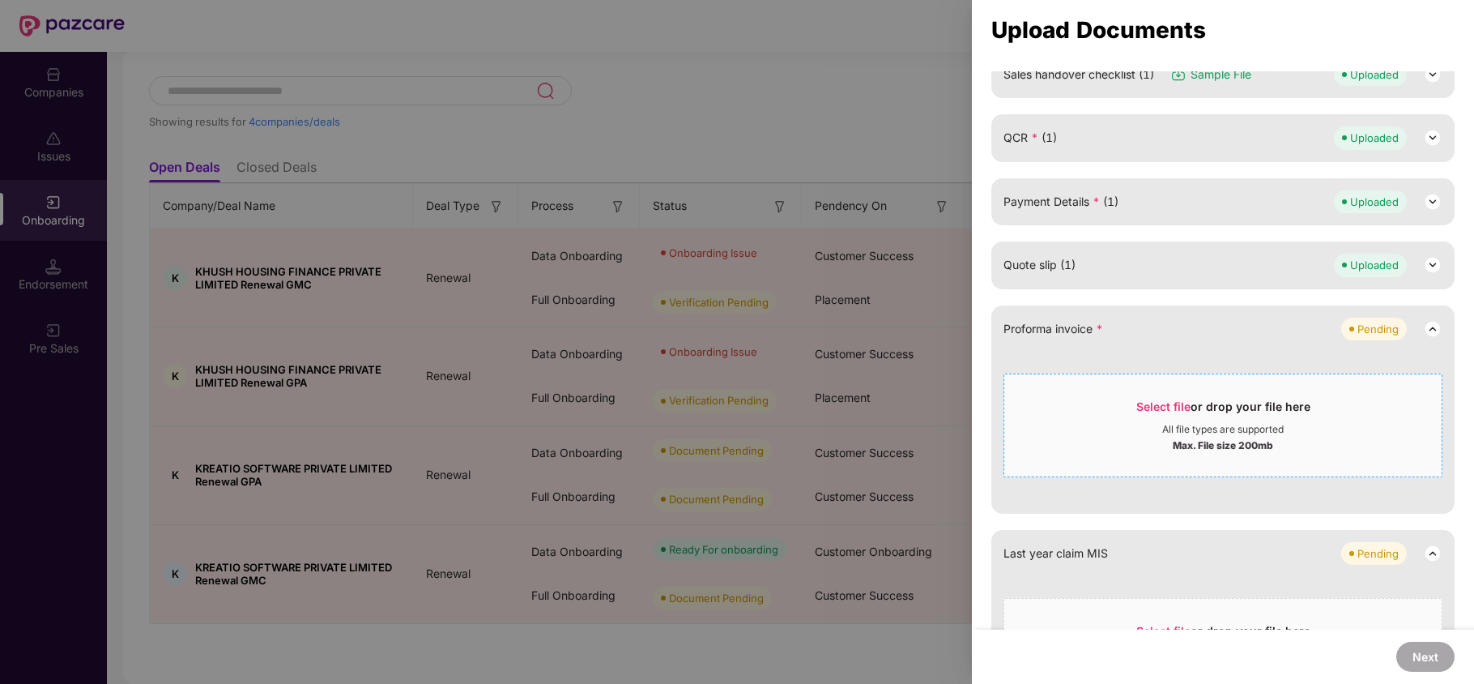
scroll to position [324, 0]
click at [1147, 410] on span "Select file" at bounding box center [1163, 405] width 54 height 14
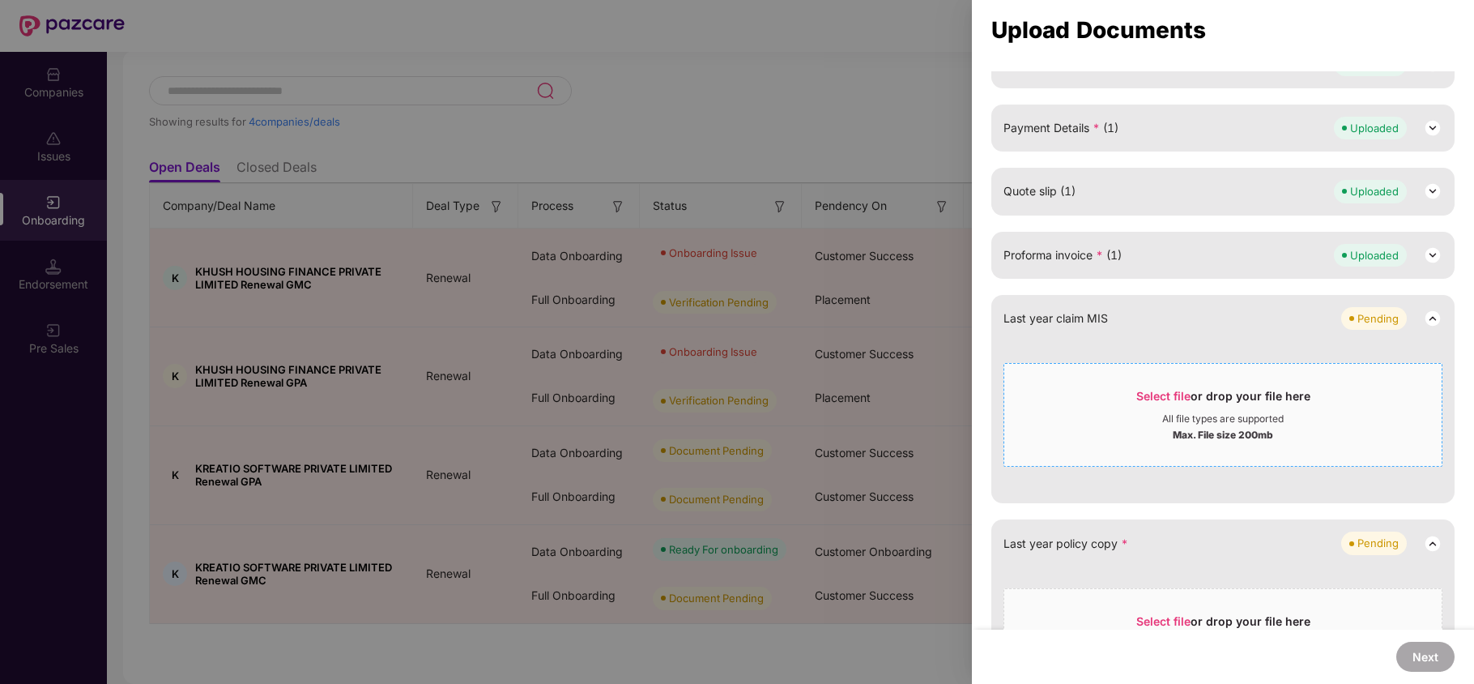
scroll to position [432, 0]
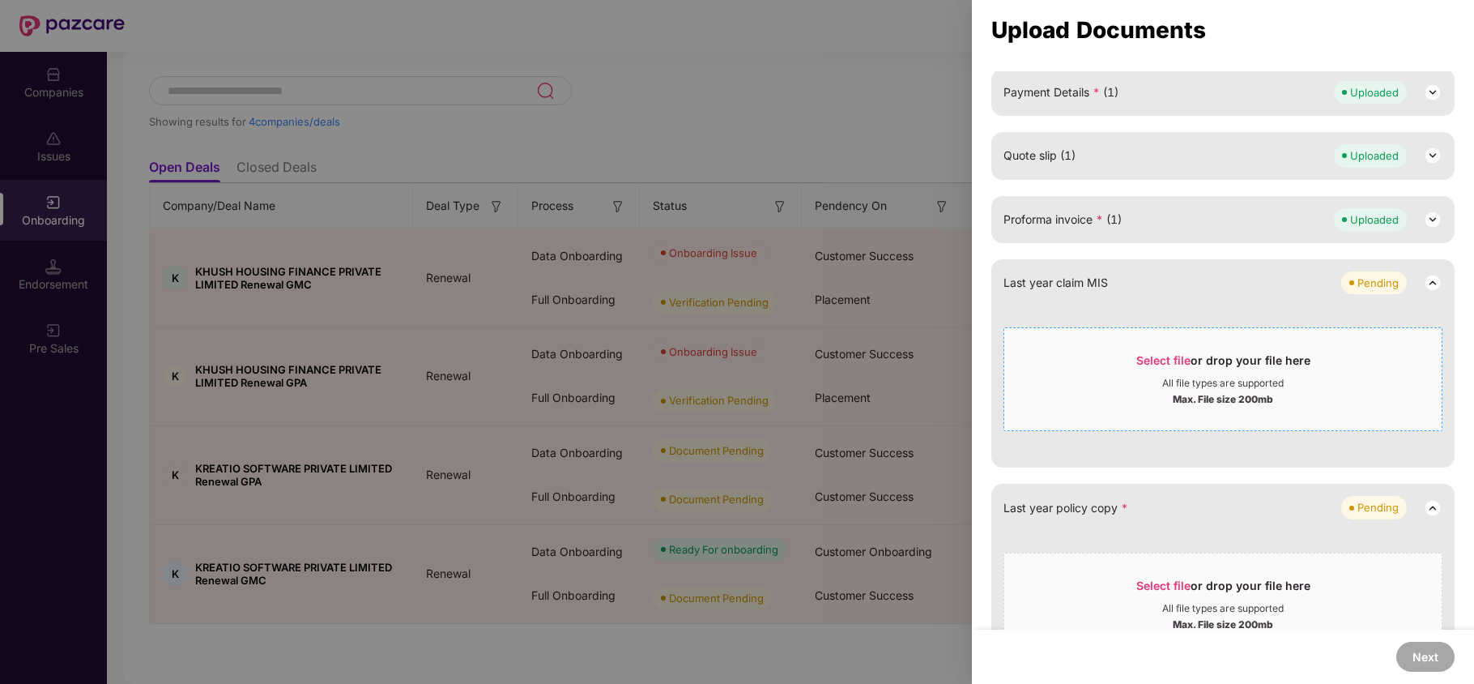
click at [1142, 347] on span "Select file or drop your file here All file types are supported Max. File size …" at bounding box center [1222, 379] width 437 height 78
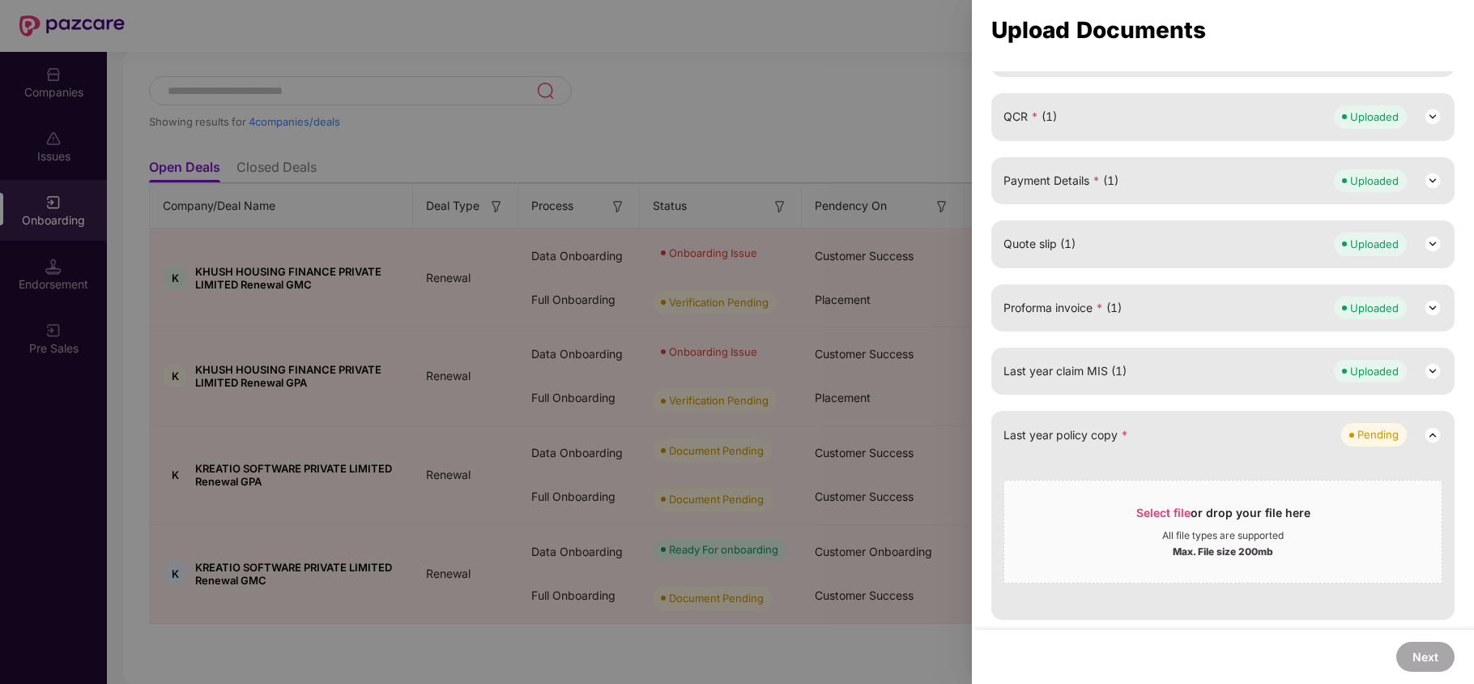
scroll to position [344, 0]
click at [1378, 473] on div "Select file or drop your file here All file types are supported Max. File size …" at bounding box center [1222, 527] width 439 height 112
click at [1135, 500] on span "Select file or drop your file here All file types are supported Max. File size …" at bounding box center [1222, 531] width 437 height 78
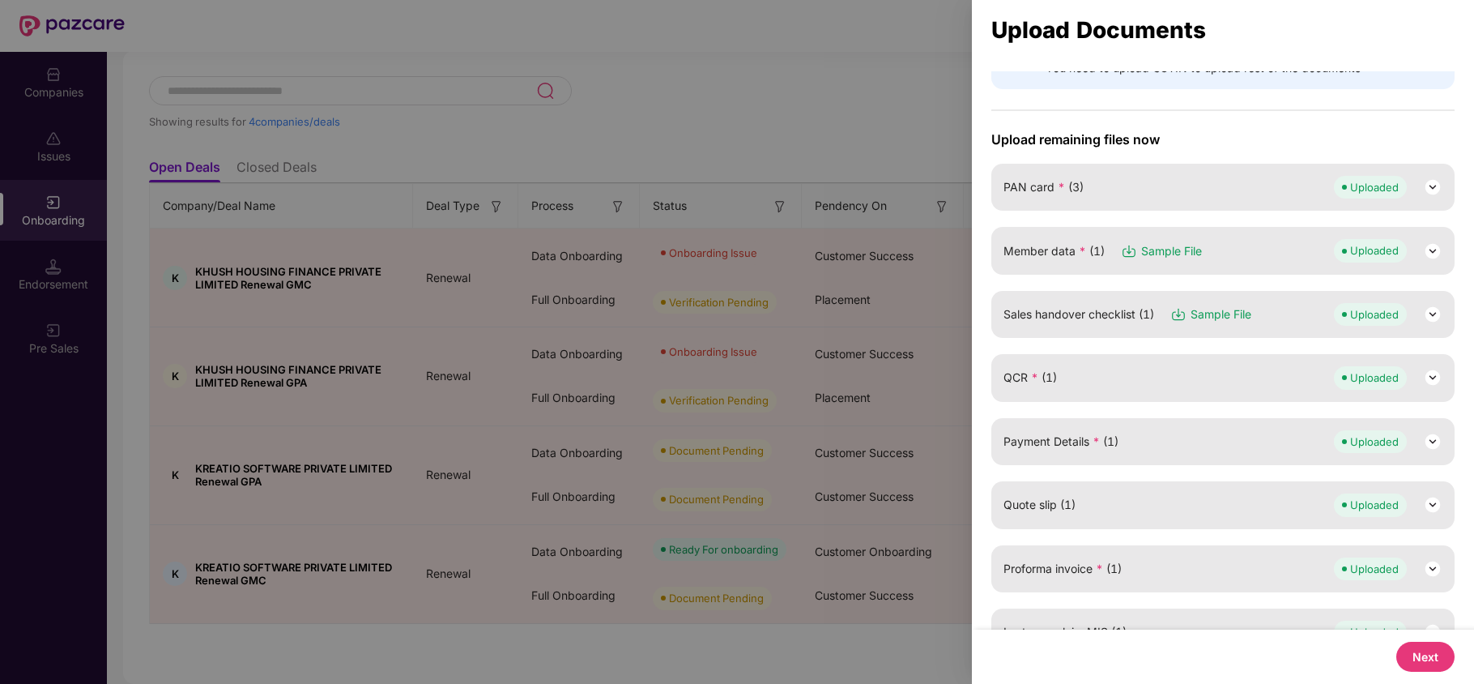
scroll to position [182, 0]
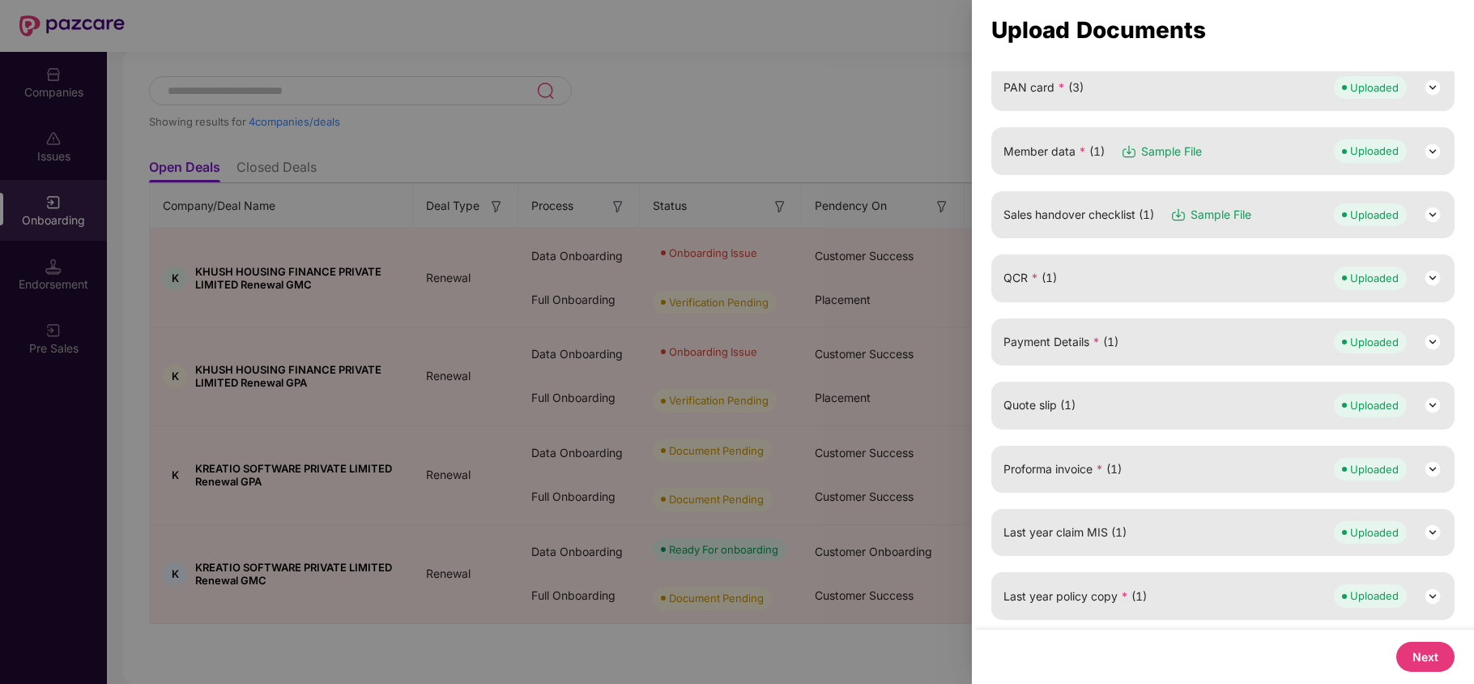
click at [1403, 659] on button "Next" at bounding box center [1425, 656] width 58 height 30
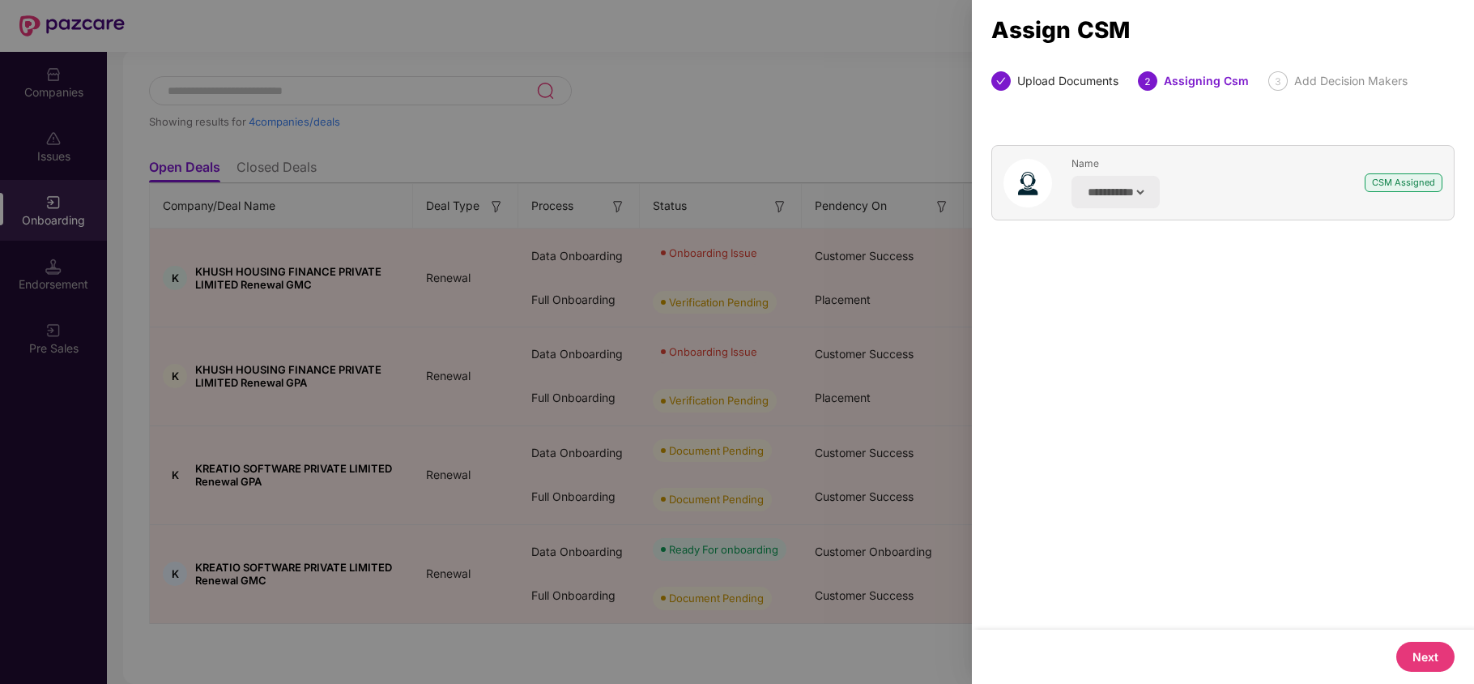
scroll to position [0, 0]
click at [1412, 655] on button "Next" at bounding box center [1425, 656] width 58 height 30
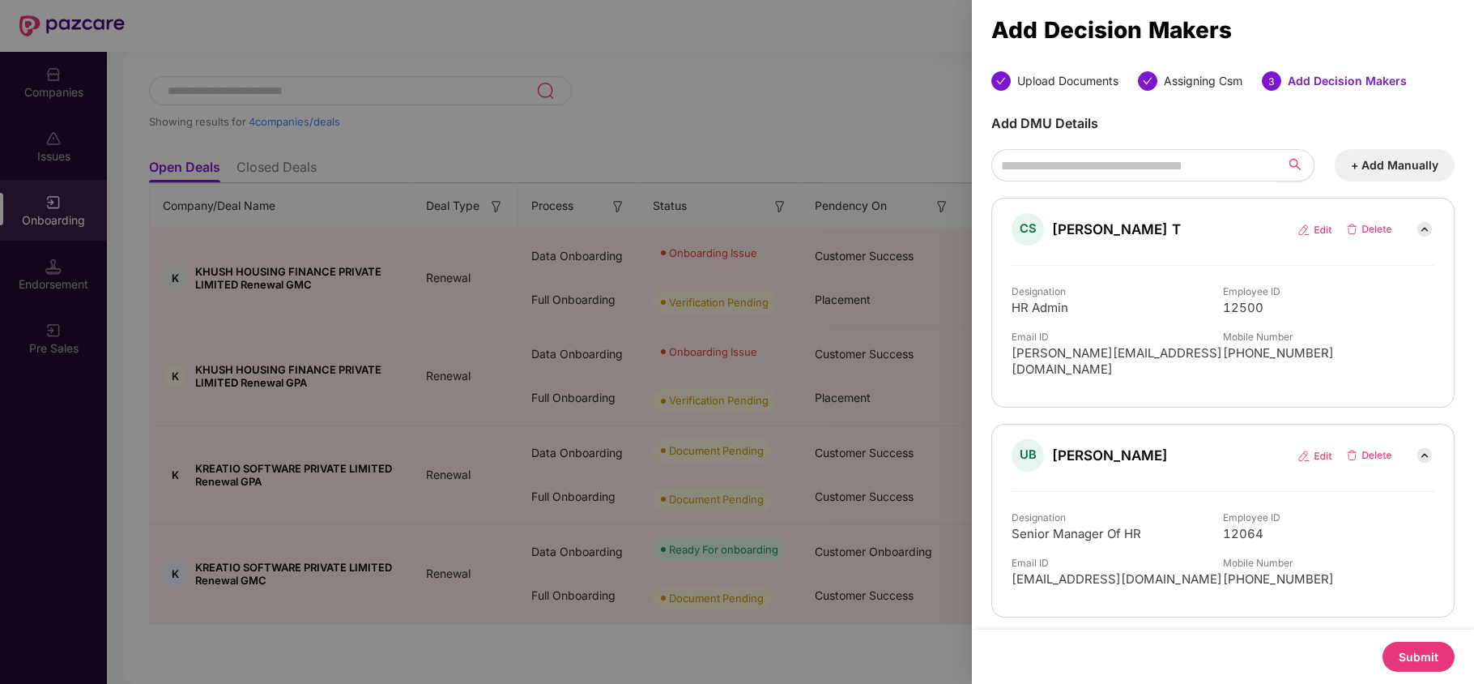
scroll to position [195, 0]
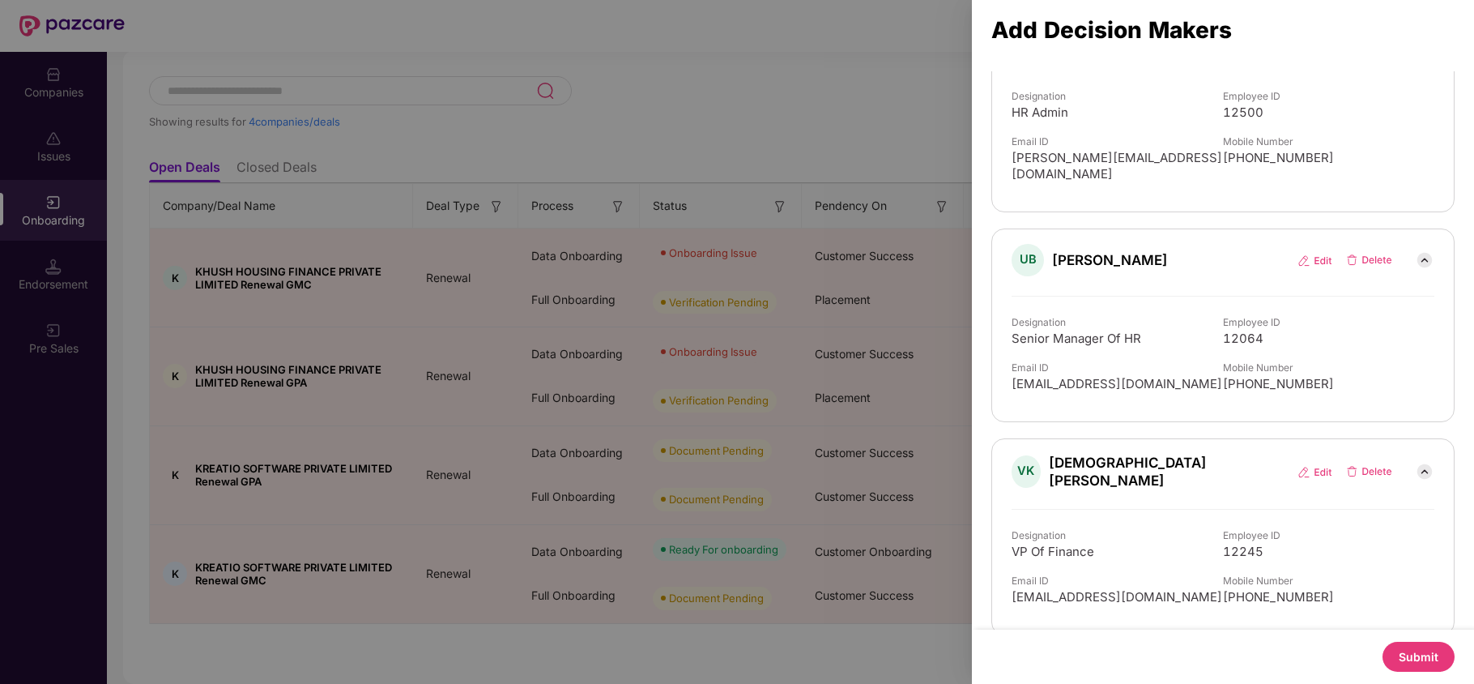
click at [1407, 653] on button "Submit" at bounding box center [1418, 656] width 72 height 30
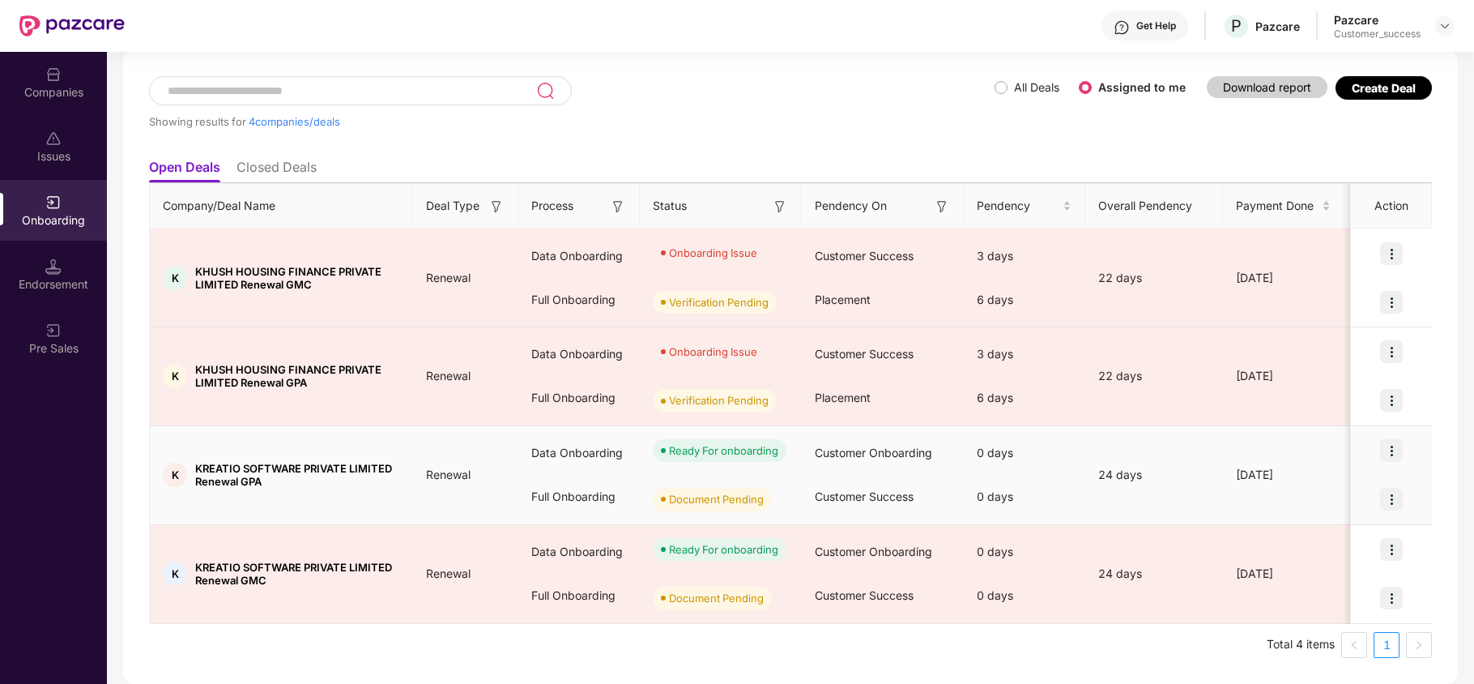
click at [1397, 499] on img at bounding box center [1391, 499] width 23 height 23
click at [1319, 543] on span "Upload Documents" at bounding box center [1315, 541] width 134 height 18
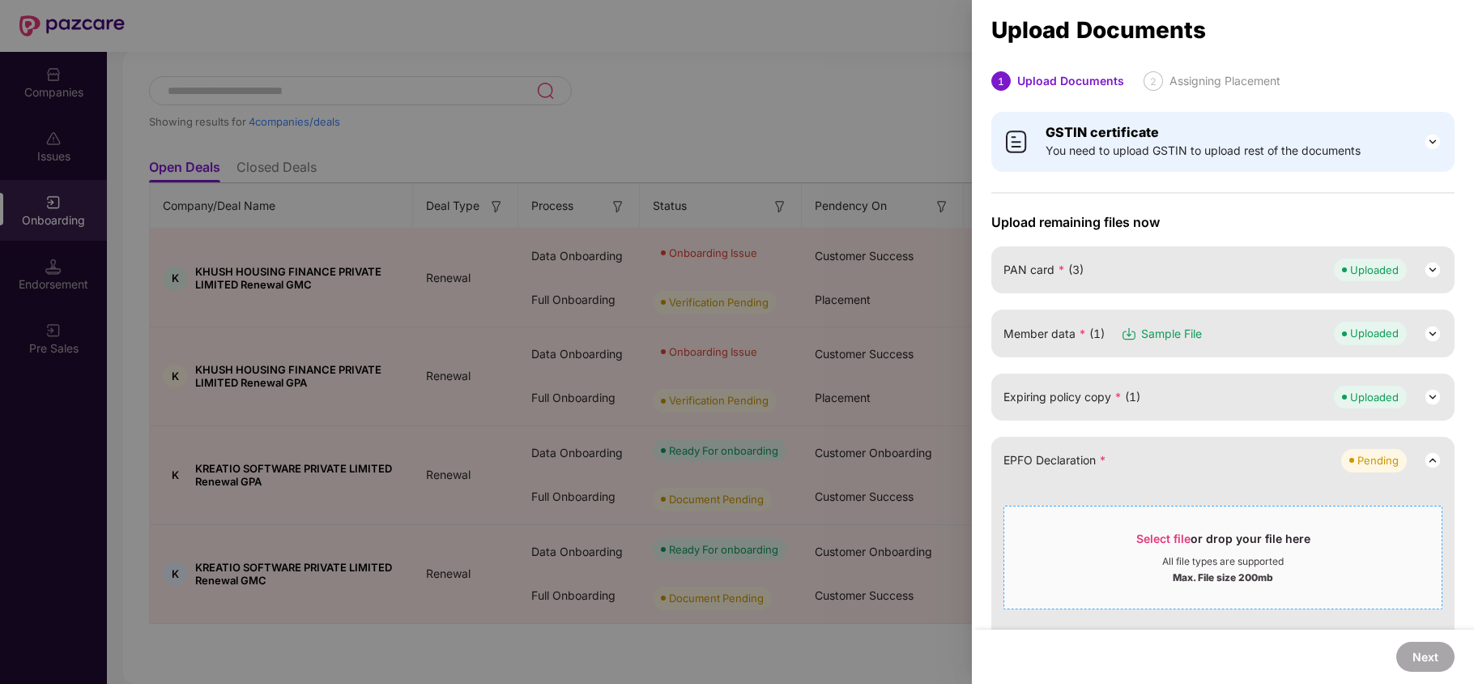
click at [1161, 543] on span "Select file" at bounding box center [1163, 538] width 54 height 14
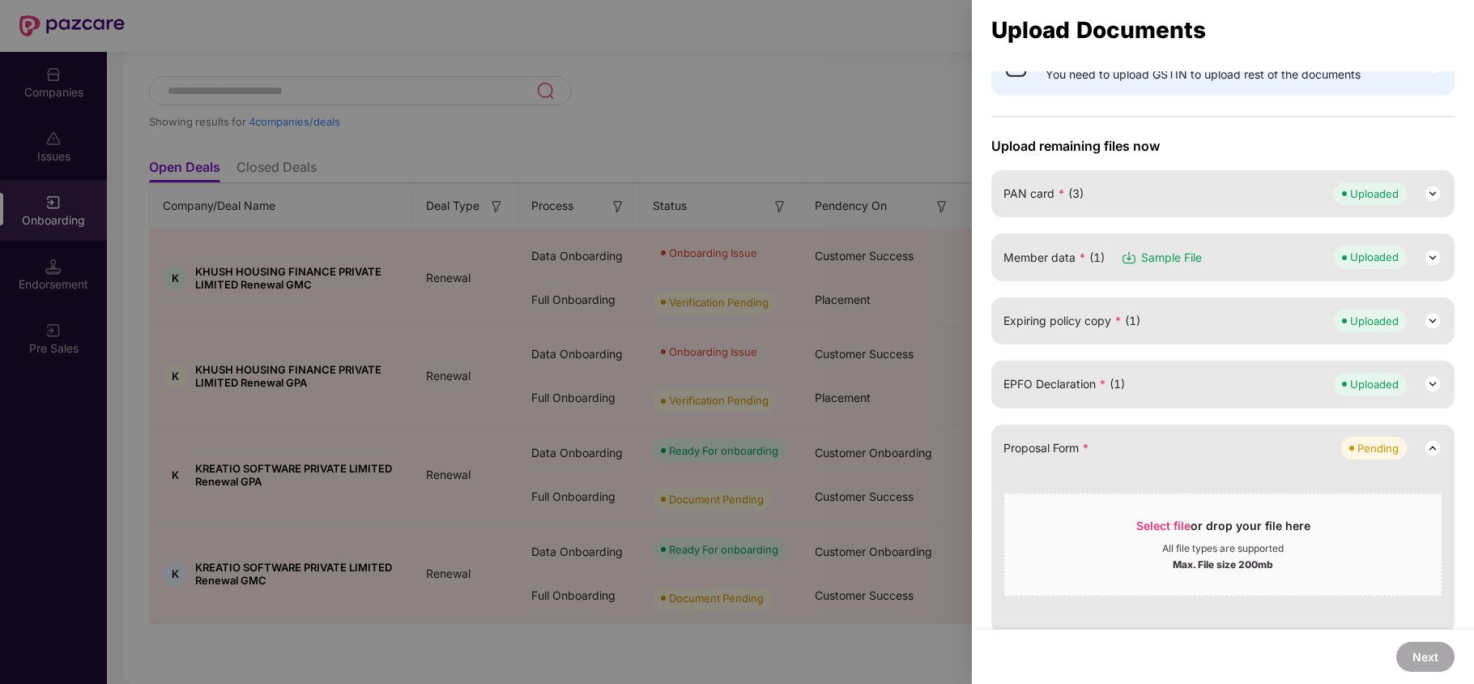
scroll to position [215, 0]
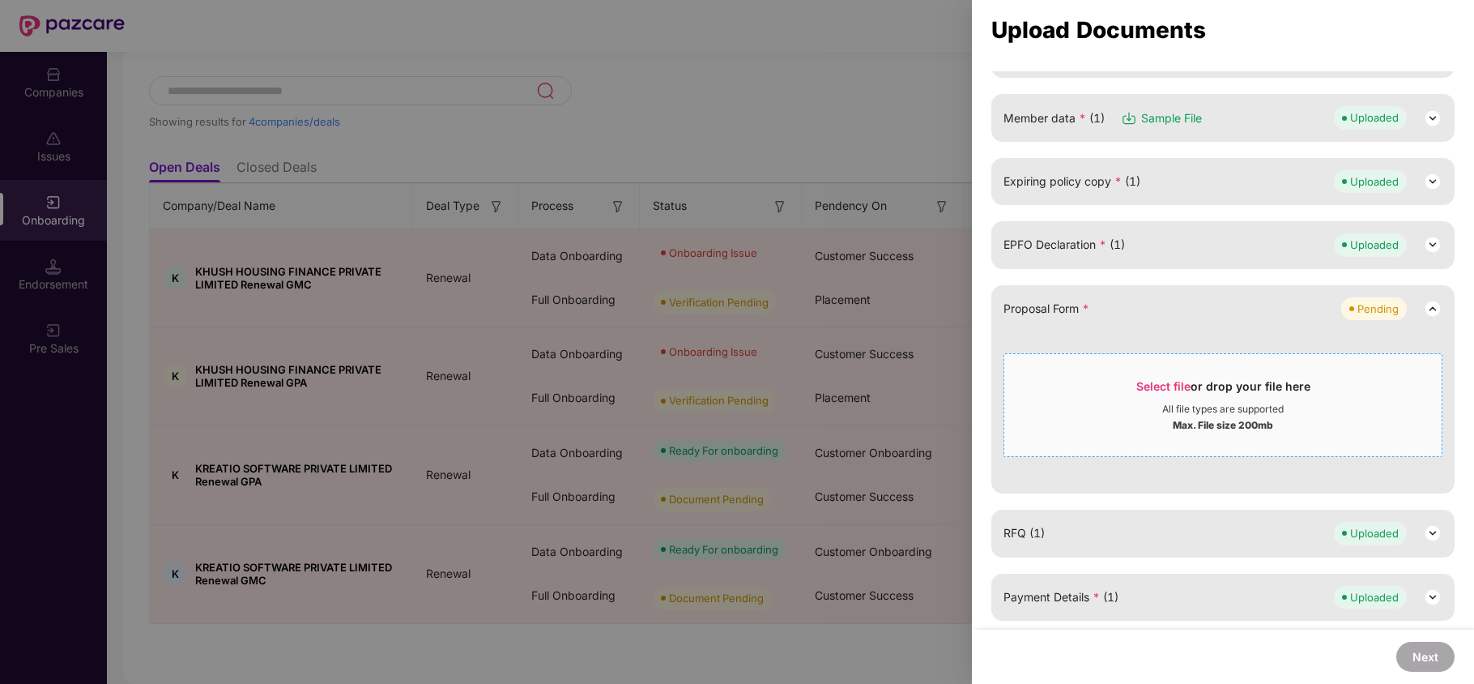
click at [1210, 400] on div "Select file or drop your file here" at bounding box center [1223, 390] width 174 height 24
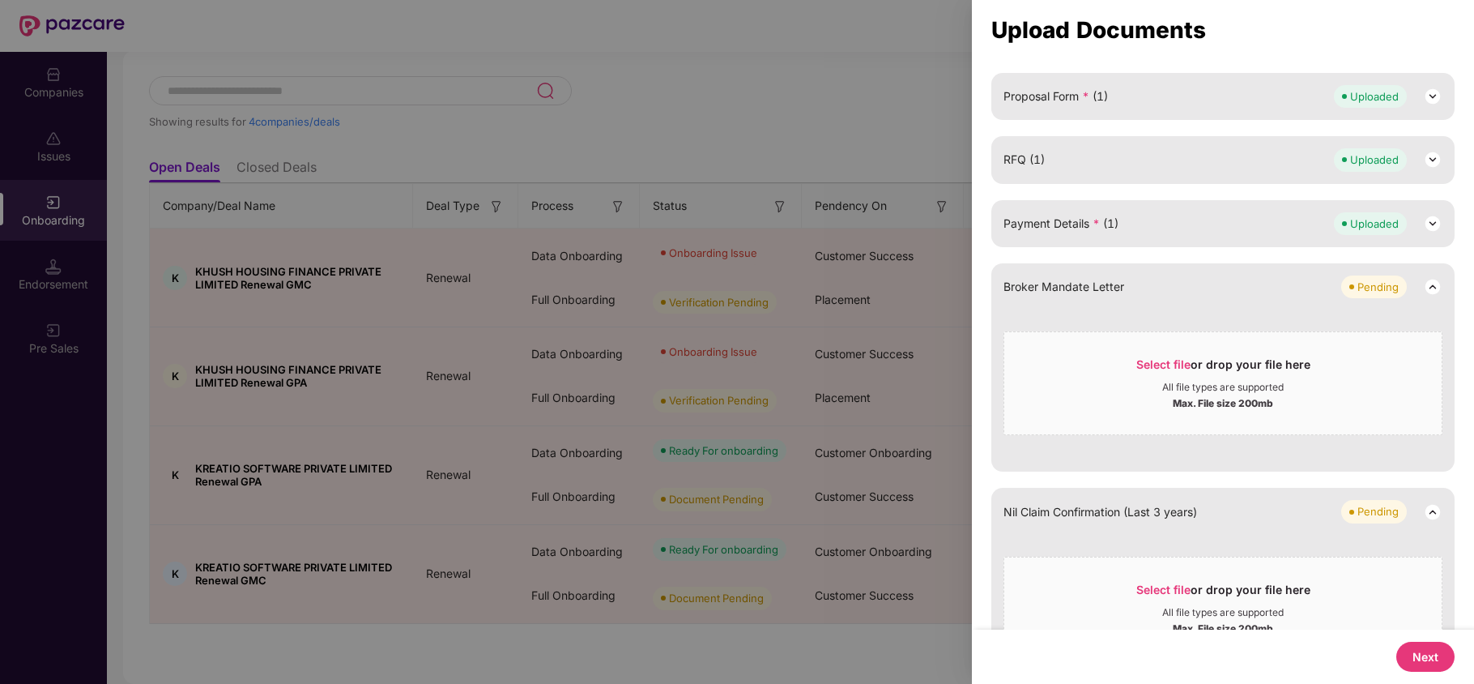
scroll to position [432, 0]
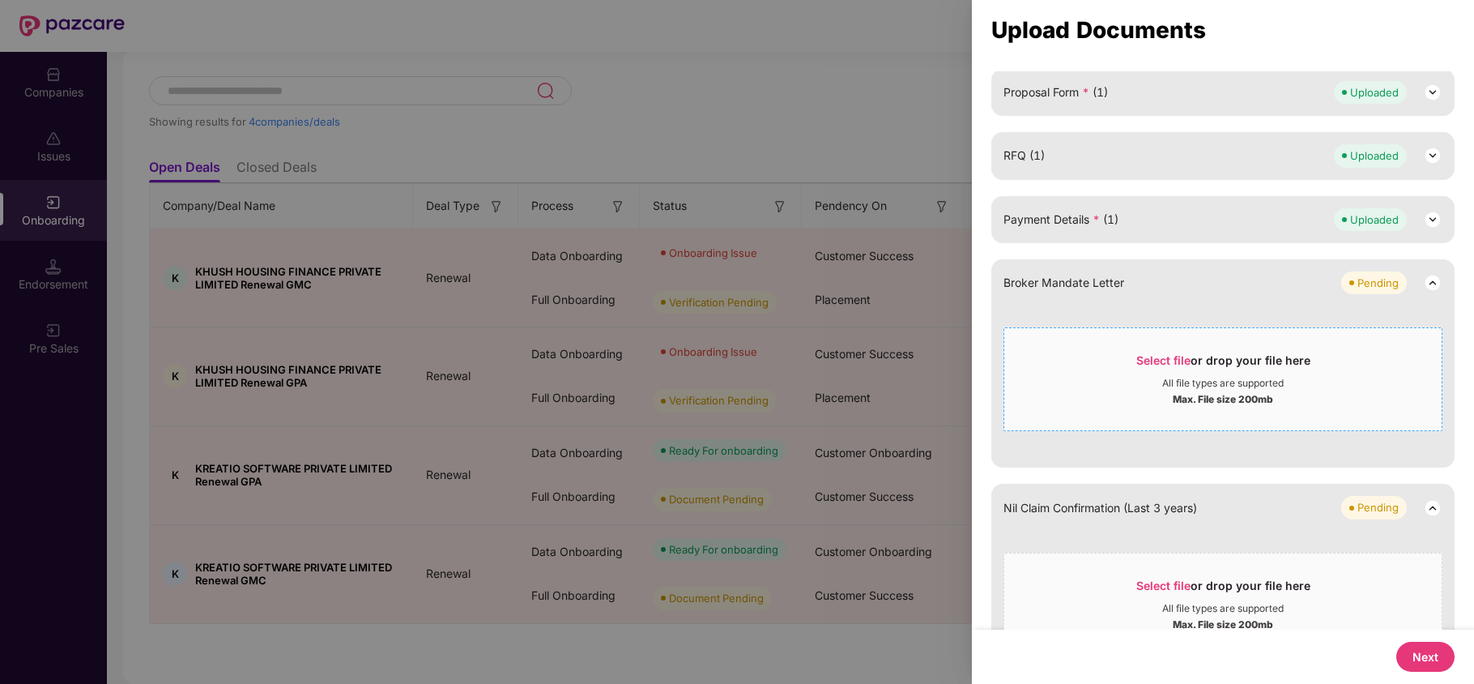
drag, startPoint x: 1061, startPoint y: 316, endPoint x: 1116, endPoint y: 360, distance: 70.8
click at [1063, 317] on div "Broker Mandate Letter Pending Select file or drop your file here All file types…" at bounding box center [1222, 363] width 463 height 208
click at [1167, 361] on span "Select file" at bounding box center [1163, 360] width 54 height 14
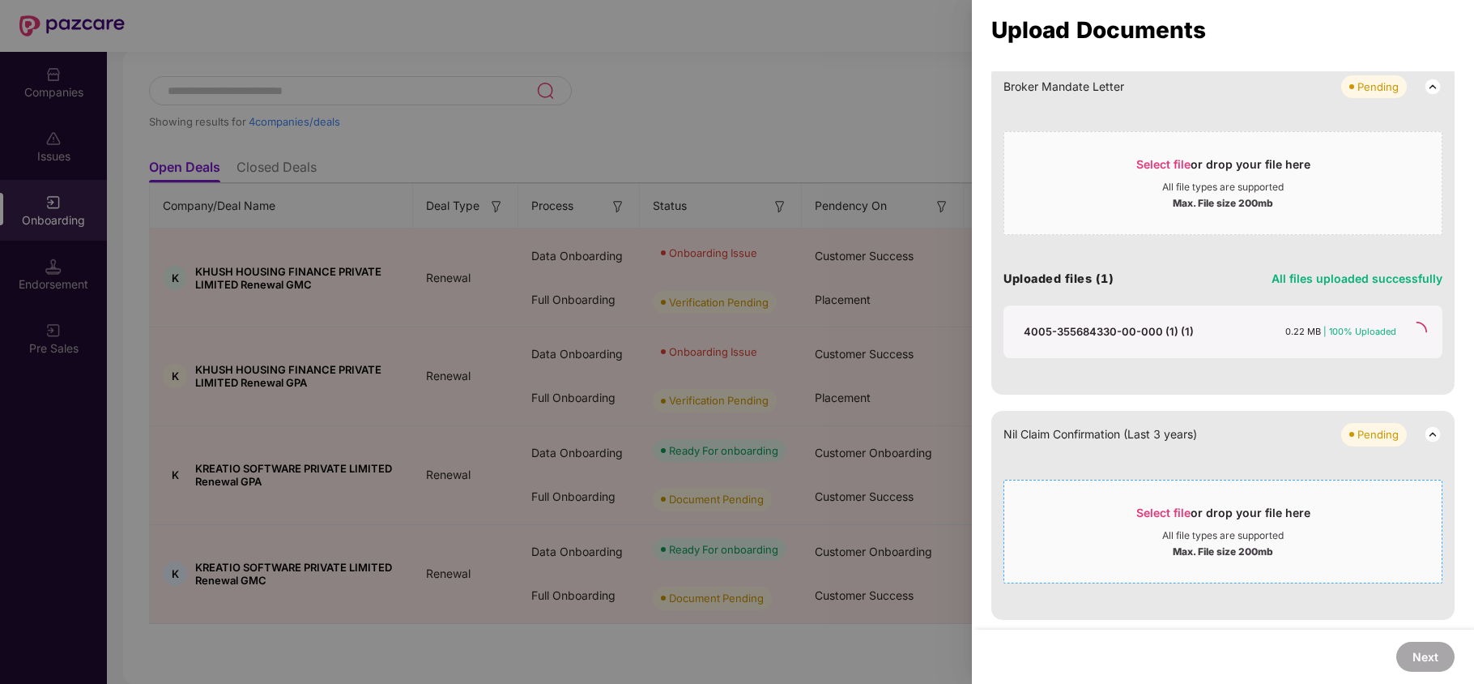
scroll to position [344, 0]
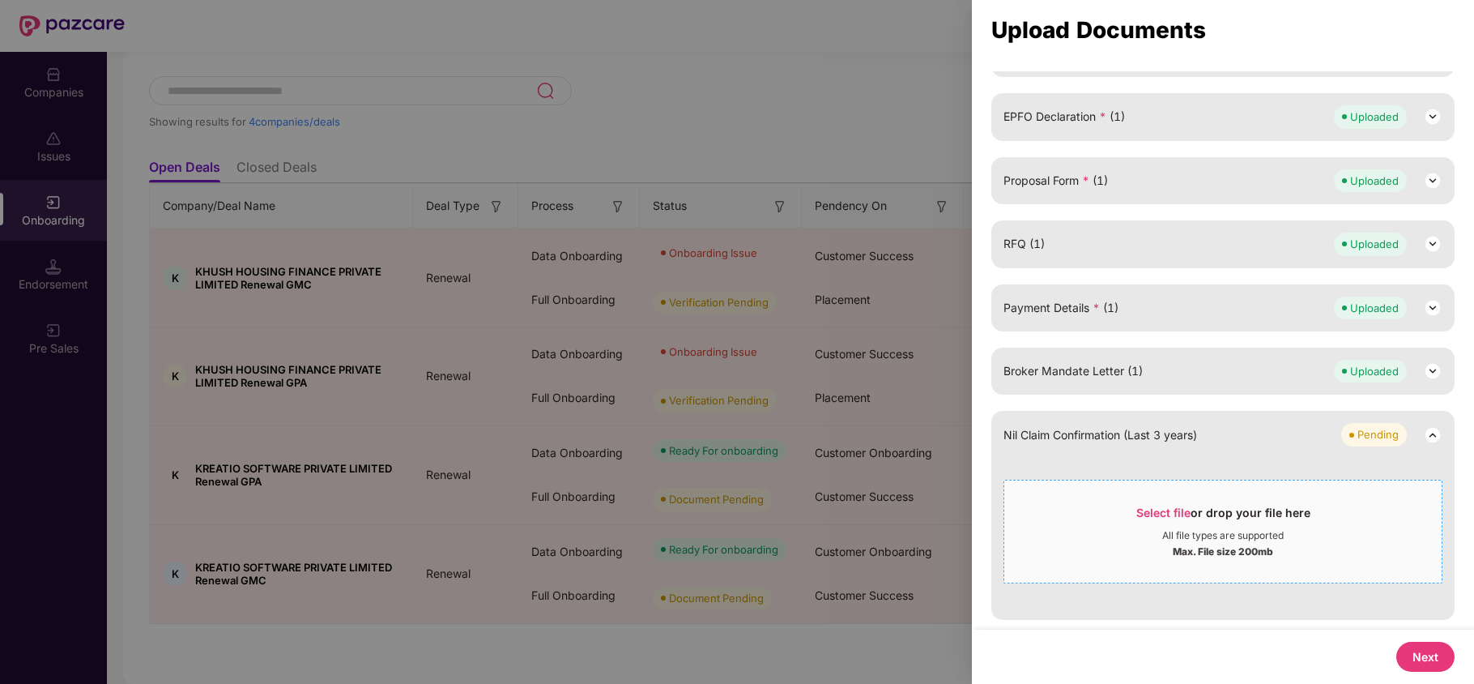
click at [1165, 515] on span "Select file" at bounding box center [1163, 512] width 54 height 14
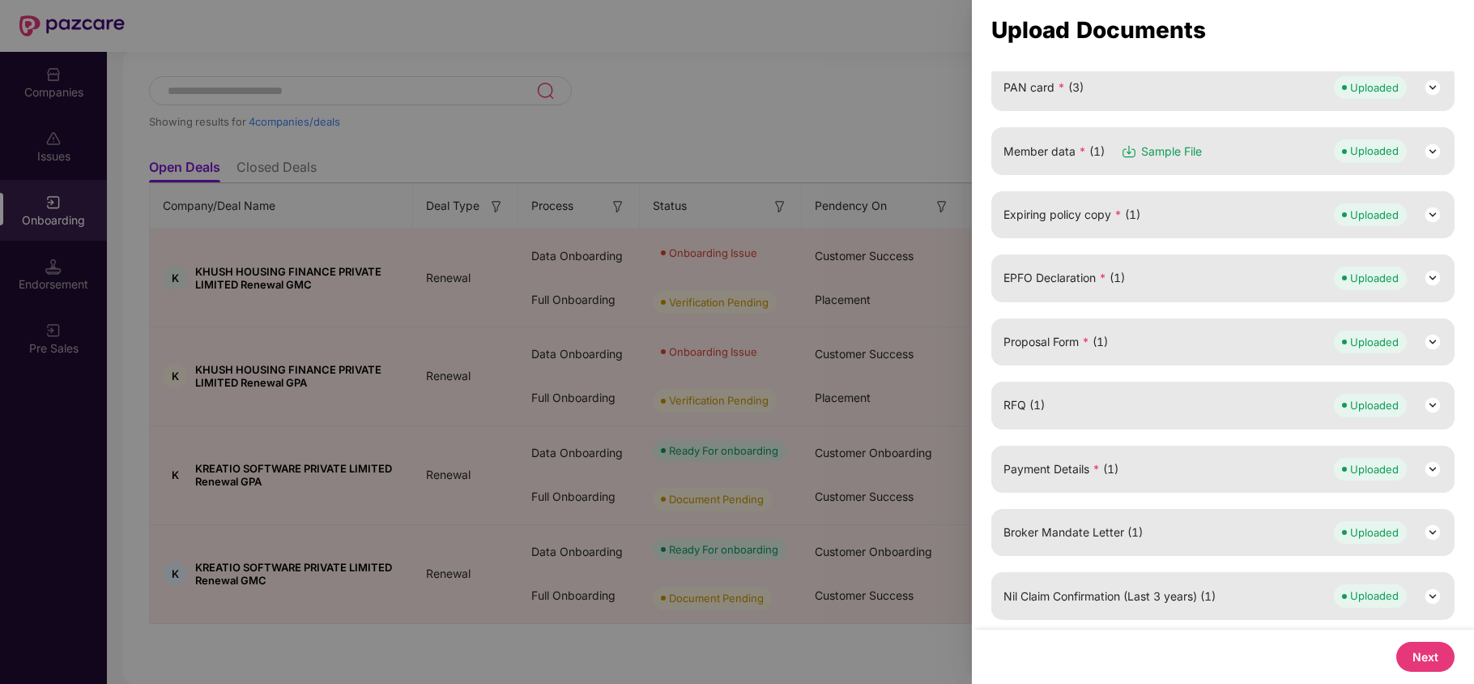
click at [1422, 654] on button "Next" at bounding box center [1425, 656] width 58 height 30
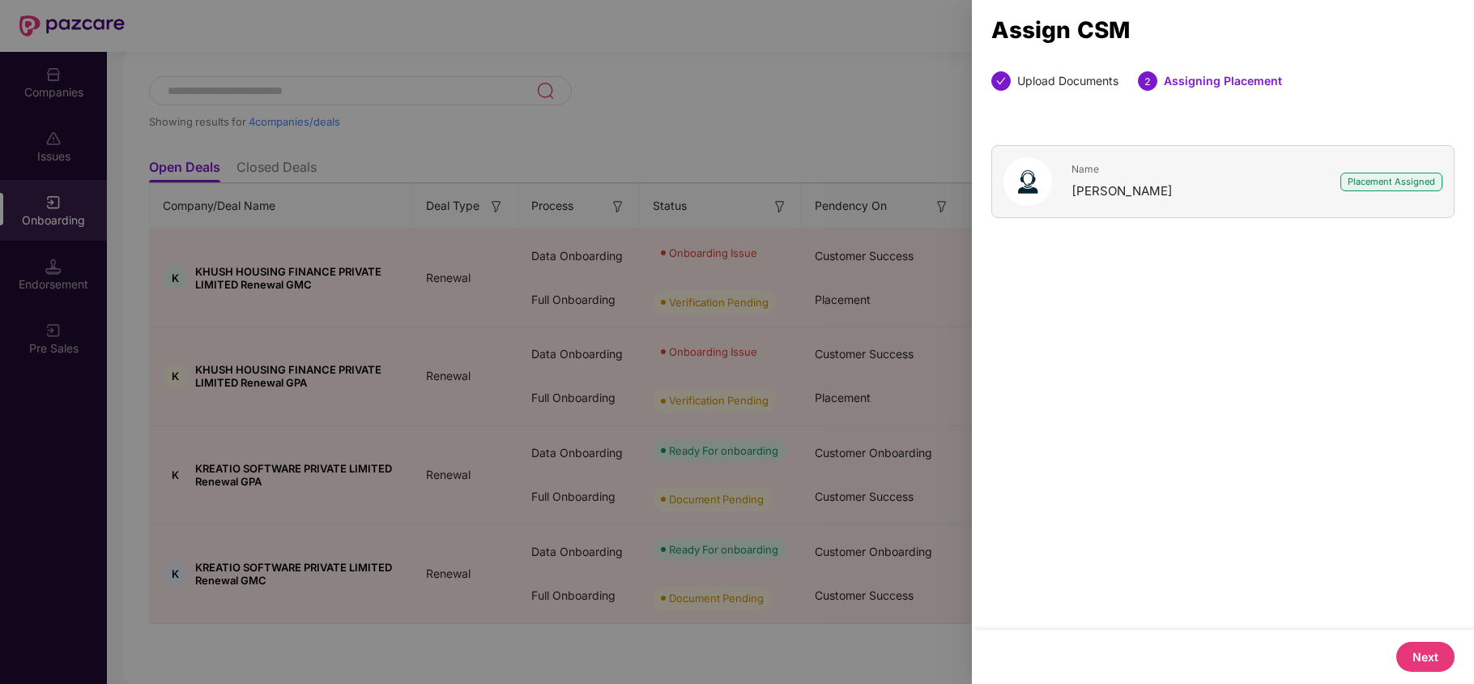
click at [1416, 658] on button "Next" at bounding box center [1425, 656] width 58 height 30
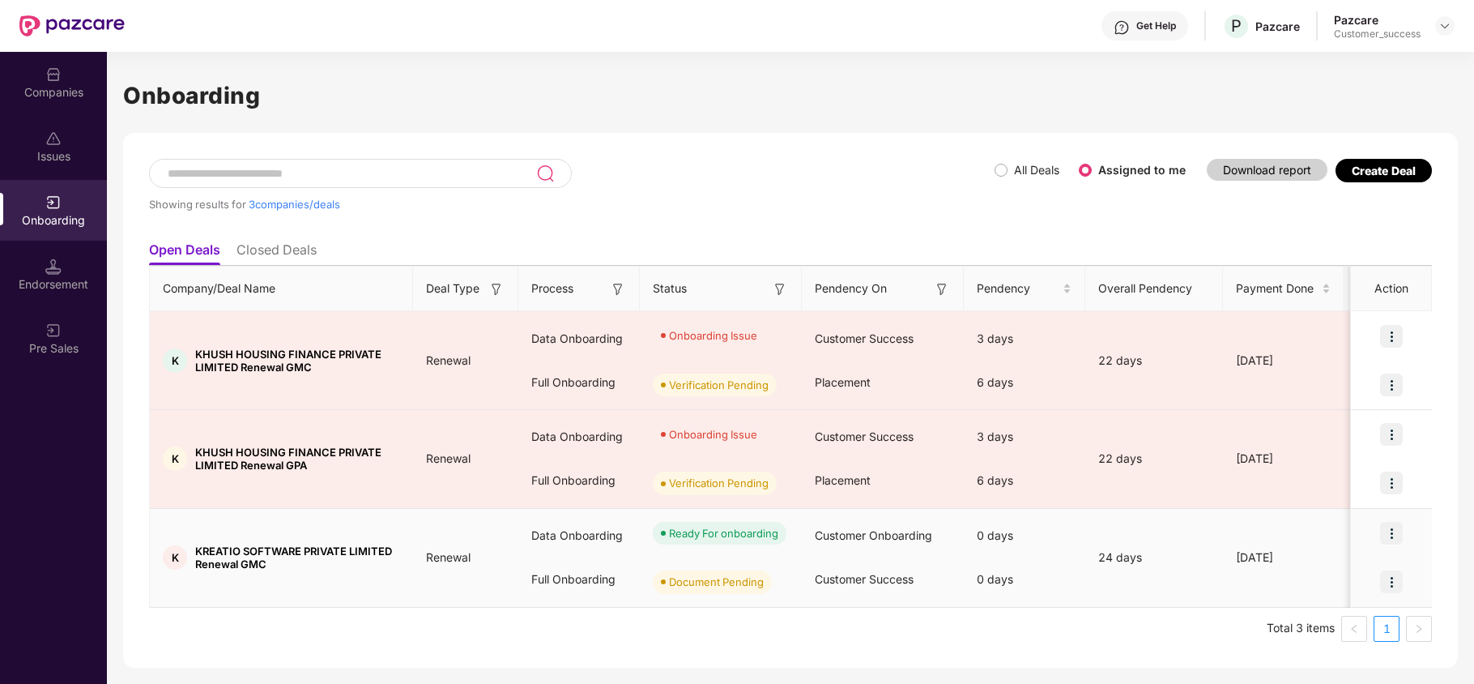
click at [1395, 583] on img at bounding box center [1391, 581] width 23 height 23
click at [1286, 633] on li "Upload Documents" at bounding box center [1316, 624] width 174 height 34
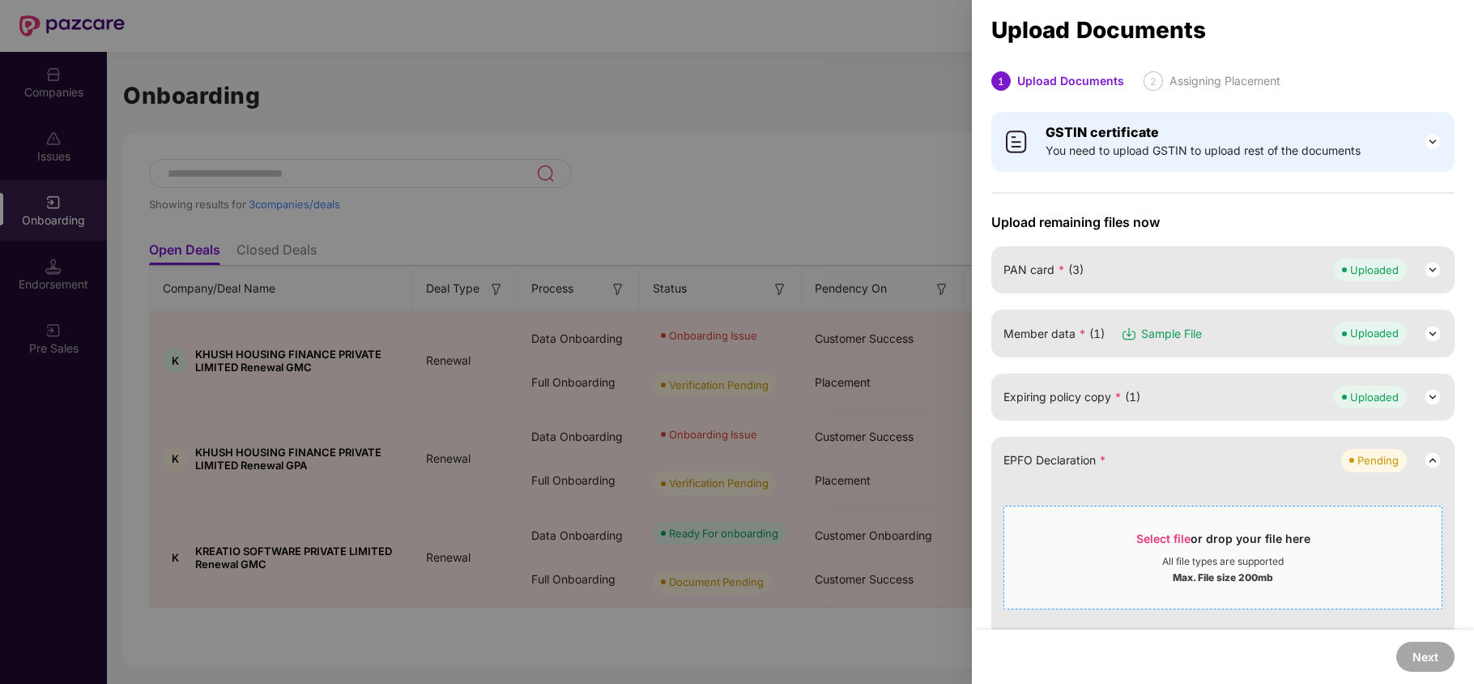
click at [1153, 545] on div "Select file or drop your file here" at bounding box center [1223, 542] width 174 height 24
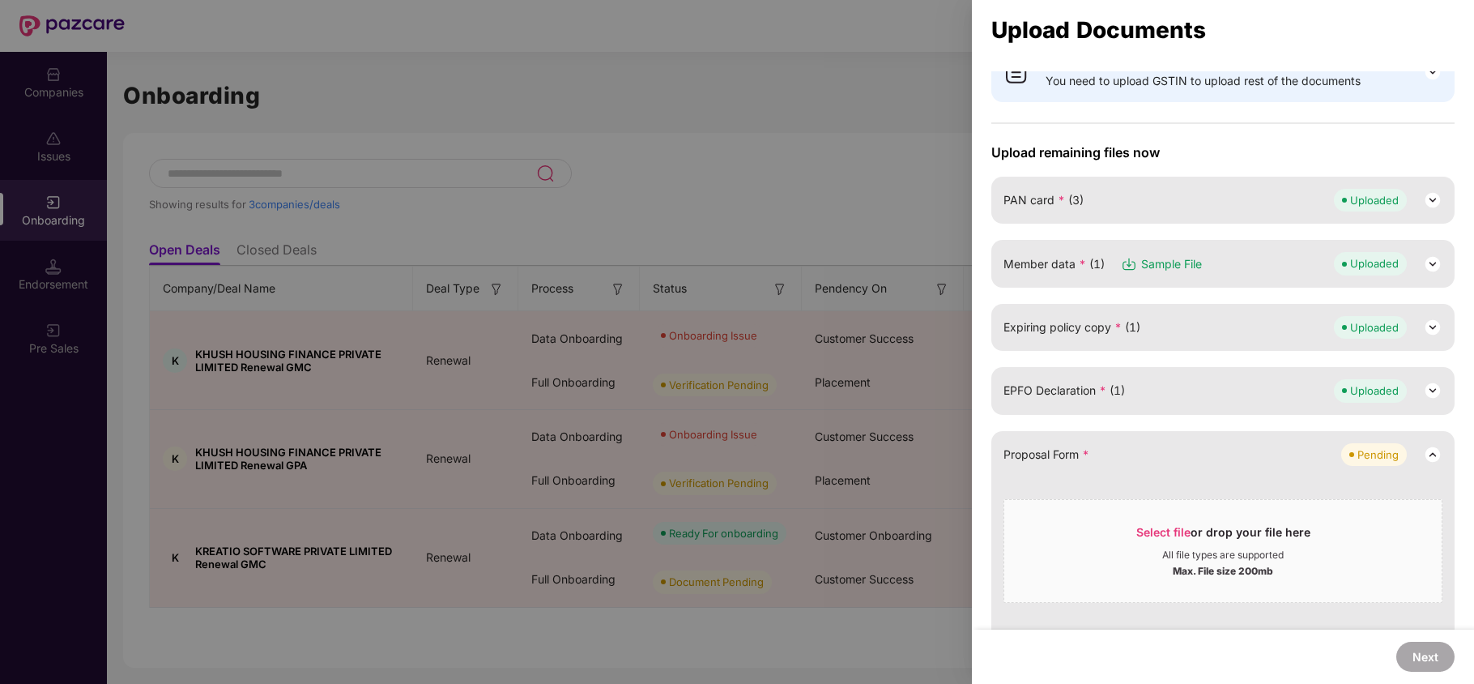
scroll to position [108, 0]
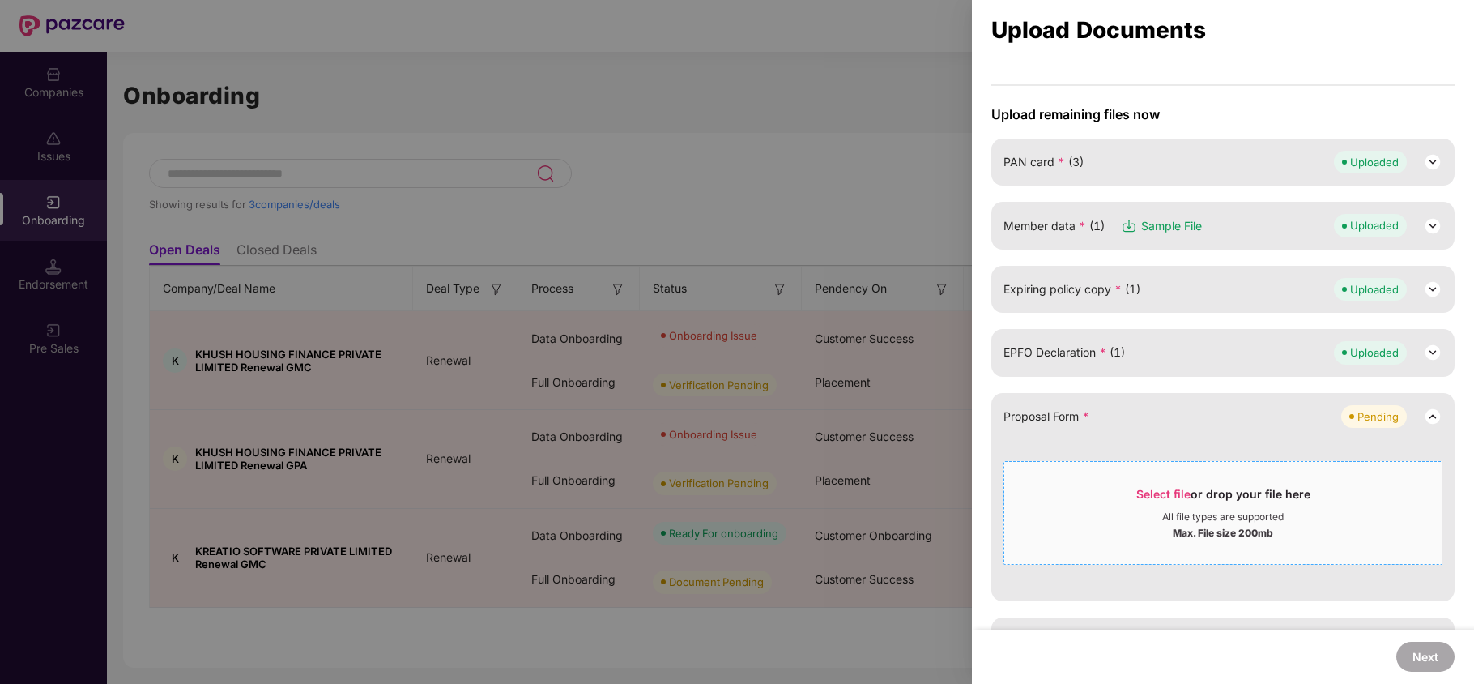
click at [1158, 502] on div "Select file or drop your file here" at bounding box center [1223, 498] width 174 height 24
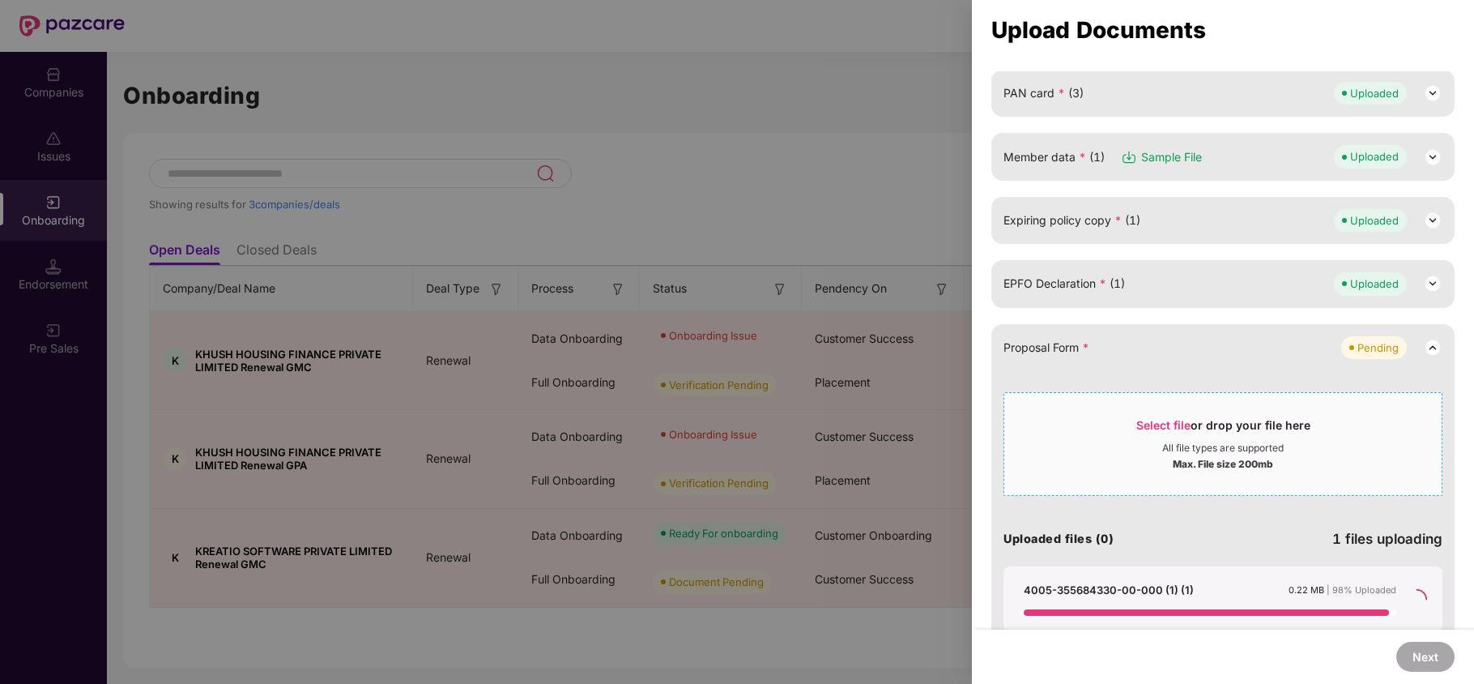
scroll to position [280, 0]
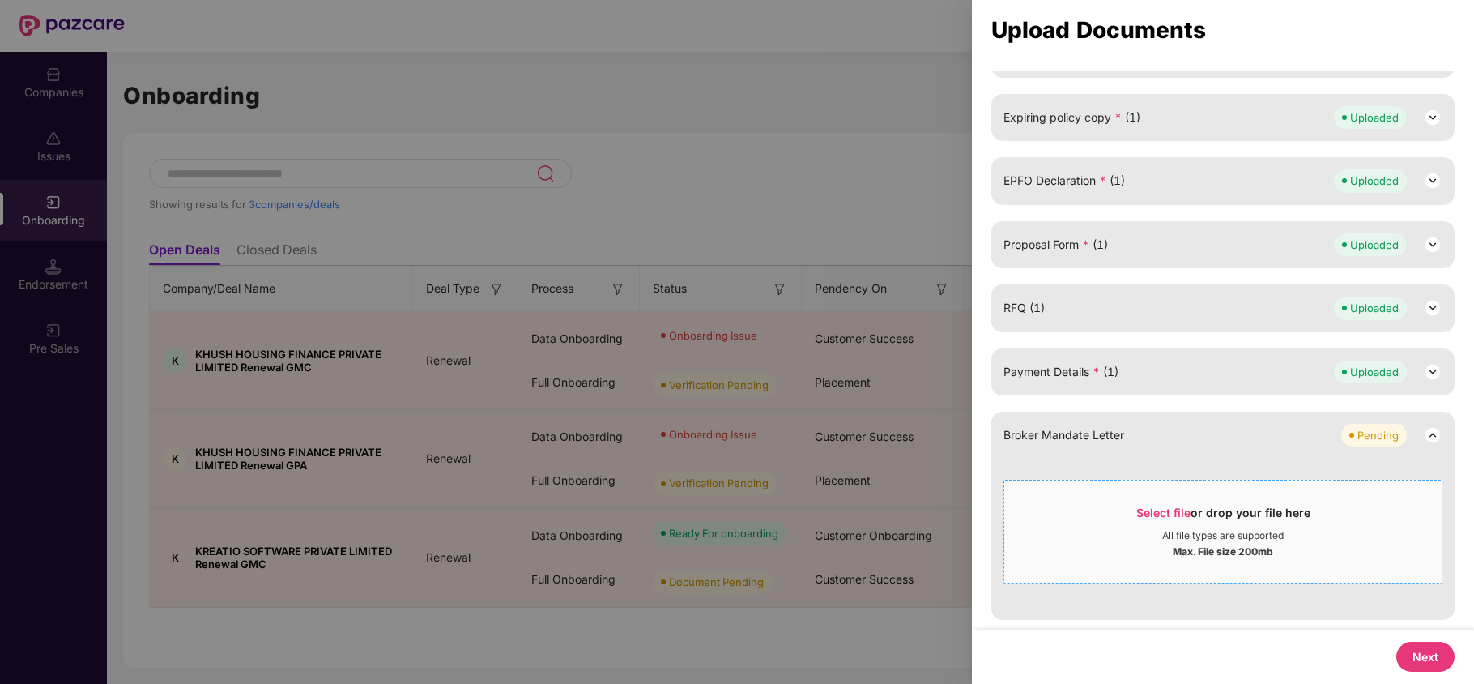
click at [1144, 509] on span "Select file" at bounding box center [1163, 512] width 54 height 14
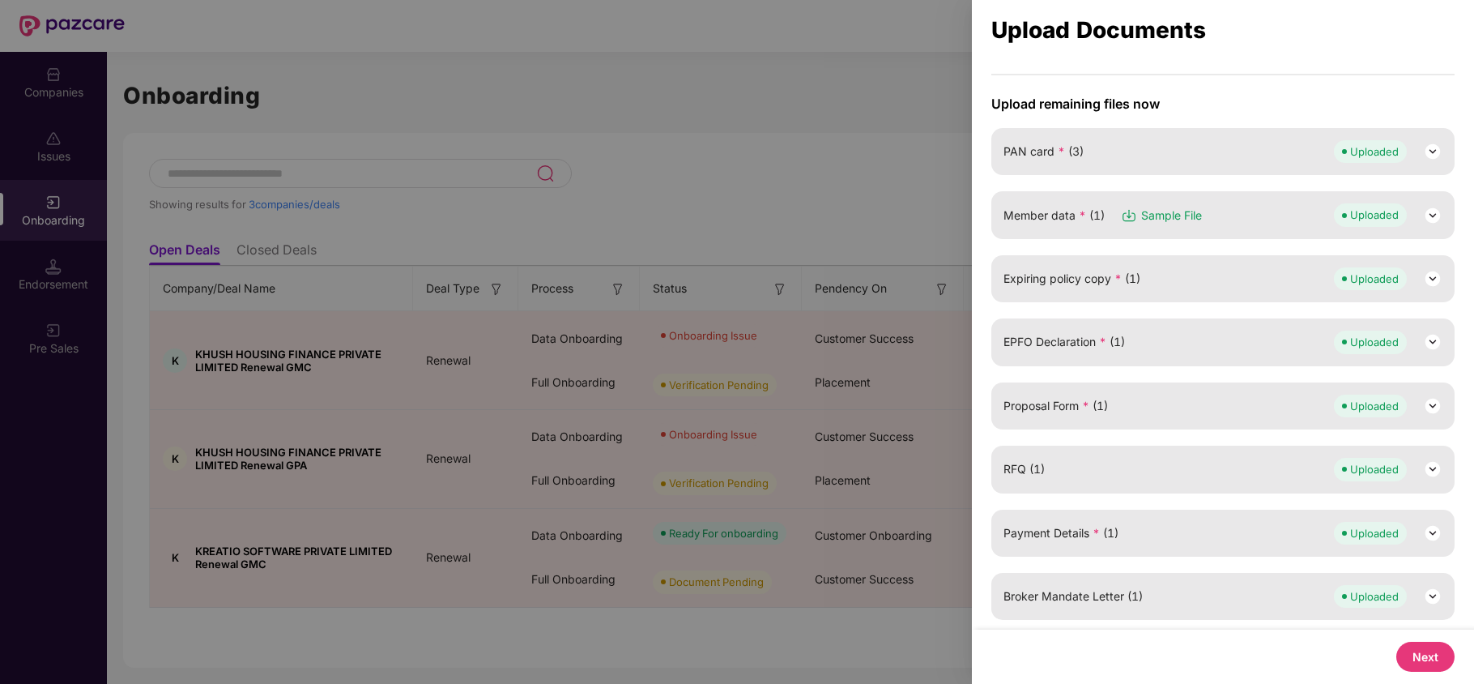
scroll to position [118, 0]
click at [1412, 646] on button "Next" at bounding box center [1425, 656] width 58 height 30
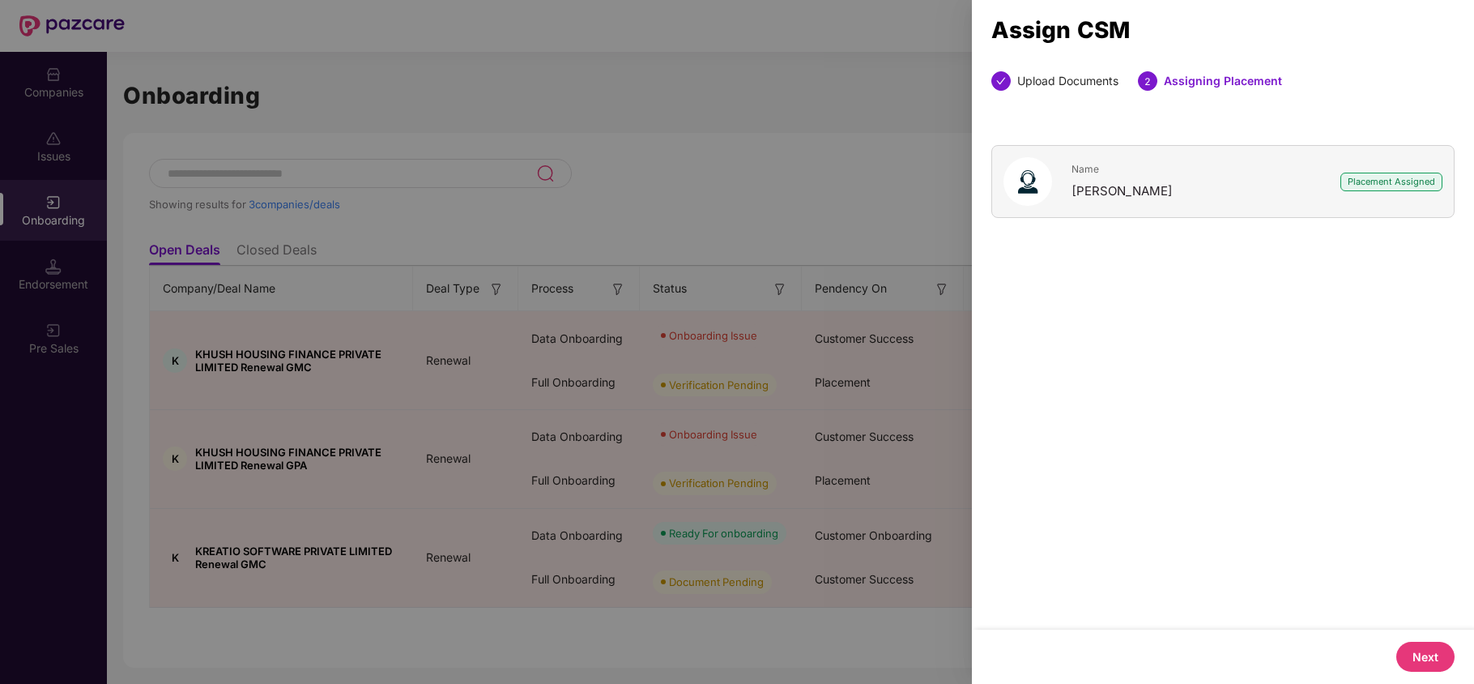
click at [1420, 645] on button "Next" at bounding box center [1425, 656] width 58 height 30
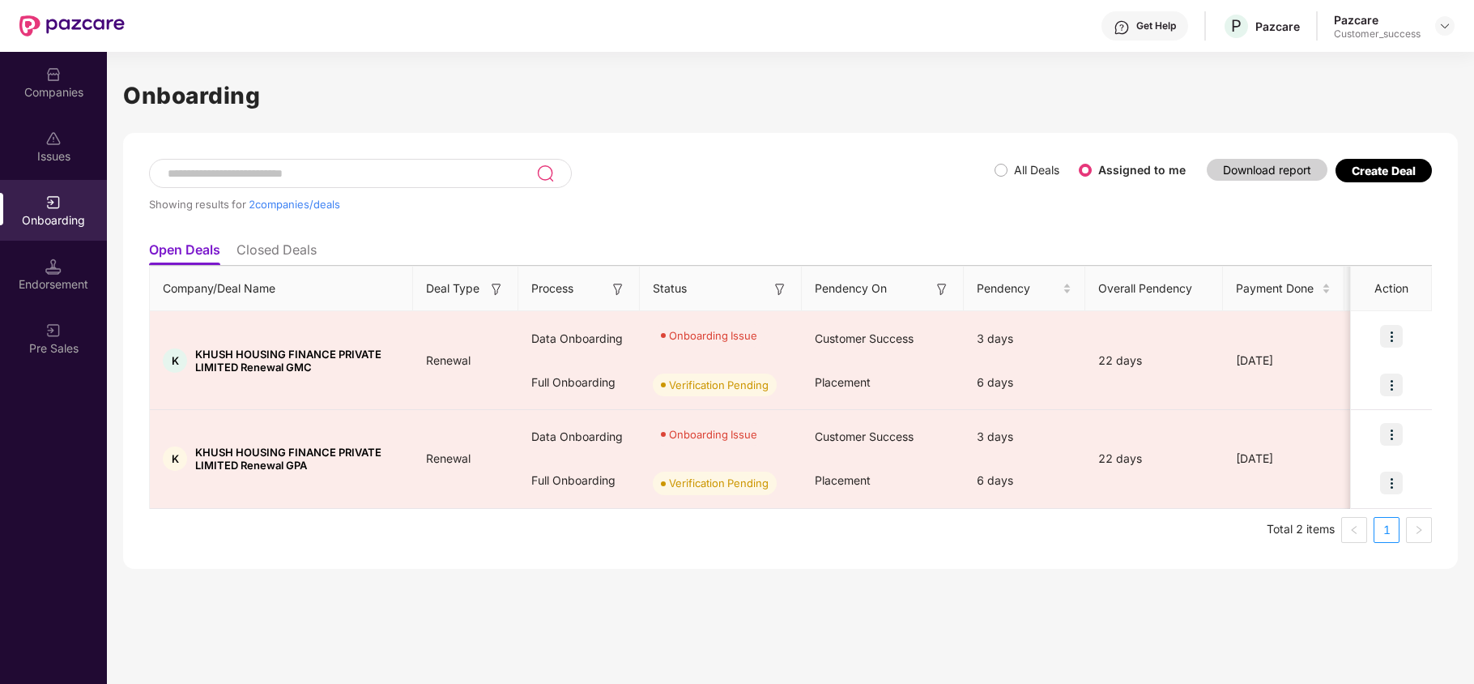
click at [1374, 172] on div "Create Deal" at bounding box center [1384, 171] width 64 height 14
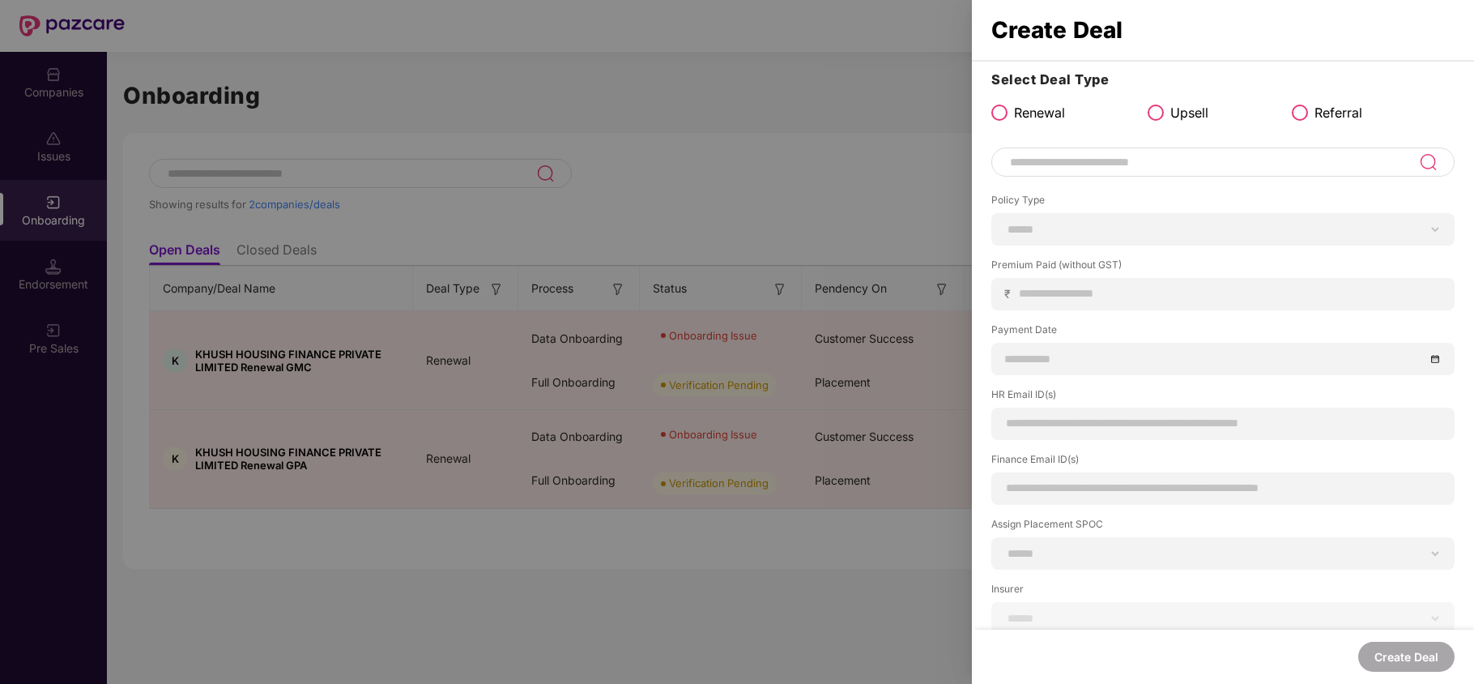
click at [1063, 168] on input at bounding box center [1213, 161] width 411 height 19
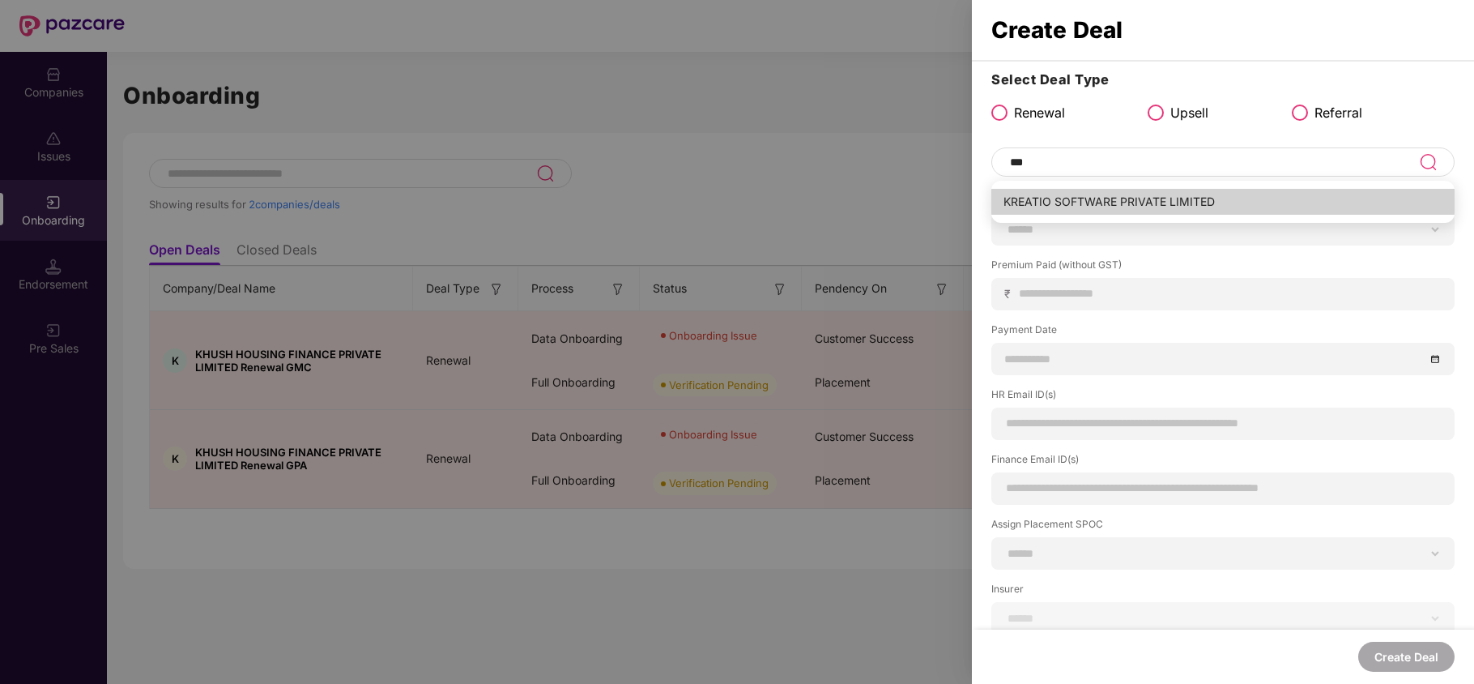
type input "**********"
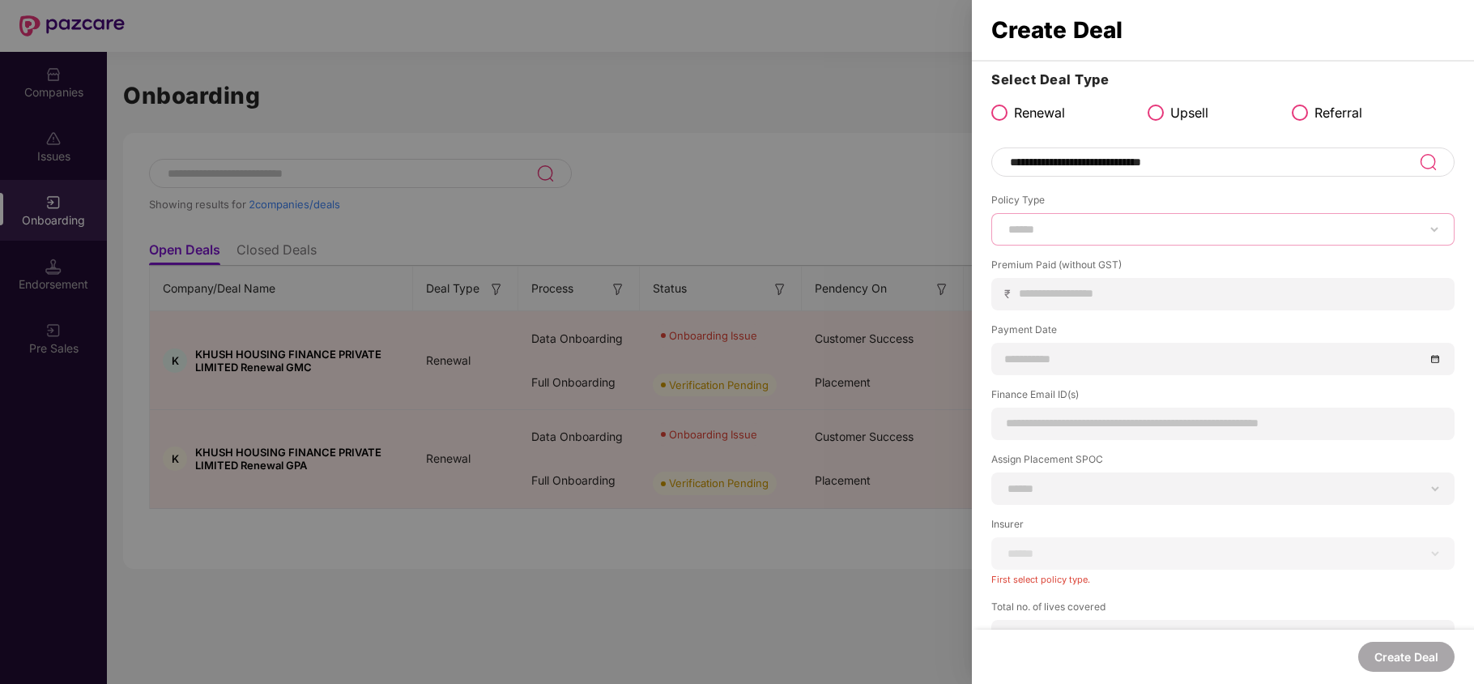
click at [1061, 223] on select "****** *** ********* *** *** *** **** ***" at bounding box center [1223, 229] width 436 height 13
click at [1005, 223] on select "****** *** ********* *** *** *** **** ***" at bounding box center [1223, 229] width 436 height 13
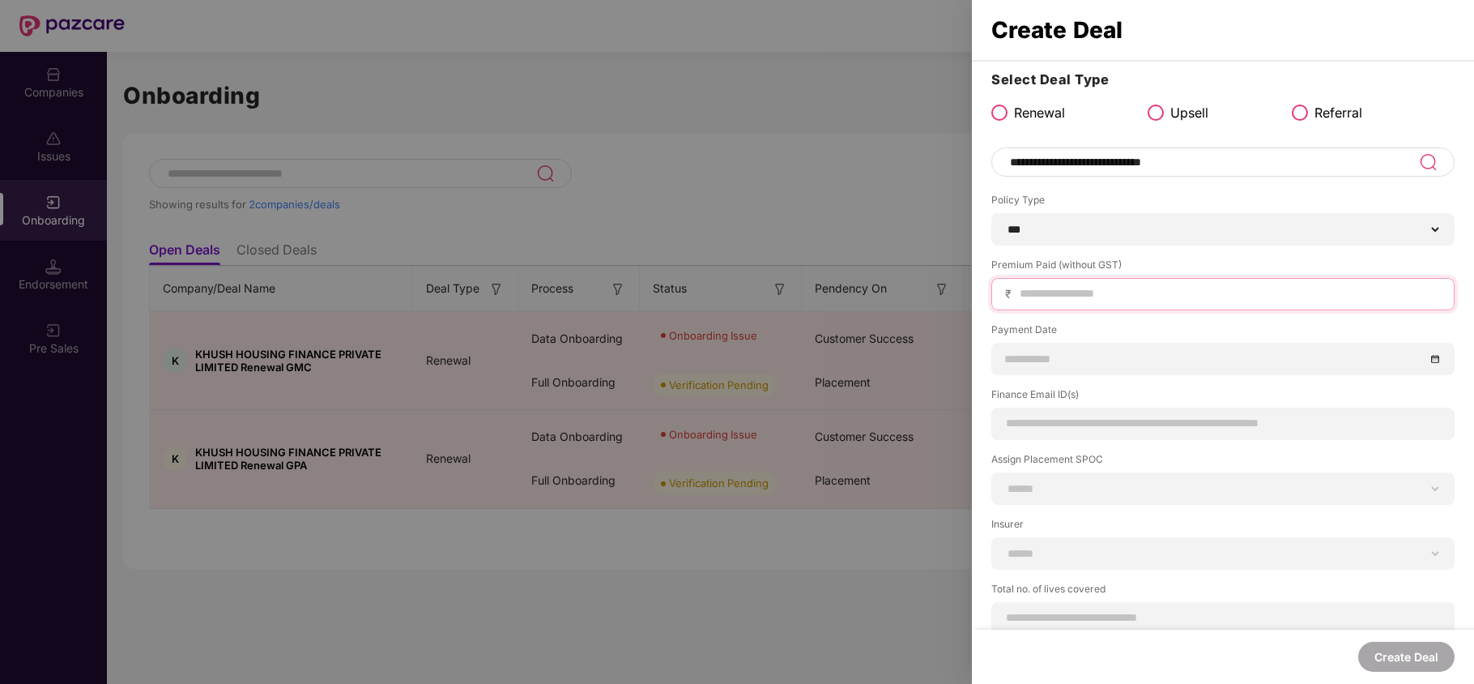
click at [1053, 293] on input at bounding box center [1229, 293] width 423 height 17
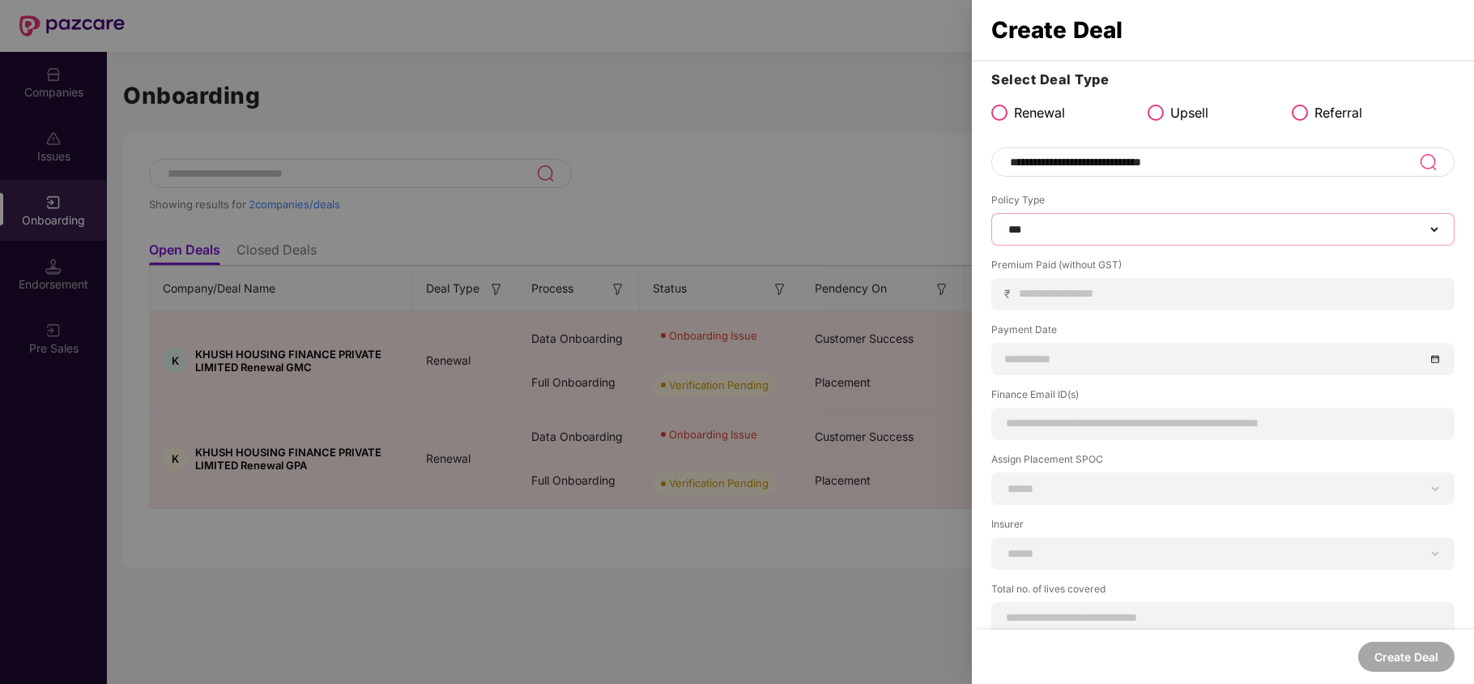
click at [1058, 234] on select "****** *** ********* *** *** *** **** ***" at bounding box center [1223, 229] width 436 height 13
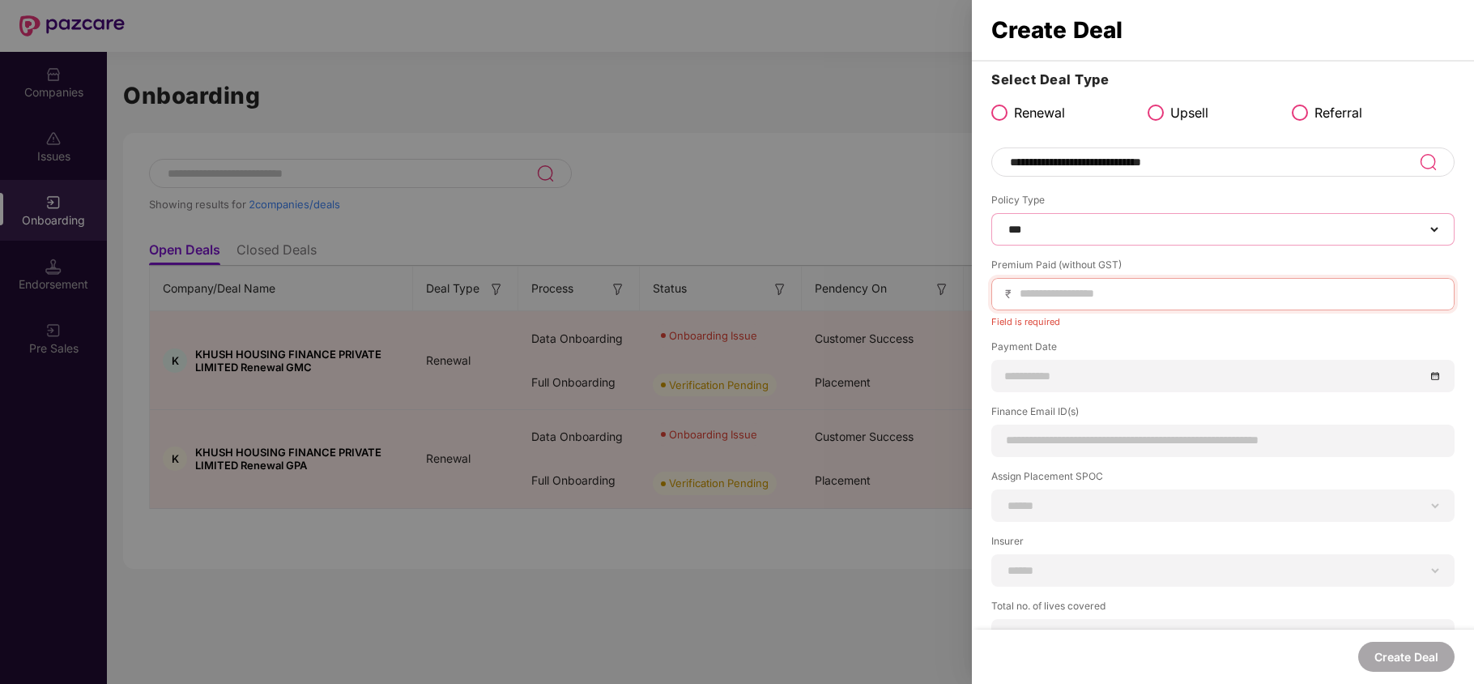
select select "***"
click at [1005, 223] on select "****** *** ********* *** *** *** **** ***" at bounding box center [1223, 229] width 436 height 13
click at [1050, 296] on input at bounding box center [1229, 293] width 423 height 17
paste input "*********"
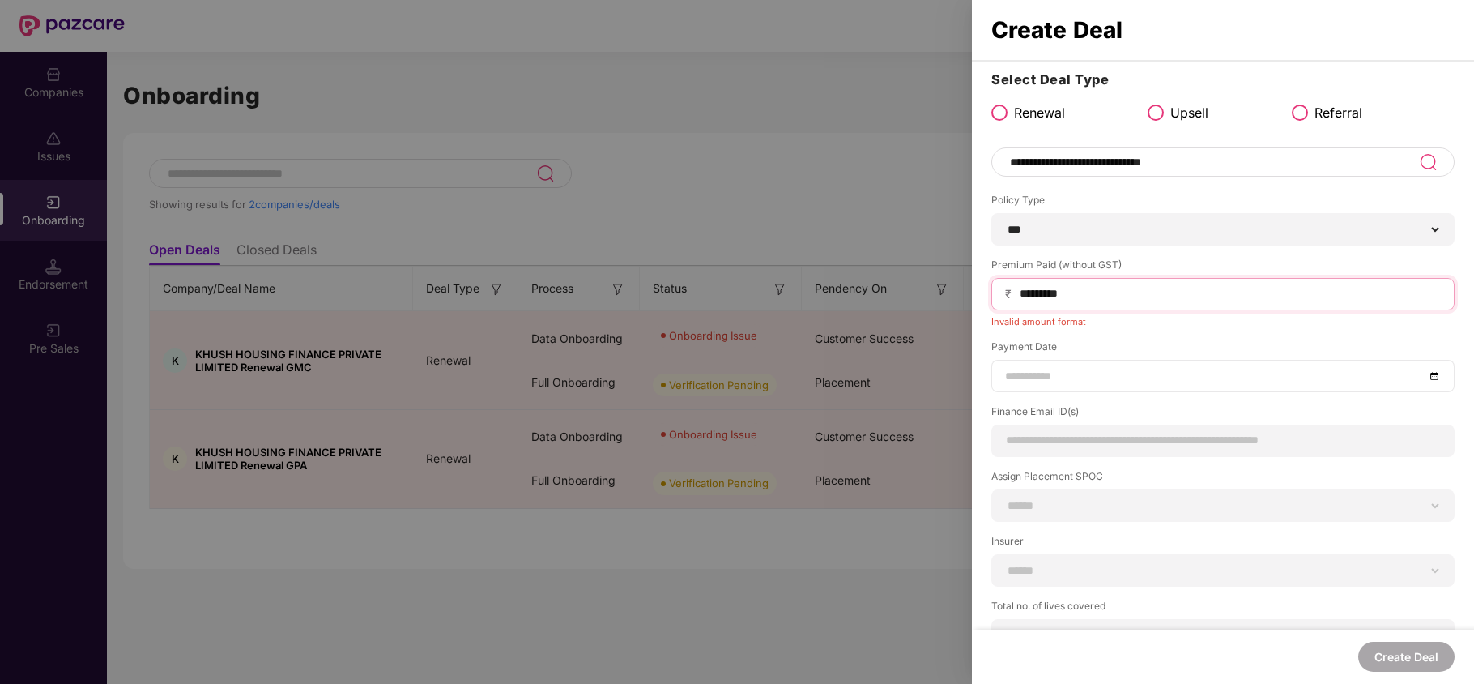
type input "*********"
click at [1069, 377] on input at bounding box center [1214, 376] width 419 height 18
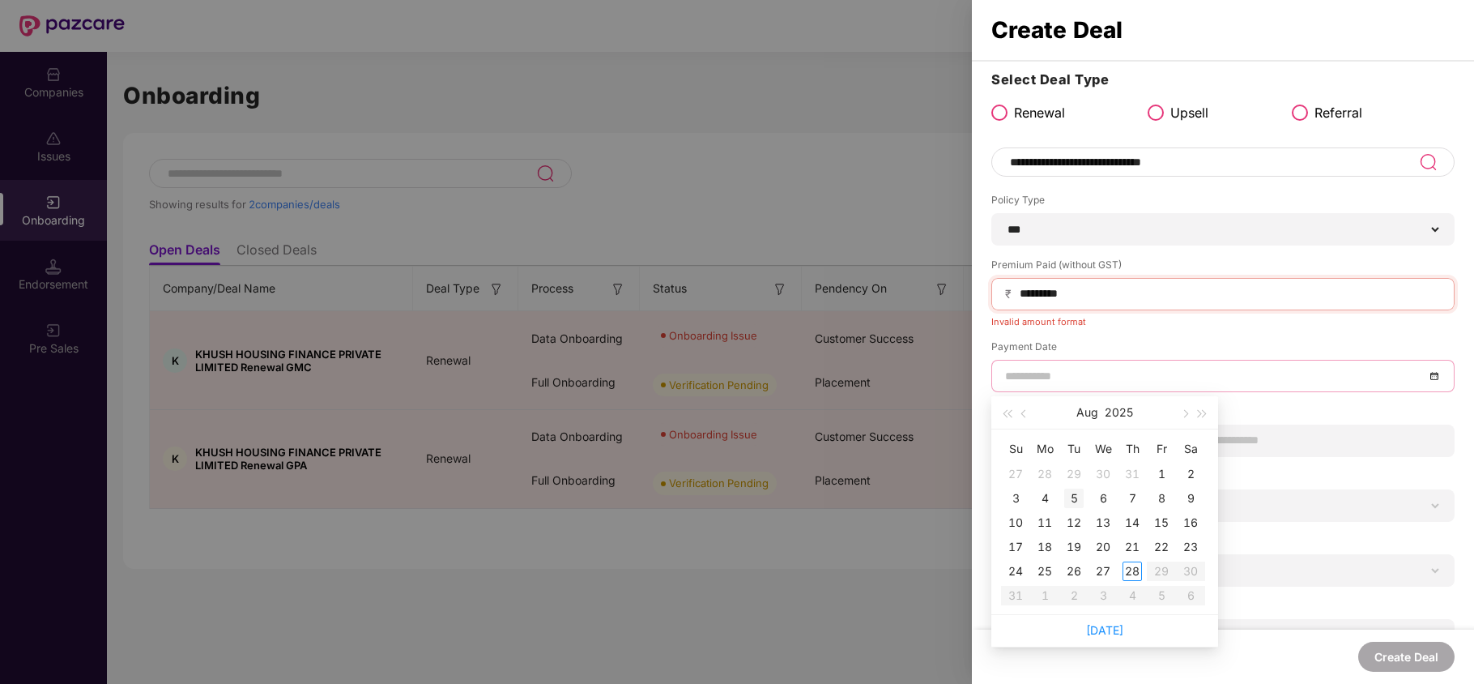
type input "**********"
click at [1076, 497] on div "5" at bounding box center [1073, 497] width 19 height 19
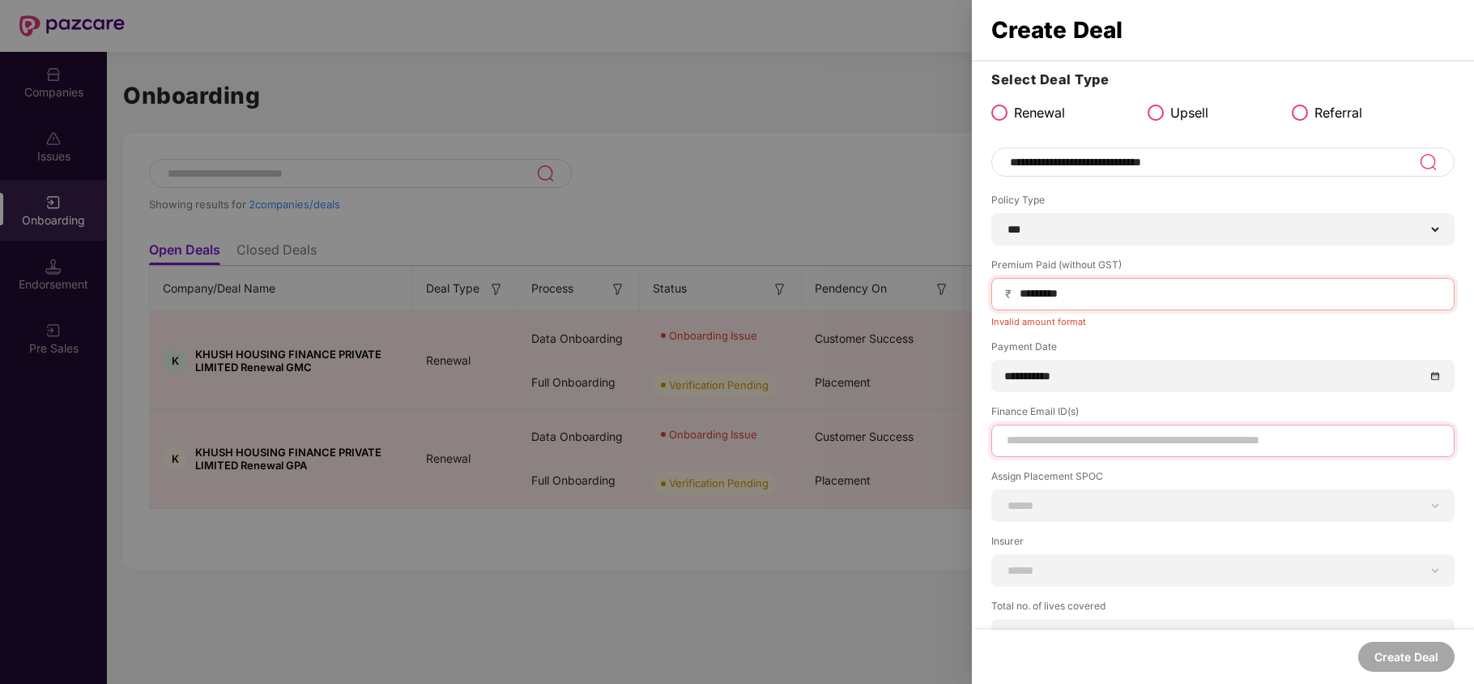
click at [1030, 438] on input at bounding box center [1223, 440] width 436 height 17
type input "**********"
click at [1044, 292] on input "*********" at bounding box center [1229, 293] width 423 height 17
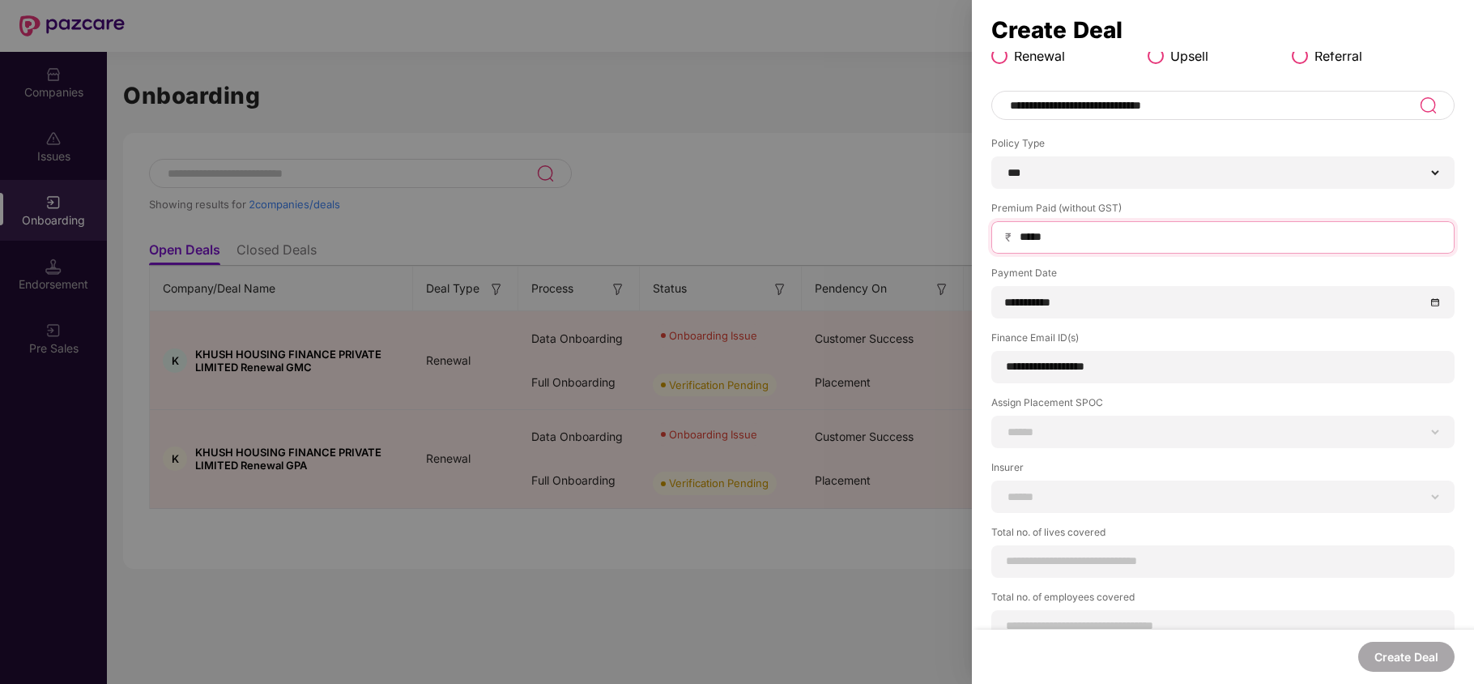
scroll to position [82, 0]
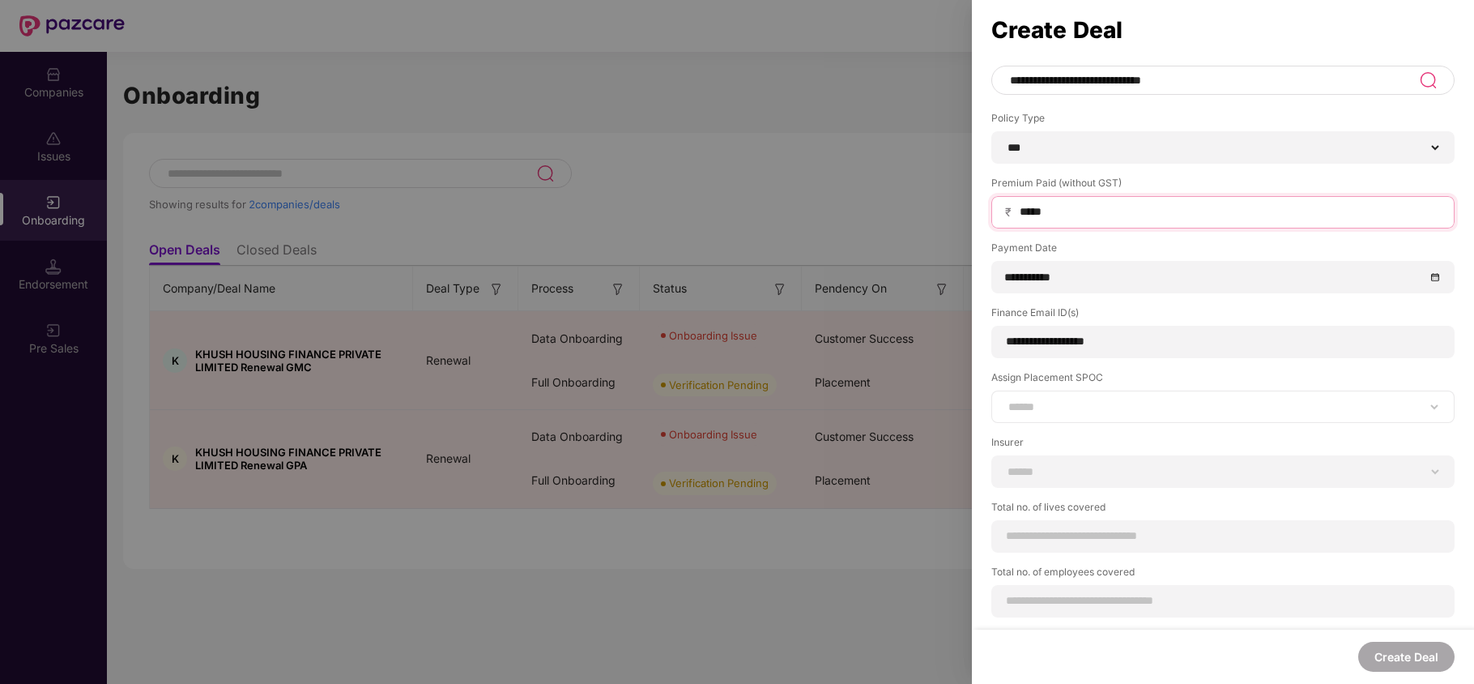
type input "*****"
click at [1089, 411] on select "**********" at bounding box center [1223, 406] width 436 height 13
select select "**********"
click at [1005, 400] on select "**********" at bounding box center [1223, 406] width 436 height 13
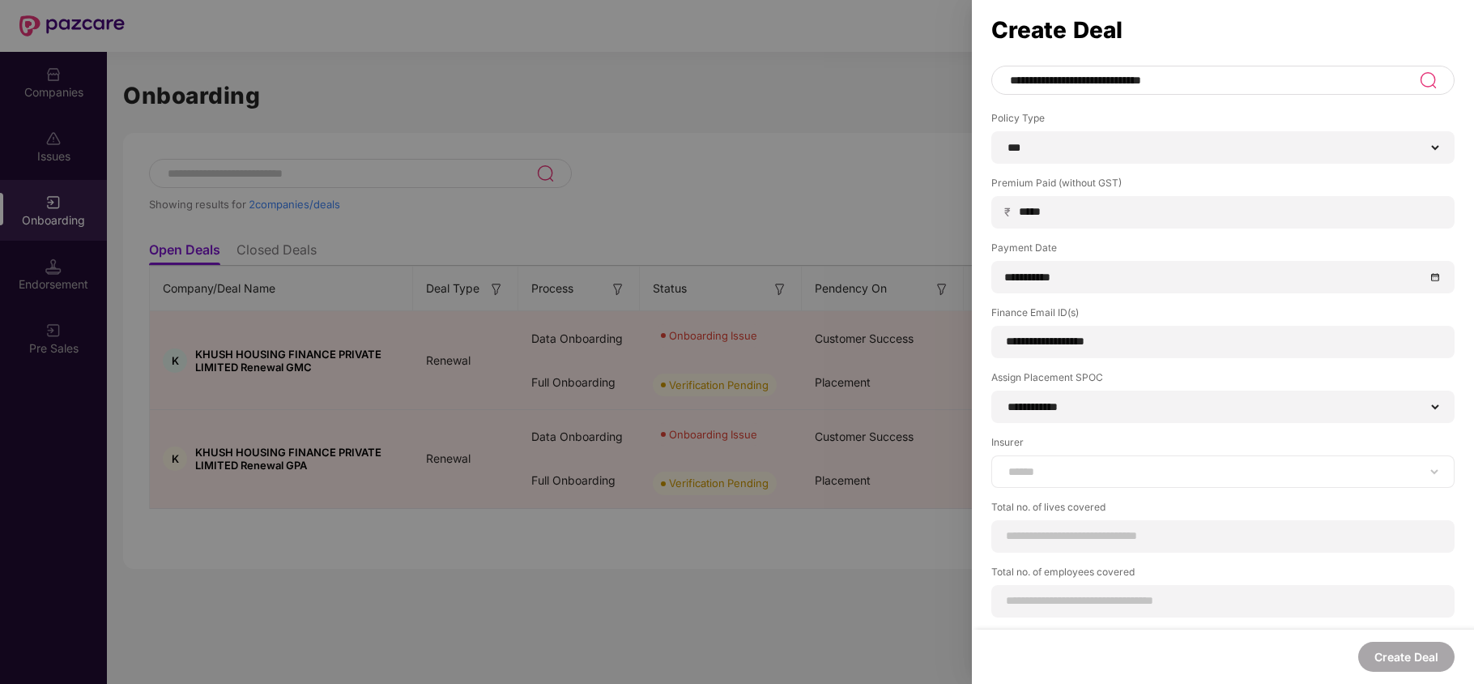
click at [1077, 457] on div "**********" at bounding box center [1222, 471] width 463 height 32
click at [1071, 465] on select "**********" at bounding box center [1223, 471] width 436 height 13
select select "*********"
click at [1005, 465] on select "**********" at bounding box center [1223, 471] width 436 height 13
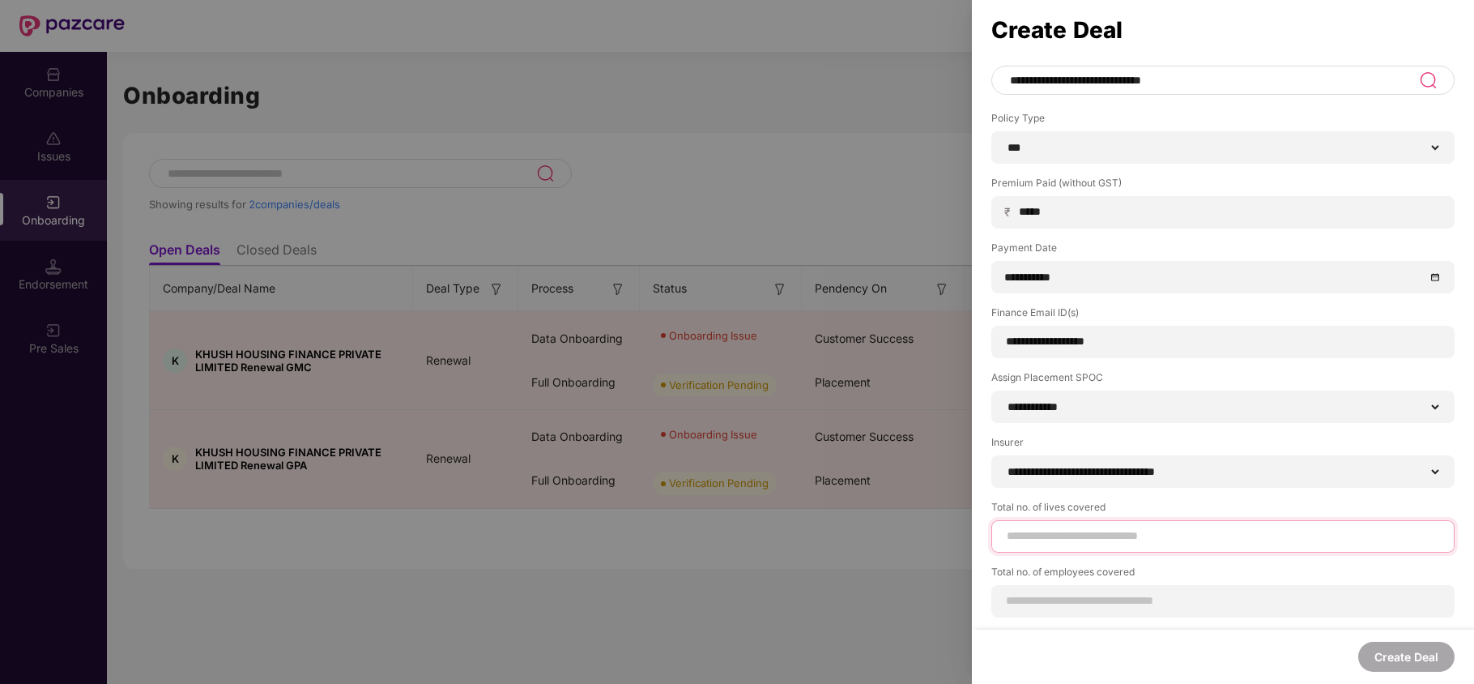
click at [1043, 543] on input at bounding box center [1223, 535] width 436 height 17
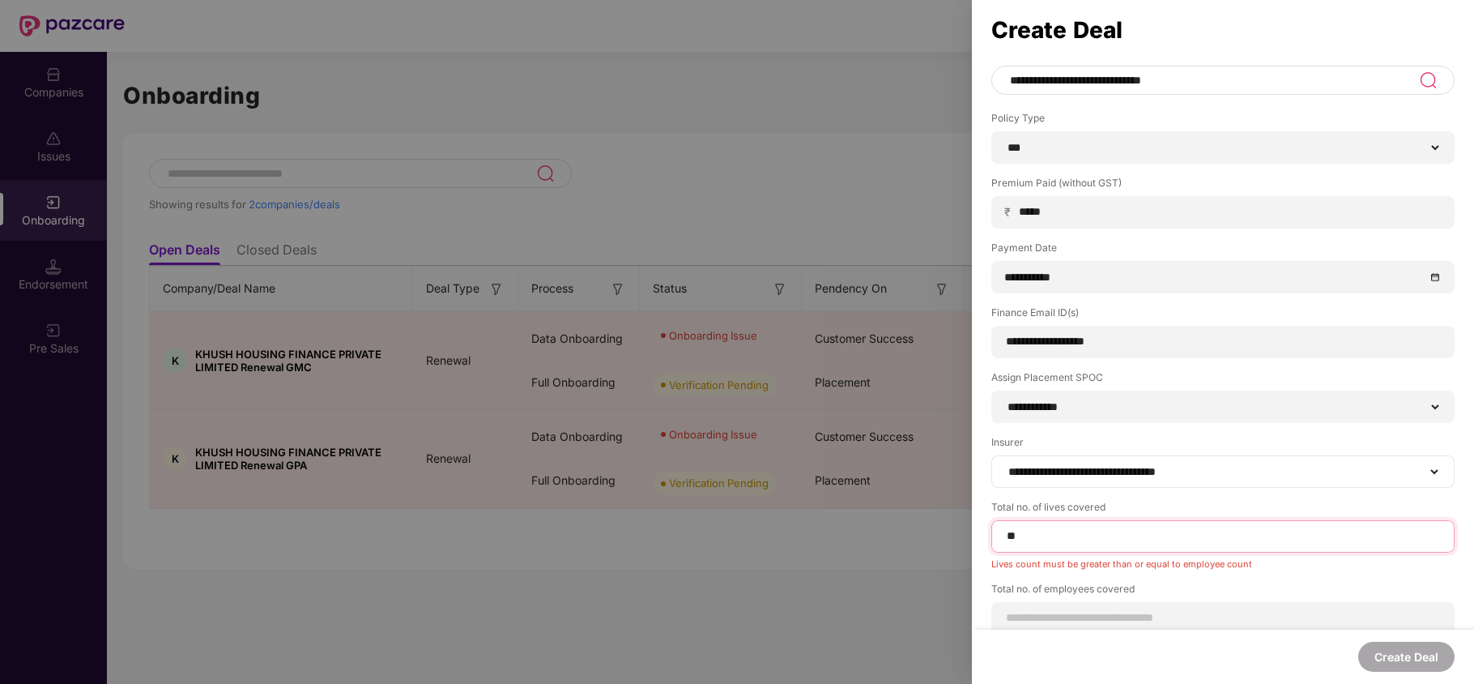
scroll to position [99, 0]
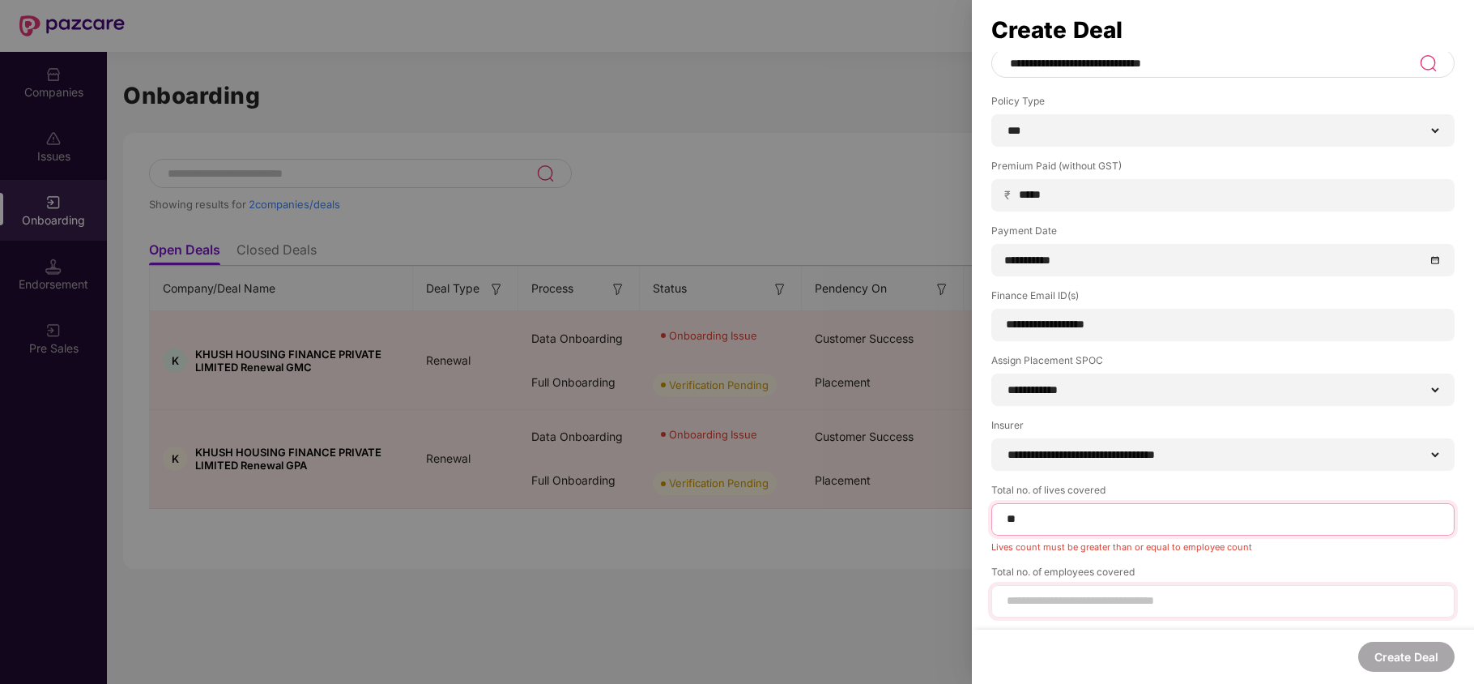
type input "**"
click at [1058, 597] on input at bounding box center [1223, 600] width 436 height 17
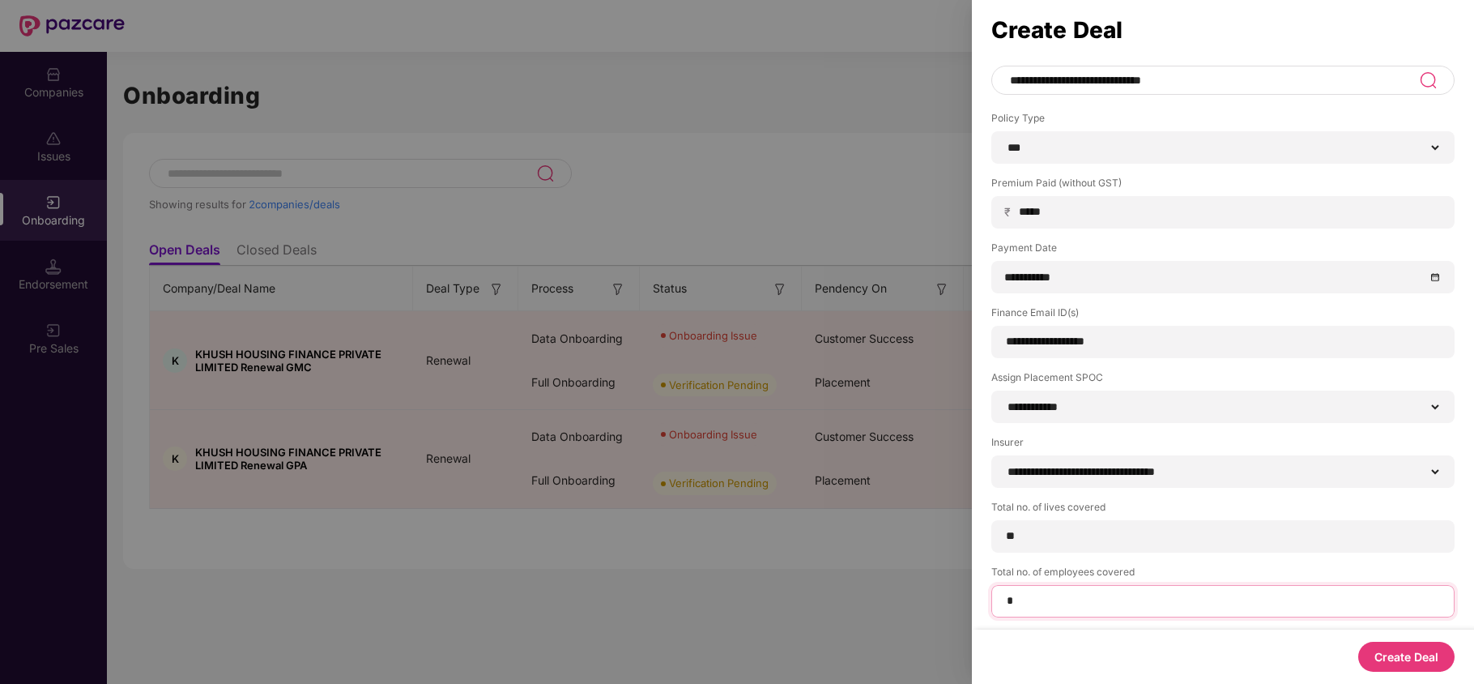
scroll to position [82, 0]
type input "**"
click at [1397, 654] on button "Create Deal" at bounding box center [1406, 656] width 96 height 30
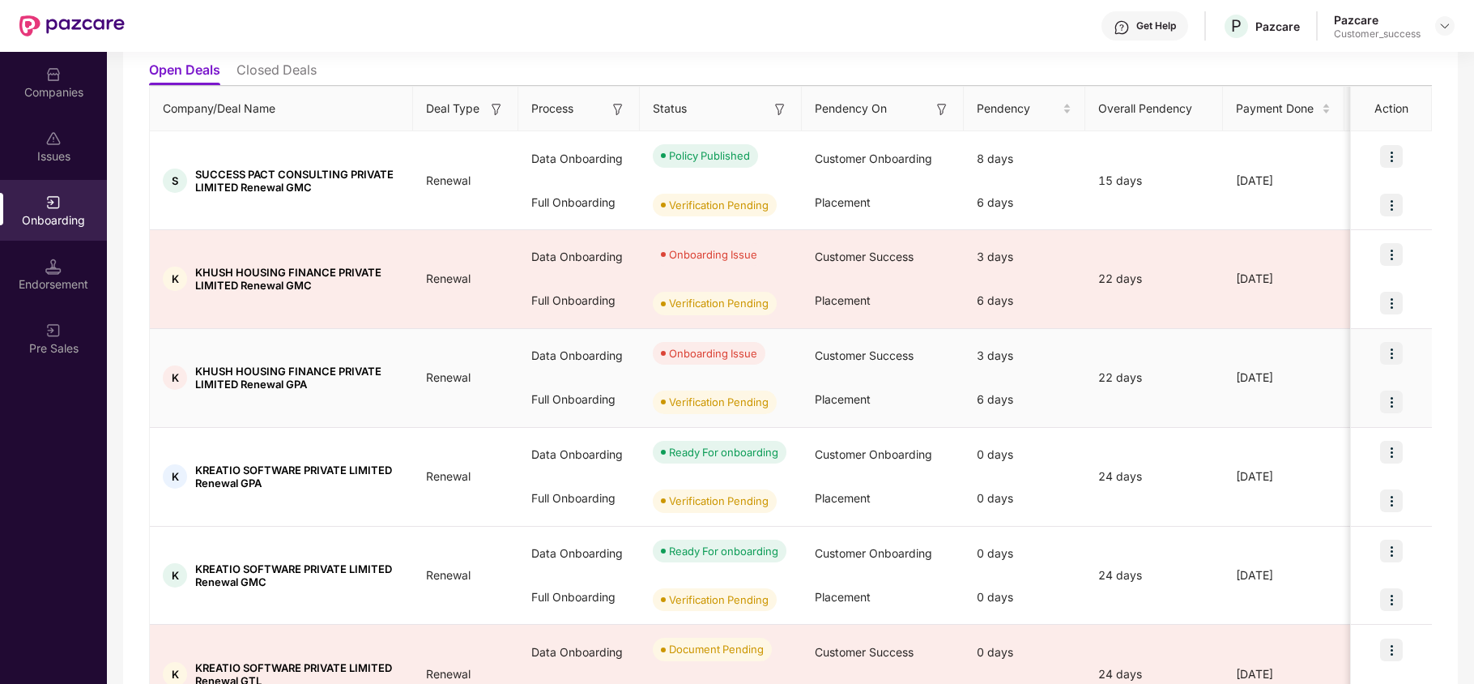
scroll to position [215, 0]
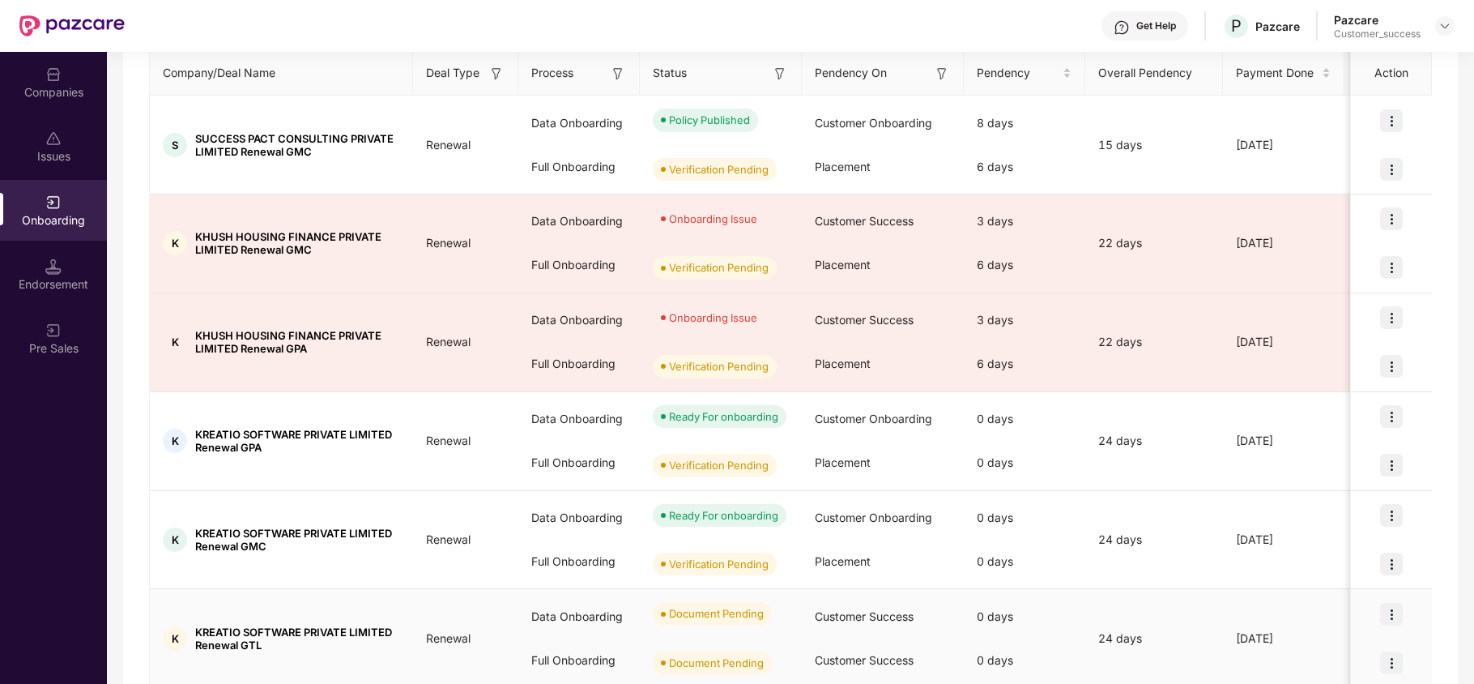
click at [1391, 612] on img at bounding box center [1391, 614] width 23 height 23
click at [1314, 571] on span "Upload Documents" at bounding box center [1315, 570] width 134 height 18
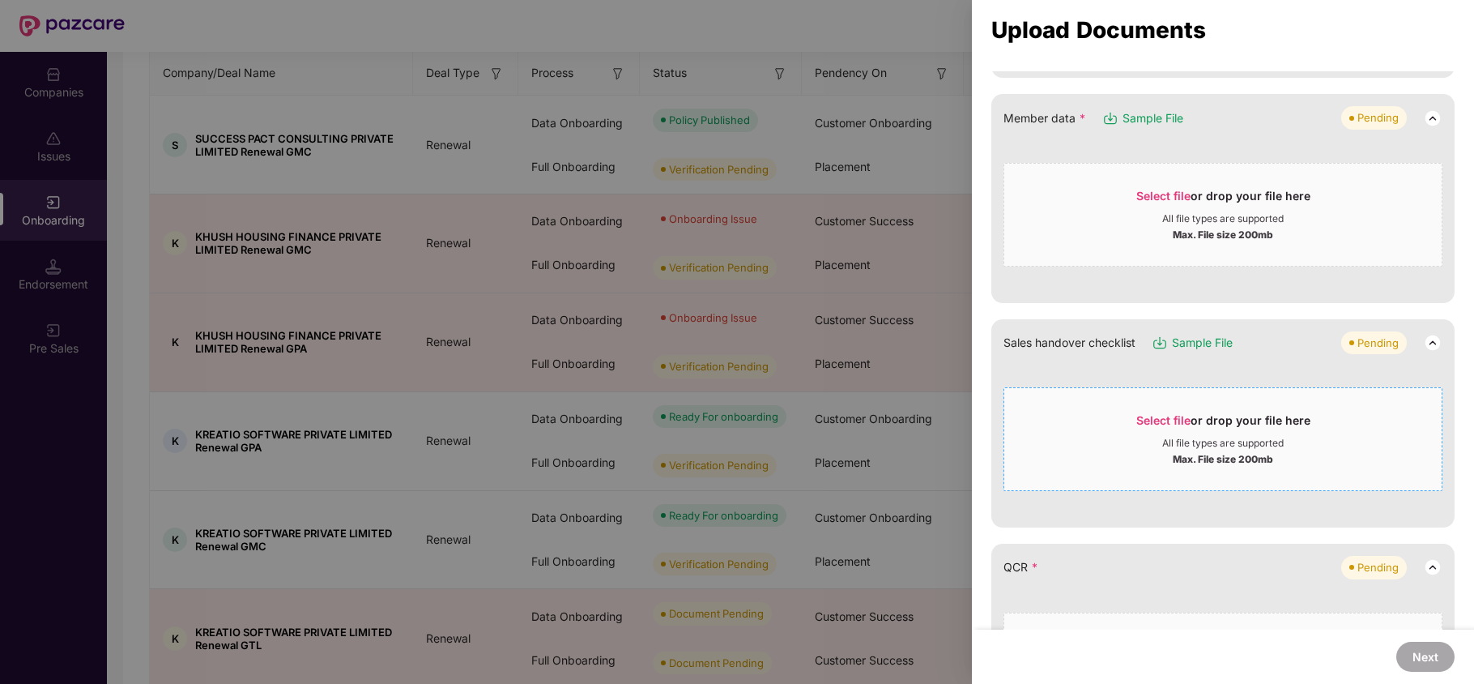
click at [1173, 419] on span "Select file" at bounding box center [1163, 420] width 54 height 14
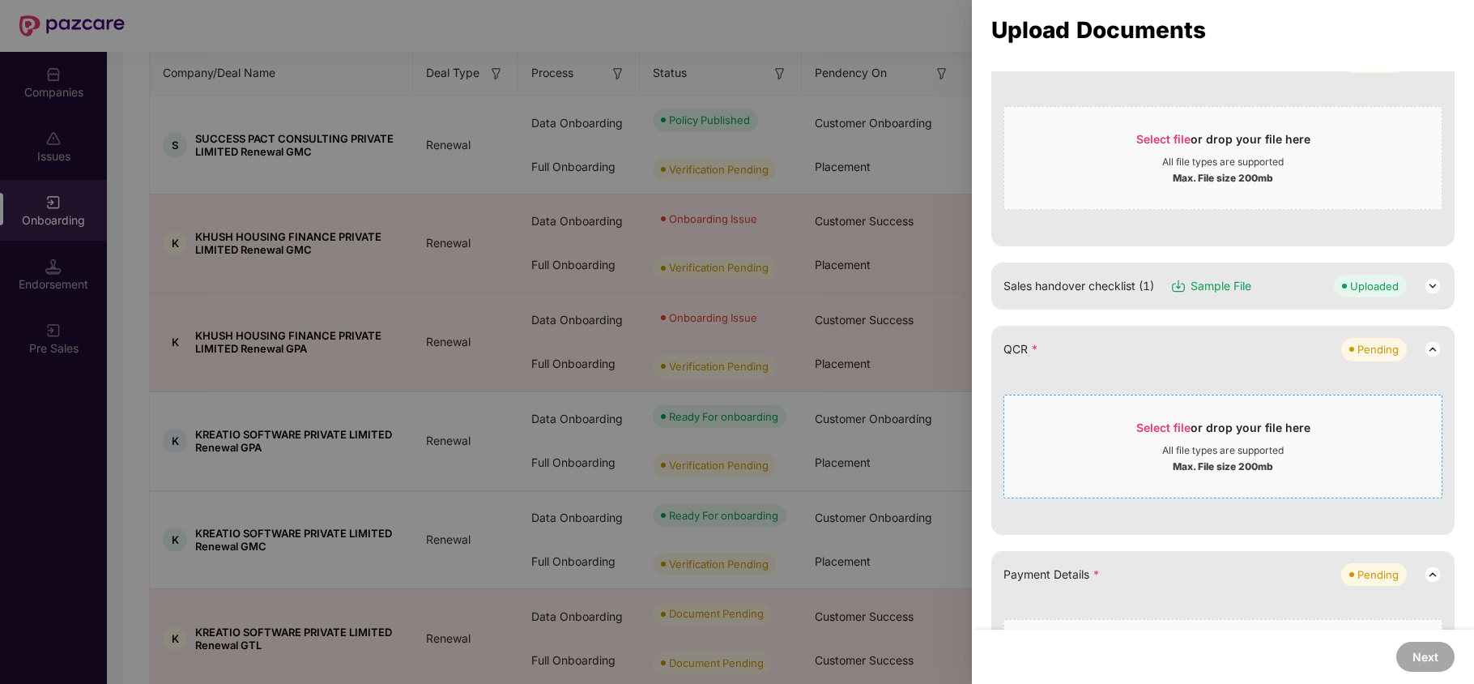
scroll to position [324, 0]
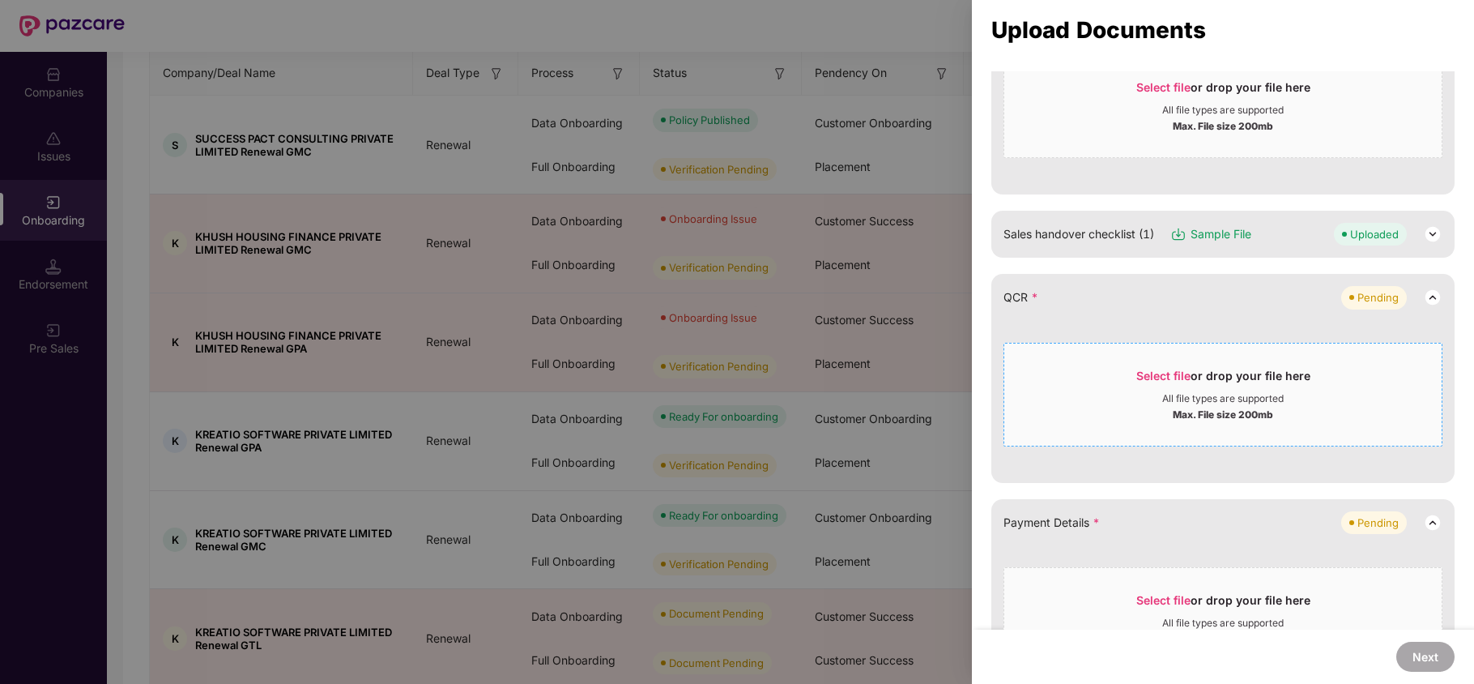
click at [1153, 370] on span "Select file" at bounding box center [1163, 375] width 54 height 14
click at [1143, 380] on span "Select file" at bounding box center [1163, 375] width 54 height 14
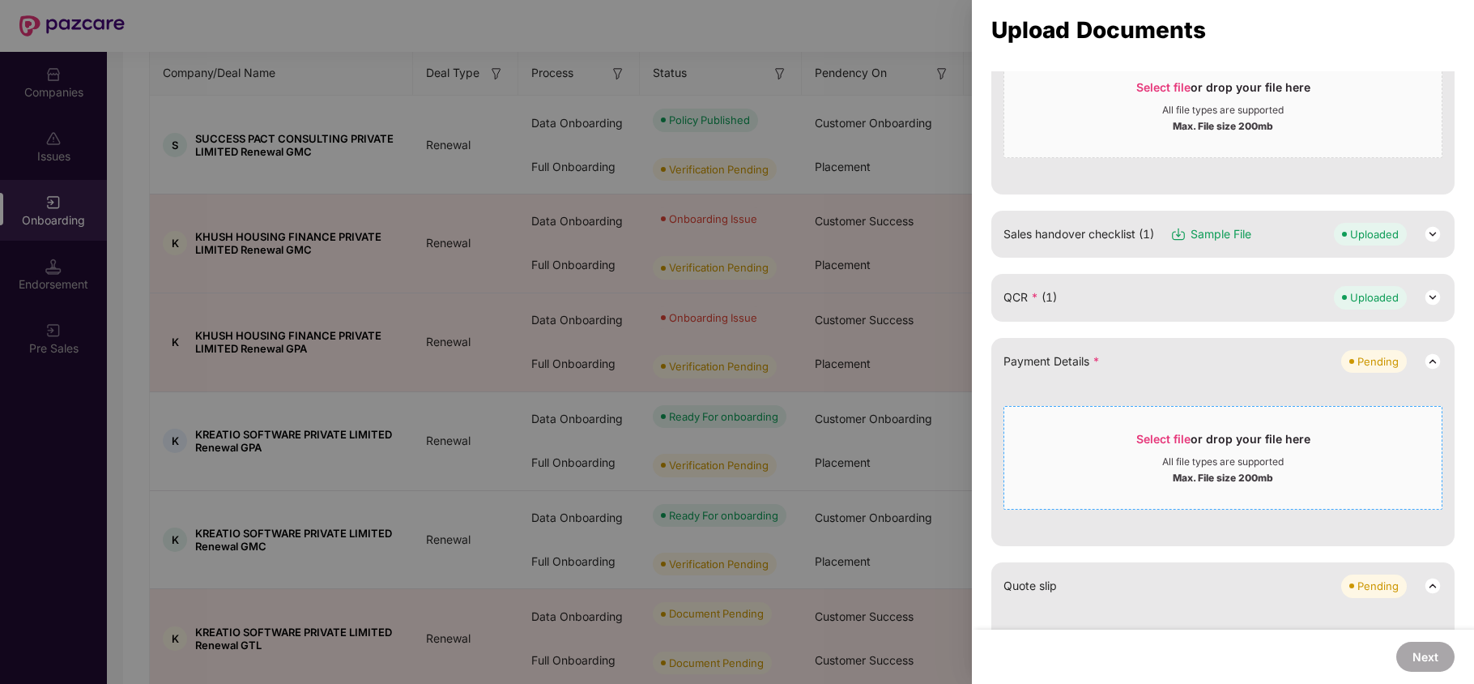
click at [1154, 422] on span "Select file or drop your file here All file types are supported Max. File size …" at bounding box center [1222, 458] width 437 height 78
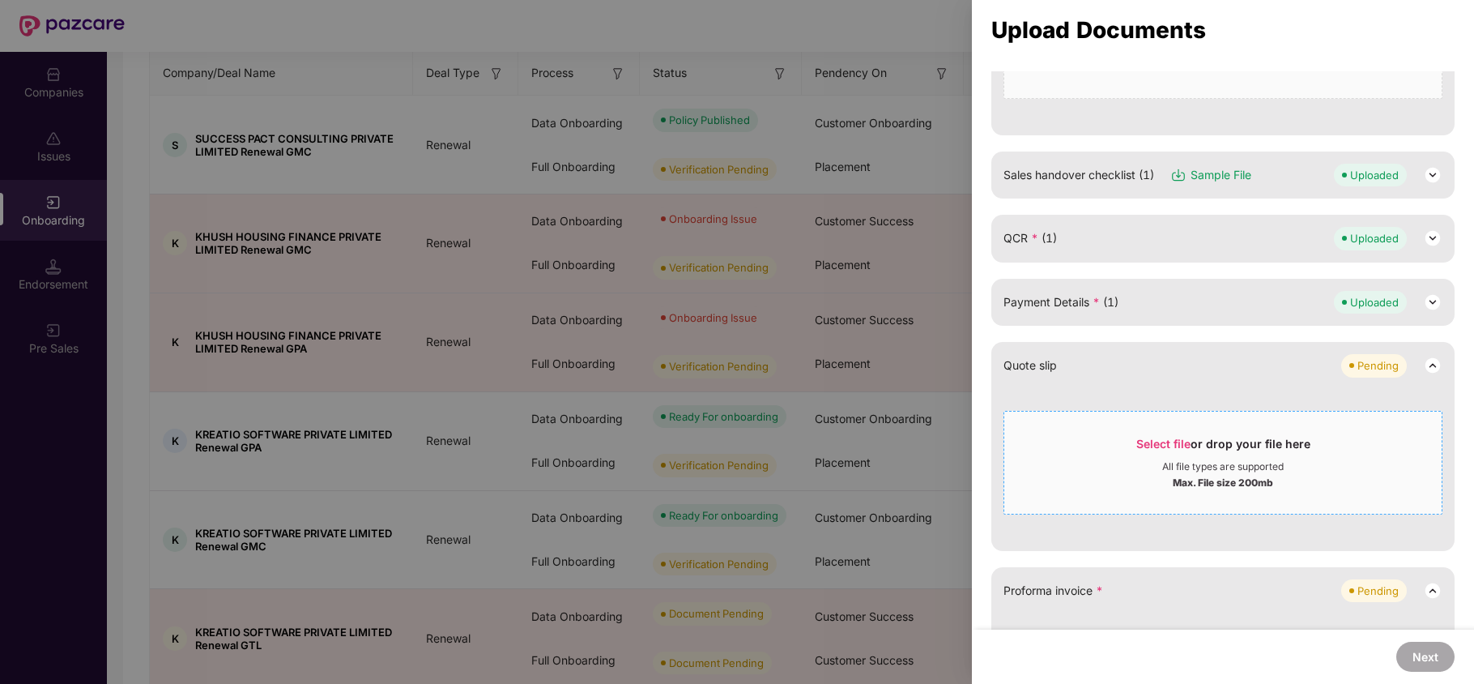
scroll to position [432, 0]
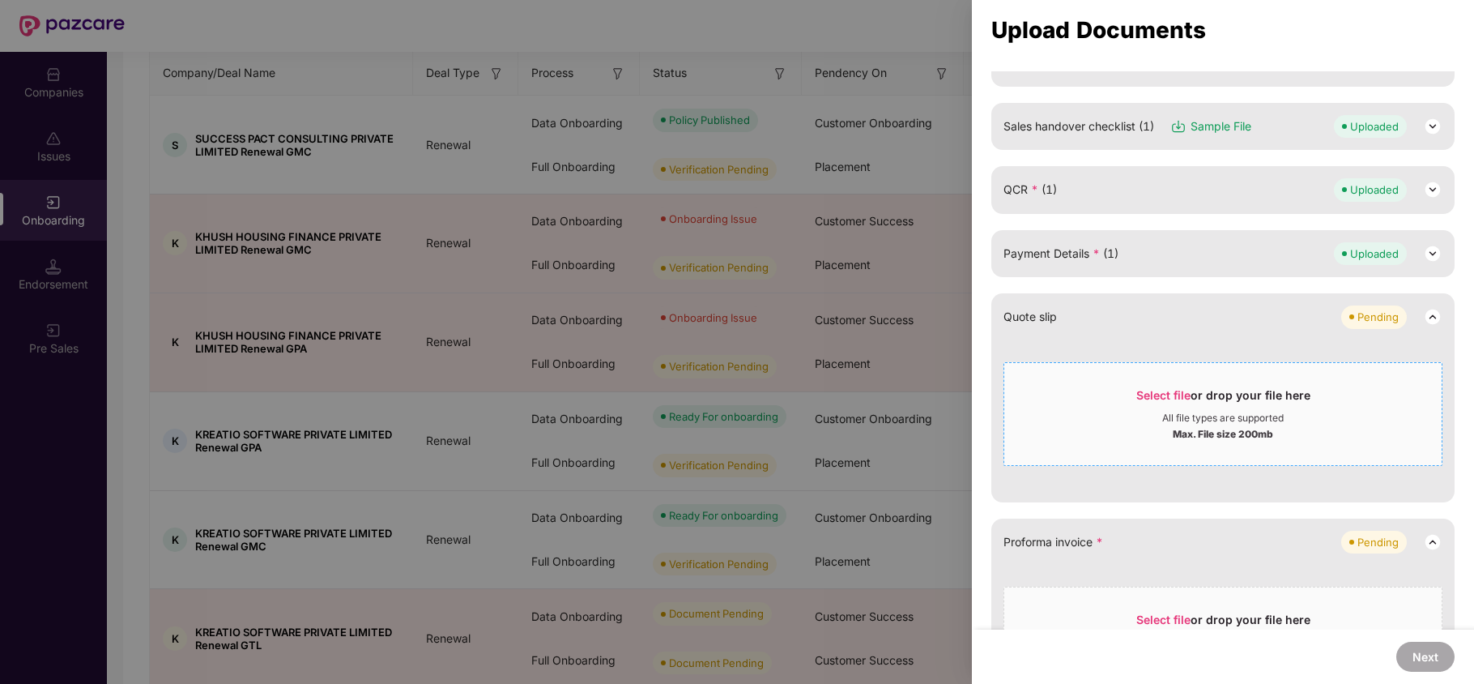
click at [1151, 402] on span "Select file" at bounding box center [1163, 395] width 54 height 14
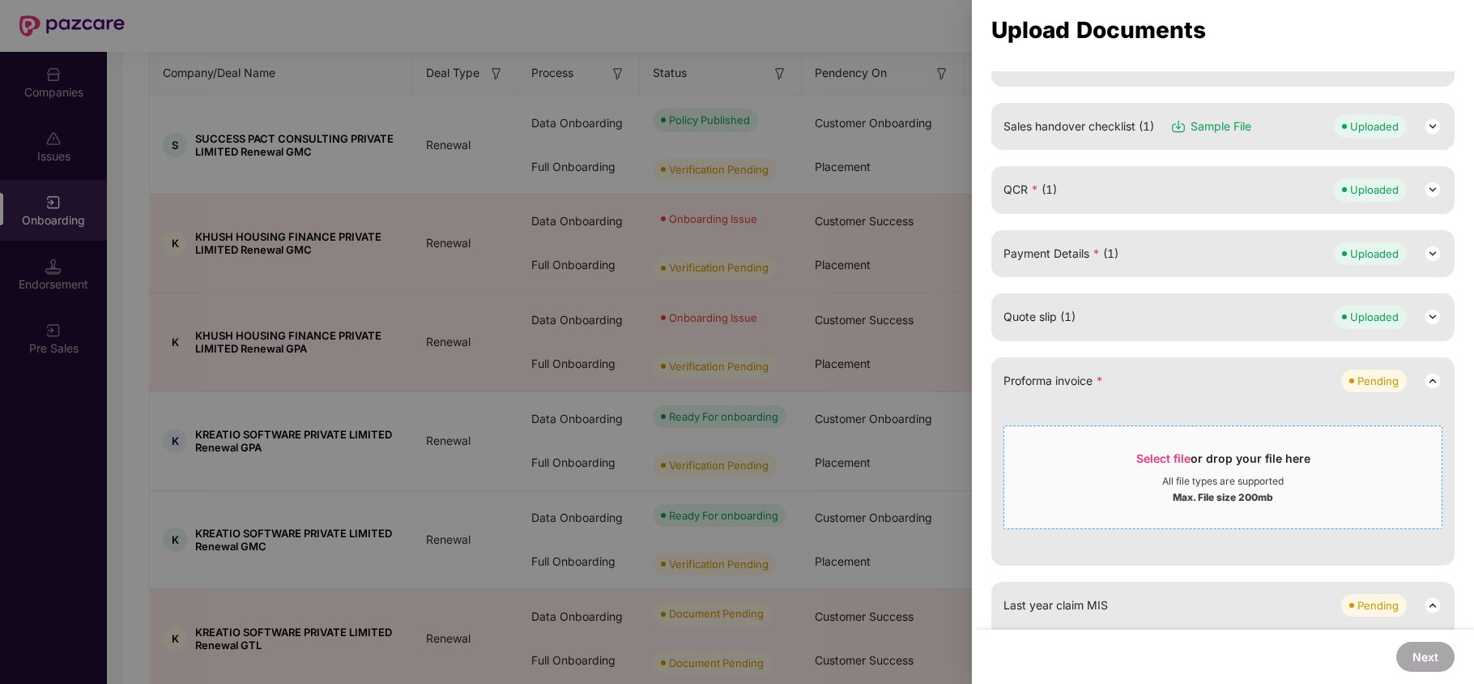
click at [1122, 447] on span "Select file or drop your file here All file types are supported Max. File size …" at bounding box center [1222, 477] width 437 height 78
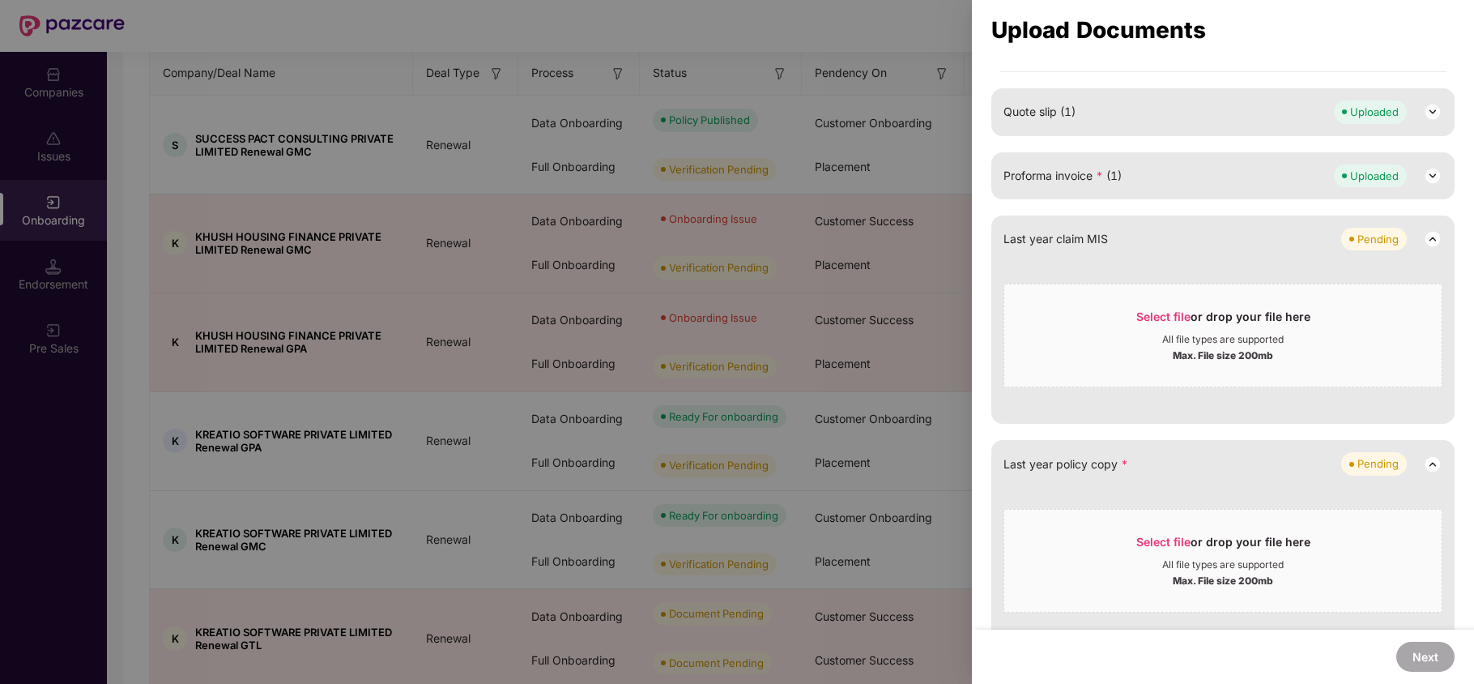
scroll to position [648, 0]
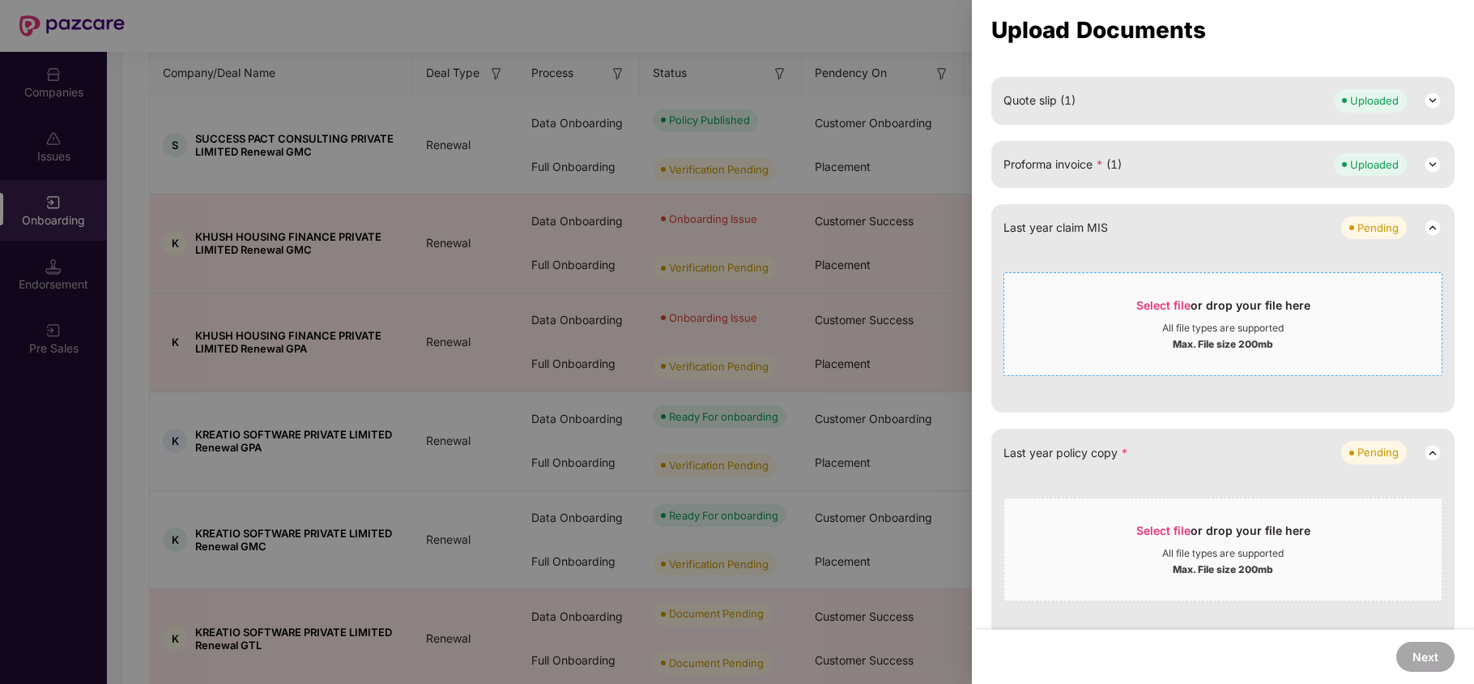
click at [1144, 311] on span "Select file" at bounding box center [1163, 305] width 54 height 14
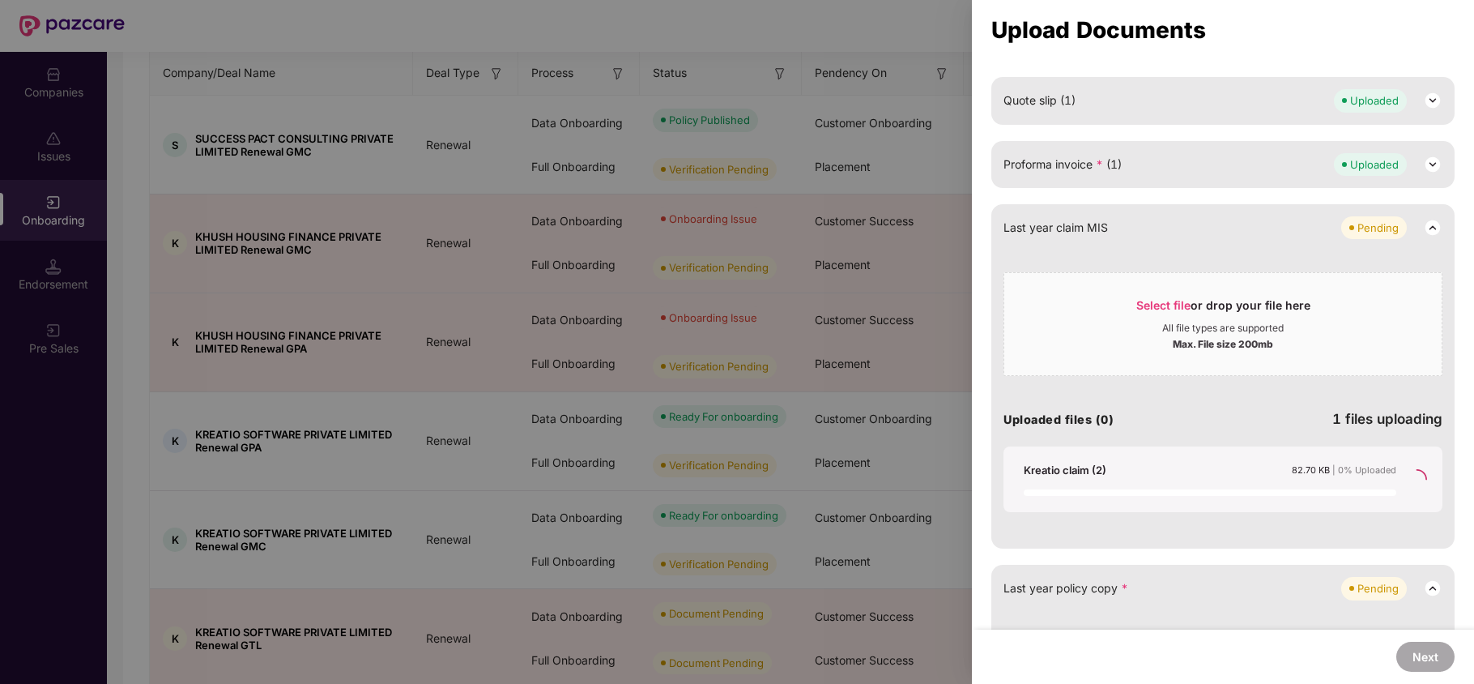
scroll to position [505, 0]
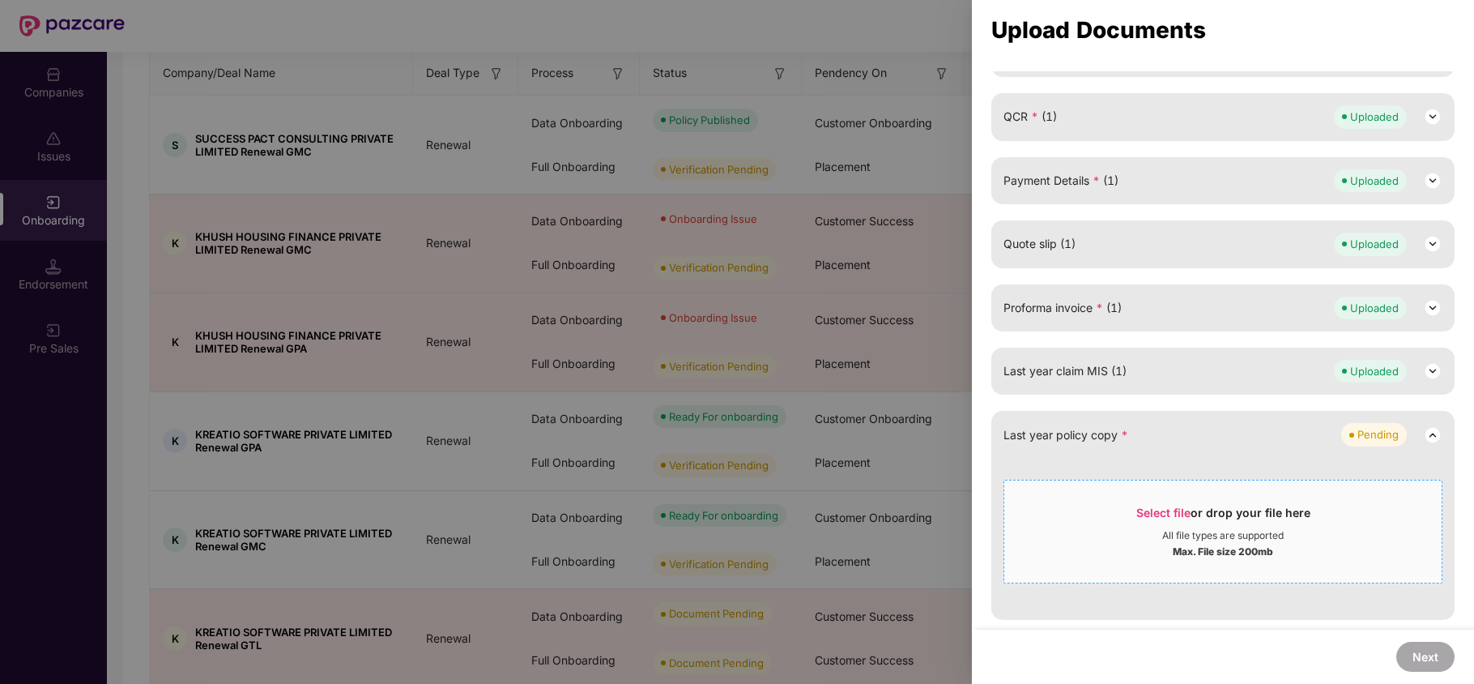
click at [1170, 520] on div "Select file or drop your file here" at bounding box center [1223, 517] width 174 height 24
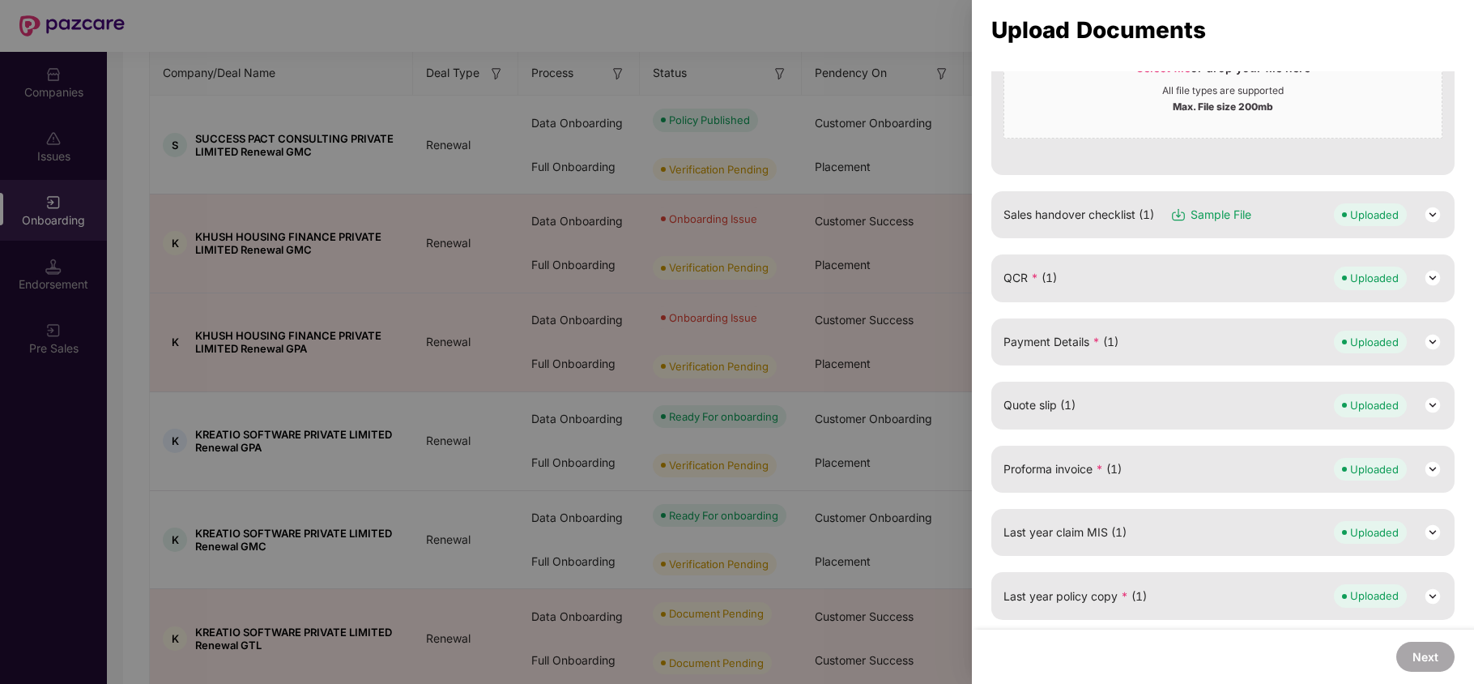
scroll to position [344, 0]
click at [532, 577] on div at bounding box center [737, 342] width 1474 height 684
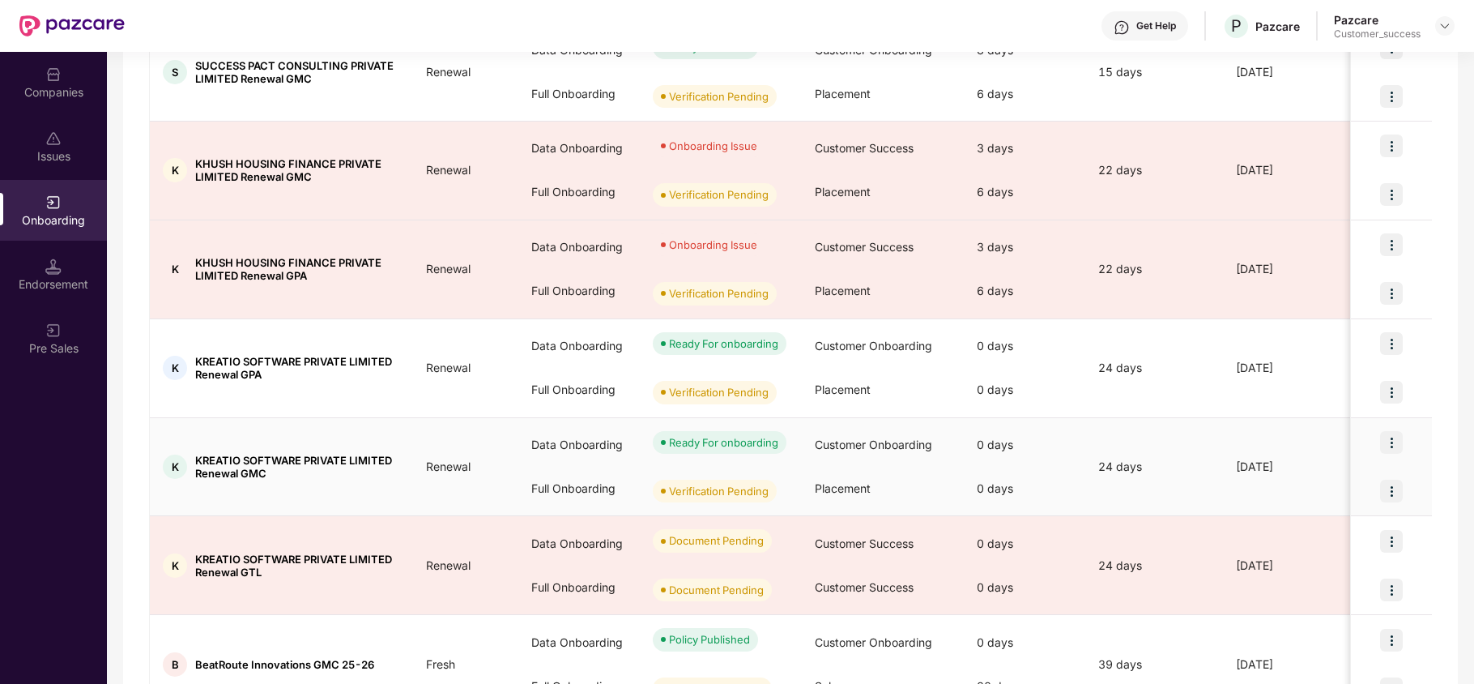
scroll to position [324, 0]
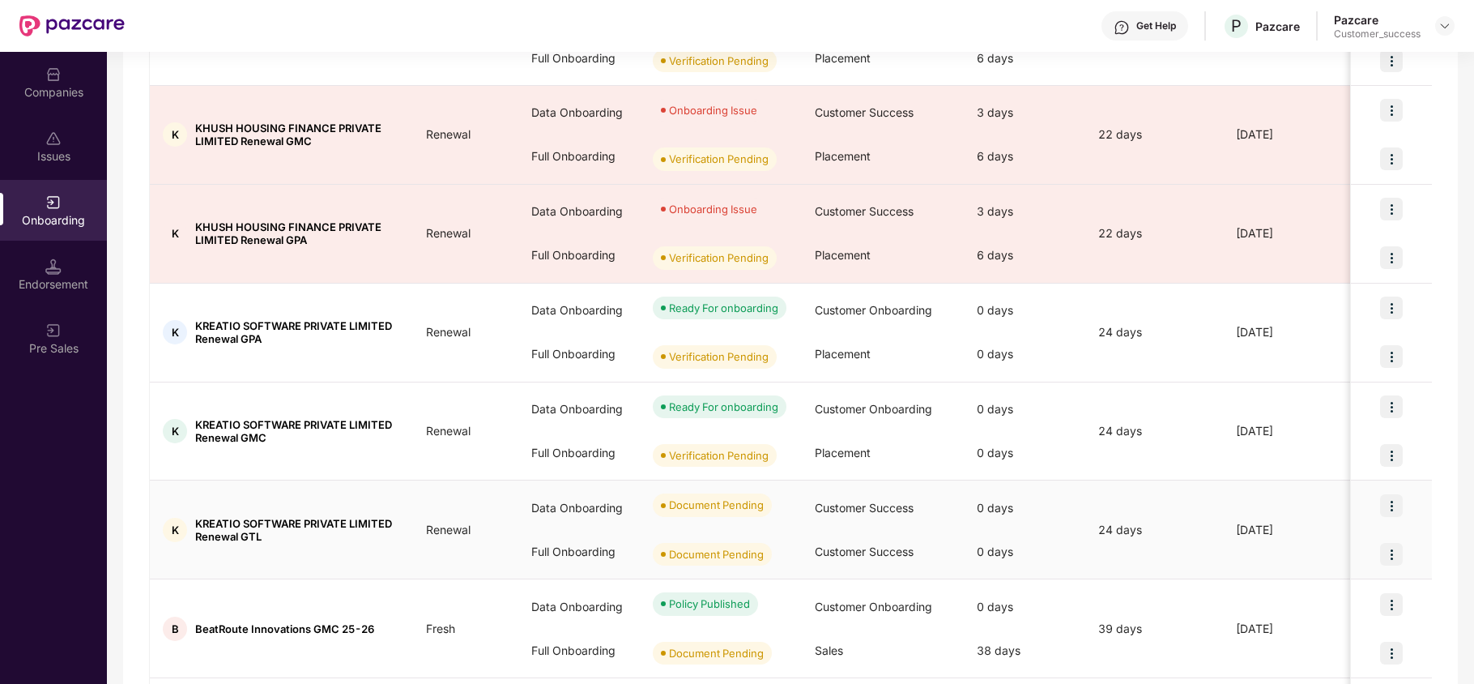
click at [1393, 507] on img at bounding box center [1391, 505] width 23 height 23
click at [1301, 564] on li "Upload Documents" at bounding box center [1315, 548] width 174 height 34
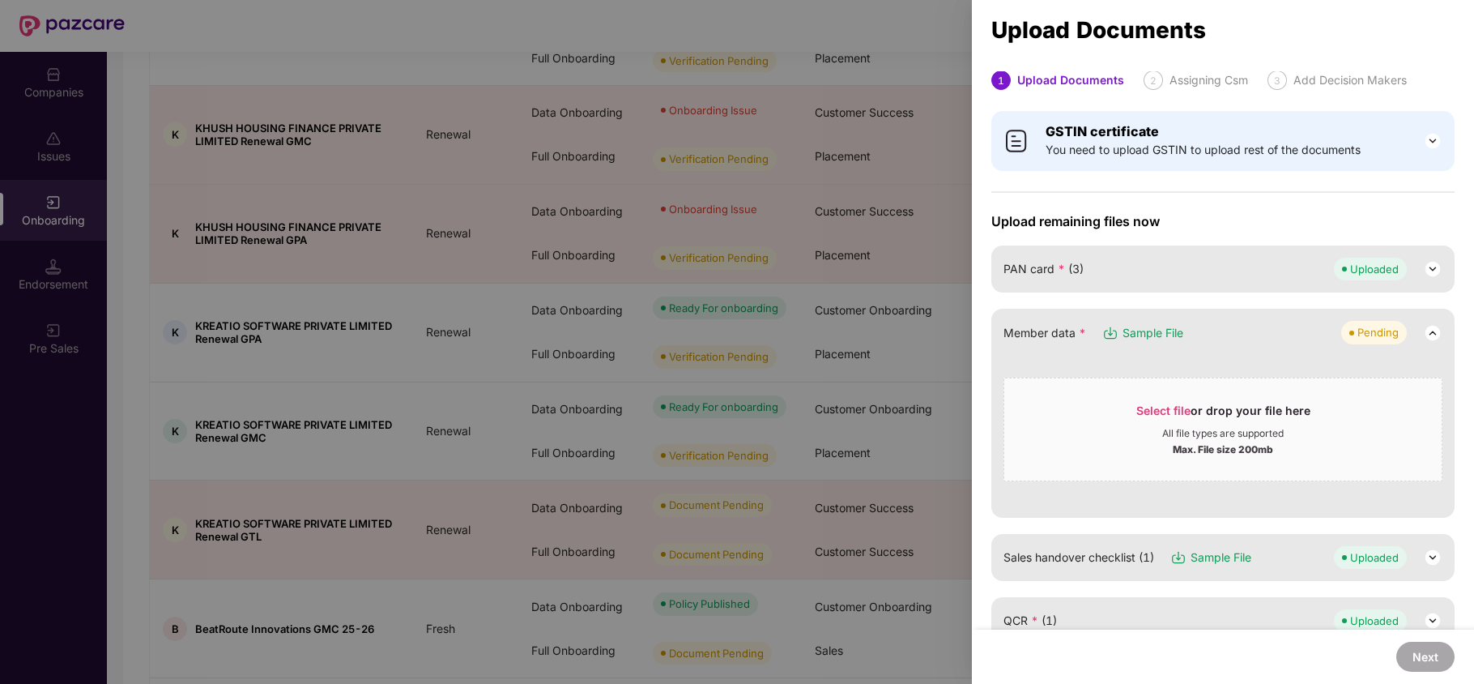
scroll to position [0, 0]
click at [922, 162] on div at bounding box center [737, 342] width 1474 height 684
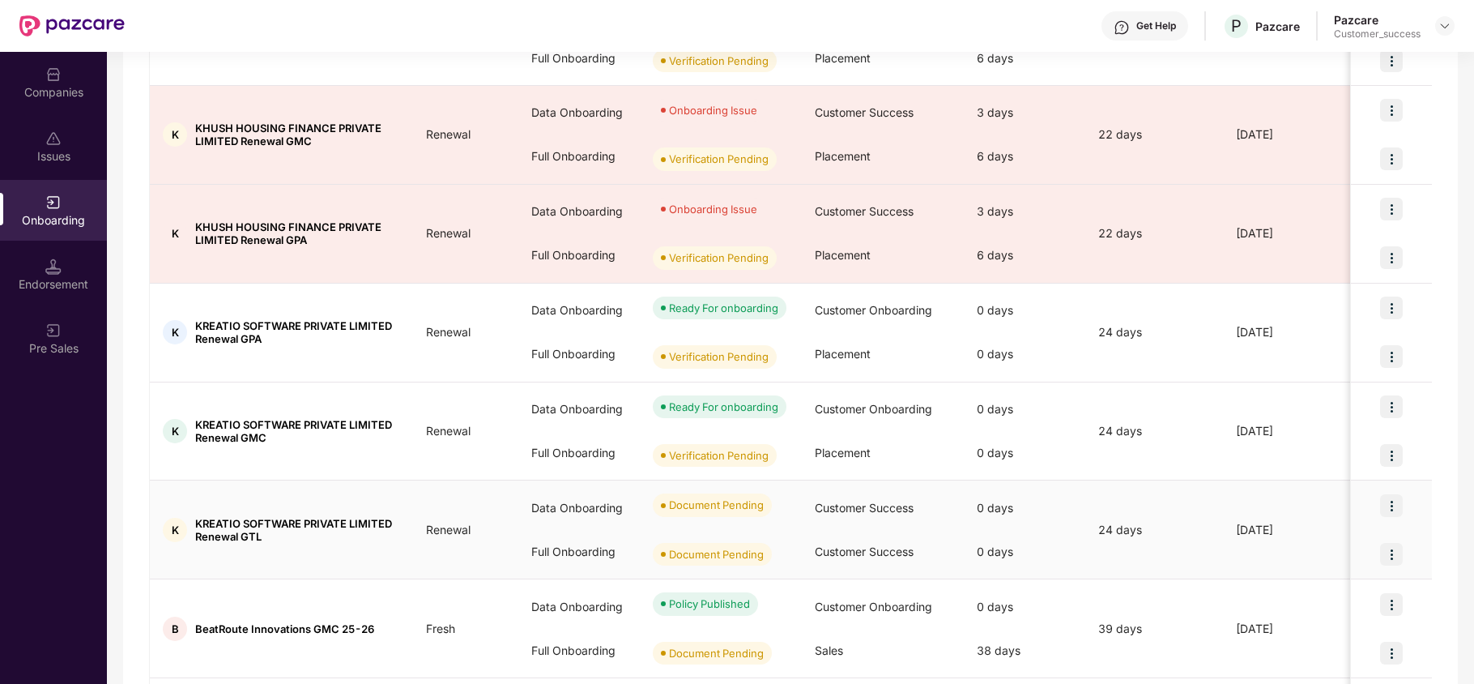
click at [1393, 545] on img at bounding box center [1391, 554] width 23 height 23
click at [1318, 594] on span "Upload Documents" at bounding box center [1315, 597] width 134 height 18
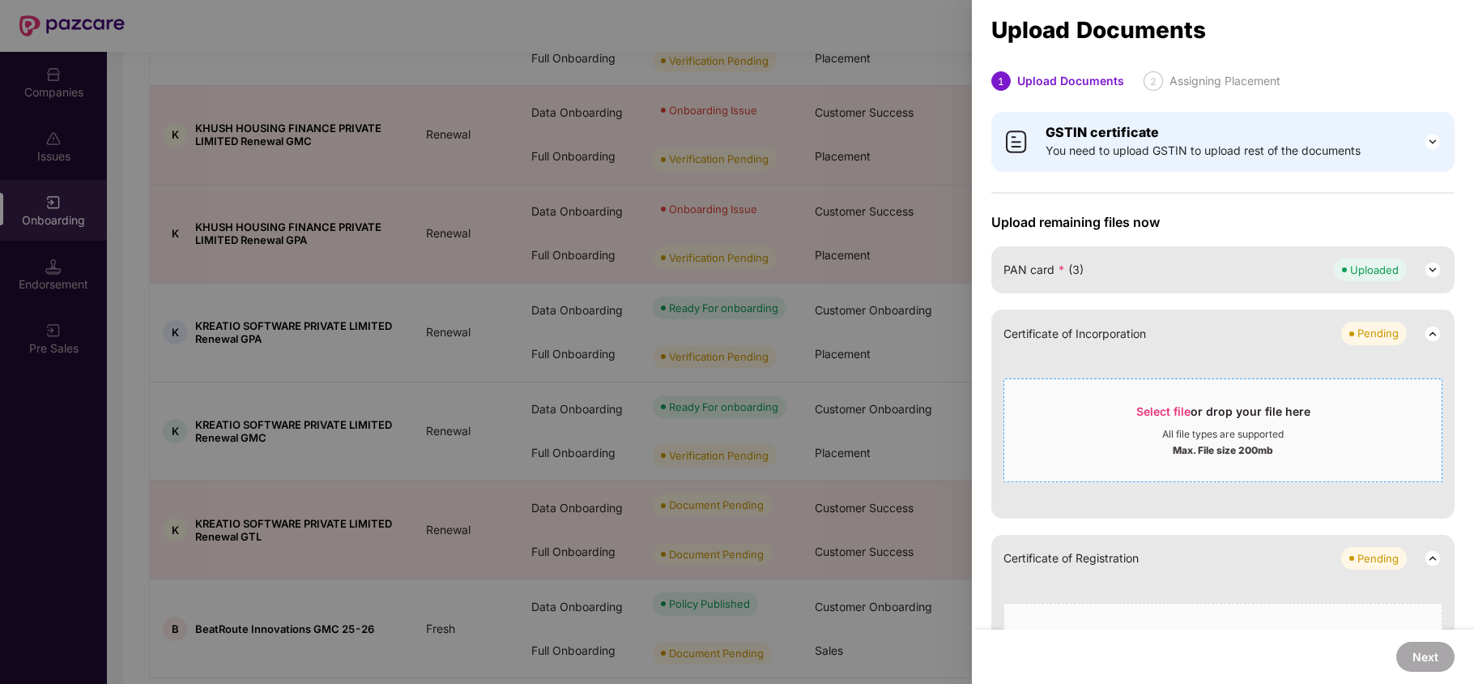
click at [1176, 412] on span "Select file" at bounding box center [1163, 411] width 54 height 14
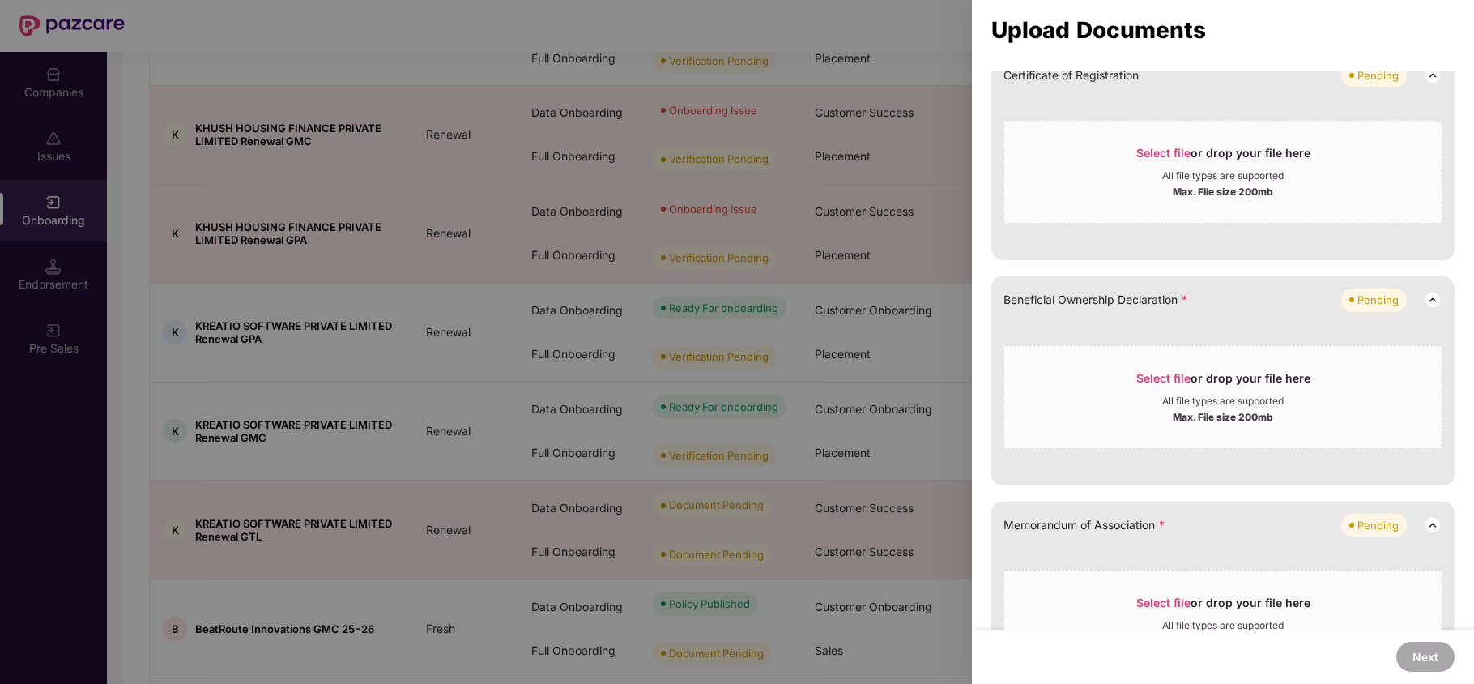
scroll to position [324, 0]
click at [1150, 377] on span "Select file" at bounding box center [1163, 375] width 54 height 14
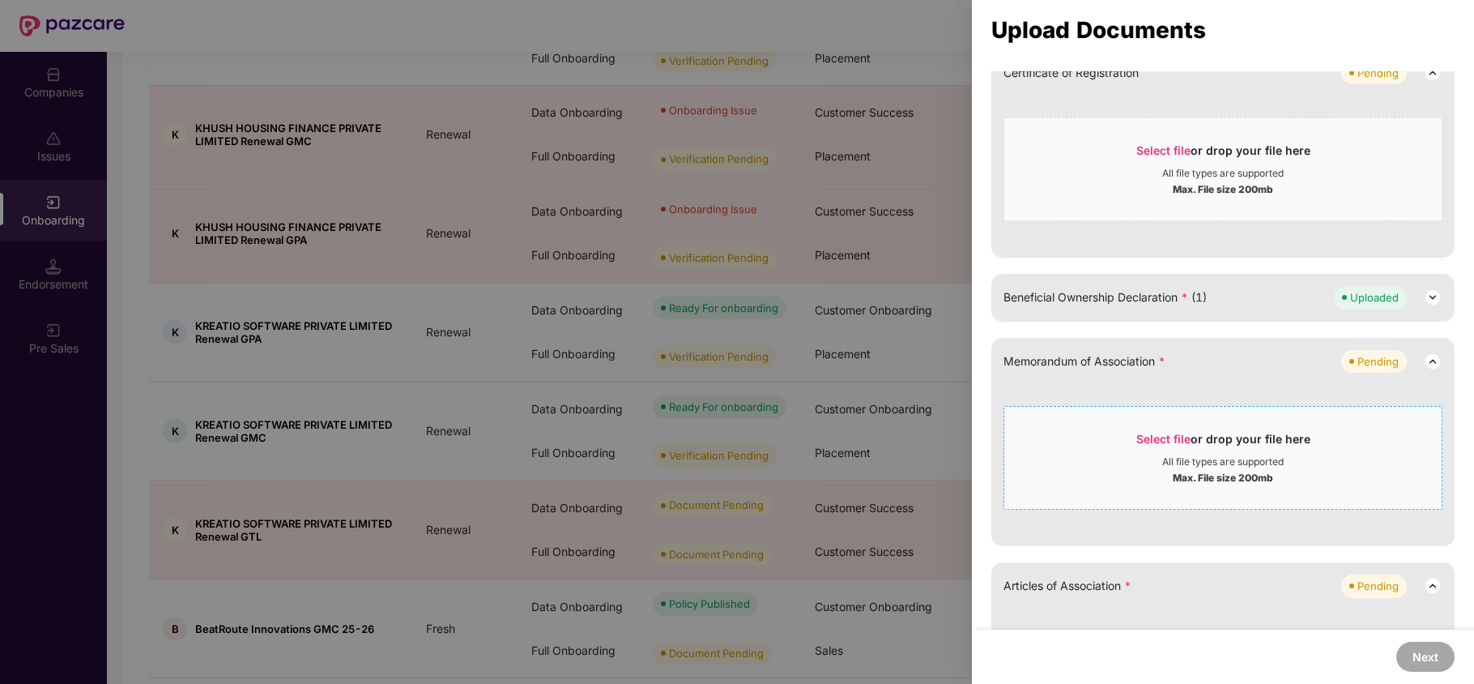
click at [1138, 424] on span "Select file or drop your file here All file types are supported Max. File size …" at bounding box center [1222, 458] width 437 height 78
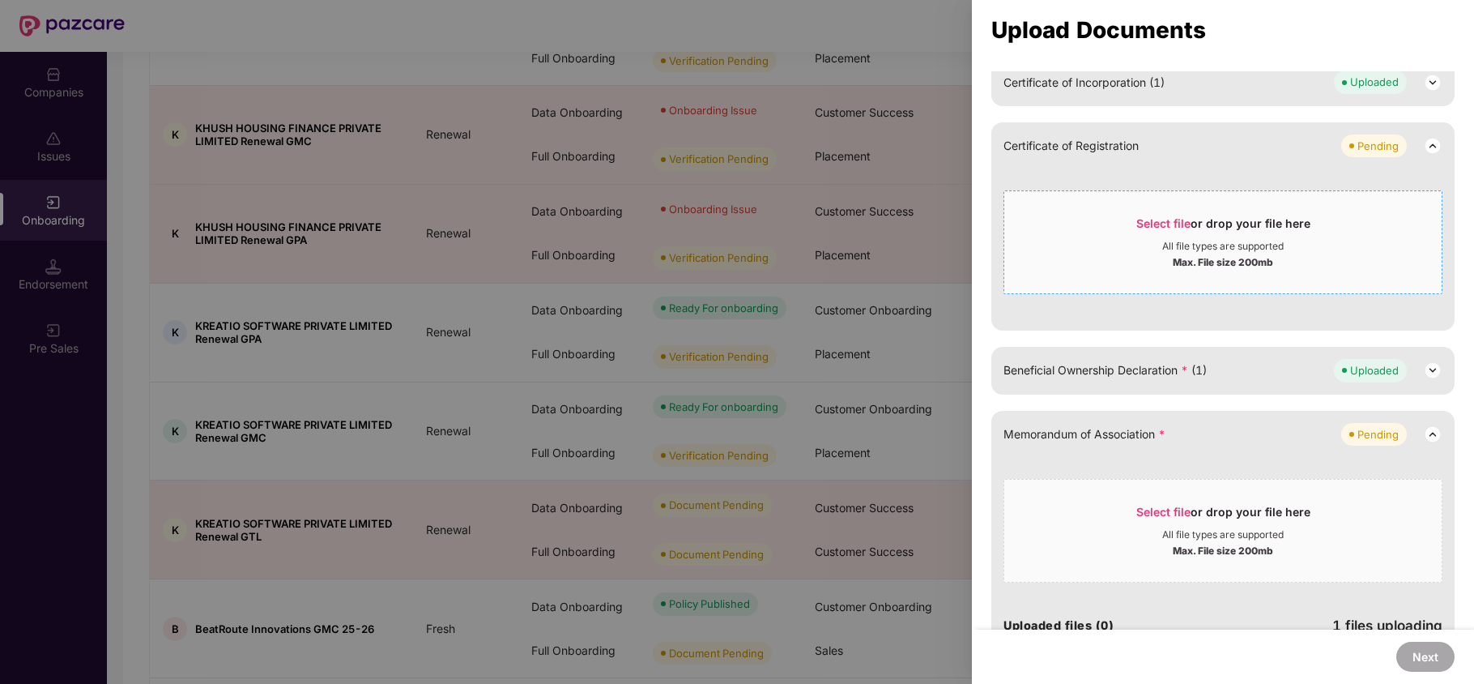
scroll to position [215, 0]
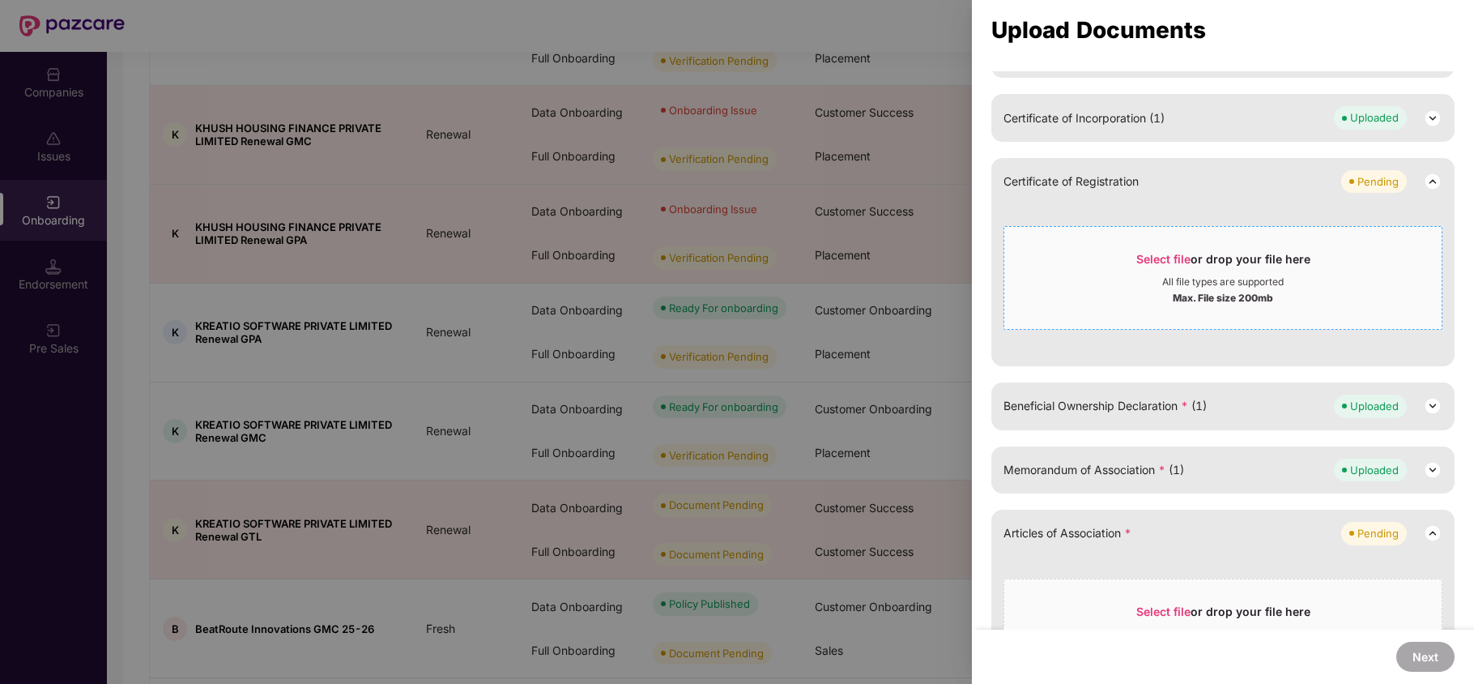
click at [1161, 257] on span "Select file" at bounding box center [1163, 259] width 54 height 14
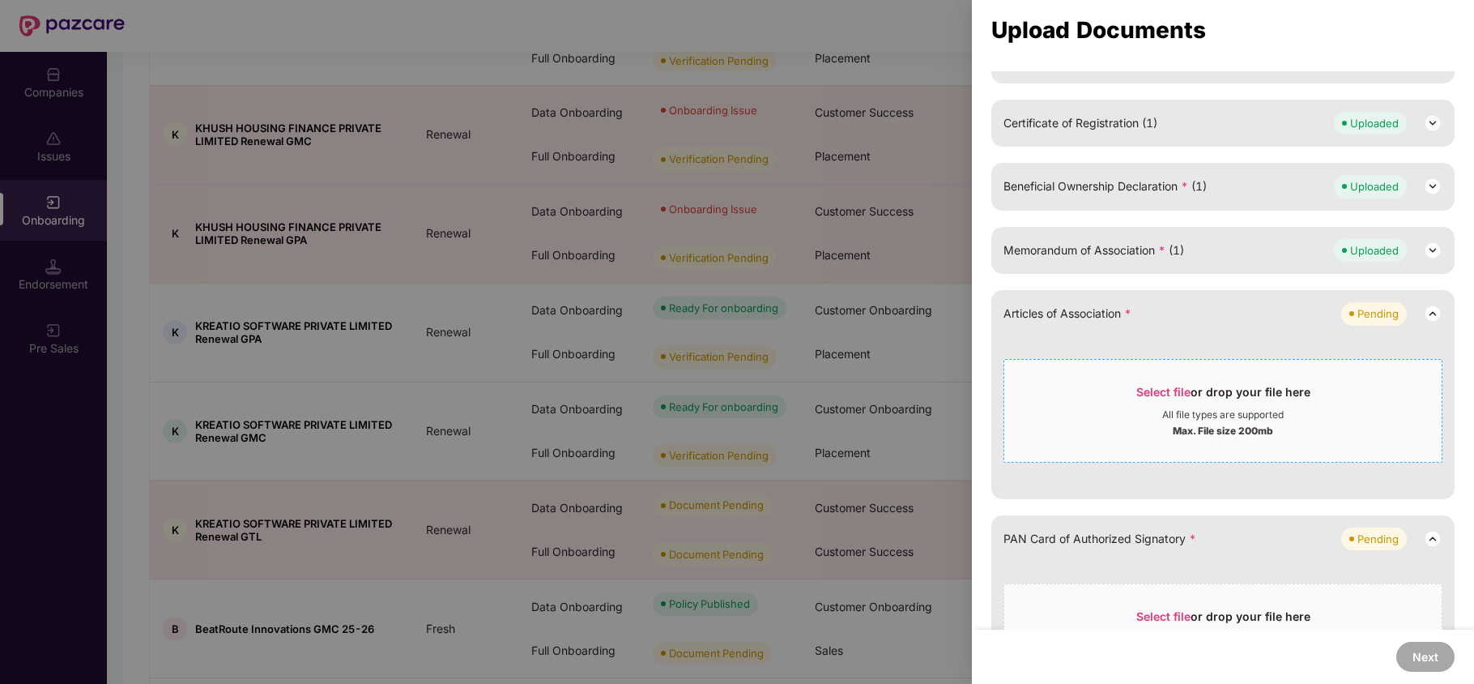
scroll to position [324, 0]
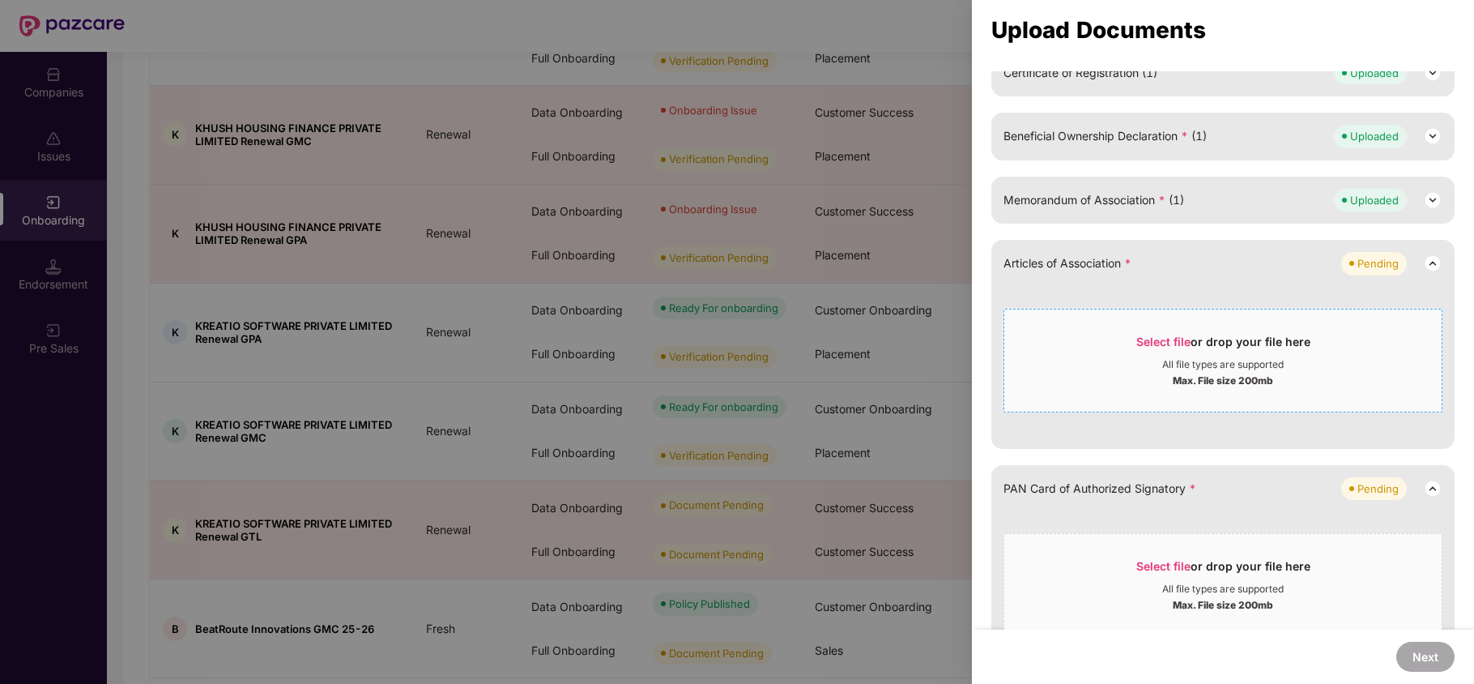
click at [1163, 329] on span "Select file or drop your file here All file types are supported Max. File size …" at bounding box center [1222, 361] width 437 height 78
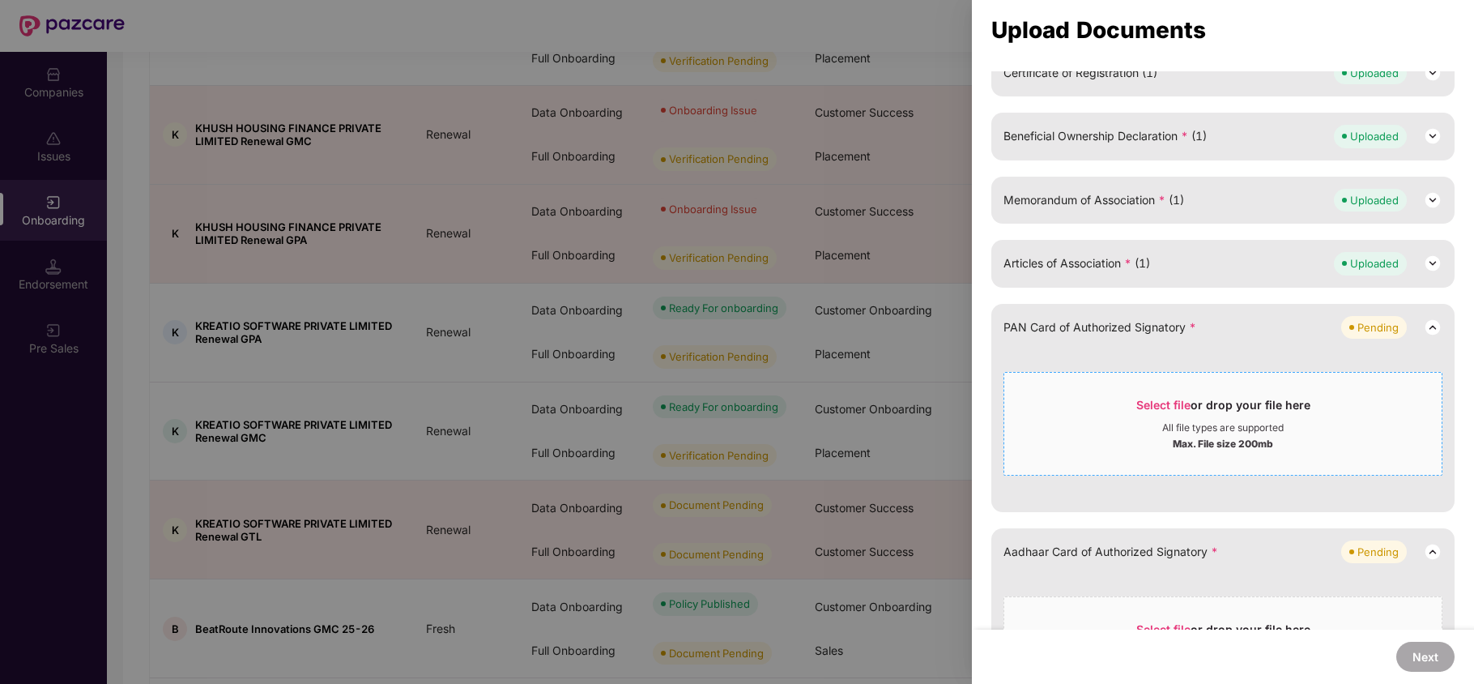
click at [1170, 419] on div "Select file or drop your file here" at bounding box center [1223, 409] width 174 height 24
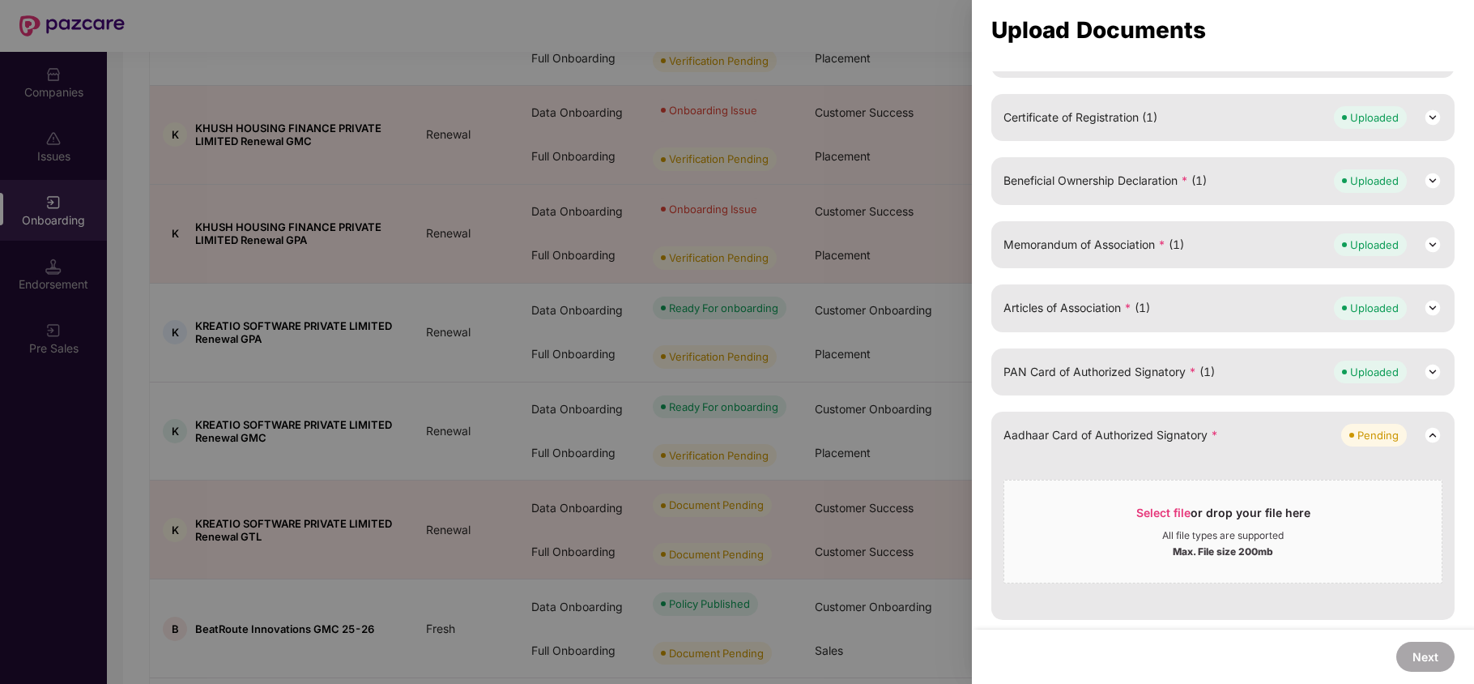
scroll to position [280, 0]
click at [1155, 522] on div "Select file or drop your file here" at bounding box center [1223, 517] width 174 height 24
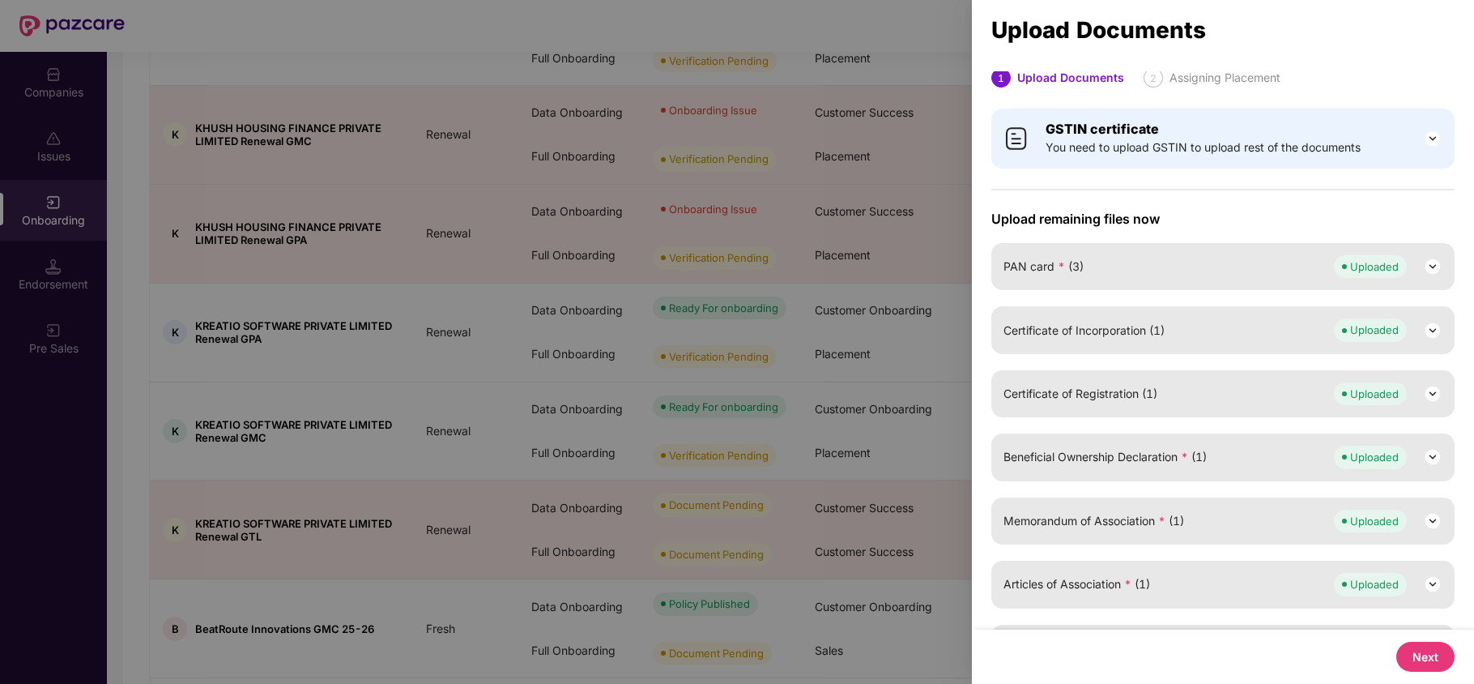
scroll to position [0, 0]
click at [1410, 652] on button "Next" at bounding box center [1425, 656] width 58 height 30
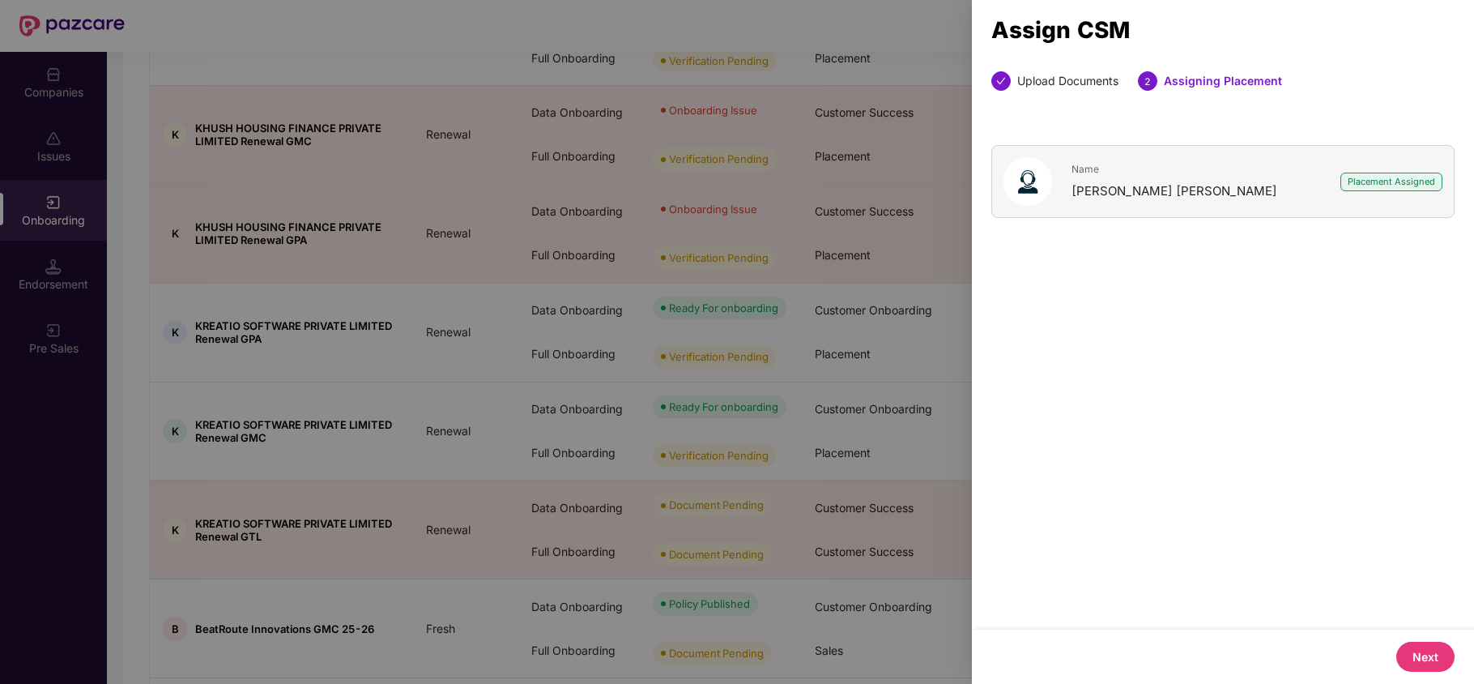
click at [1429, 656] on button "Next" at bounding box center [1425, 656] width 58 height 30
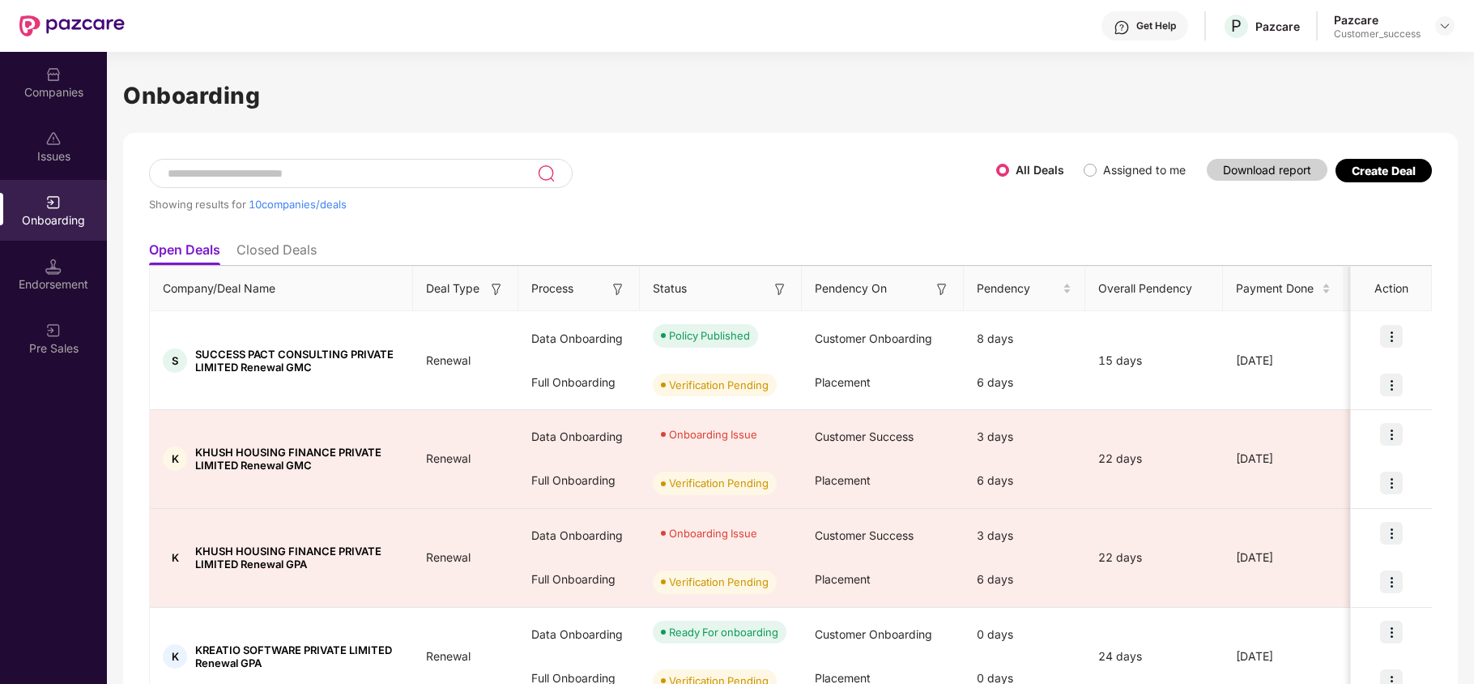
click at [1097, 172] on span "Assigned to me" at bounding box center [1145, 170] width 96 height 18
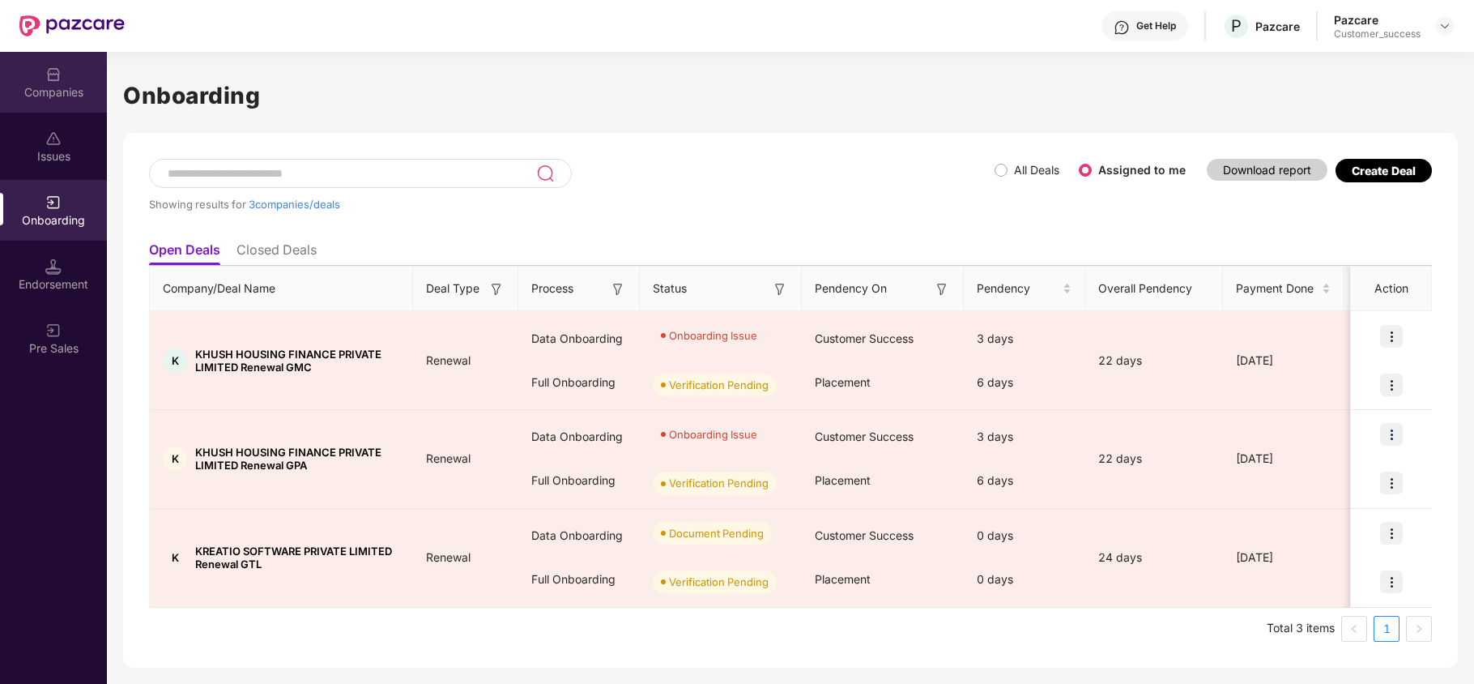
click at [34, 92] on div "Companies" at bounding box center [53, 92] width 107 height 16
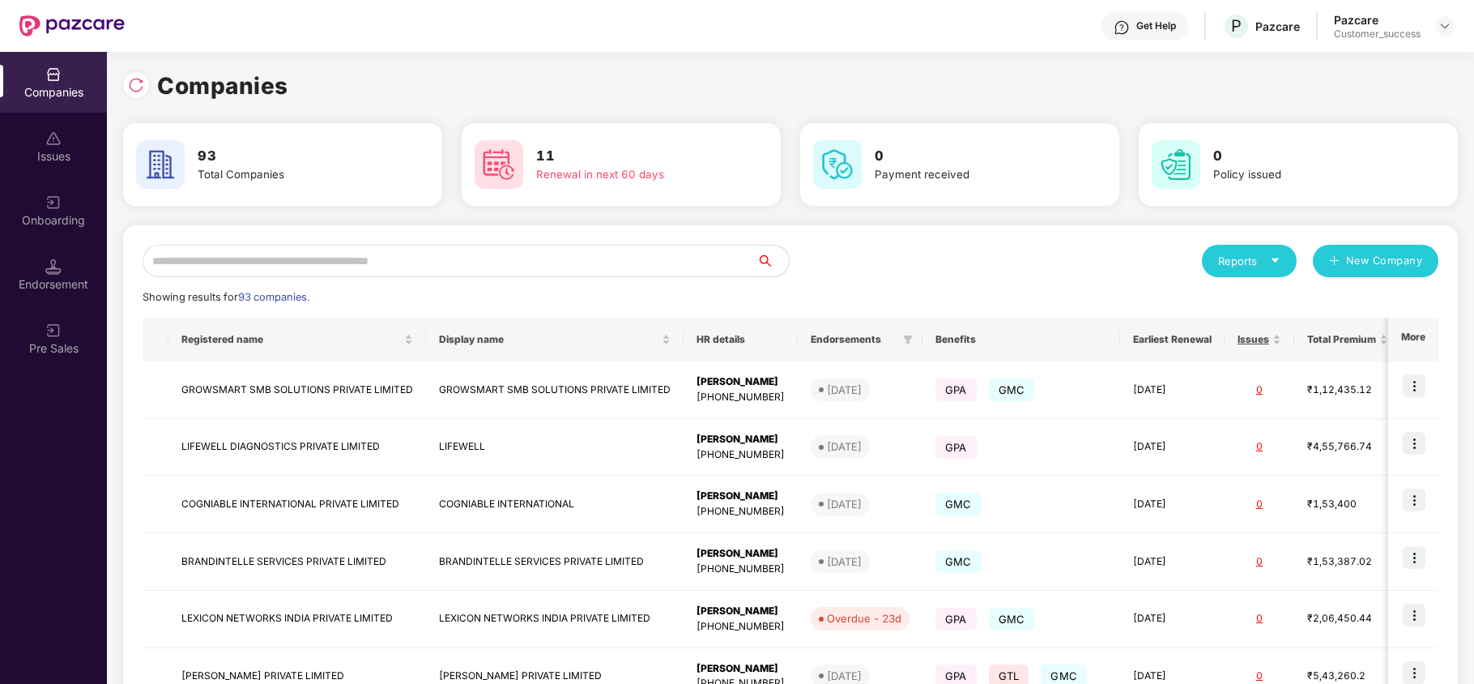
click at [253, 264] on input "text" at bounding box center [450, 261] width 614 height 32
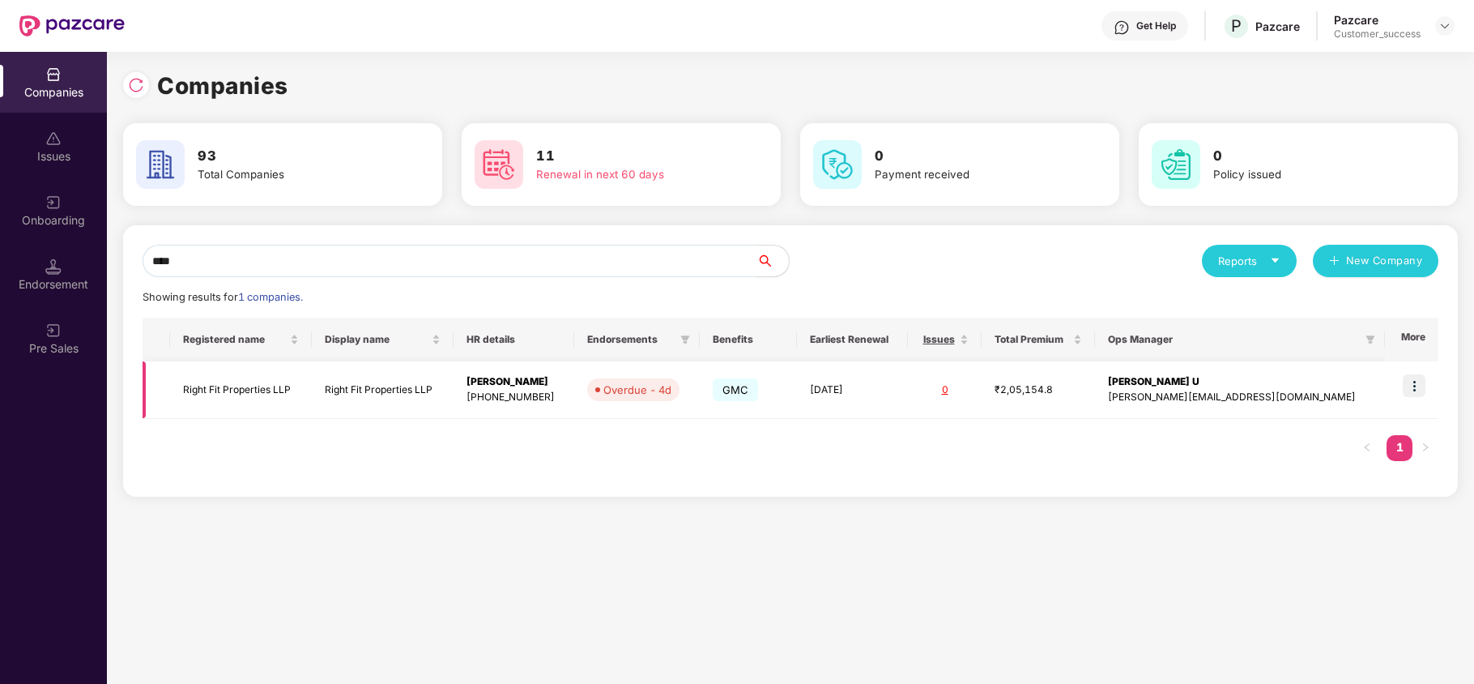
type input "****"
click at [1411, 387] on img at bounding box center [1414, 385] width 23 height 23
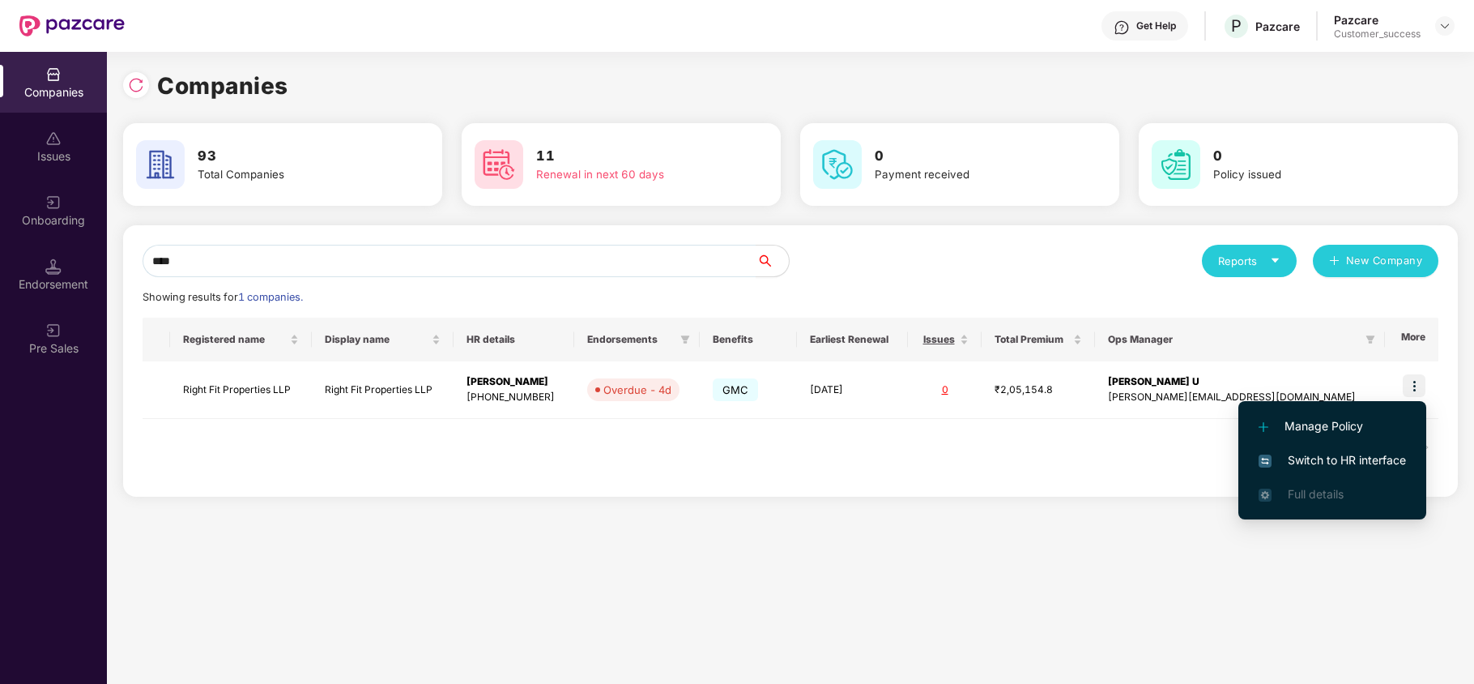
click at [1287, 454] on span "Switch to HR interface" at bounding box center [1331, 460] width 147 height 18
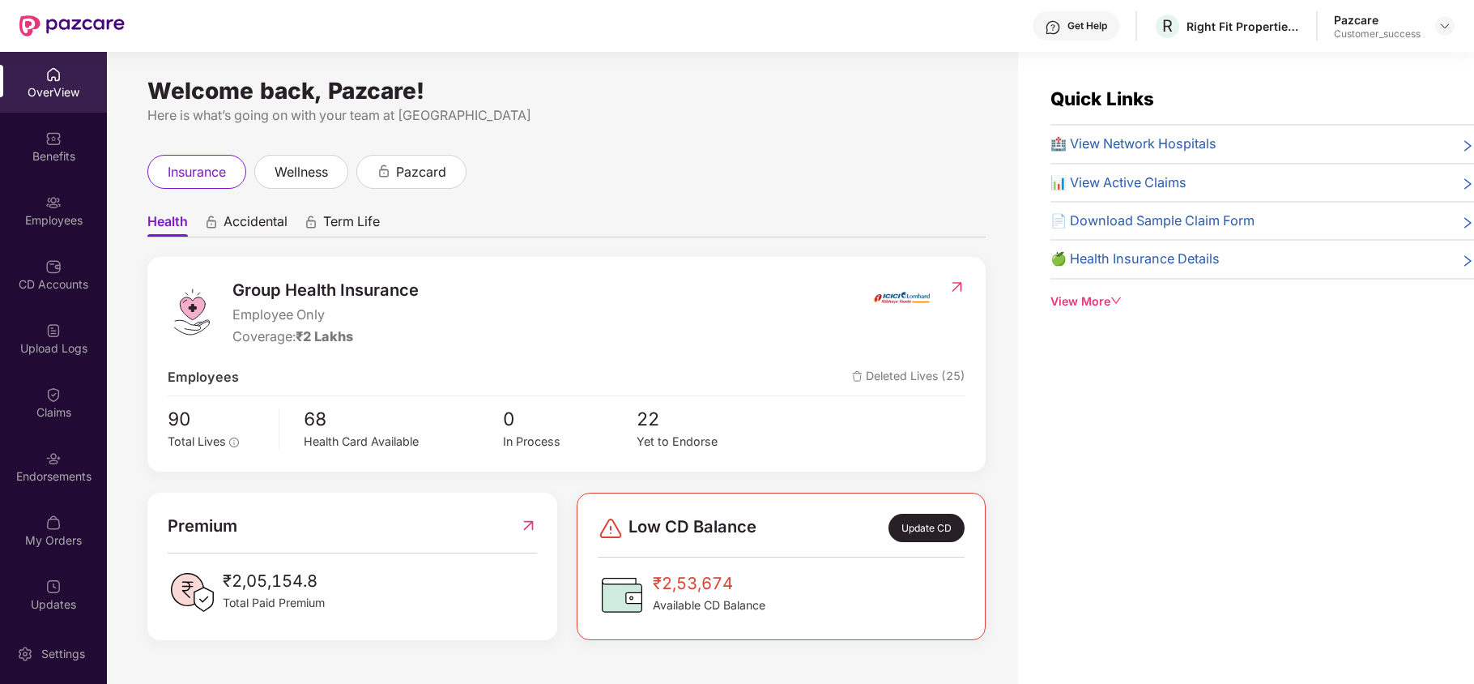
click at [36, 232] on div "Employees" at bounding box center [53, 210] width 107 height 61
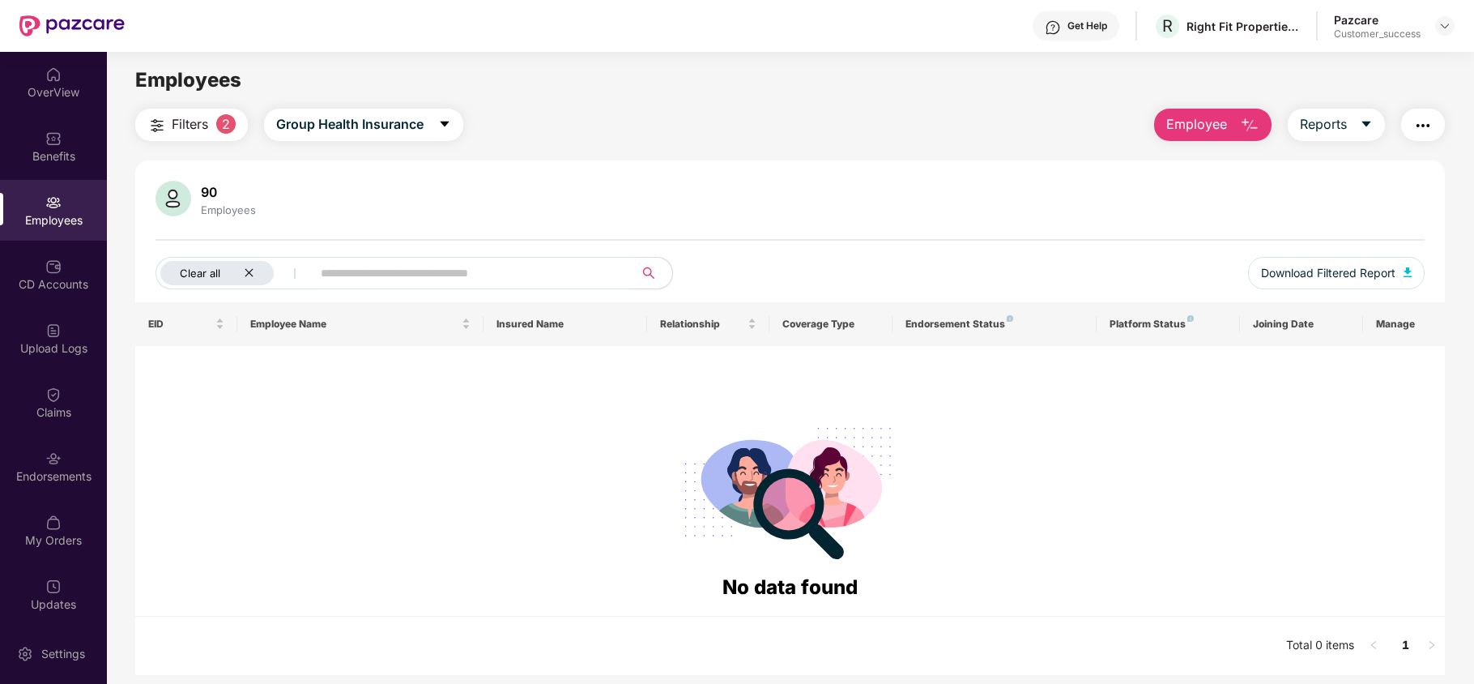
drag, startPoint x: 263, startPoint y: 274, endPoint x: 253, endPoint y: 272, distance: 10.7
click at [258, 272] on div "Clear all" at bounding box center [216, 273] width 113 height 24
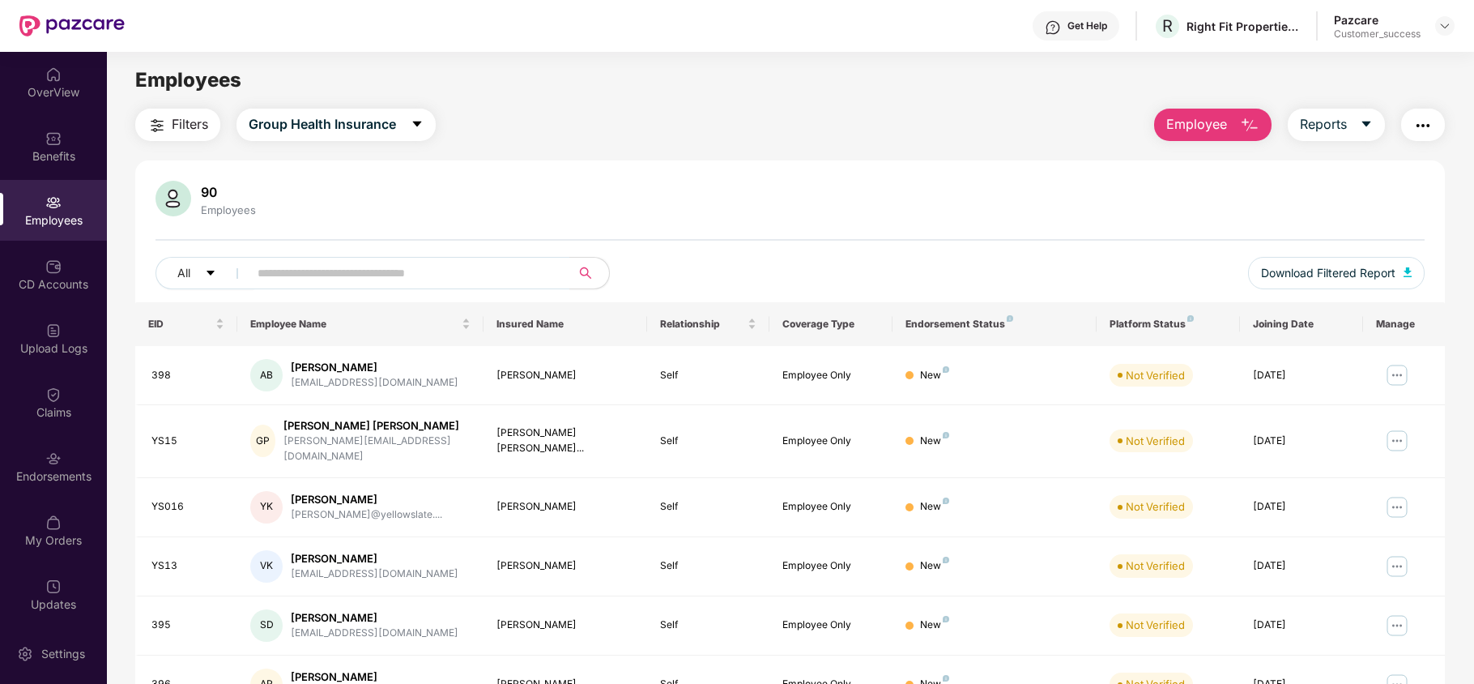
click at [1420, 128] on img "button" at bounding box center [1422, 125] width 19 height 19
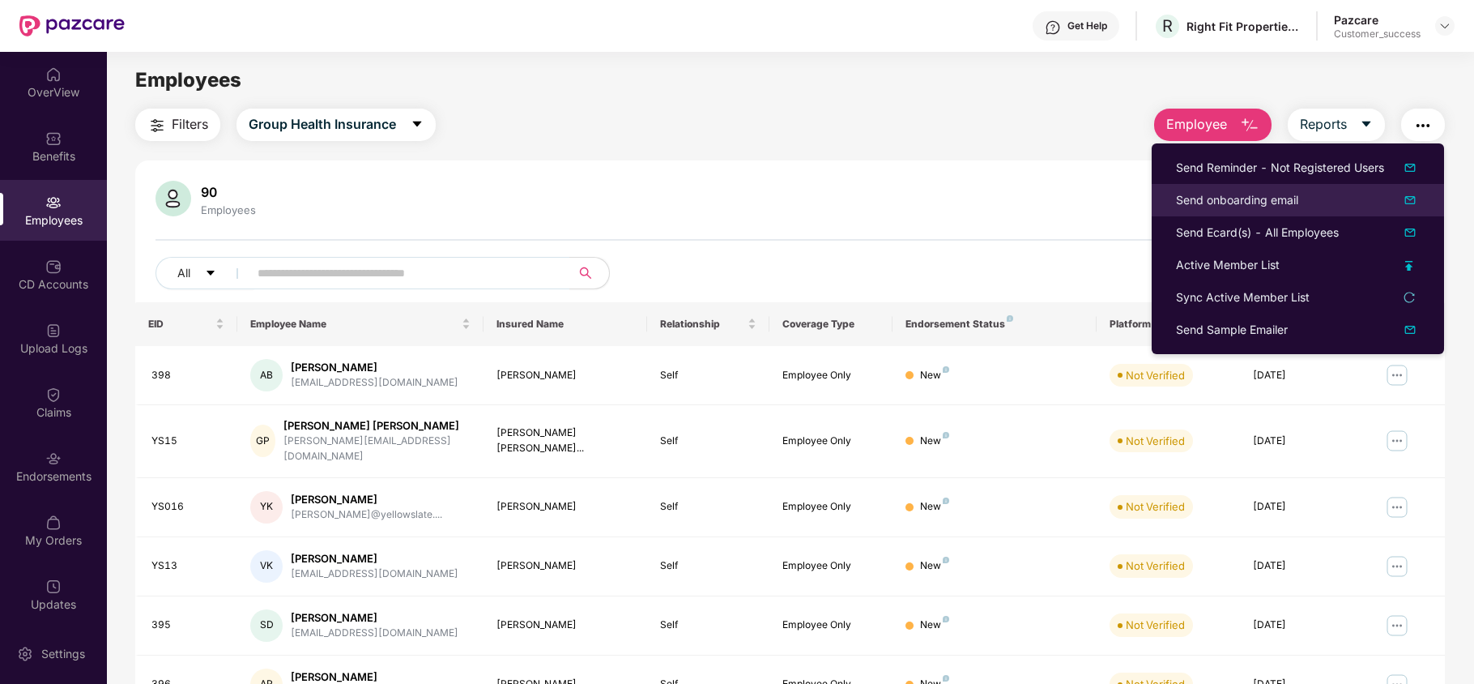
click at [1302, 202] on div "Send onboarding email" at bounding box center [1298, 199] width 244 height 19
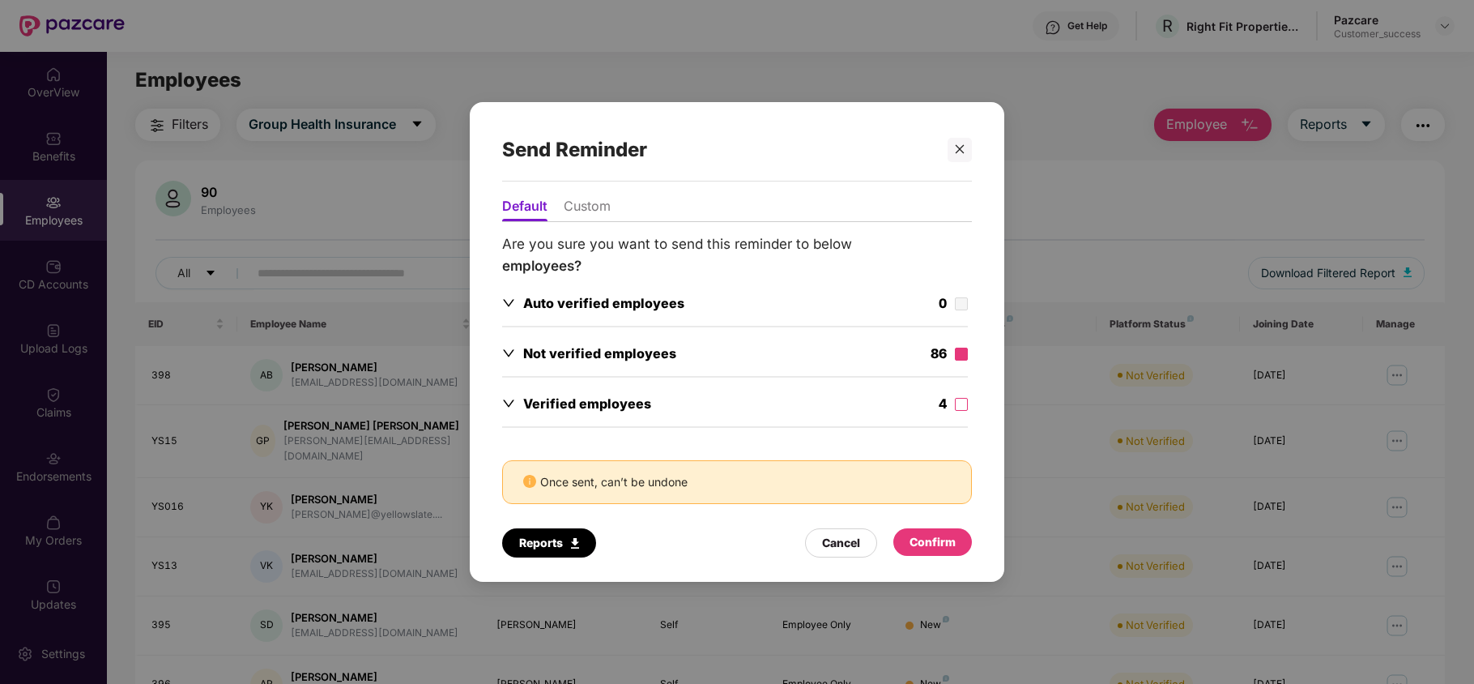
click at [965, 360] on label at bounding box center [961, 354] width 13 height 18
click at [930, 544] on div "Confirm" at bounding box center [932, 542] width 46 height 18
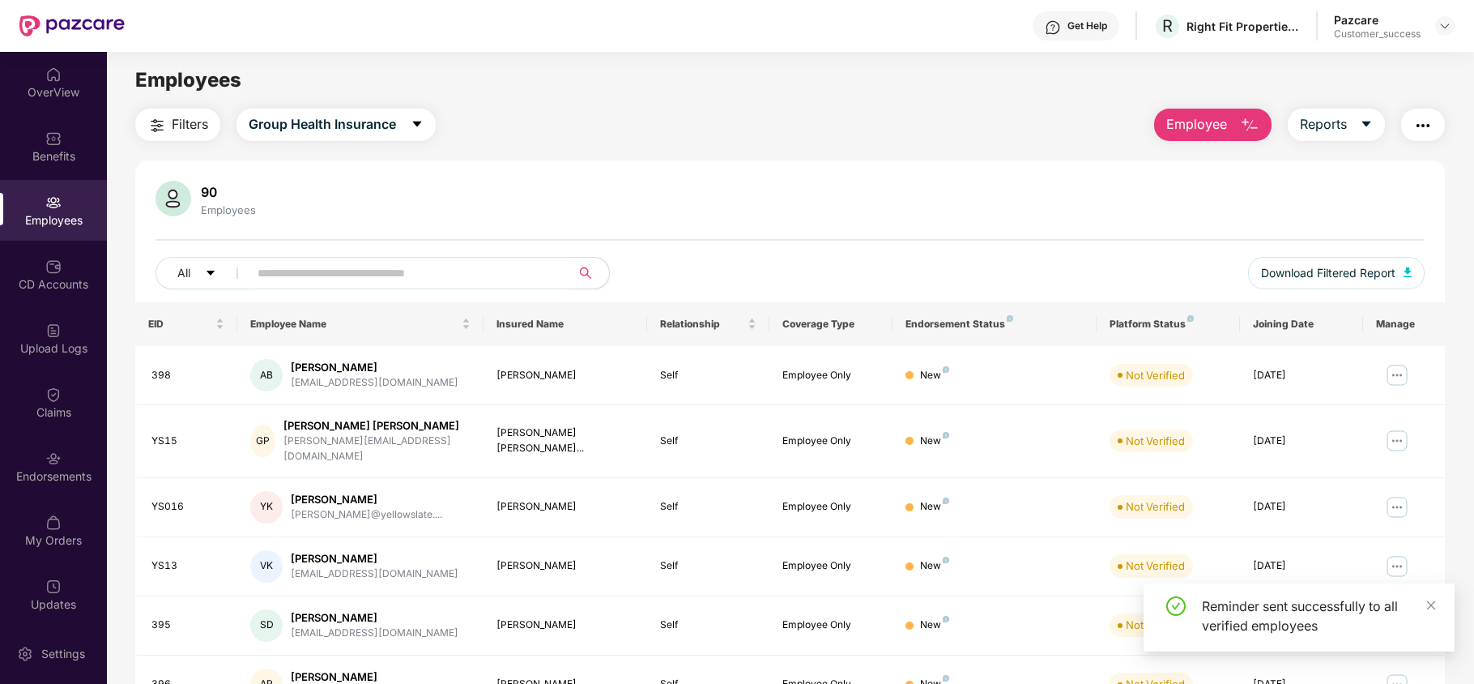
click at [1416, 128] on img "button" at bounding box center [1422, 125] width 19 height 19
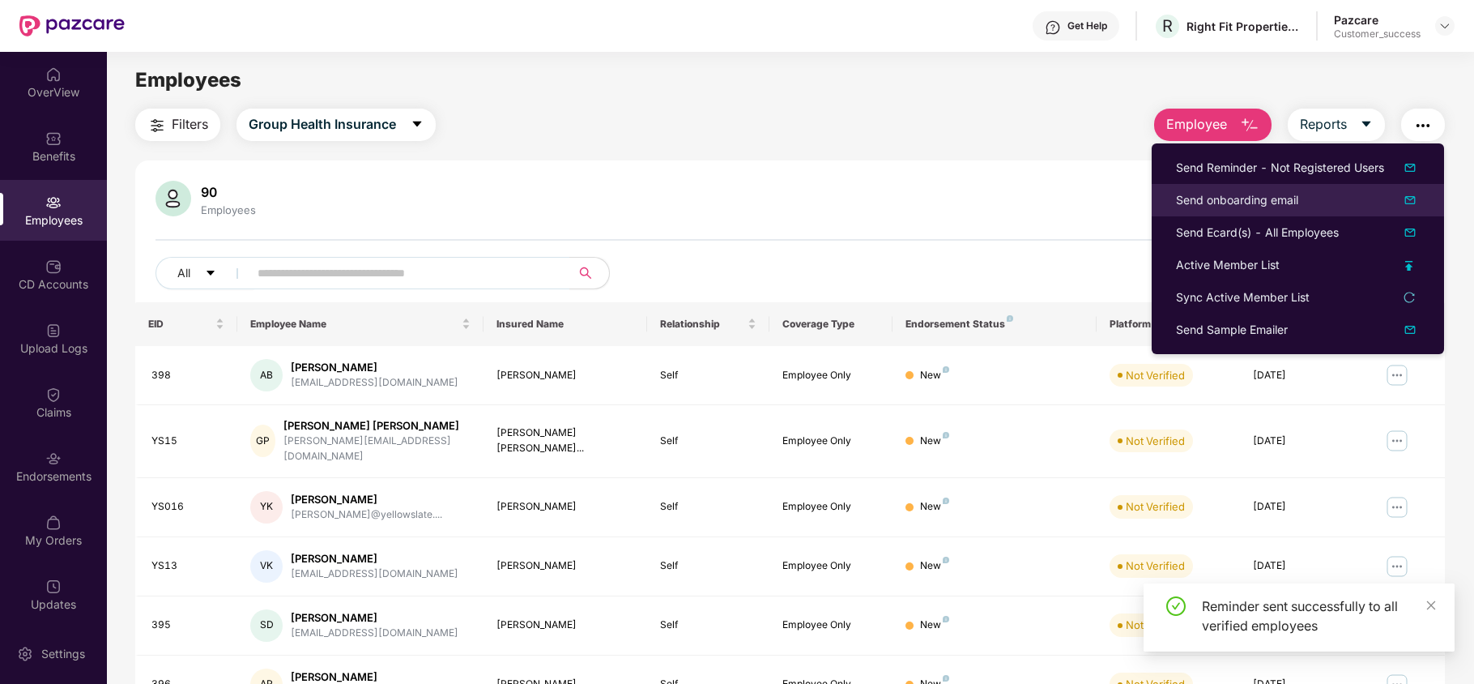
click at [1248, 202] on div "Send onboarding email" at bounding box center [1237, 200] width 122 height 18
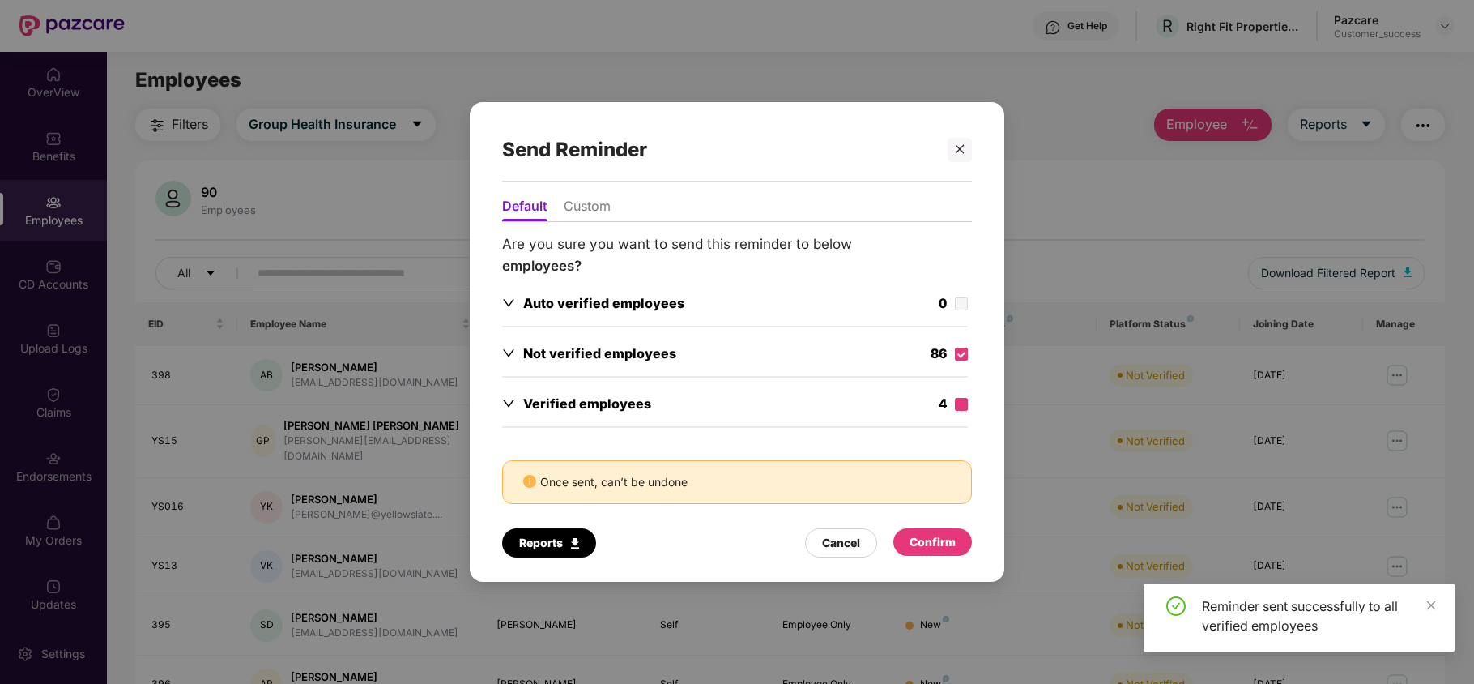
click at [956, 411] on label at bounding box center [961, 404] width 13 height 18
click at [936, 542] on div "Confirm" at bounding box center [932, 542] width 46 height 18
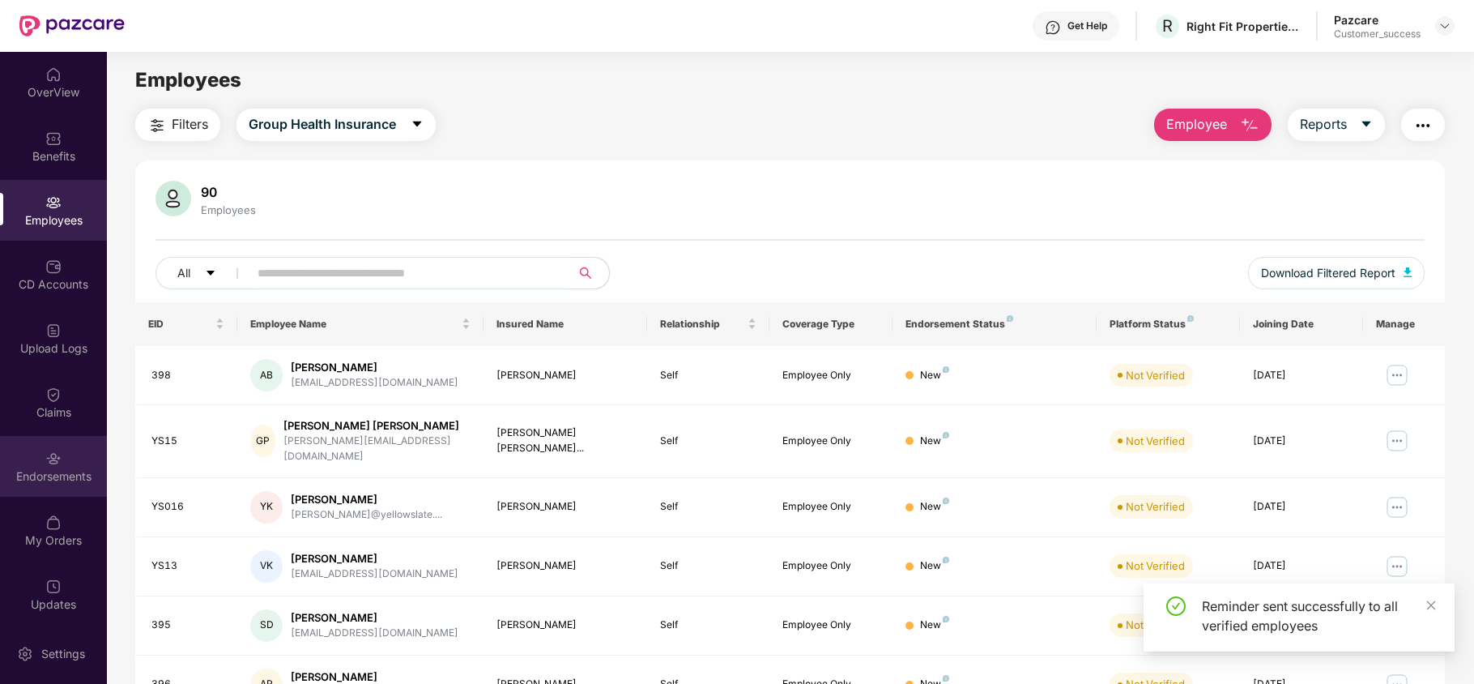
click at [36, 457] on div "Endorsements" at bounding box center [53, 466] width 107 height 61
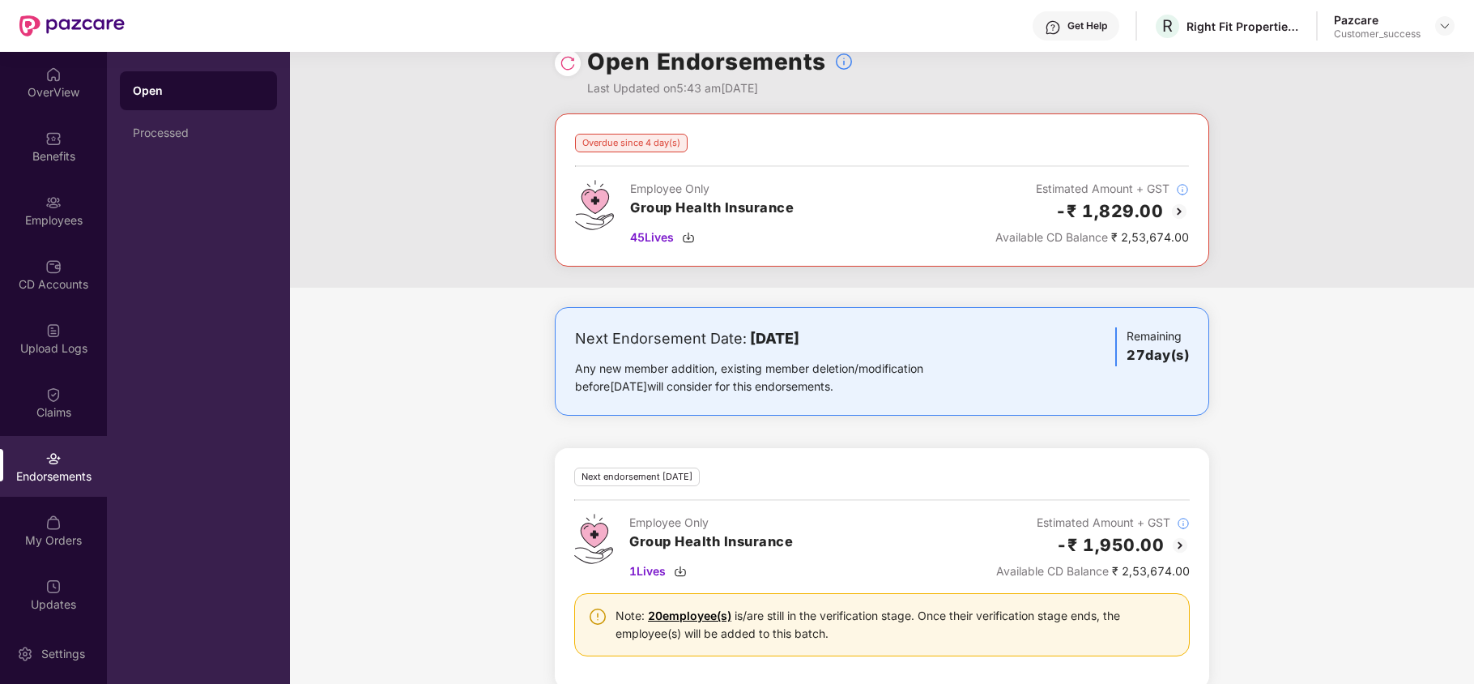
scroll to position [56, 0]
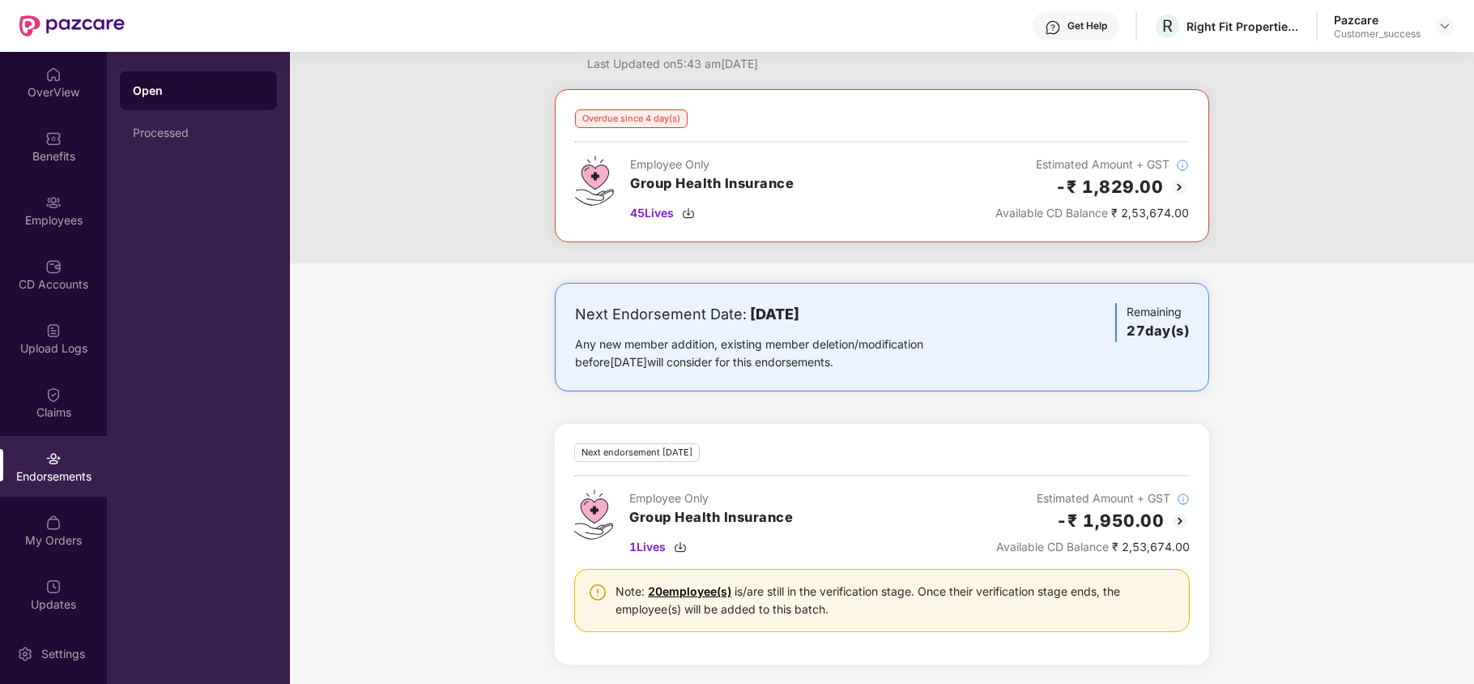
click at [1176, 180] on img at bounding box center [1178, 186] width 19 height 19
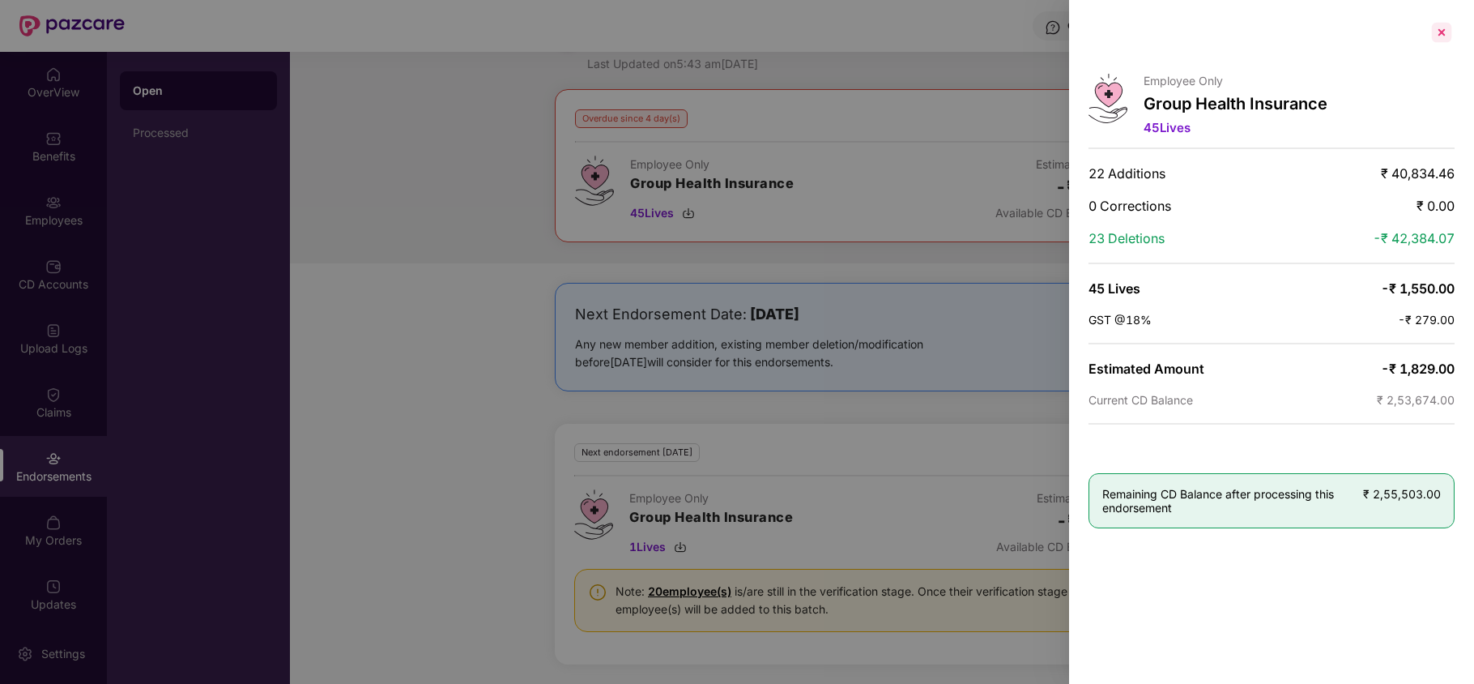
click at [1449, 36] on div at bounding box center [1442, 32] width 26 height 26
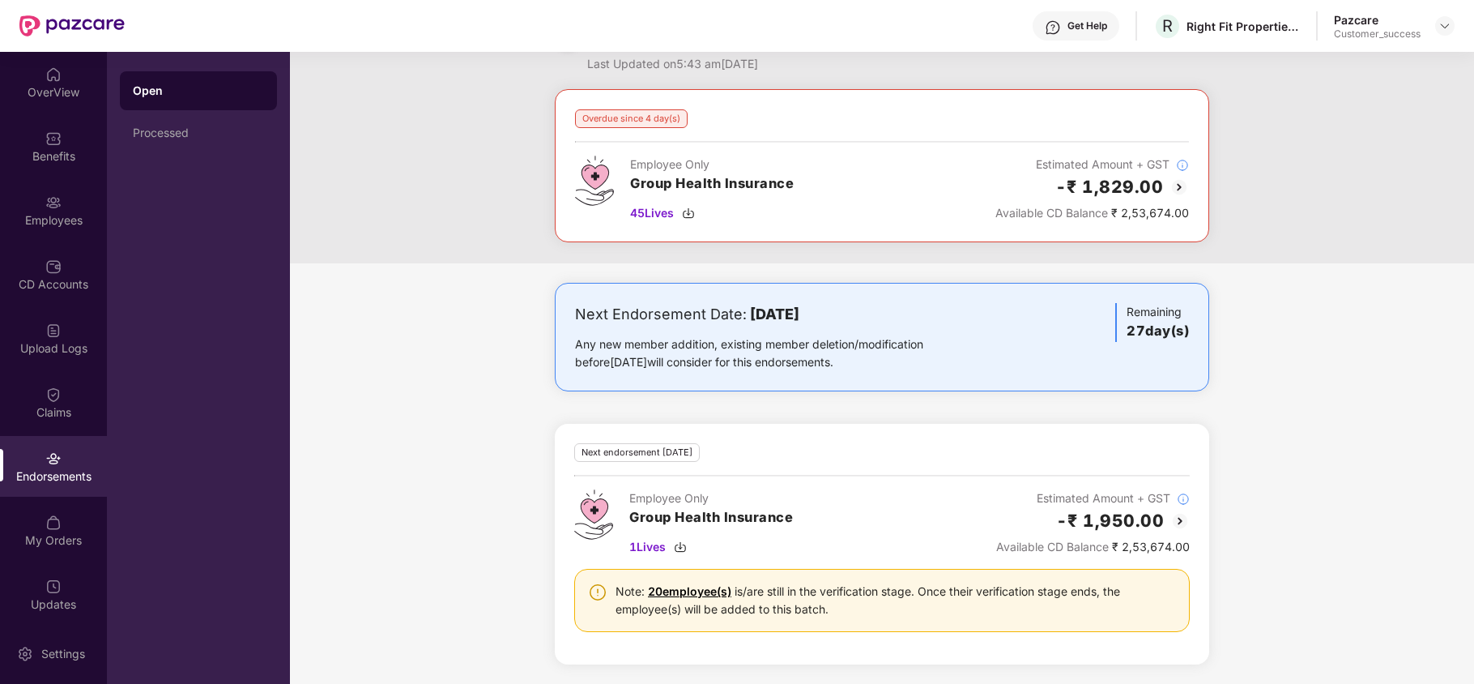
click at [1176, 520] on img at bounding box center [1179, 520] width 19 height 19
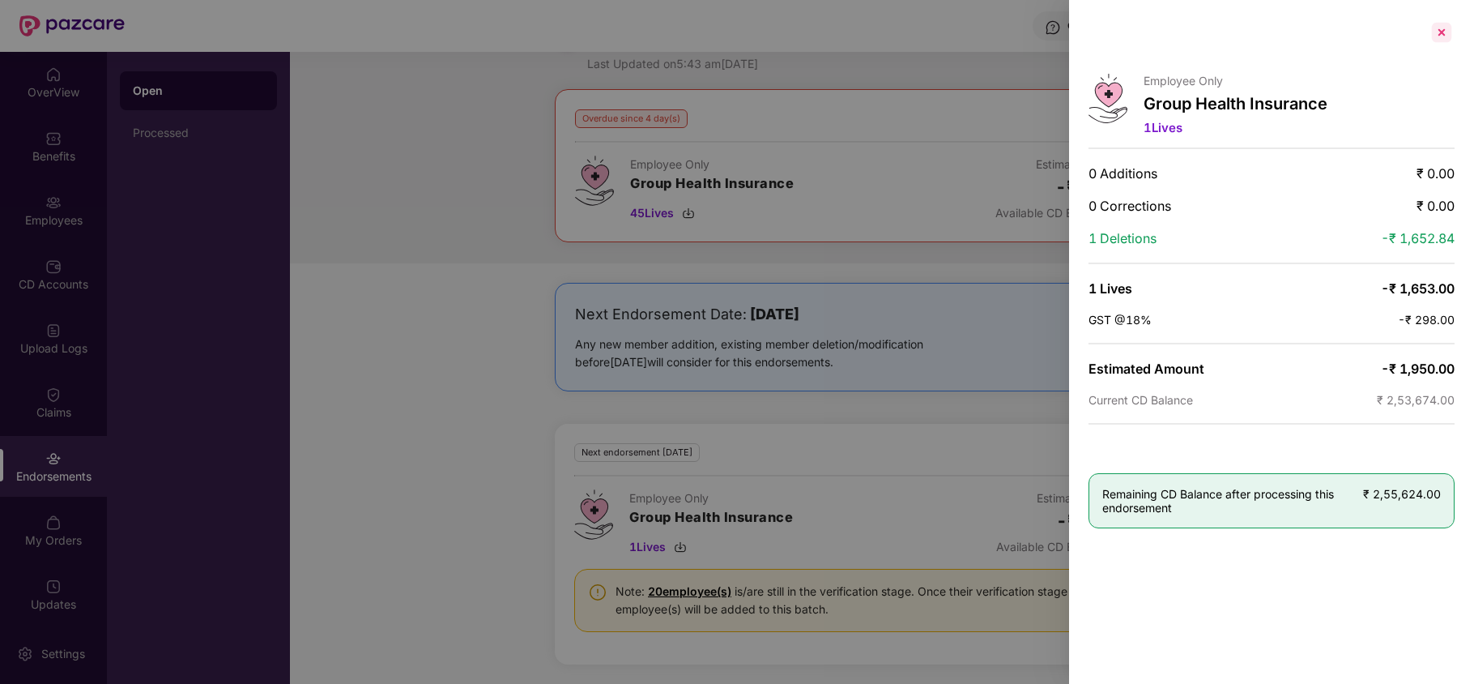
click at [1446, 36] on div at bounding box center [1442, 32] width 26 height 26
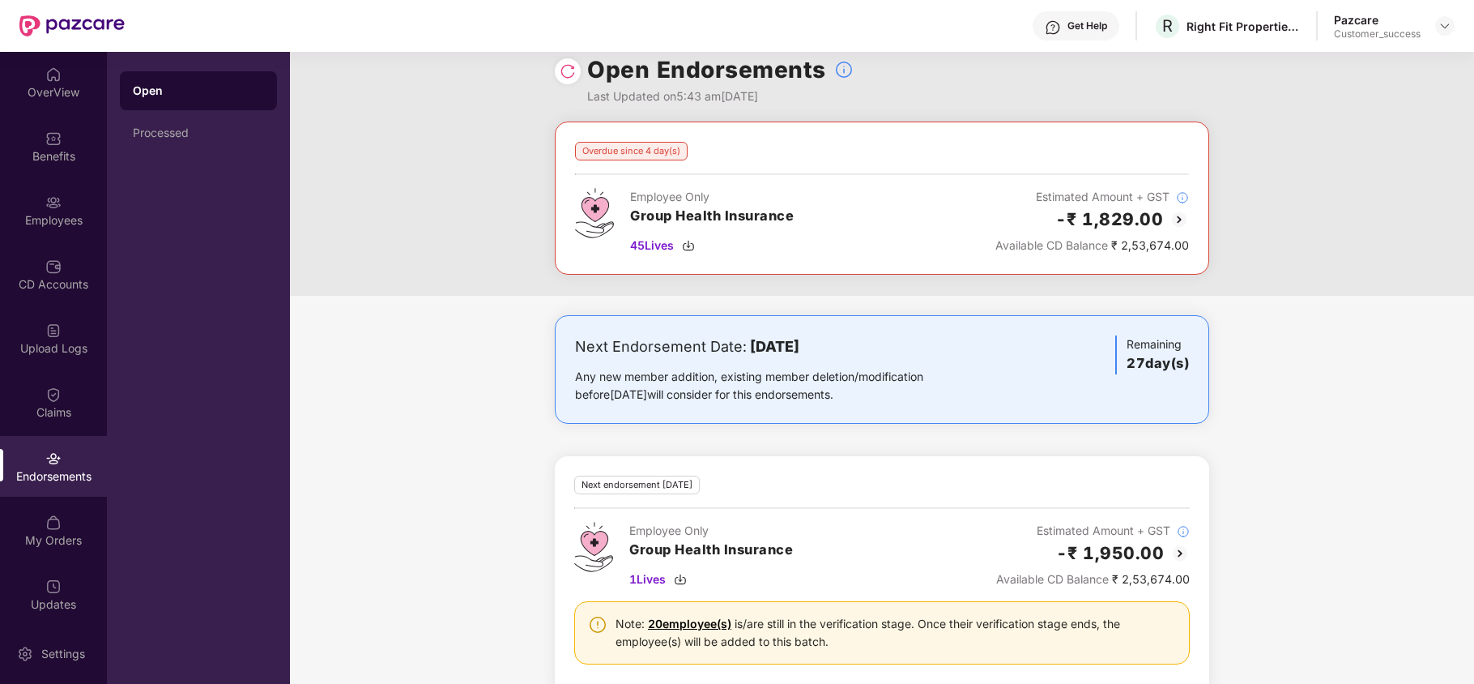
scroll to position [0, 0]
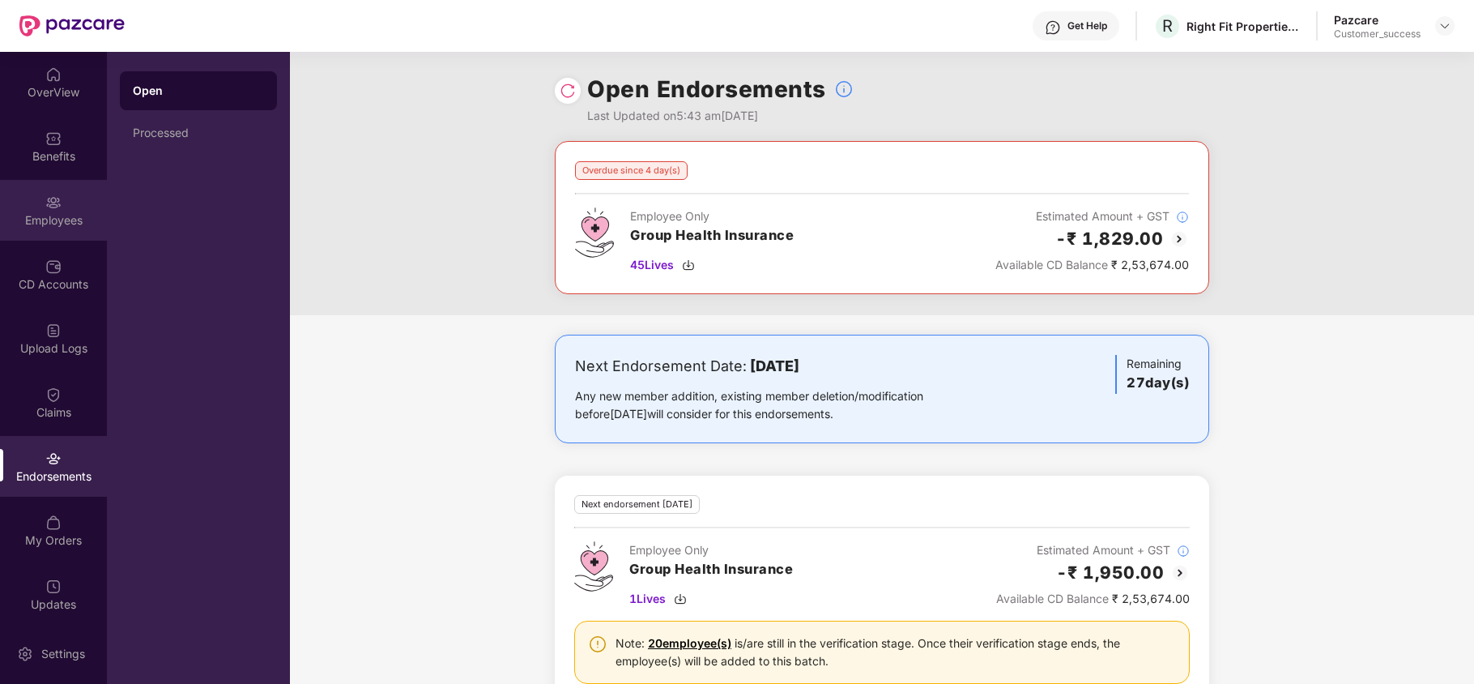
click at [24, 214] on div "Employees" at bounding box center [53, 220] width 107 height 16
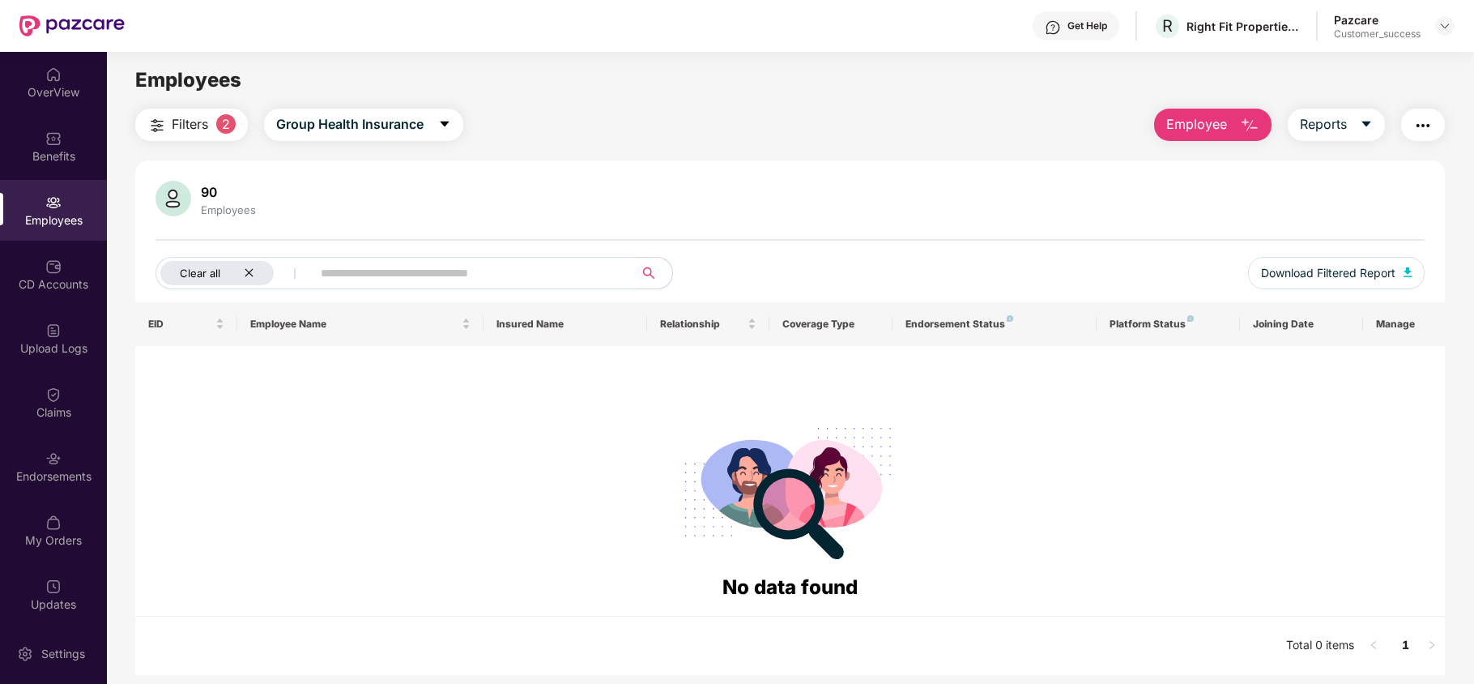
click at [251, 275] on icon "close" at bounding box center [249, 273] width 8 height 8
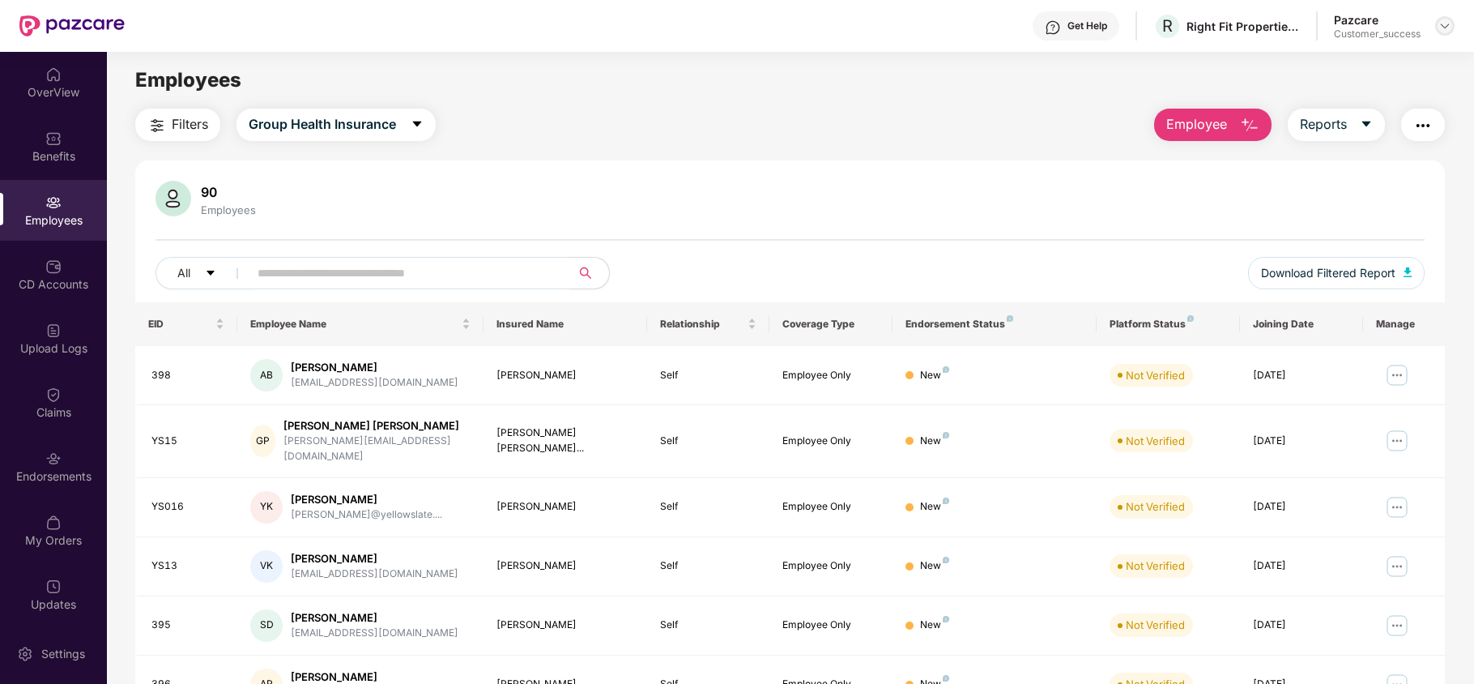
click at [1448, 21] on img at bounding box center [1444, 25] width 13 height 13
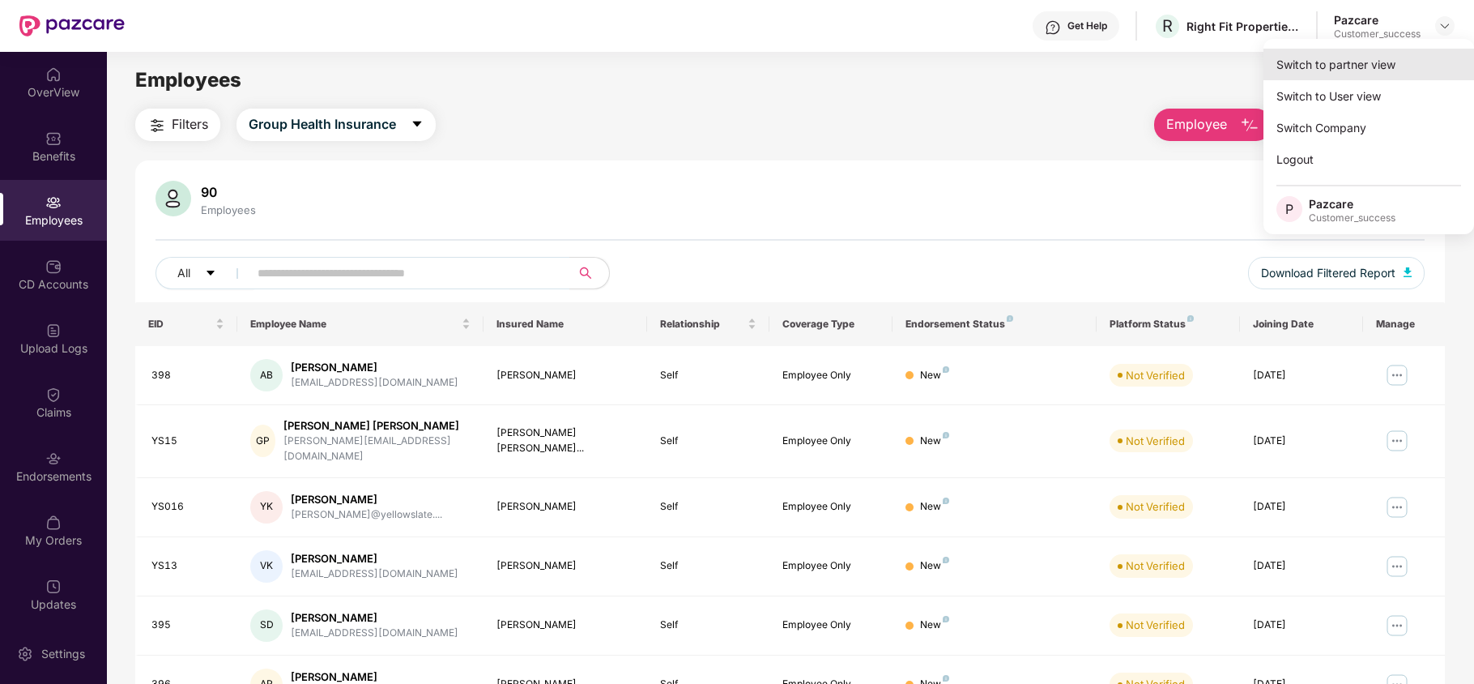
click at [1374, 68] on div "Switch to partner view" at bounding box center [1368, 65] width 211 height 32
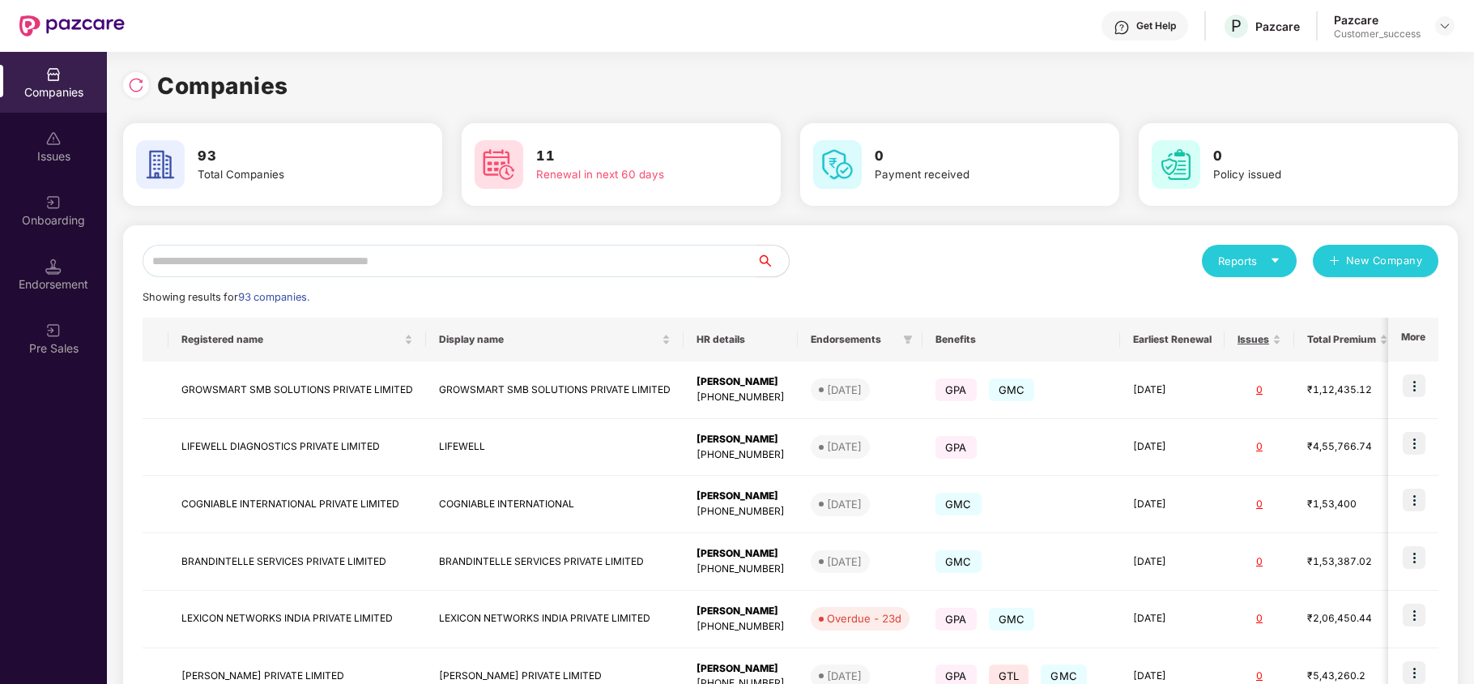
click at [432, 260] on input "text" at bounding box center [450, 261] width 614 height 32
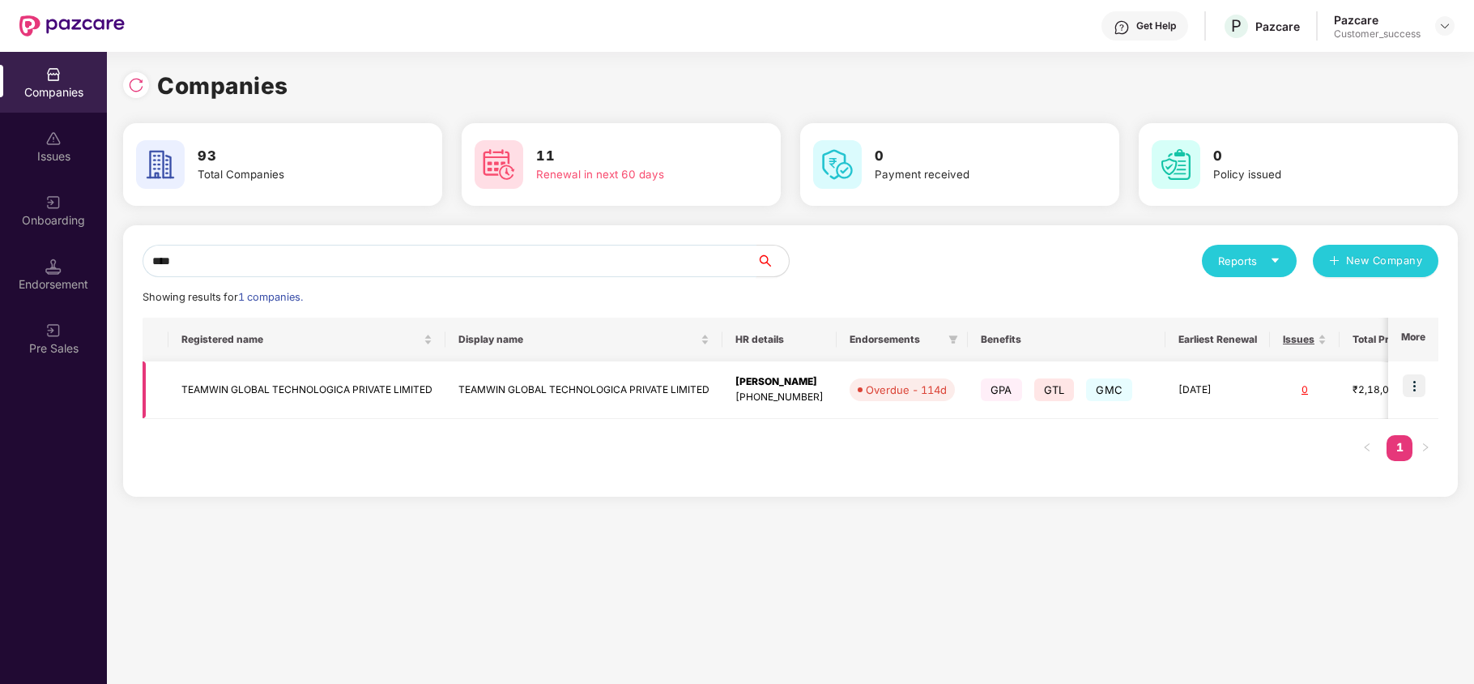
type input "****"
click at [334, 386] on td "TEAMWIN GLOBAL TECHNOLOGICA PRIVATE LIMITED" at bounding box center [306, 389] width 277 height 57
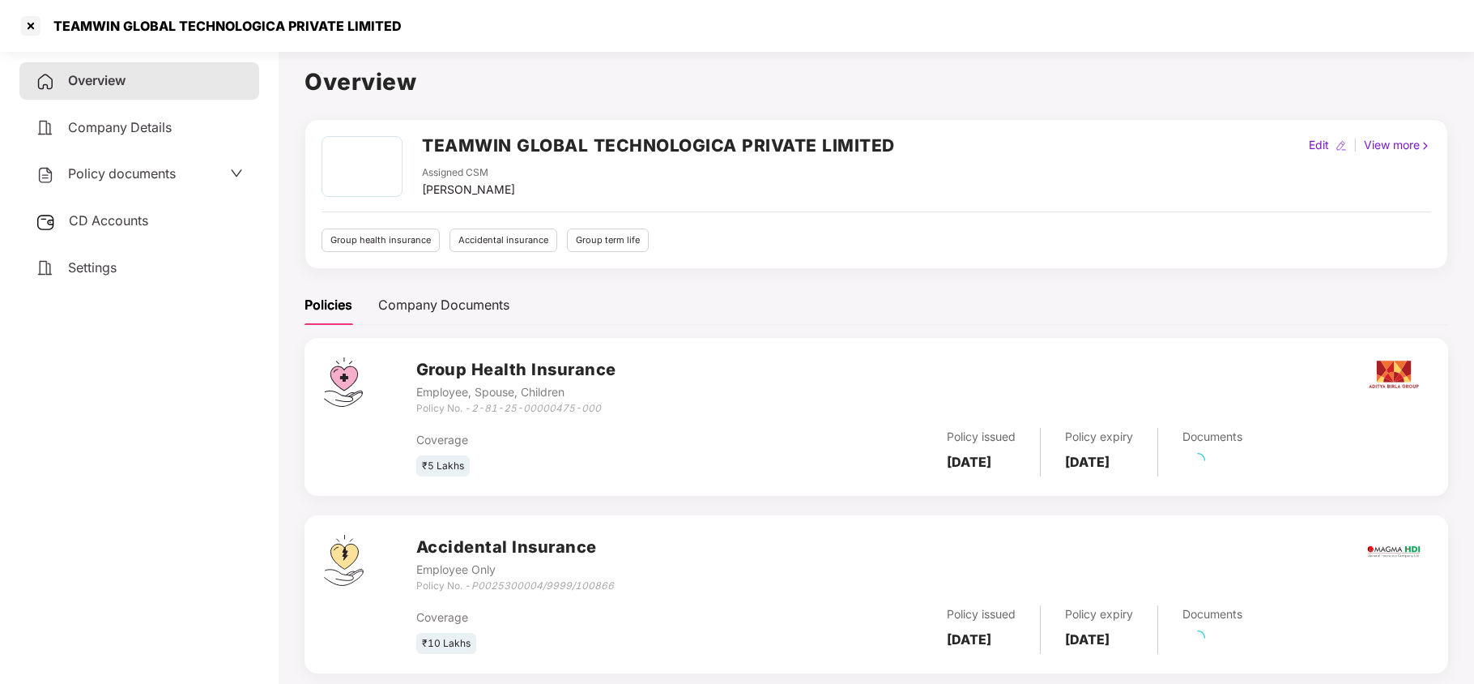
click at [117, 220] on span "CD Accounts" at bounding box center [108, 220] width 79 height 16
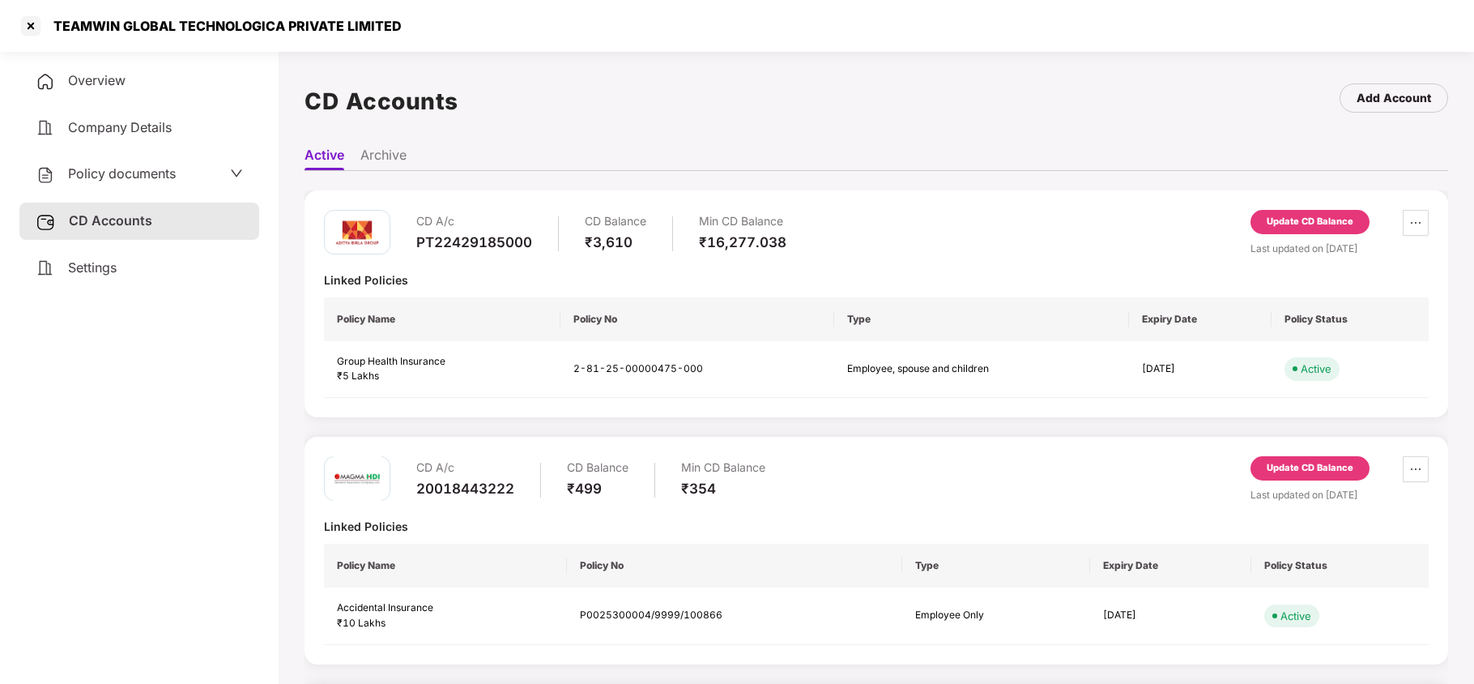
click at [156, 182] on div "Policy documents" at bounding box center [106, 174] width 140 height 21
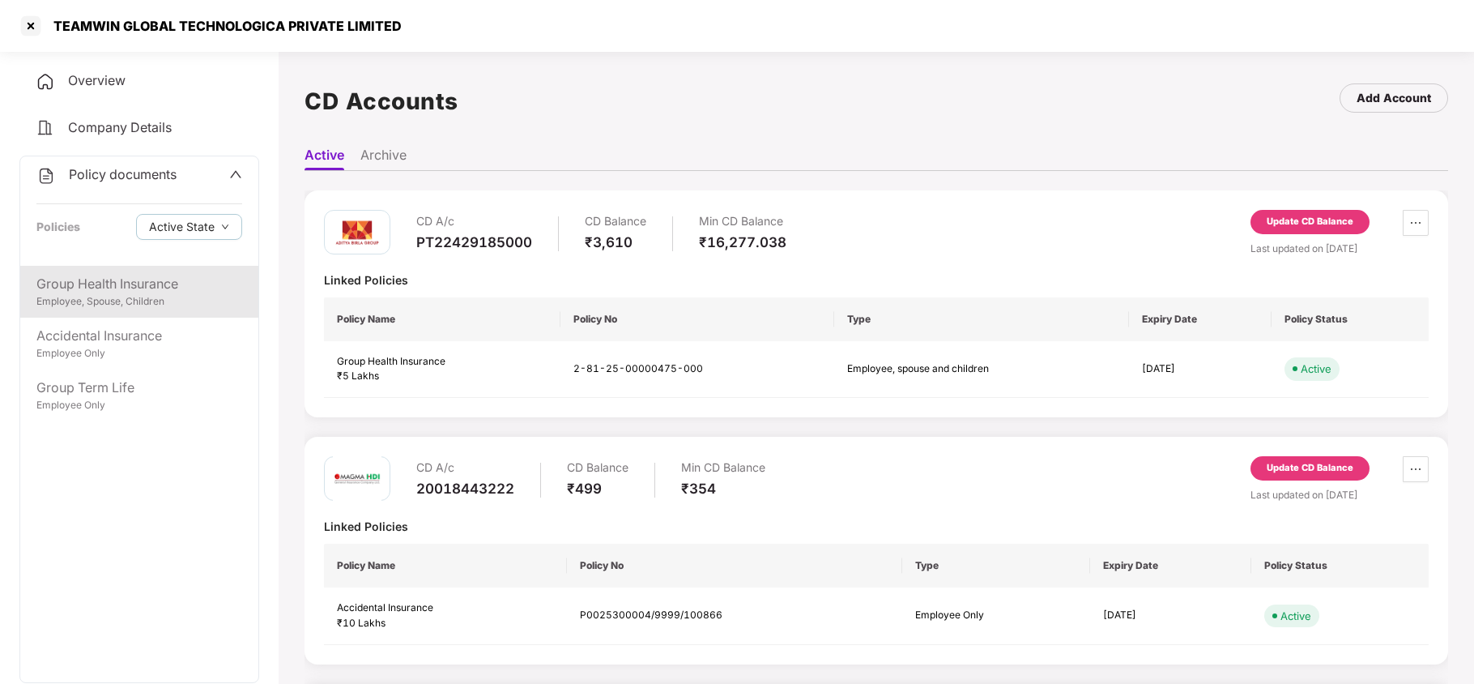
click at [113, 282] on div "Group Health Insurance" at bounding box center [139, 284] width 206 height 20
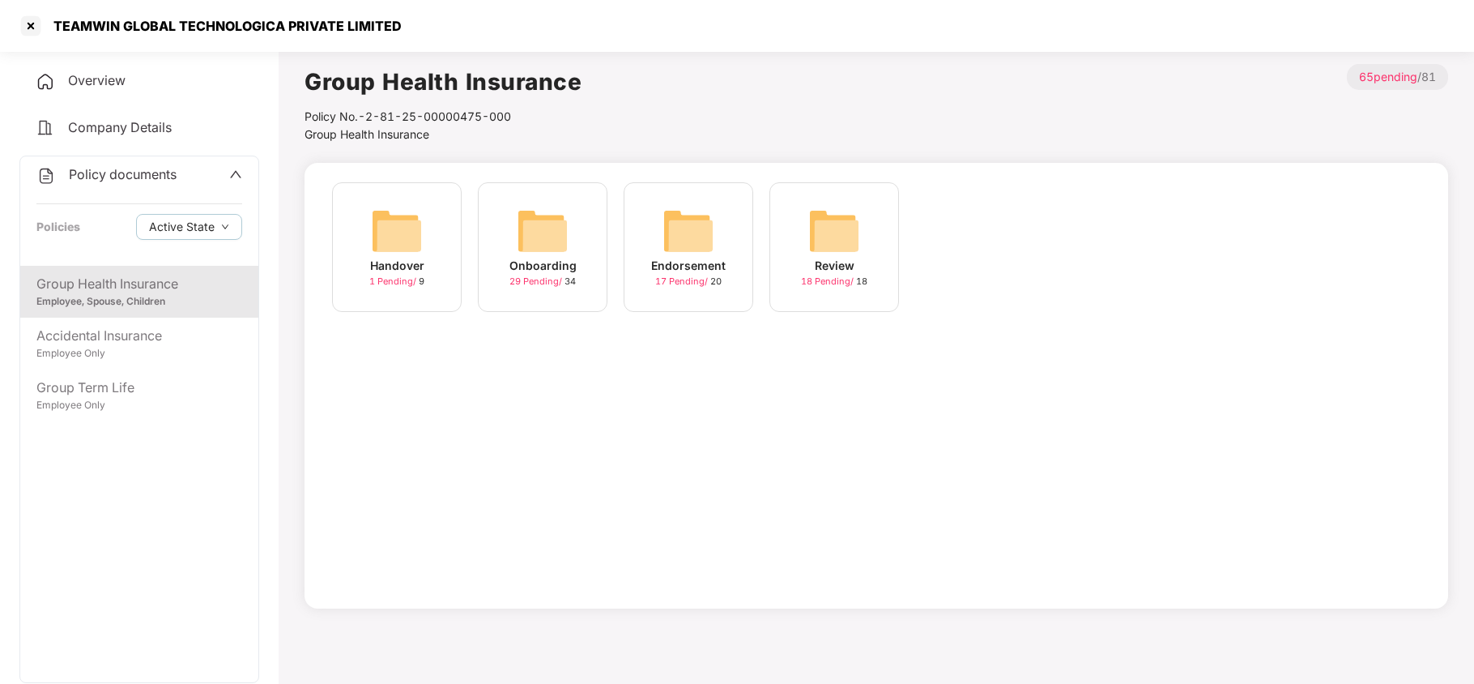
click at [538, 219] on img at bounding box center [543, 231] width 52 height 52
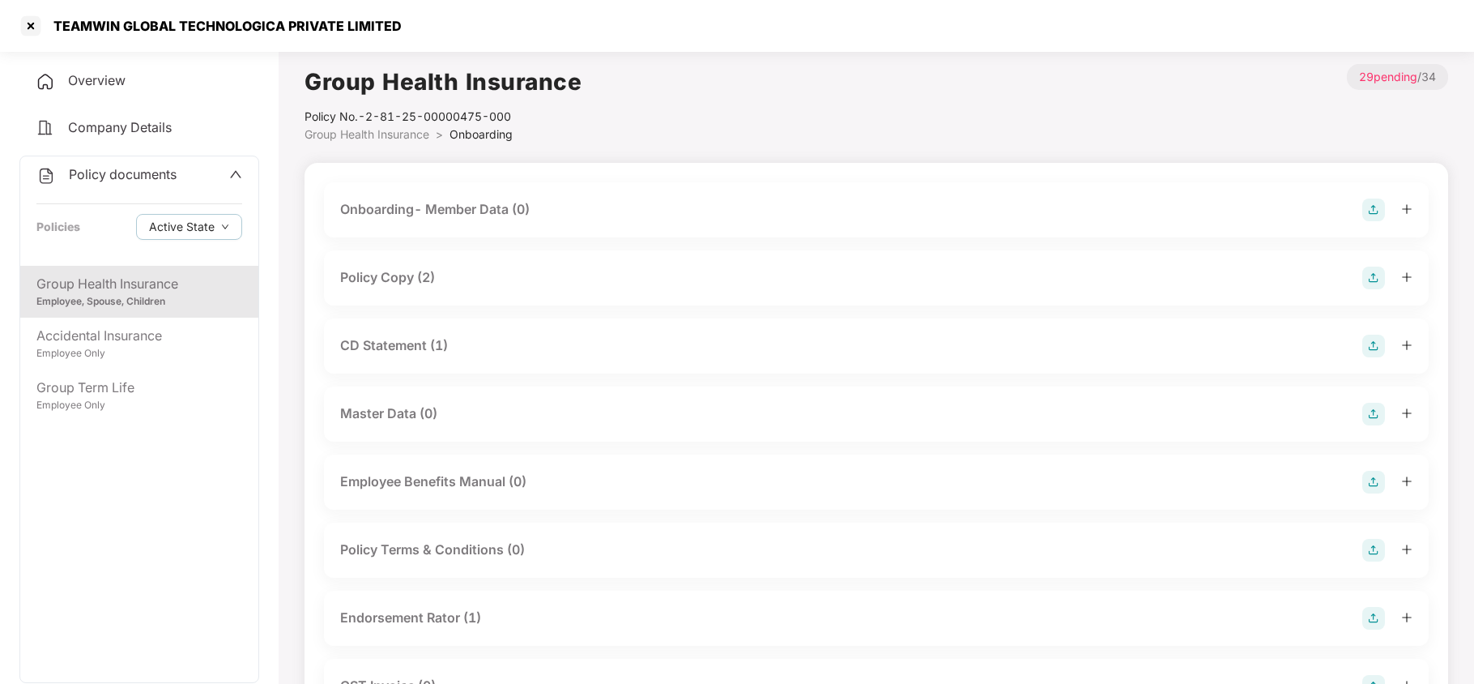
click at [356, 133] on span "Group Health Insurance" at bounding box center [366, 134] width 125 height 14
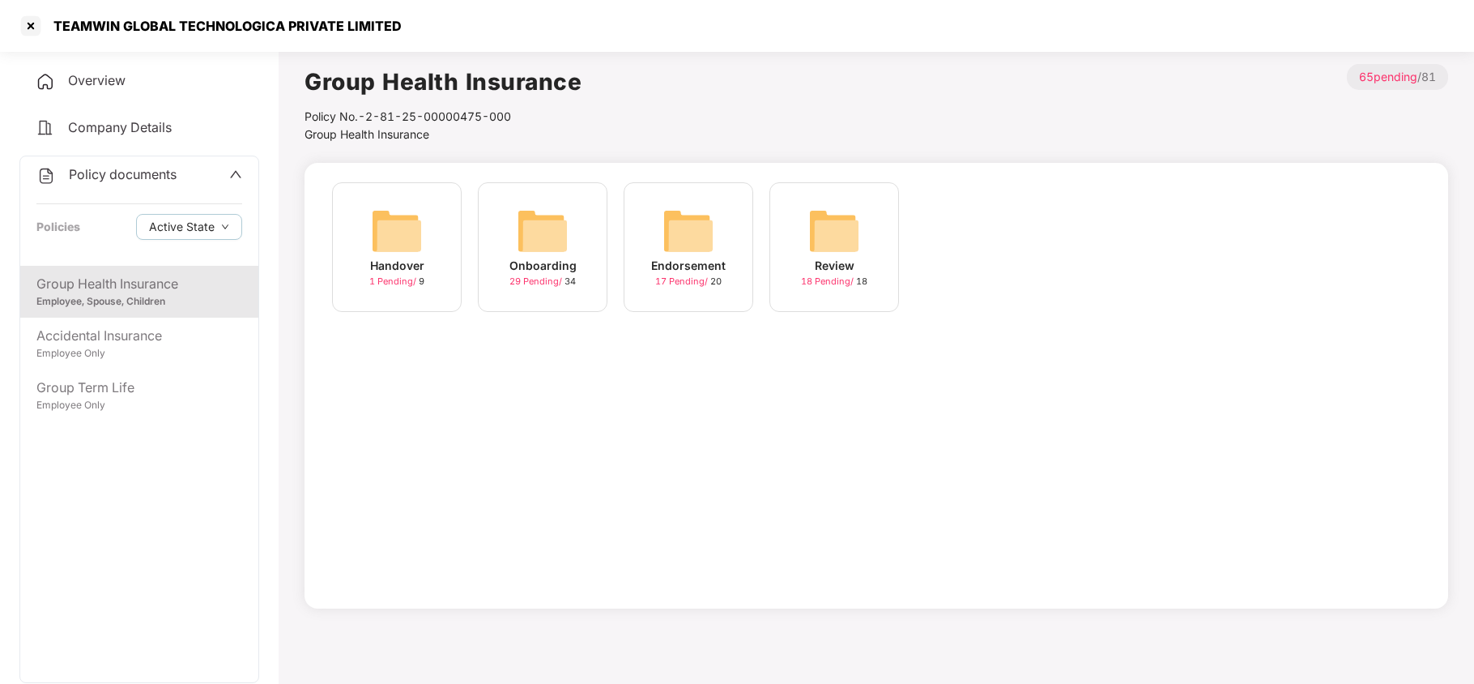
click at [675, 221] on img at bounding box center [688, 231] width 52 height 52
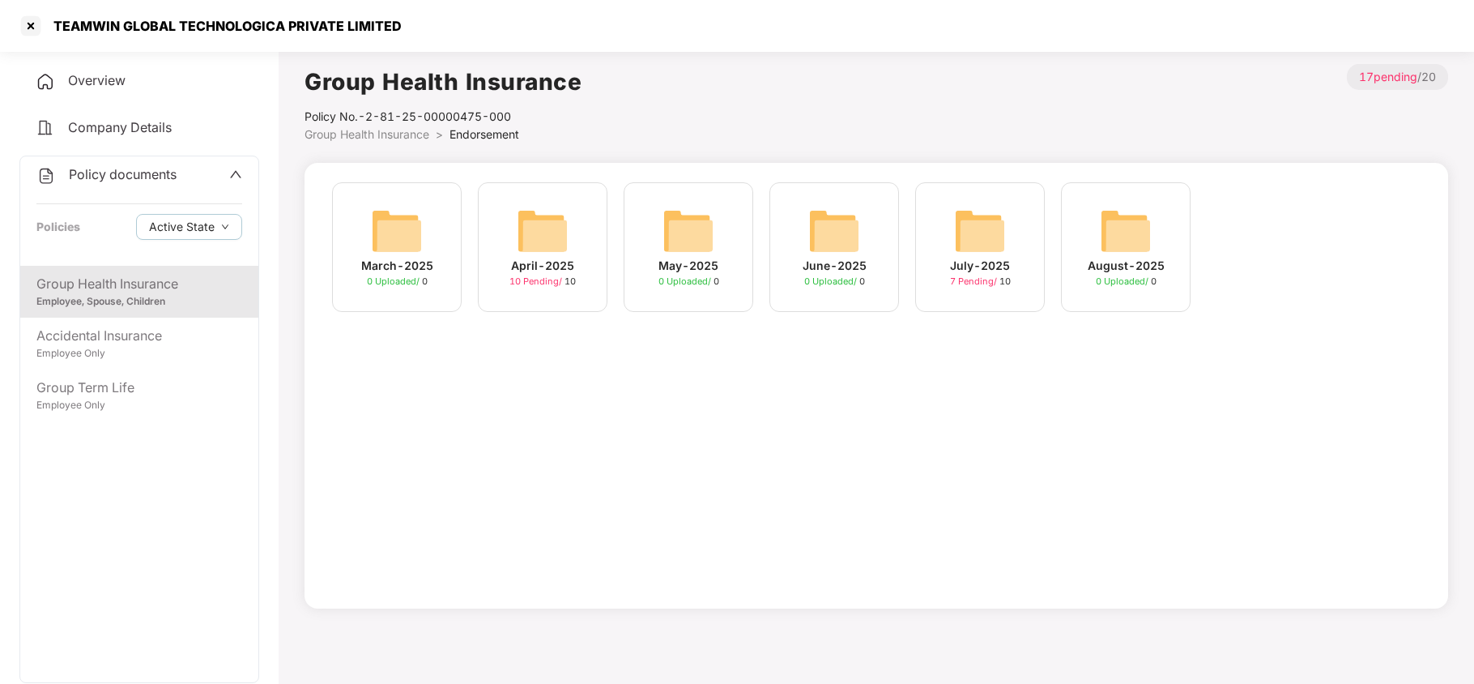
click at [943, 249] on div "July-2025 7 Pending / 10" at bounding box center [980, 247] width 130 height 130
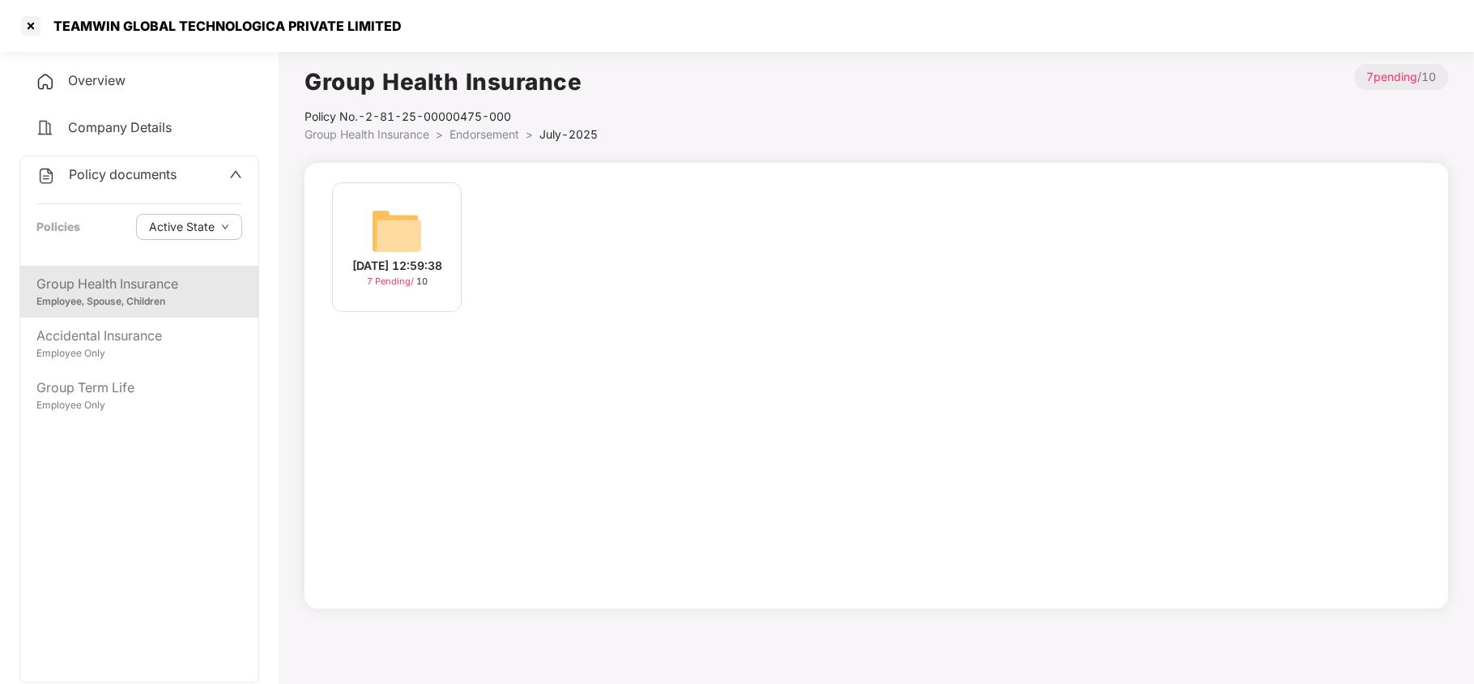
click at [428, 241] on div "[DATE] 12:59:38 7 Pending / 10" at bounding box center [397, 247] width 130 height 130
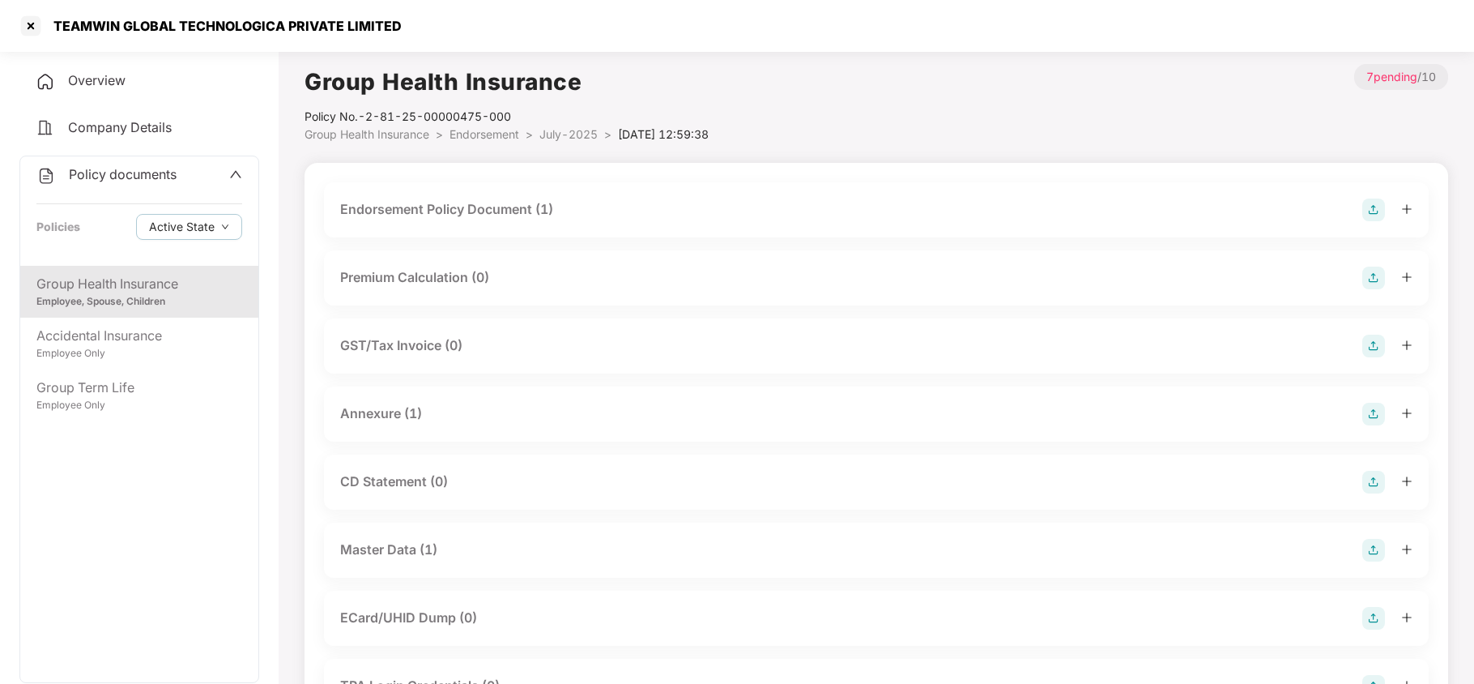
drag, startPoint x: 449, startPoint y: 552, endPoint x: 466, endPoint y: 541, distance: 21.1
click at [451, 551] on div "Master Data (1)" at bounding box center [876, 550] width 1072 height 23
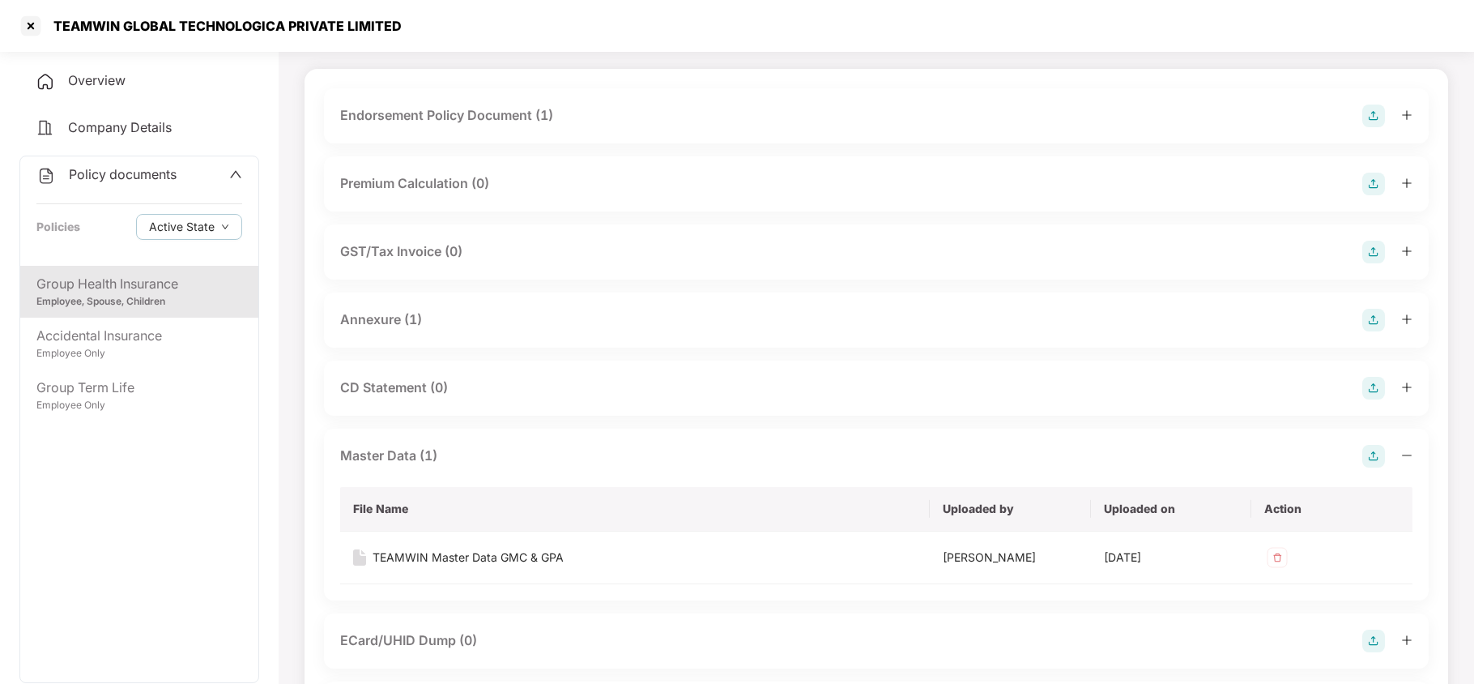
scroll to position [215, 0]
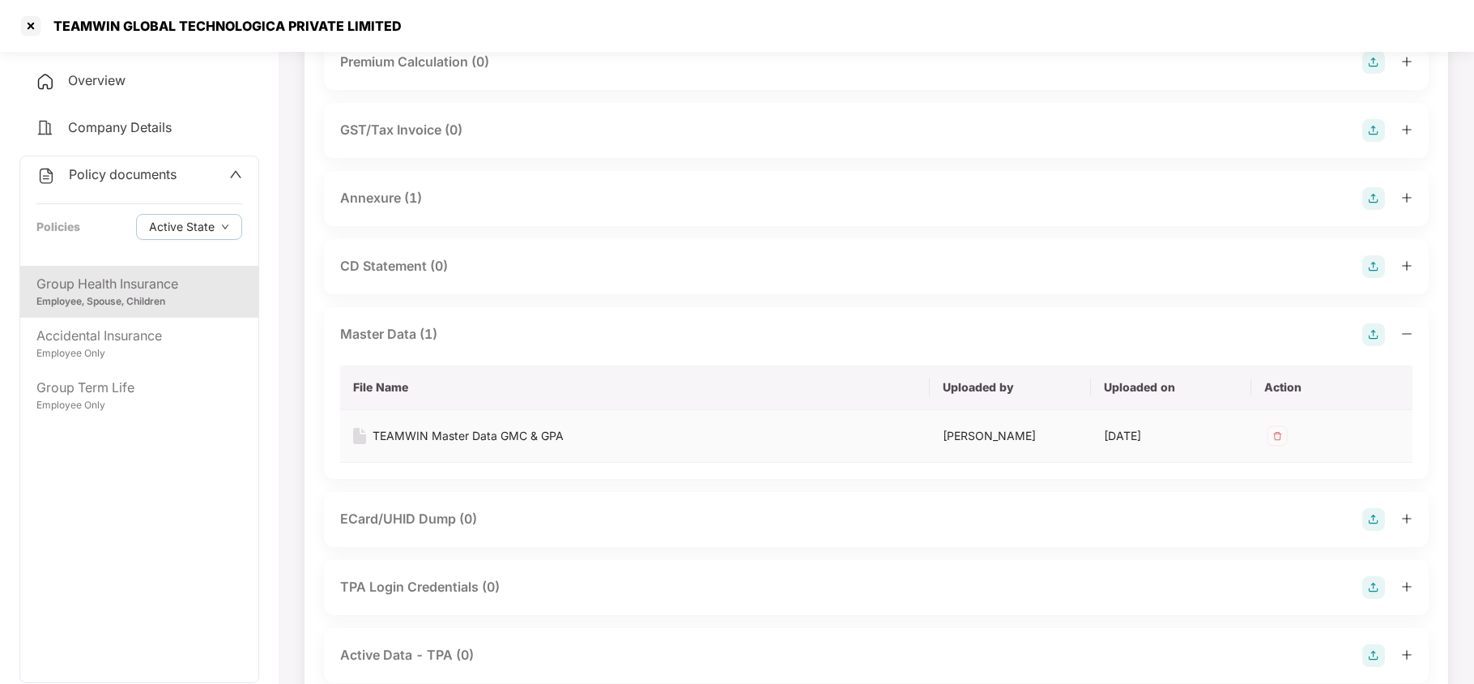
click at [545, 429] on div "TEAMWIN Master Data GMC & GPA" at bounding box center [468, 436] width 191 height 18
click at [36, 23] on div at bounding box center [31, 26] width 26 height 26
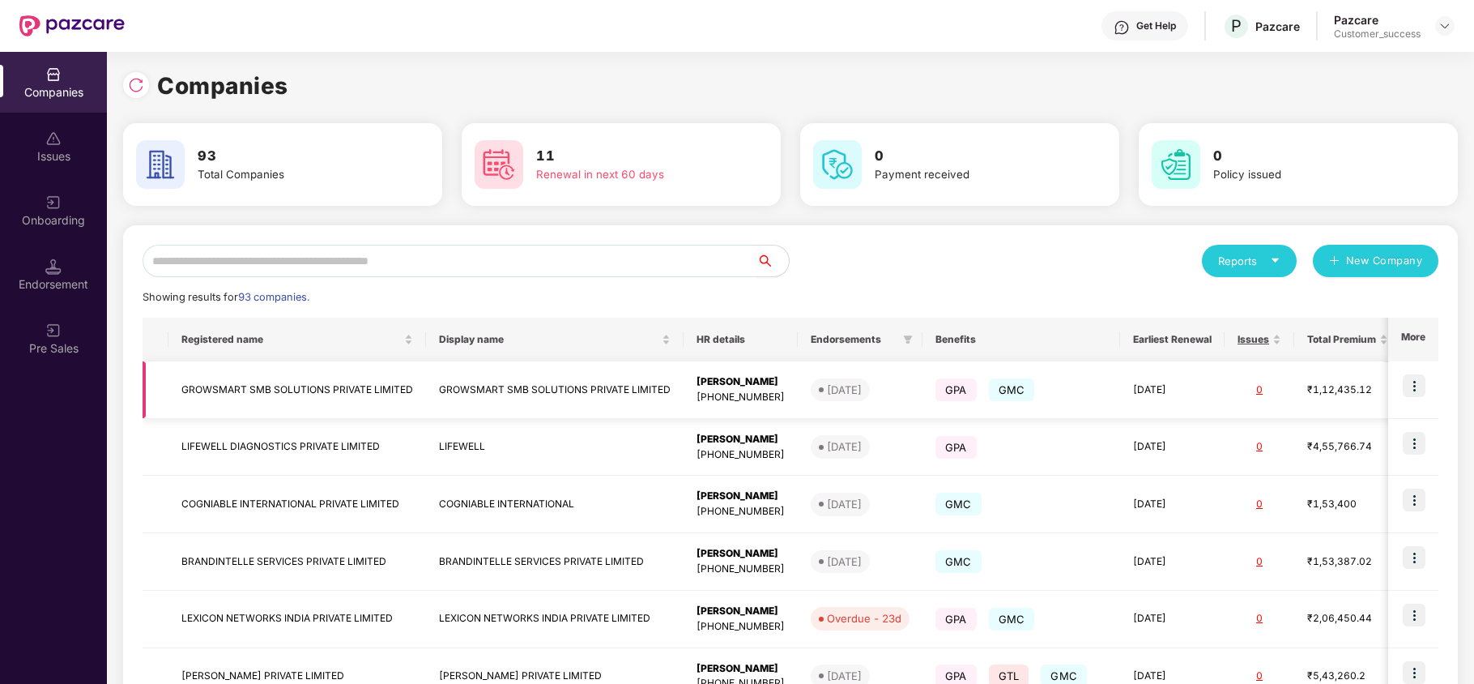
scroll to position [0, 0]
click at [147, 86] on div at bounding box center [136, 85] width 26 height 26
click at [62, 253] on div "Endorsement" at bounding box center [53, 274] width 107 height 61
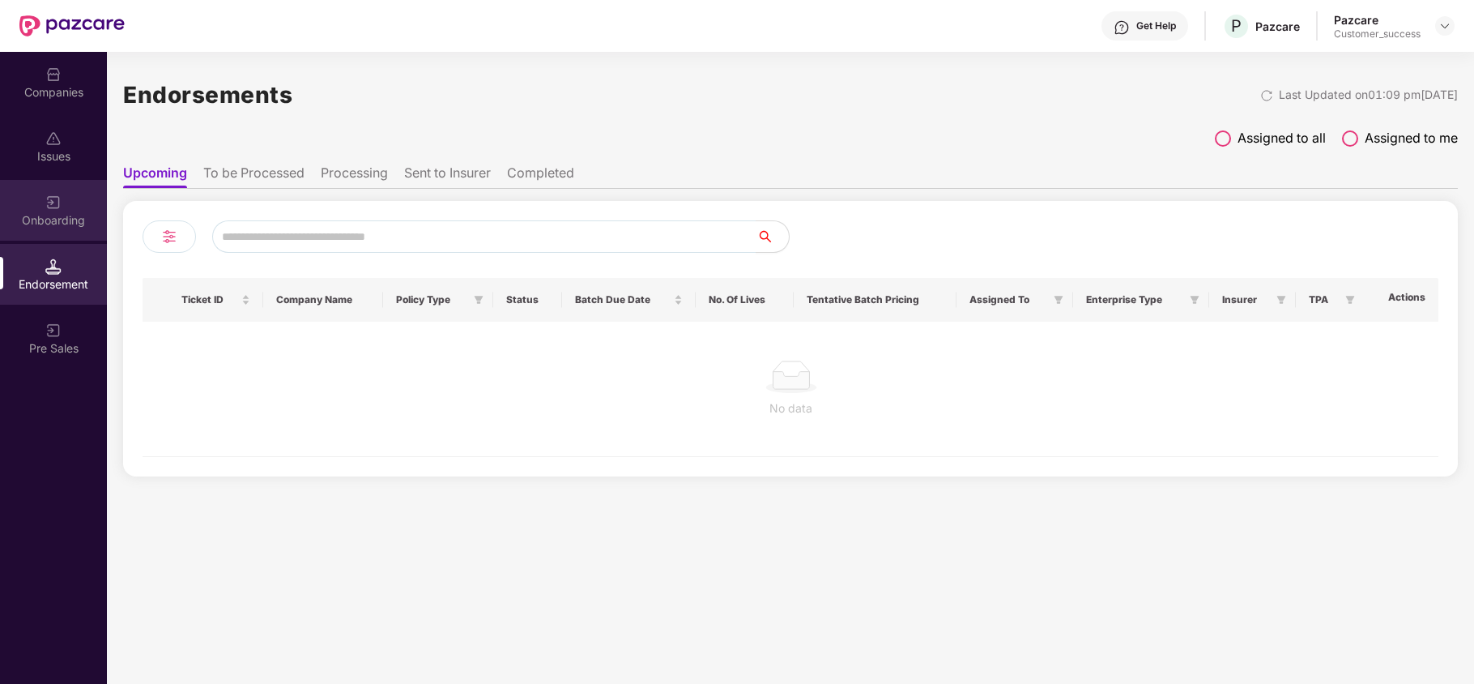
click at [60, 217] on div "Onboarding" at bounding box center [53, 220] width 107 height 16
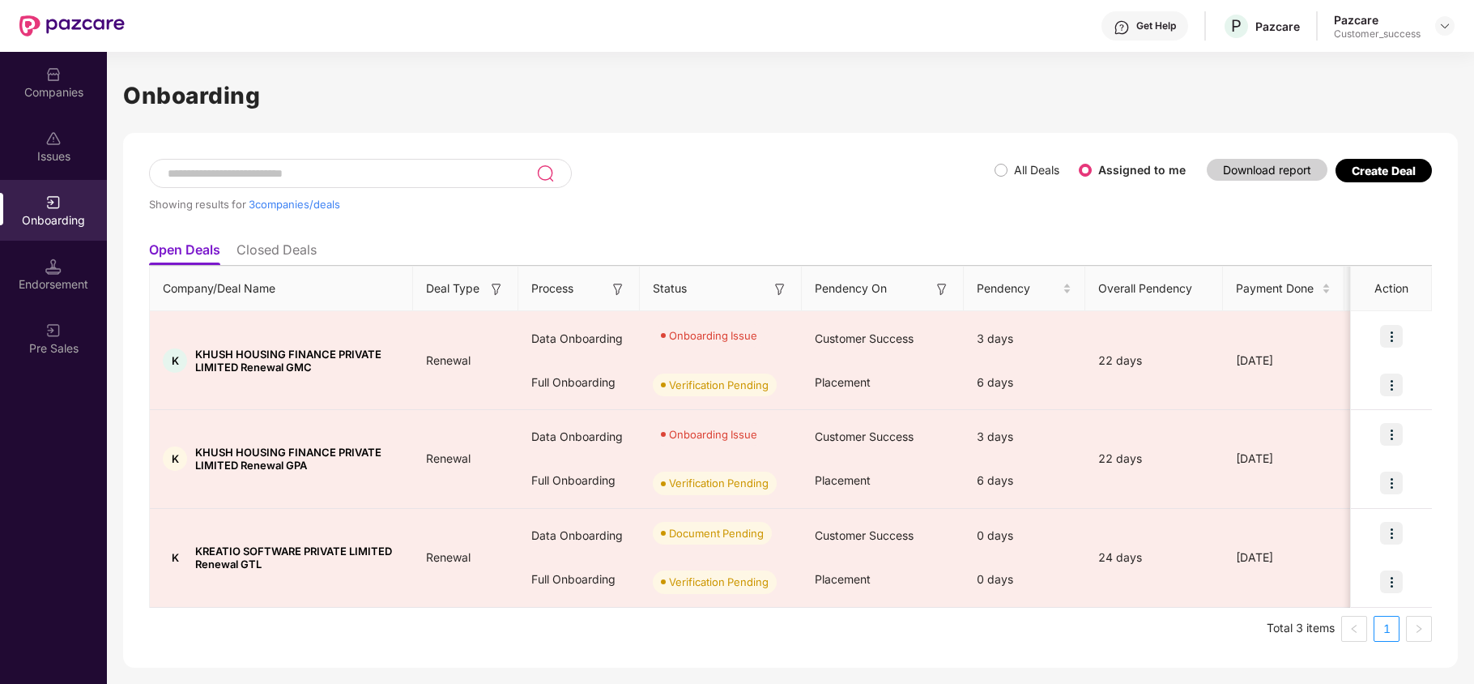
click at [1365, 166] on div "Create Deal" at bounding box center [1384, 171] width 64 height 14
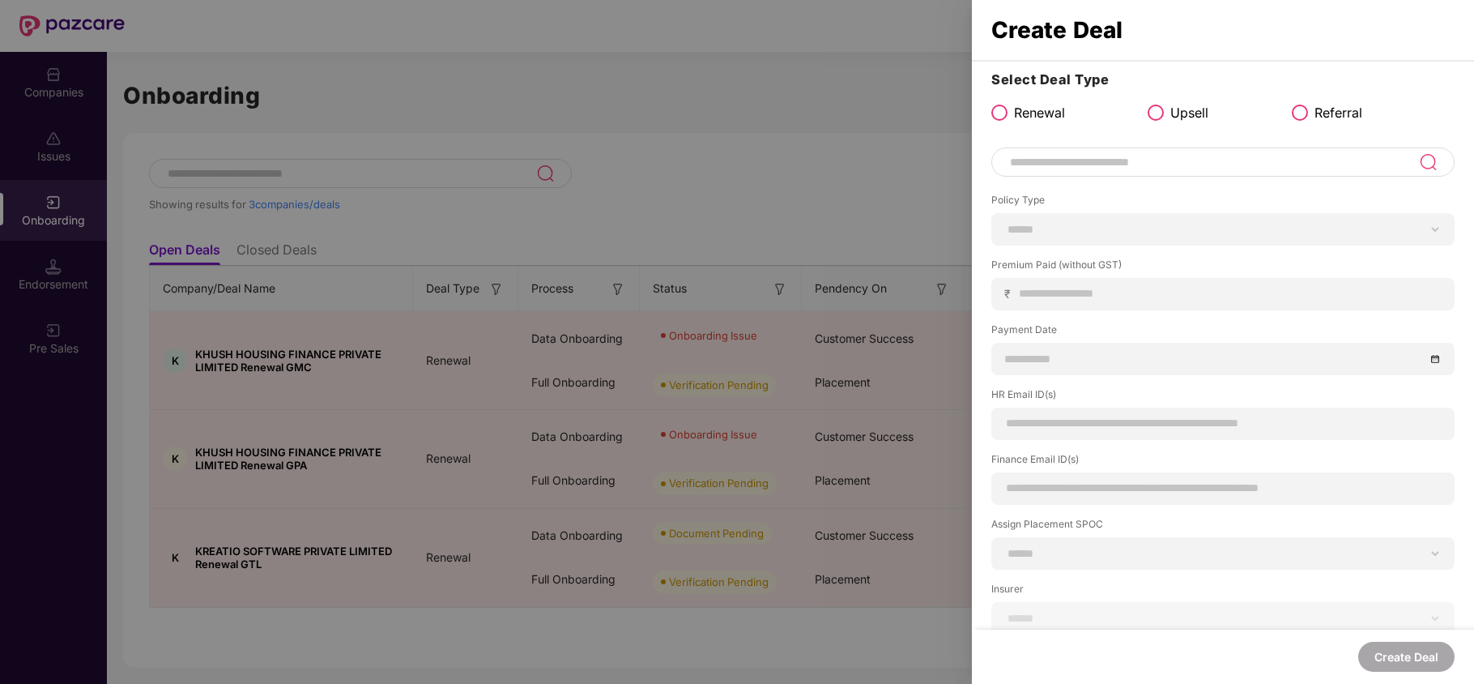
click at [1297, 111] on span at bounding box center [1300, 112] width 16 height 16
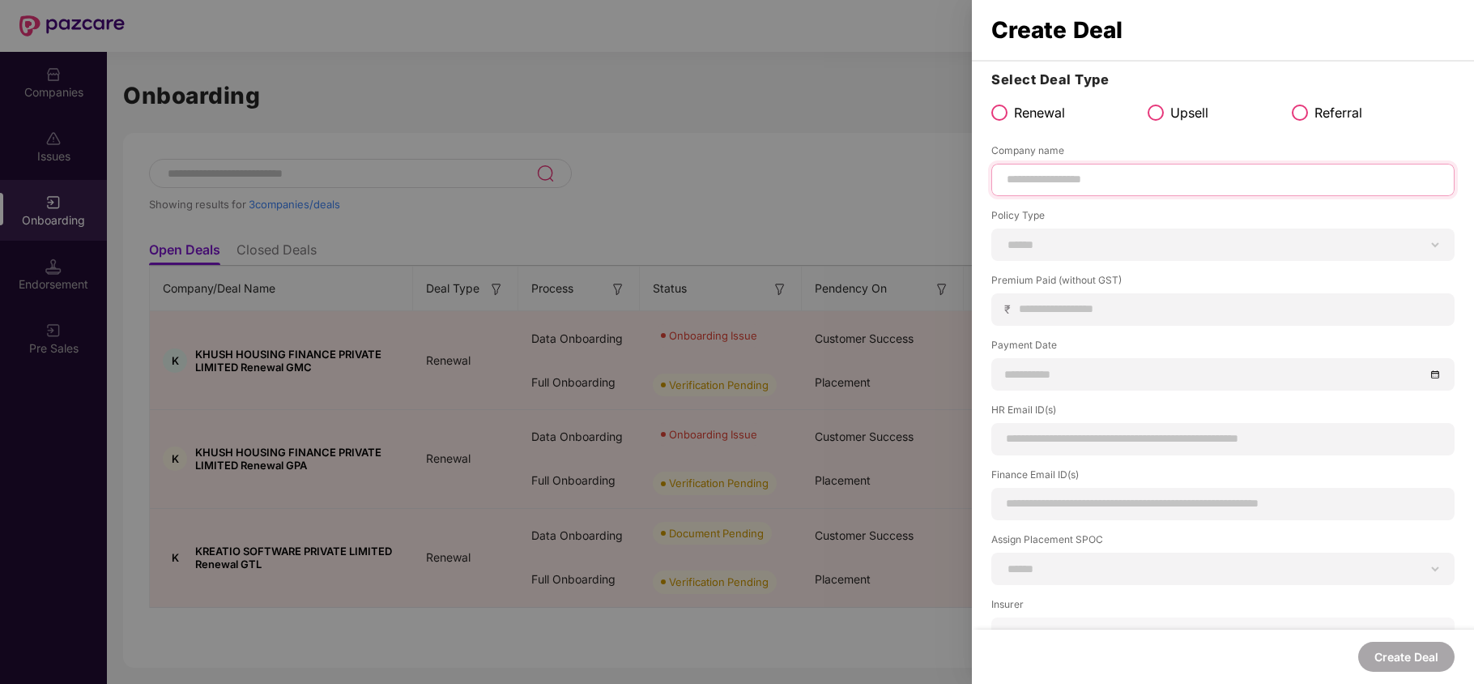
click at [1106, 175] on input at bounding box center [1223, 179] width 436 height 17
type input "**********"
click at [868, 185] on div at bounding box center [737, 342] width 1474 height 684
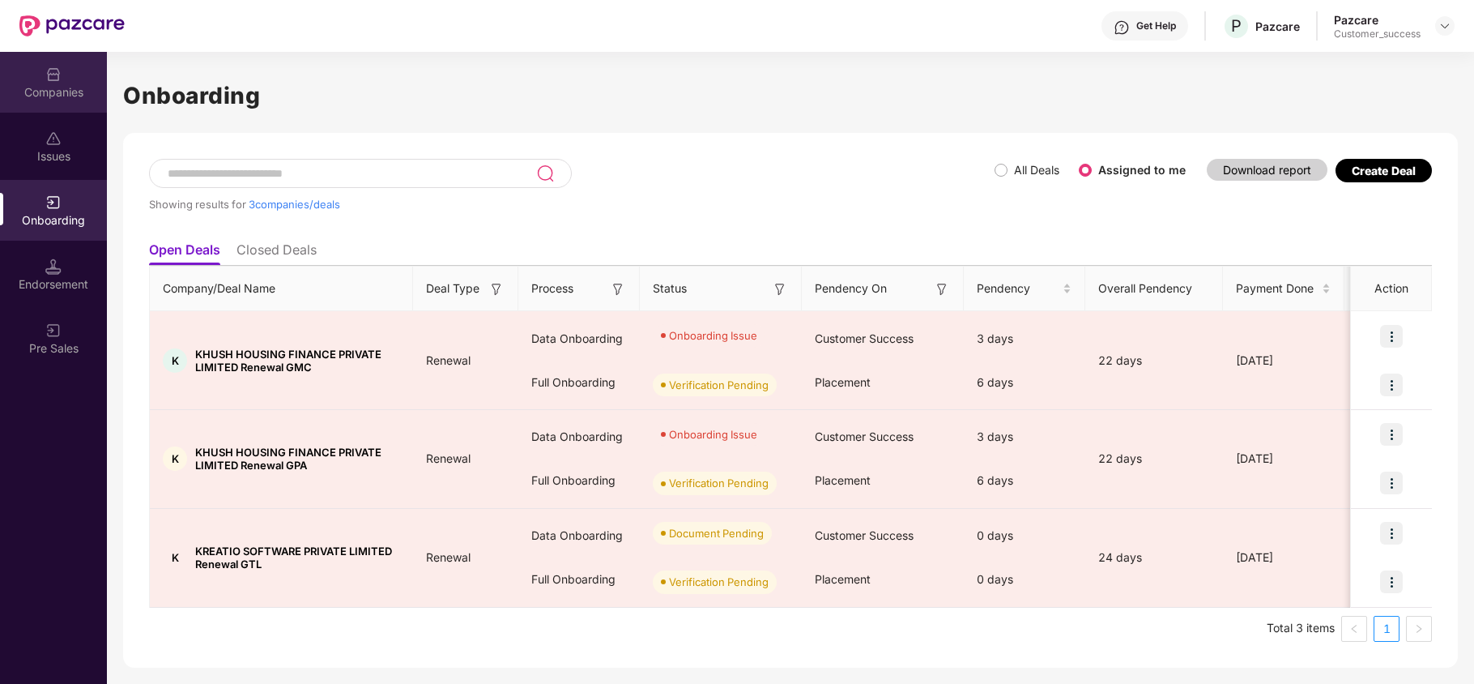
drag, startPoint x: 46, startPoint y: 78, endPoint x: 117, endPoint y: 16, distance: 94.2
click at [47, 78] on img at bounding box center [53, 74] width 16 height 16
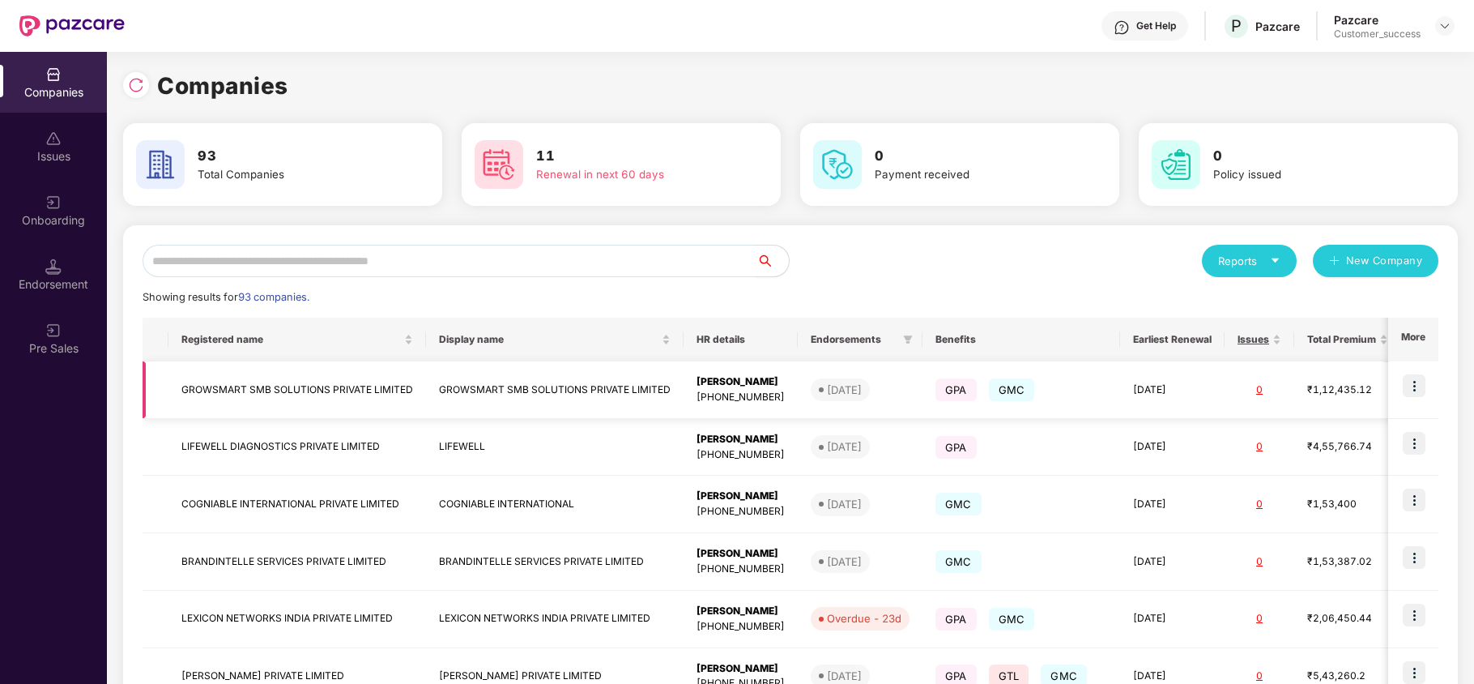
click at [1409, 387] on img at bounding box center [1414, 385] width 23 height 23
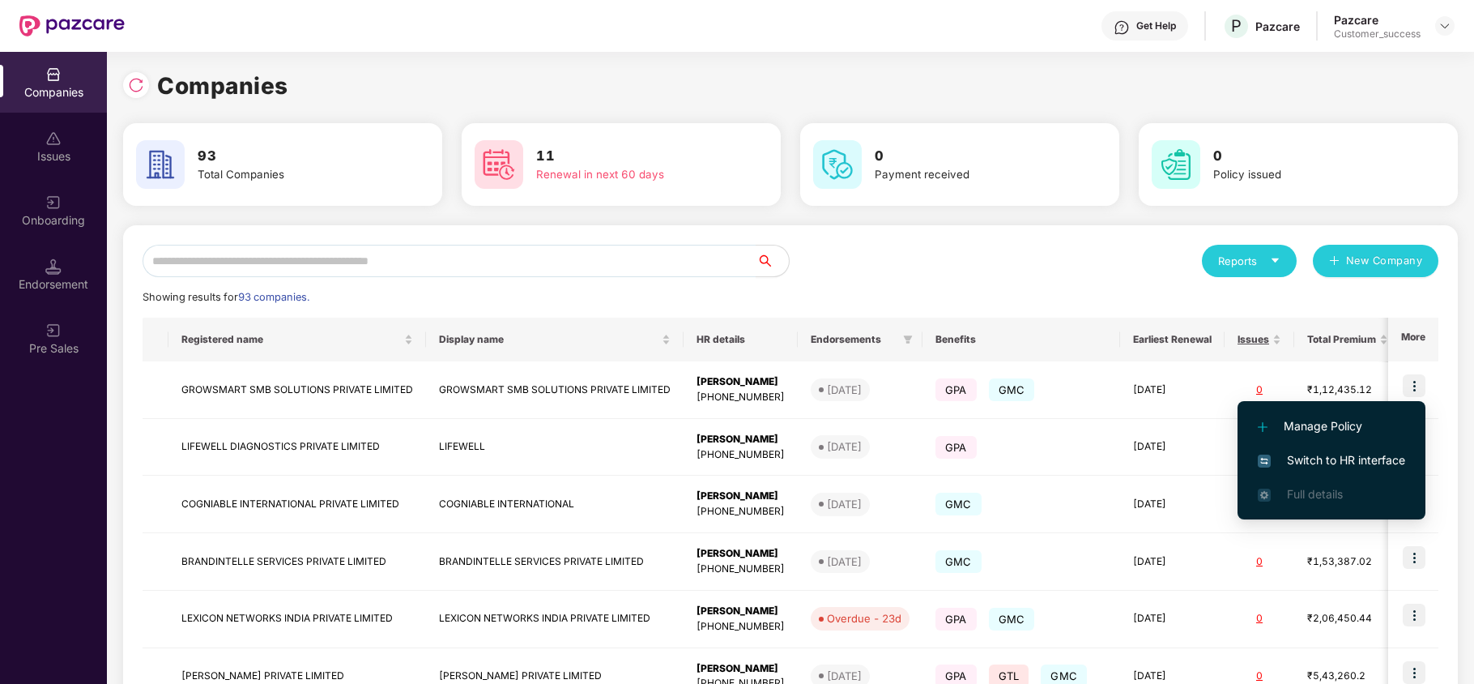
click at [1370, 454] on span "Switch to HR interface" at bounding box center [1331, 460] width 147 height 18
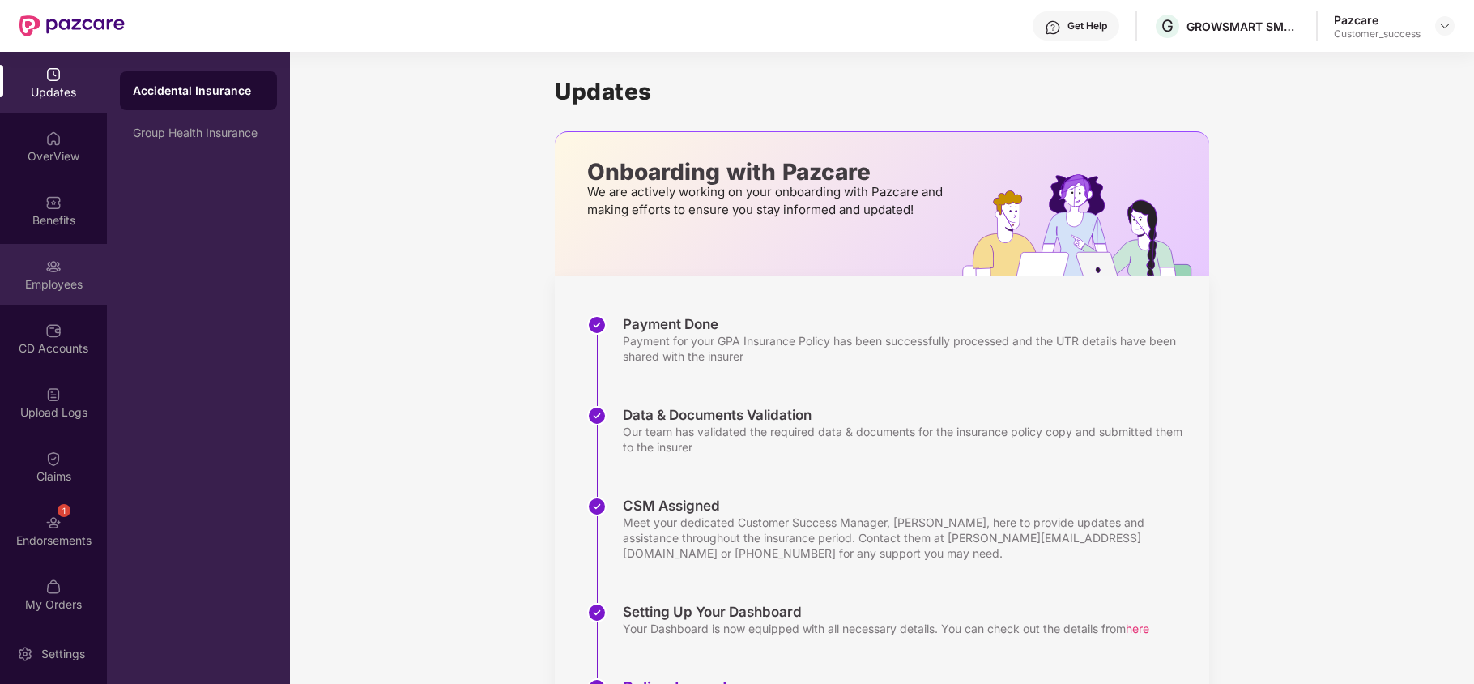
click at [50, 289] on div "Employees" at bounding box center [53, 284] width 107 height 16
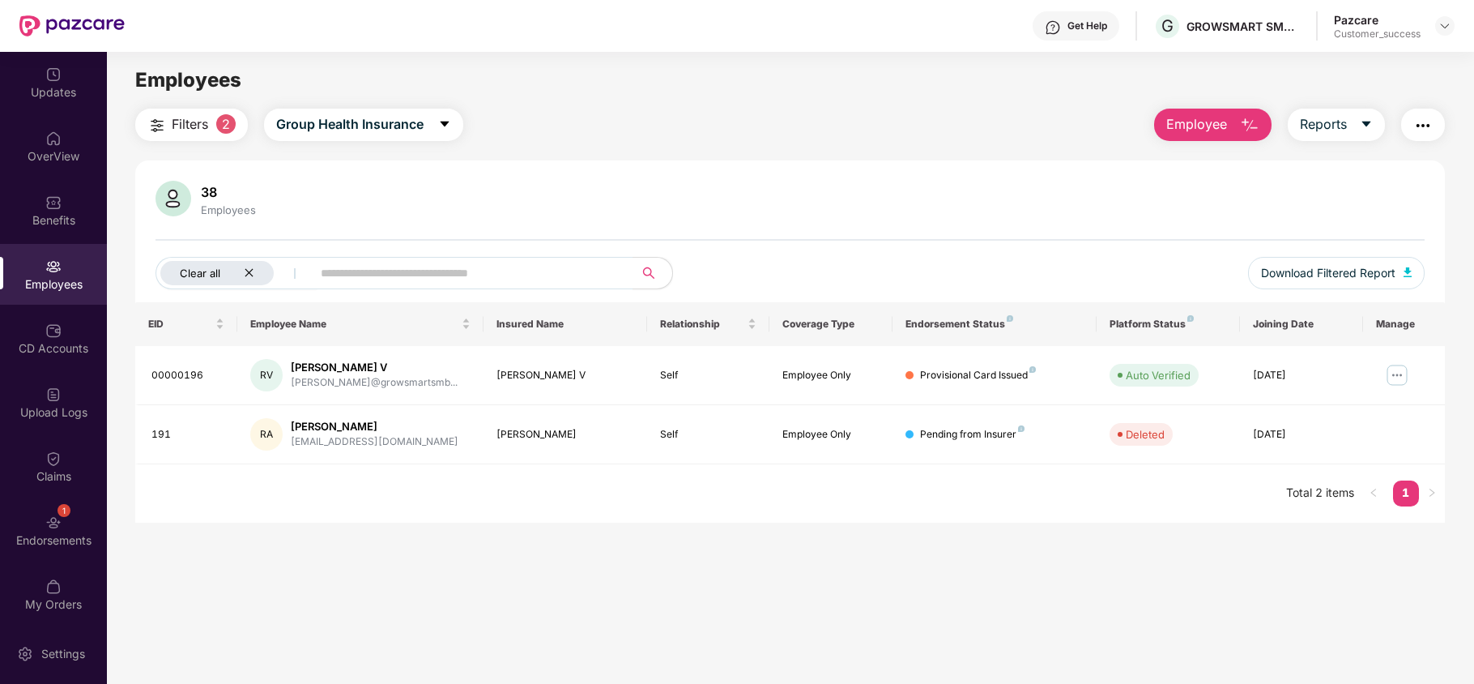
click at [257, 274] on div "Clear all" at bounding box center [216, 273] width 113 height 24
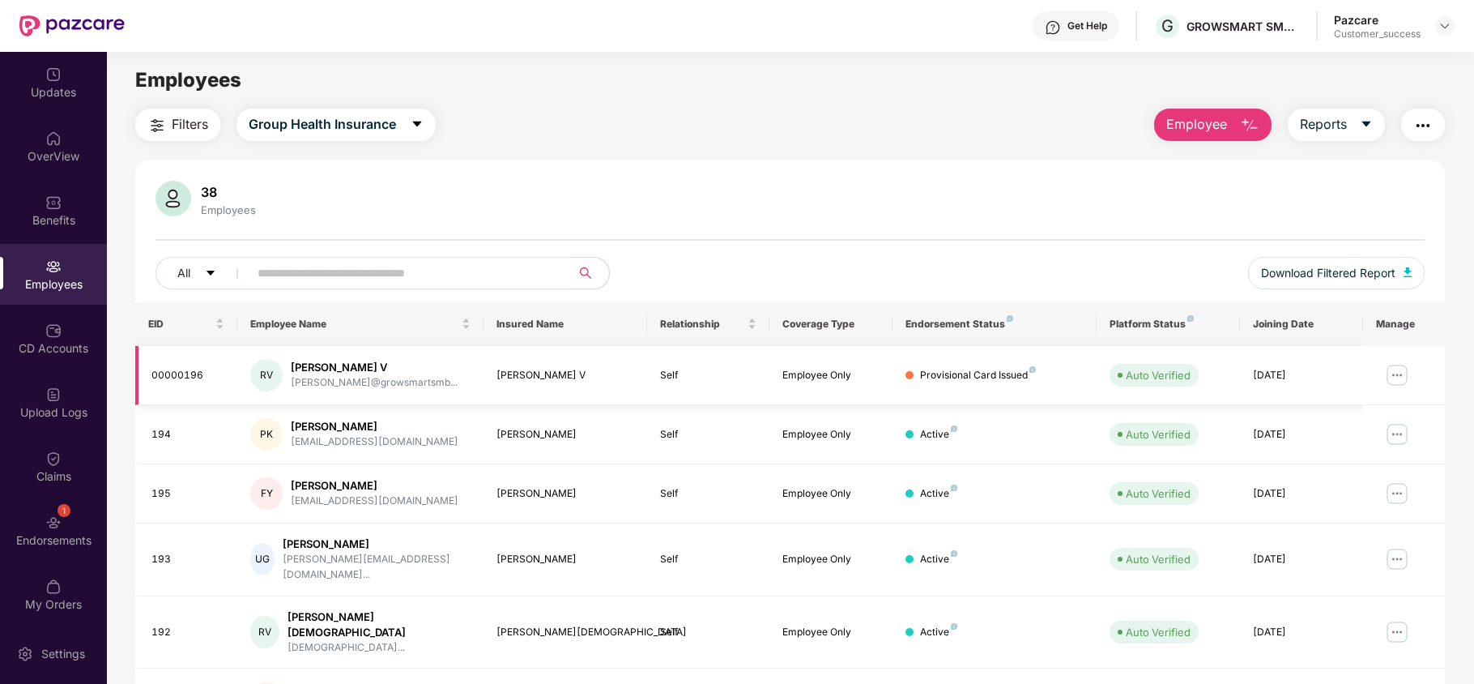
click at [1397, 371] on img at bounding box center [1397, 375] width 26 height 26
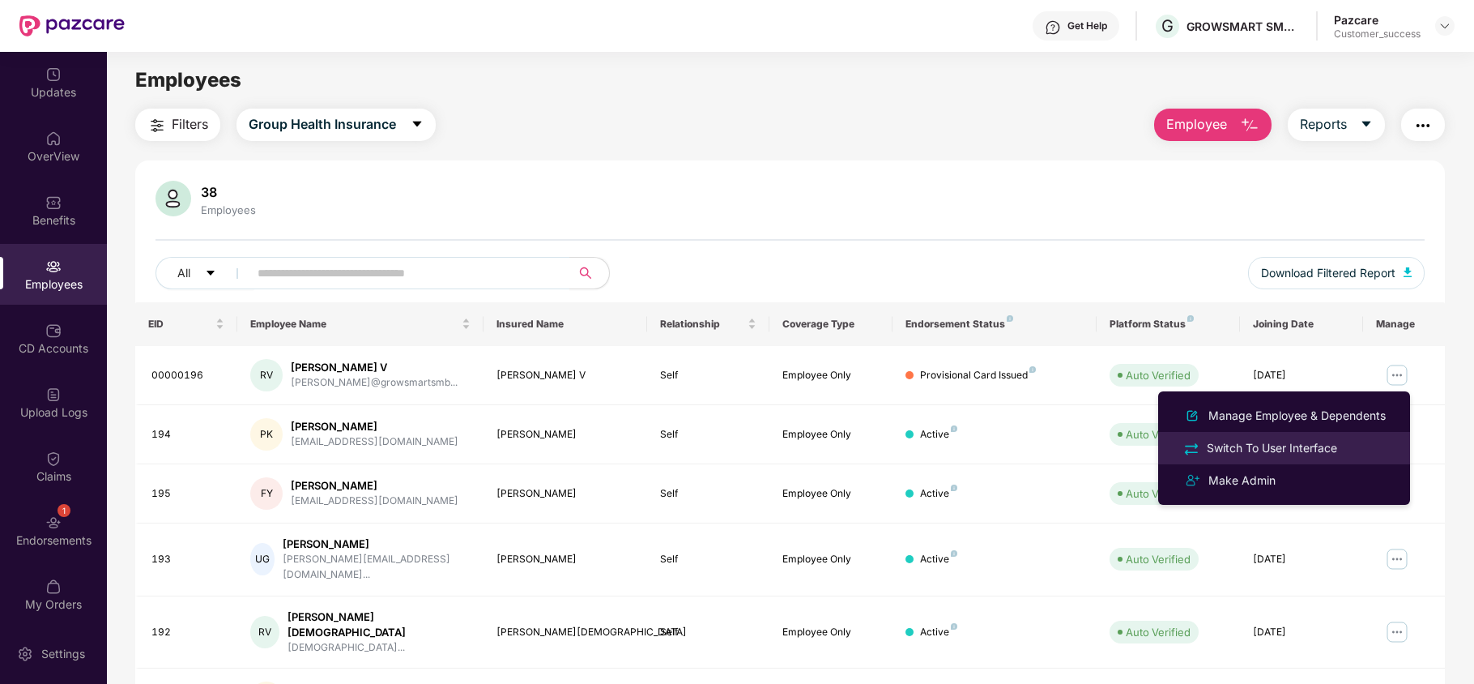
click at [1317, 444] on div "Switch To User Interface" at bounding box center [1271, 448] width 137 height 18
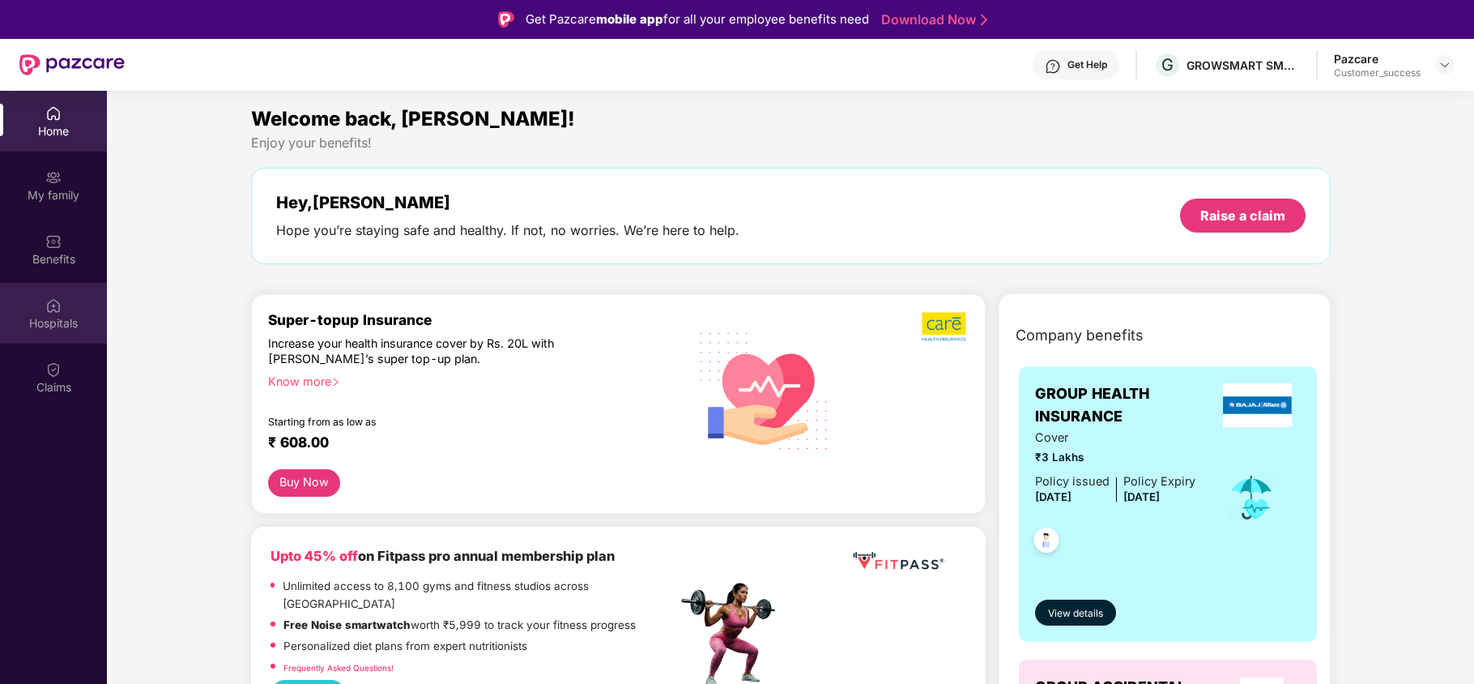
click at [69, 315] on div "Hospitals" at bounding box center [53, 323] width 107 height 16
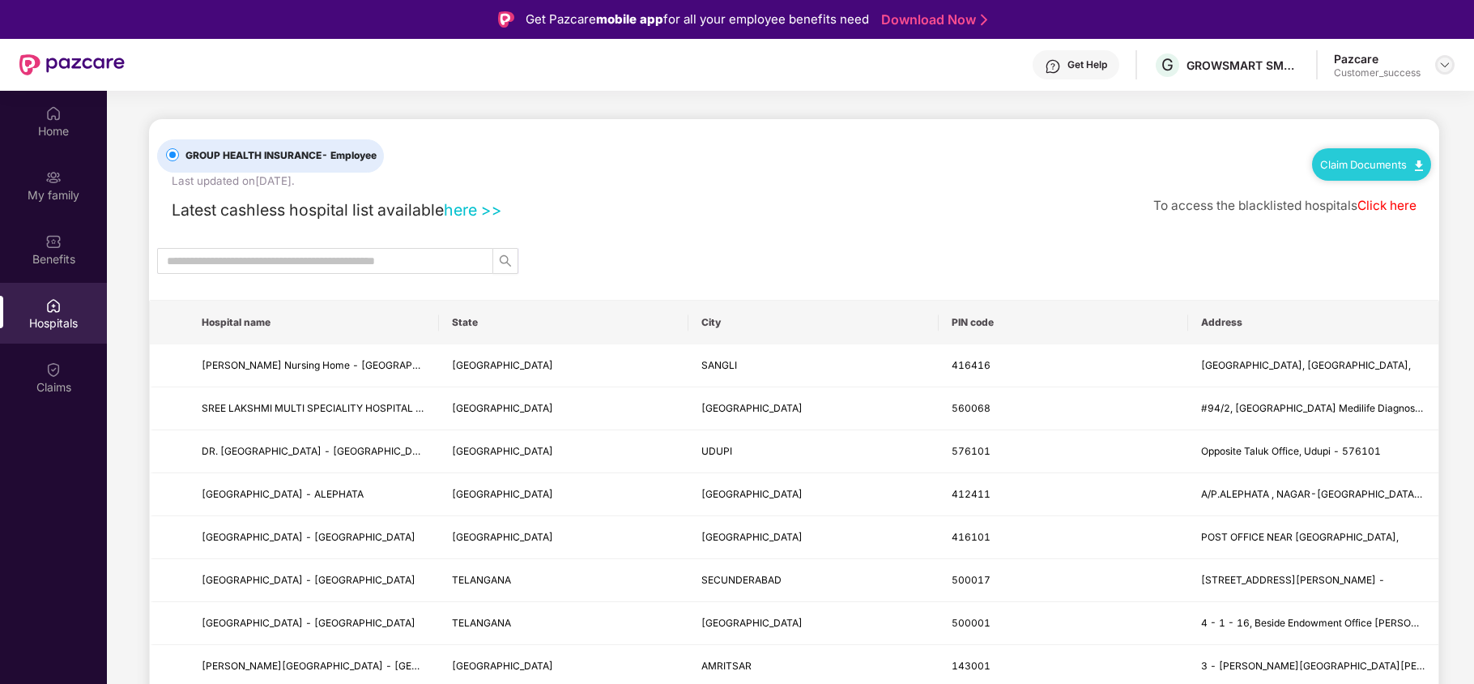
click at [1446, 65] on img at bounding box center [1444, 64] width 13 height 13
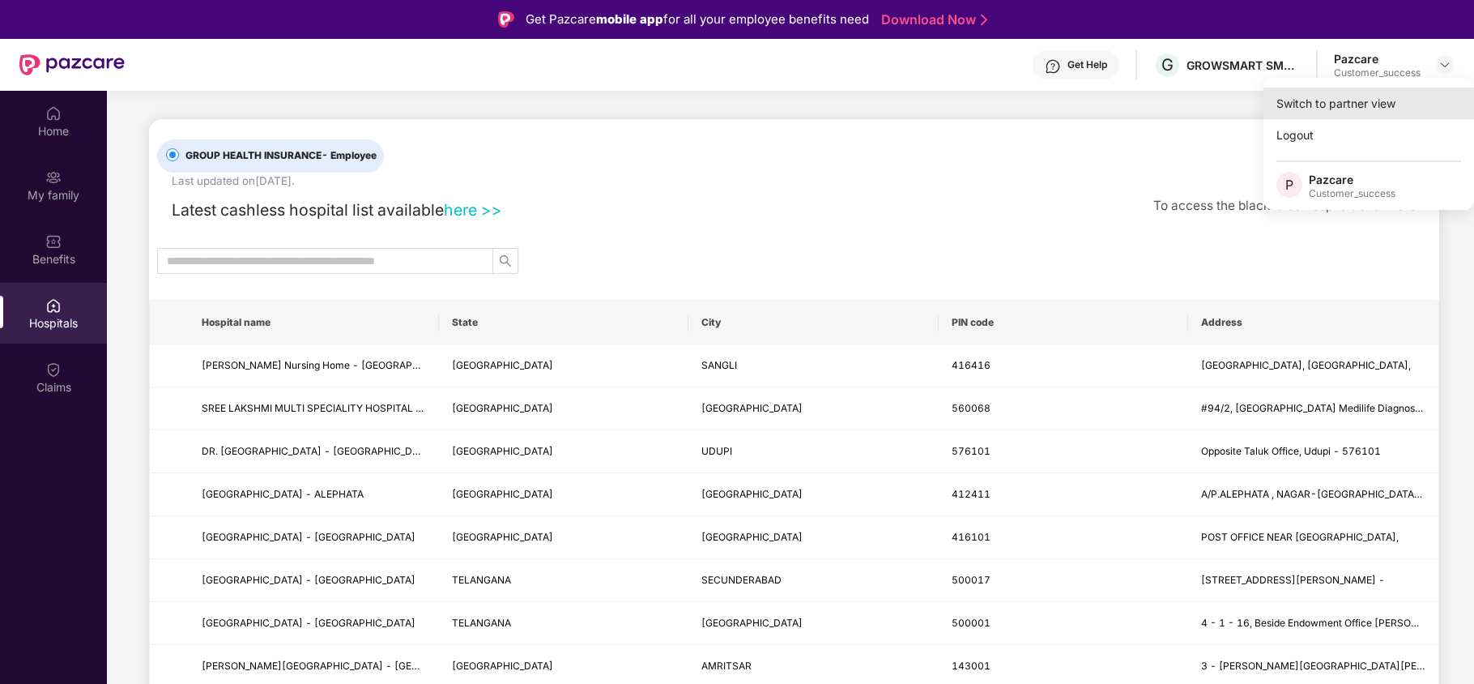
click at [1339, 109] on div "Switch to partner view" at bounding box center [1368, 103] width 211 height 32
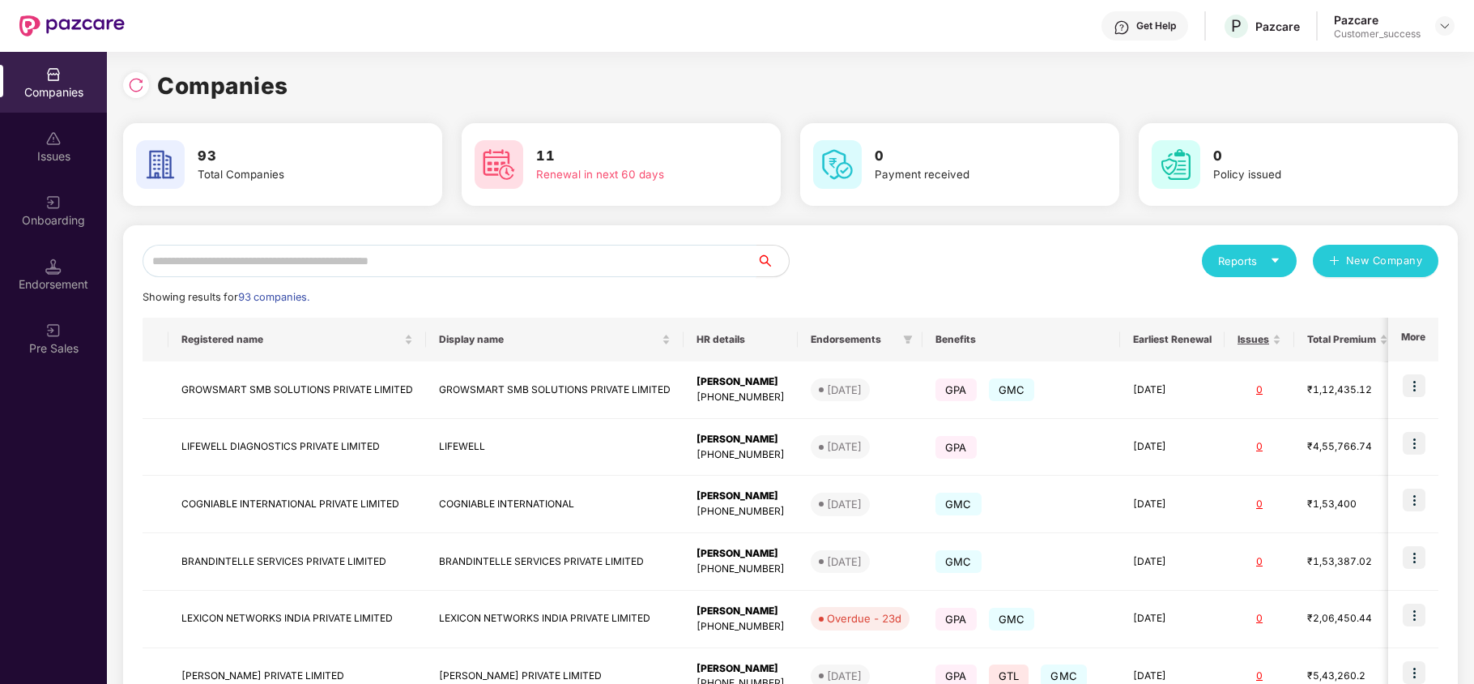
click at [675, 258] on input "text" at bounding box center [450, 261] width 614 height 32
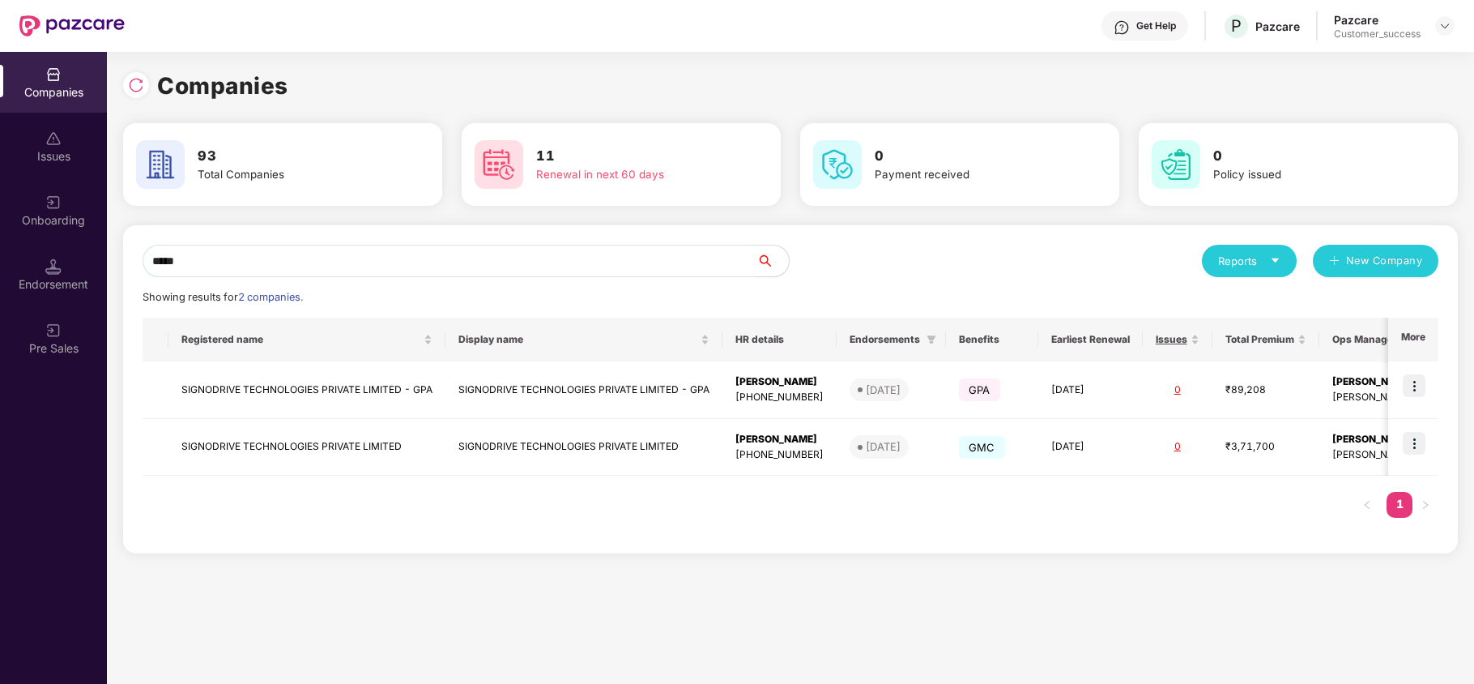
type input "*****"
click at [1412, 386] on img at bounding box center [1414, 385] width 23 height 23
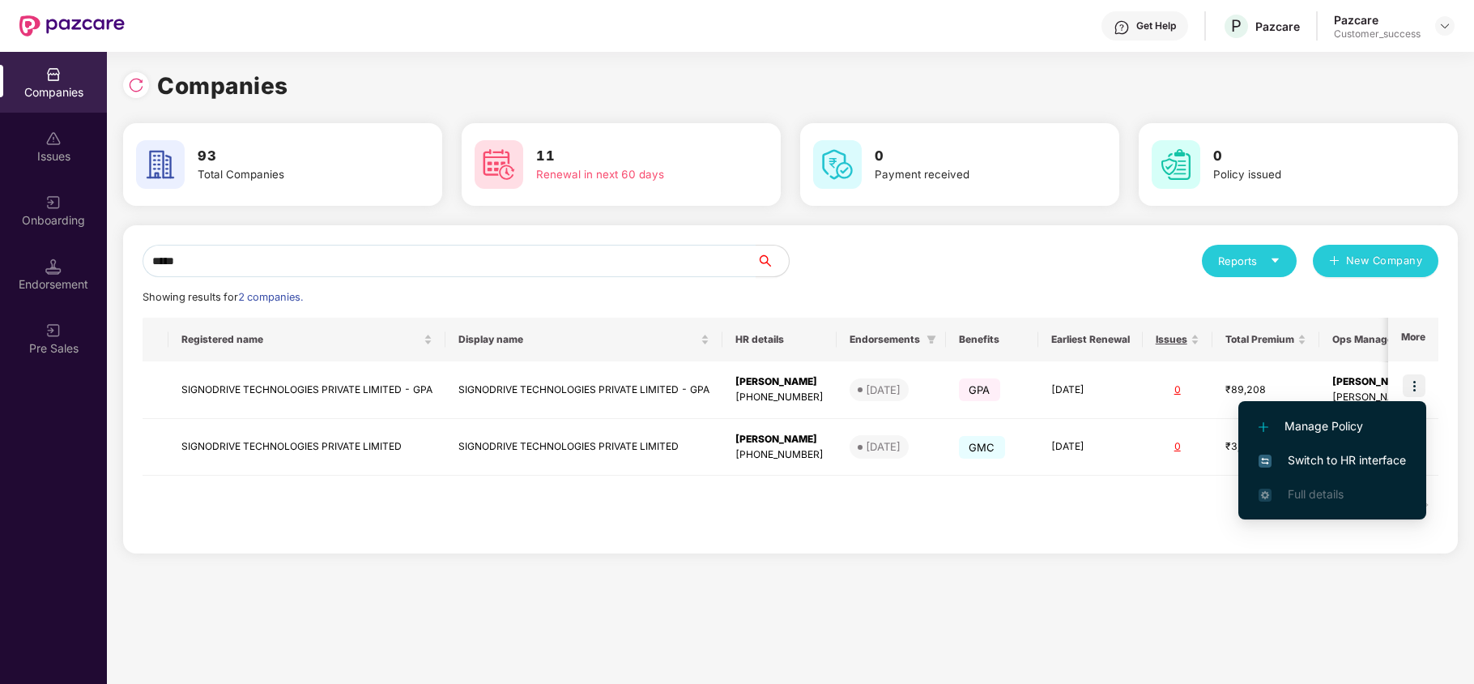
click at [1312, 449] on li "Switch to HR interface" at bounding box center [1332, 460] width 188 height 34
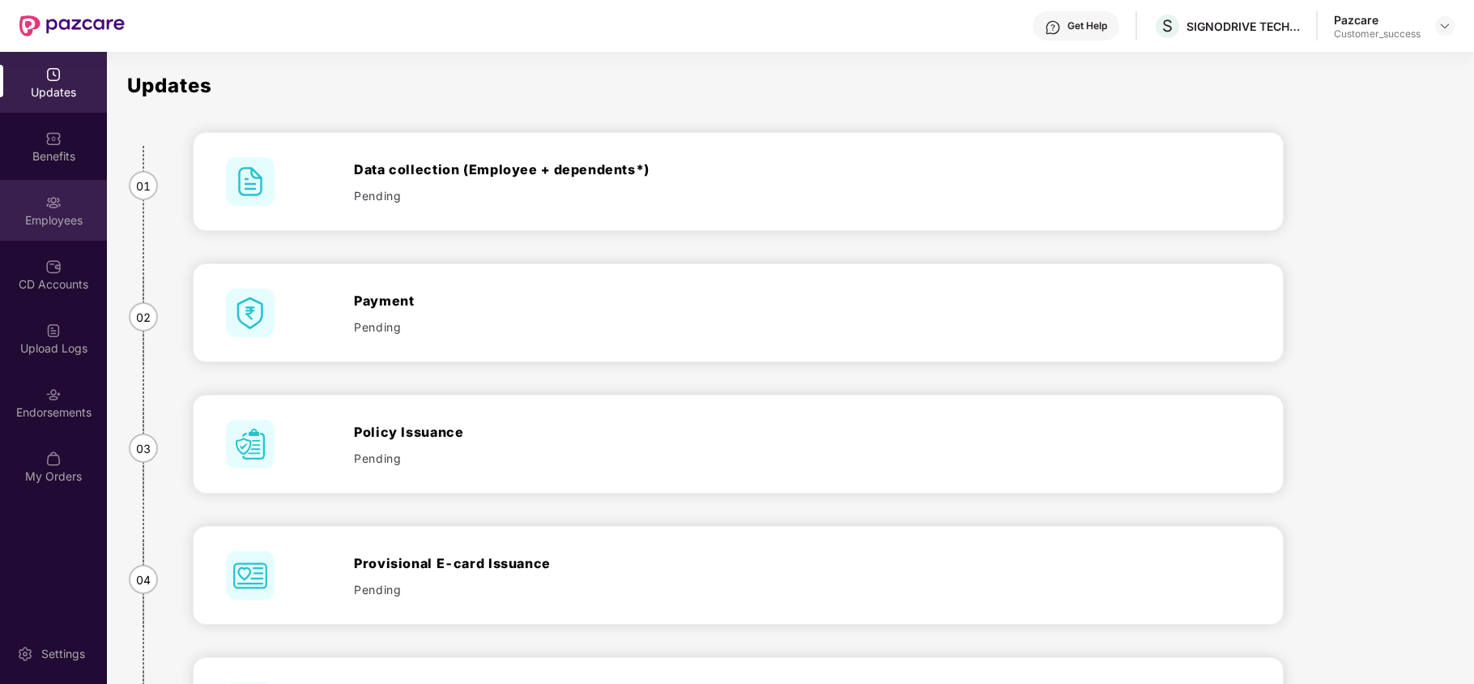
click at [59, 205] on img at bounding box center [53, 202] width 16 height 16
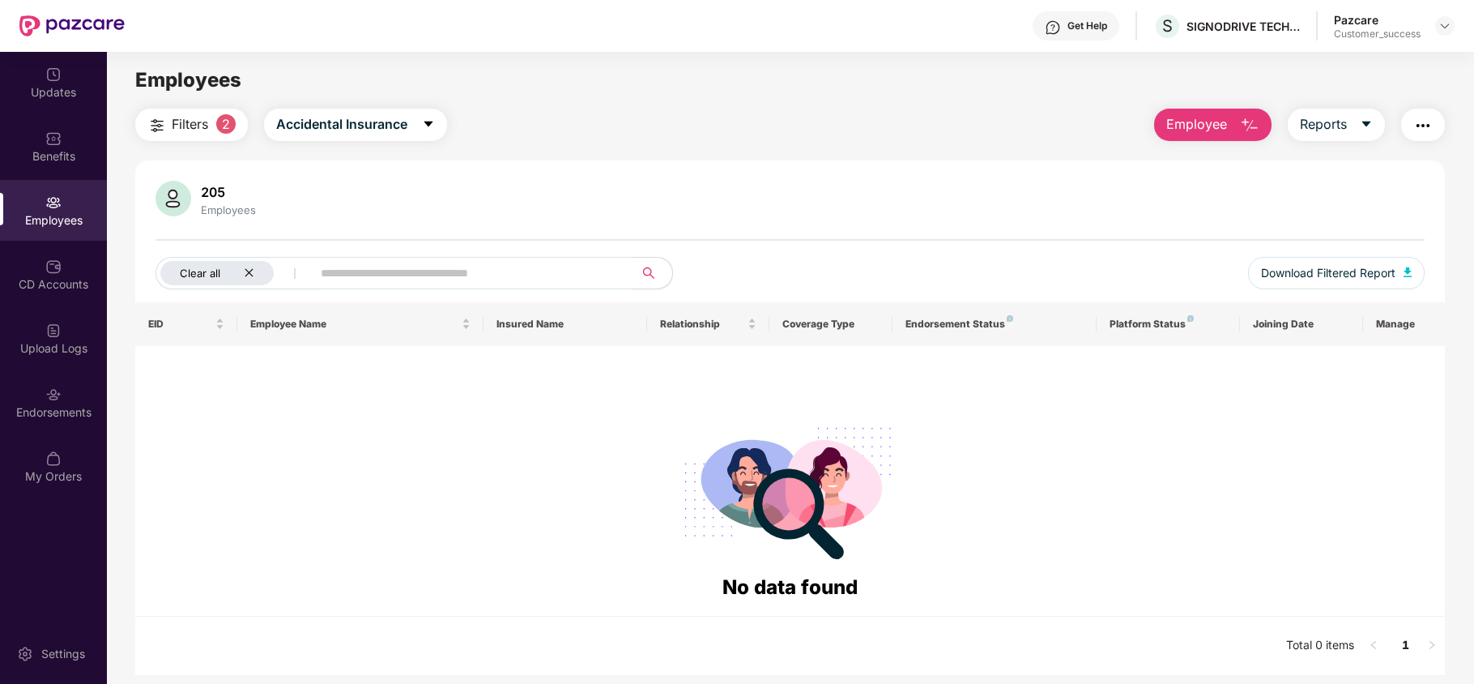
click at [251, 275] on icon "close" at bounding box center [249, 273] width 8 height 8
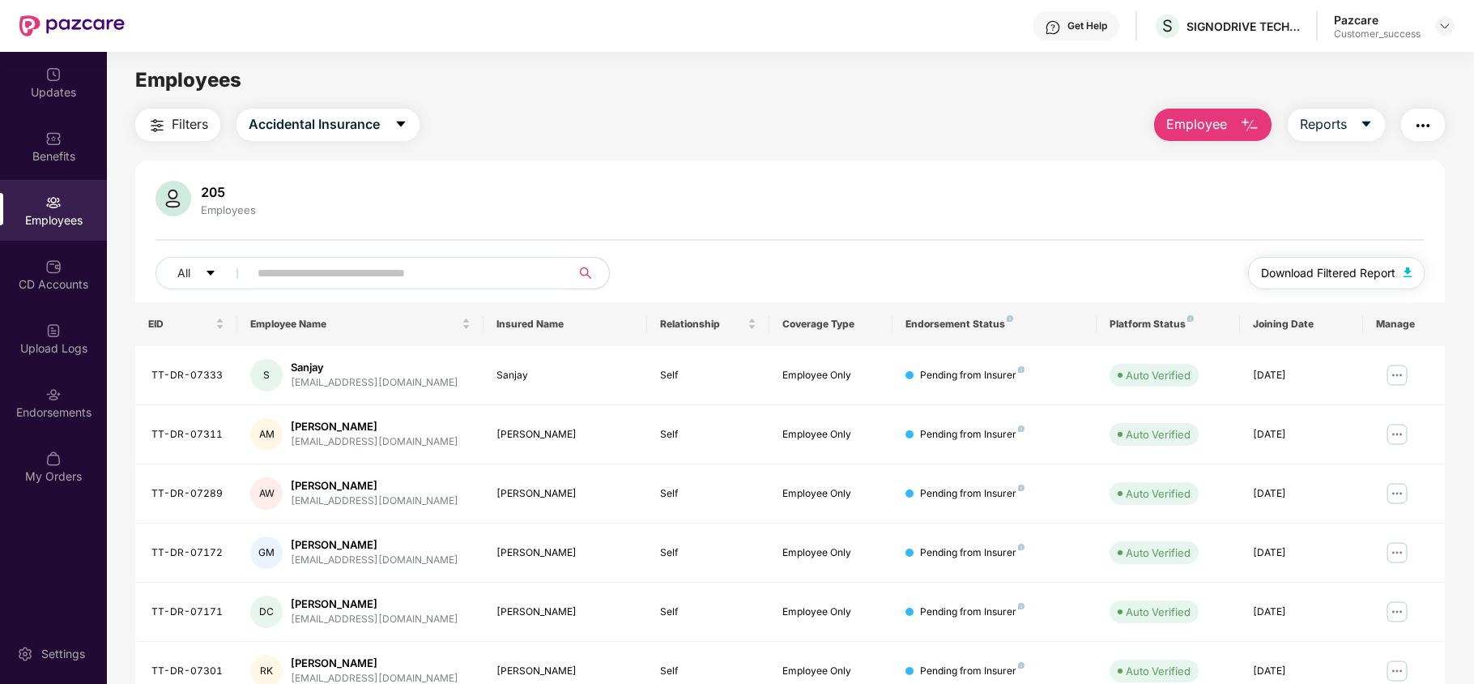
click at [1310, 279] on span "Download Filtered Report" at bounding box center [1328, 273] width 134 height 18
